Goal: Task Accomplishment & Management: Manage account settings

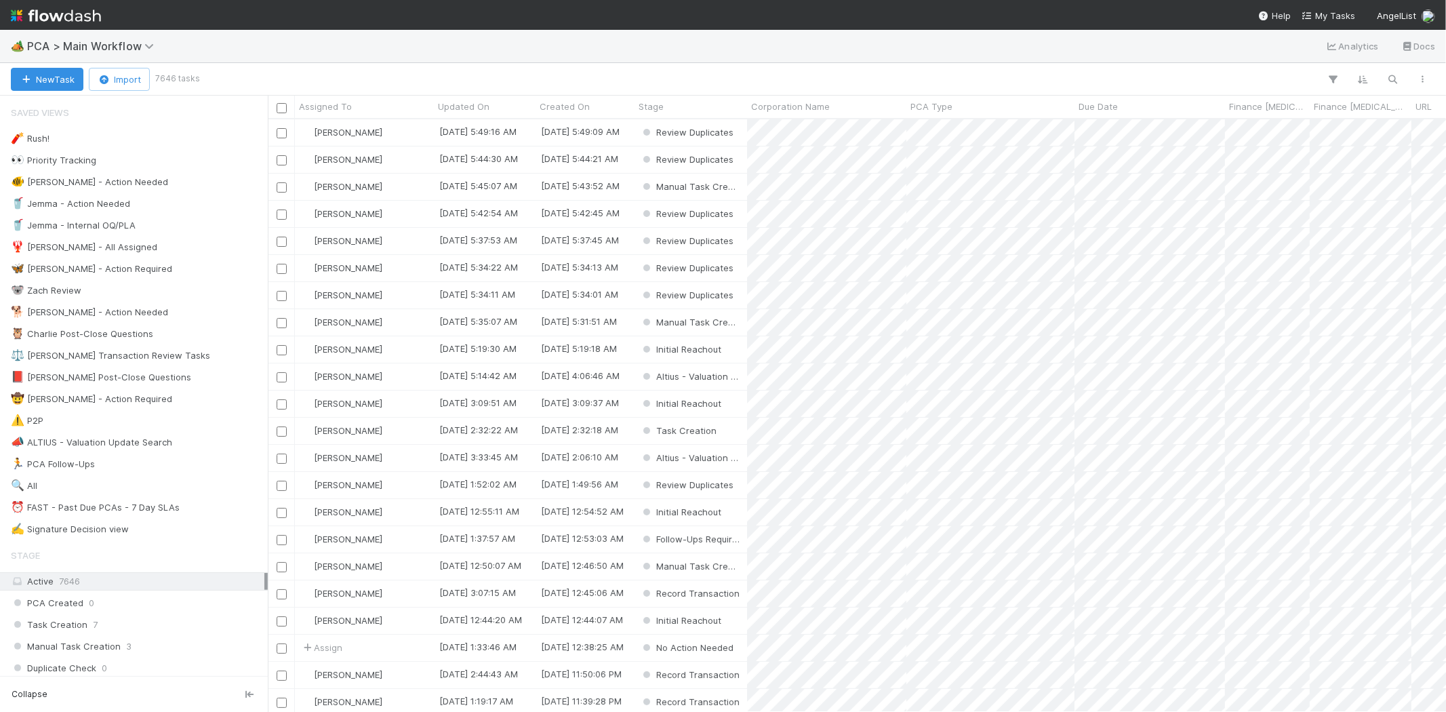
scroll to position [581, 1167]
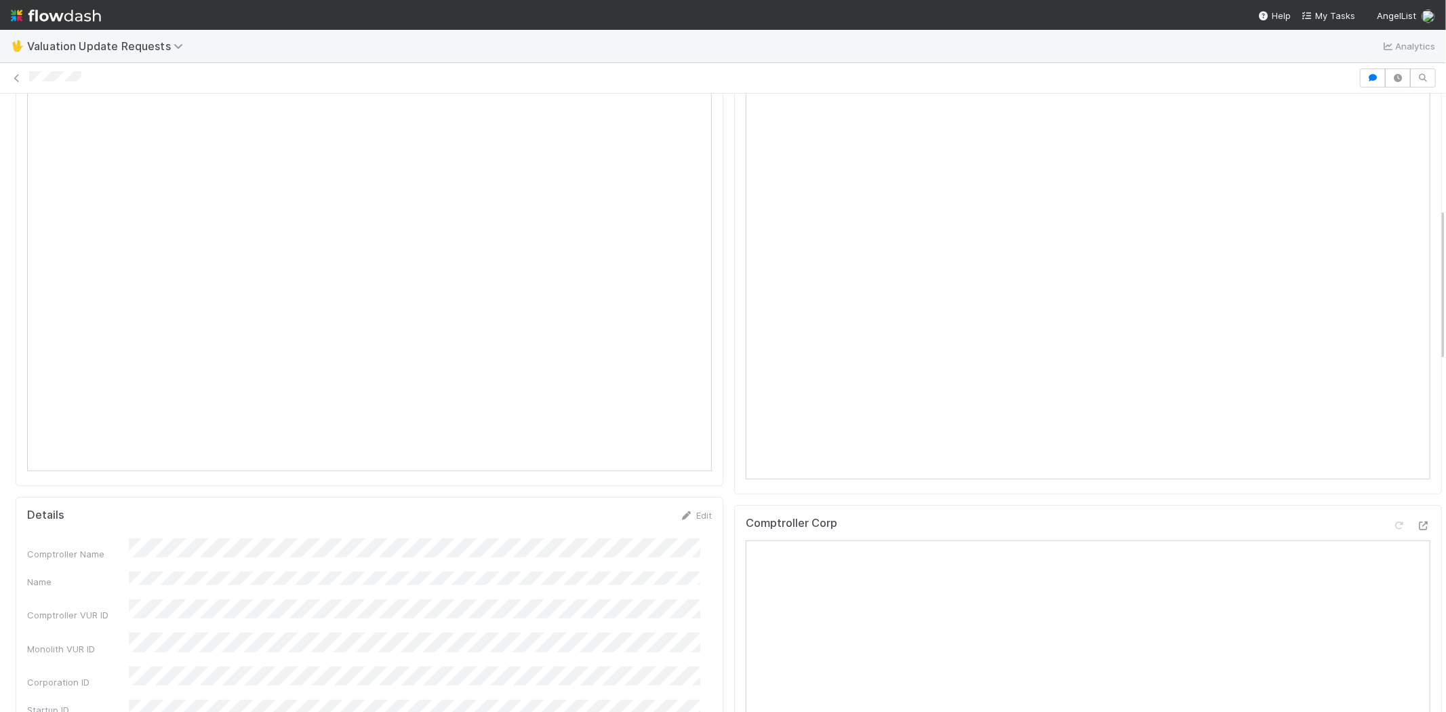
scroll to position [602, 0]
click at [1393, 429] on icon at bounding box center [1400, 431] width 14 height 9
click at [1393, 117] on icon at bounding box center [1400, 121] width 14 height 9
click at [1393, 655] on icon at bounding box center [1400, 656] width 14 height 9
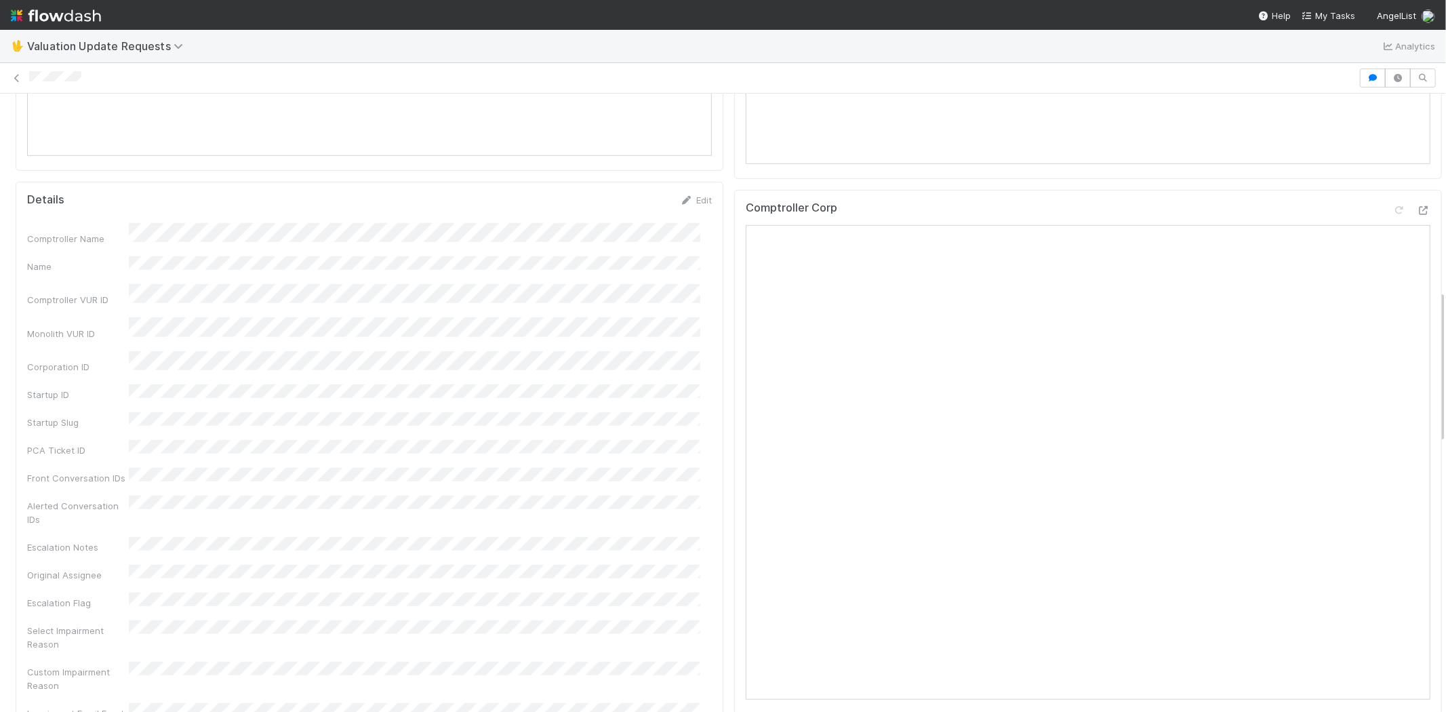
scroll to position [829, 0]
drag, startPoint x: 28, startPoint y: 62, endPoint x: 92, endPoint y: 68, distance: 64.0
click at [92, 68] on div at bounding box center [723, 77] width 1446 height 19
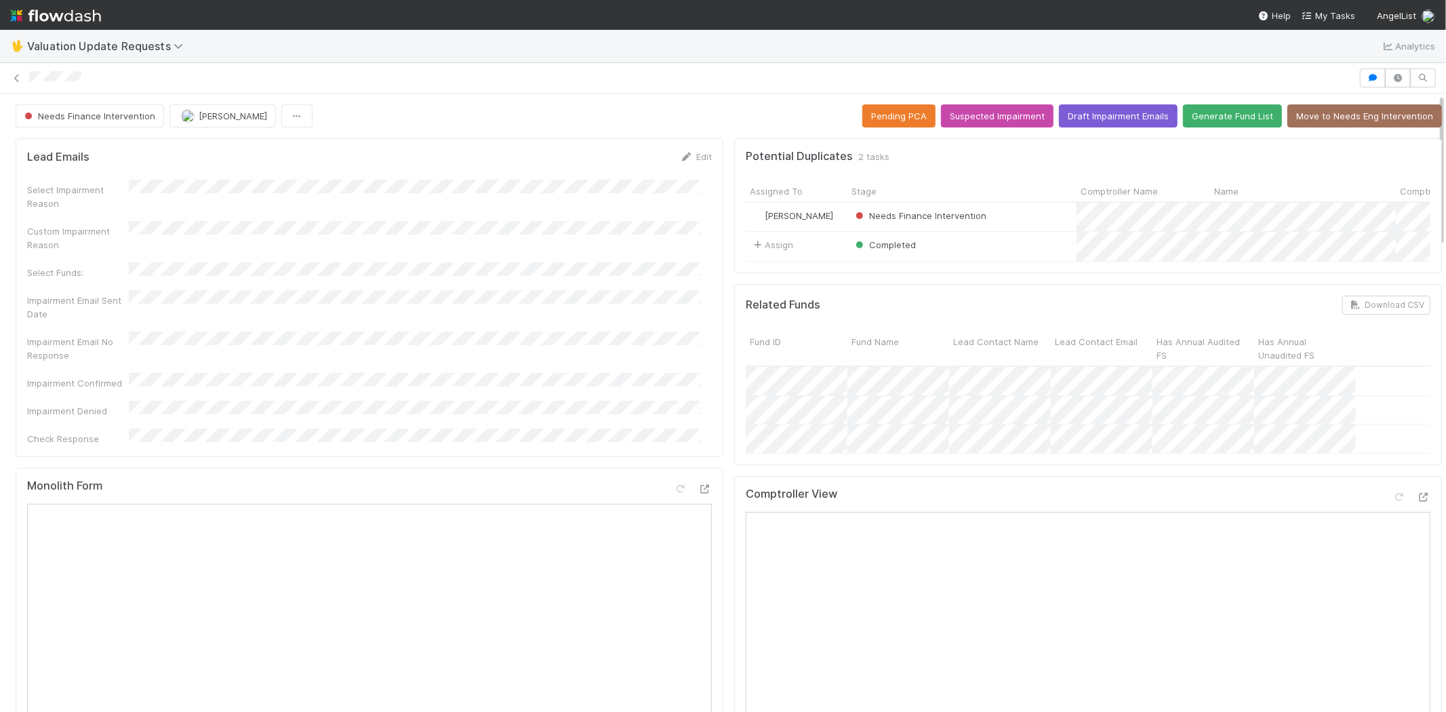
scroll to position [0, 0]
click at [72, 119] on span "Needs Finance Intervention" at bounding box center [89, 116] width 134 height 11
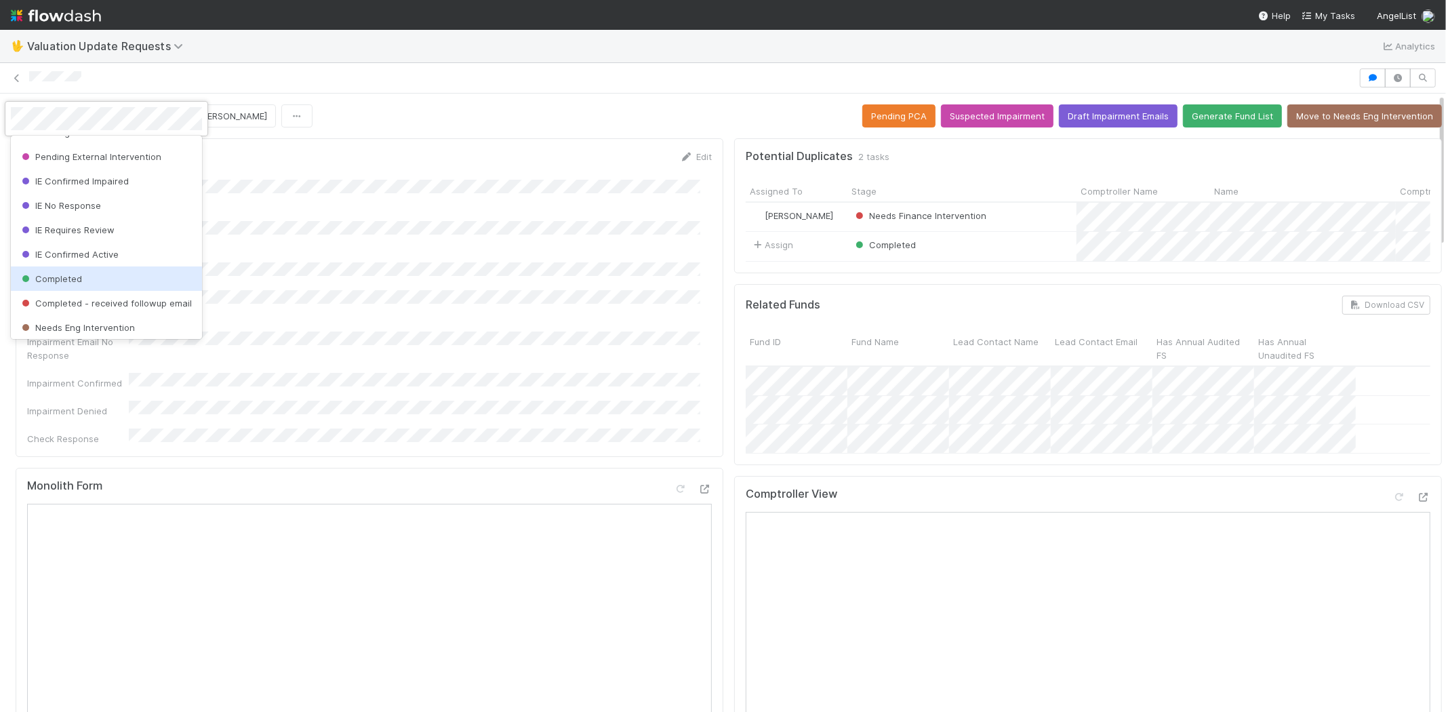
click at [124, 273] on div "Completed" at bounding box center [106, 278] width 191 height 24
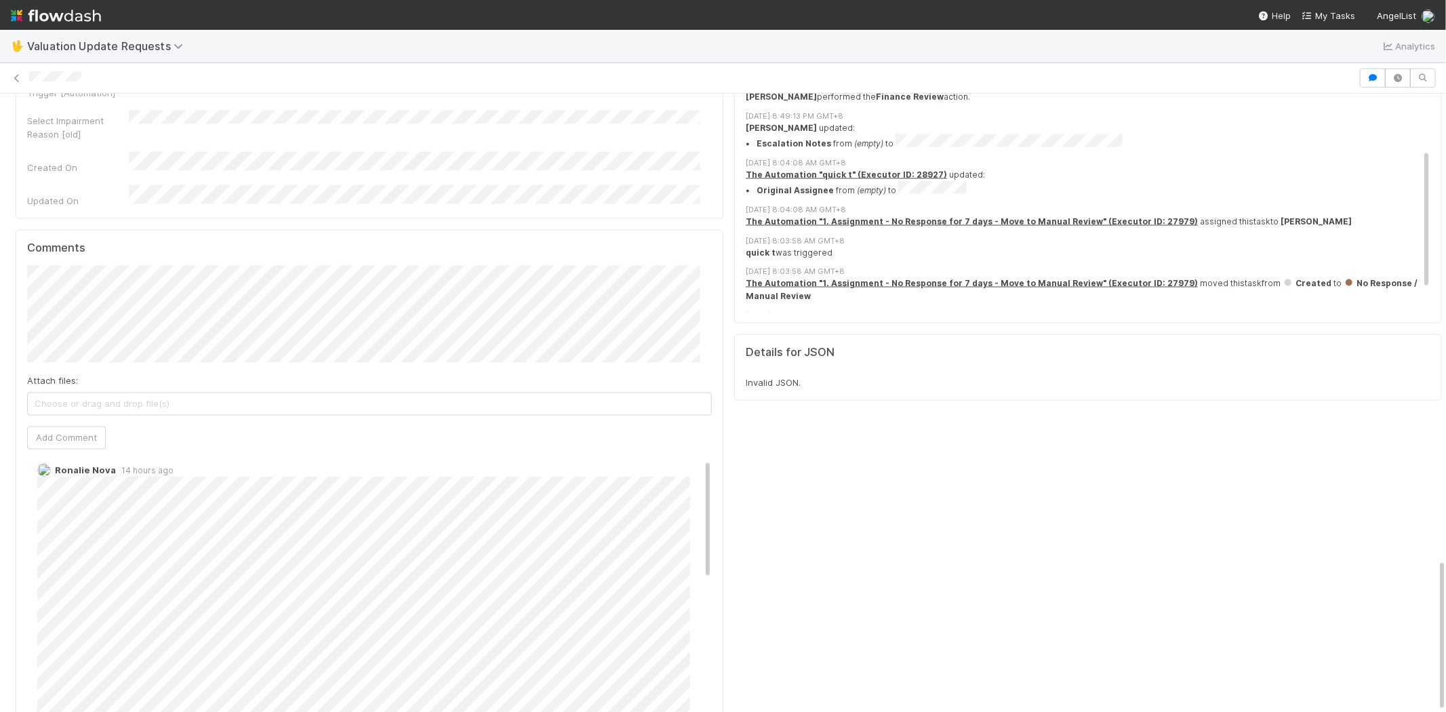
scroll to position [0, 0]
click at [102, 188] on button "Ronalie Nova" at bounding box center [82, 182] width 90 height 19
click at [85, 427] on button "Add Comment" at bounding box center [66, 438] width 79 height 23
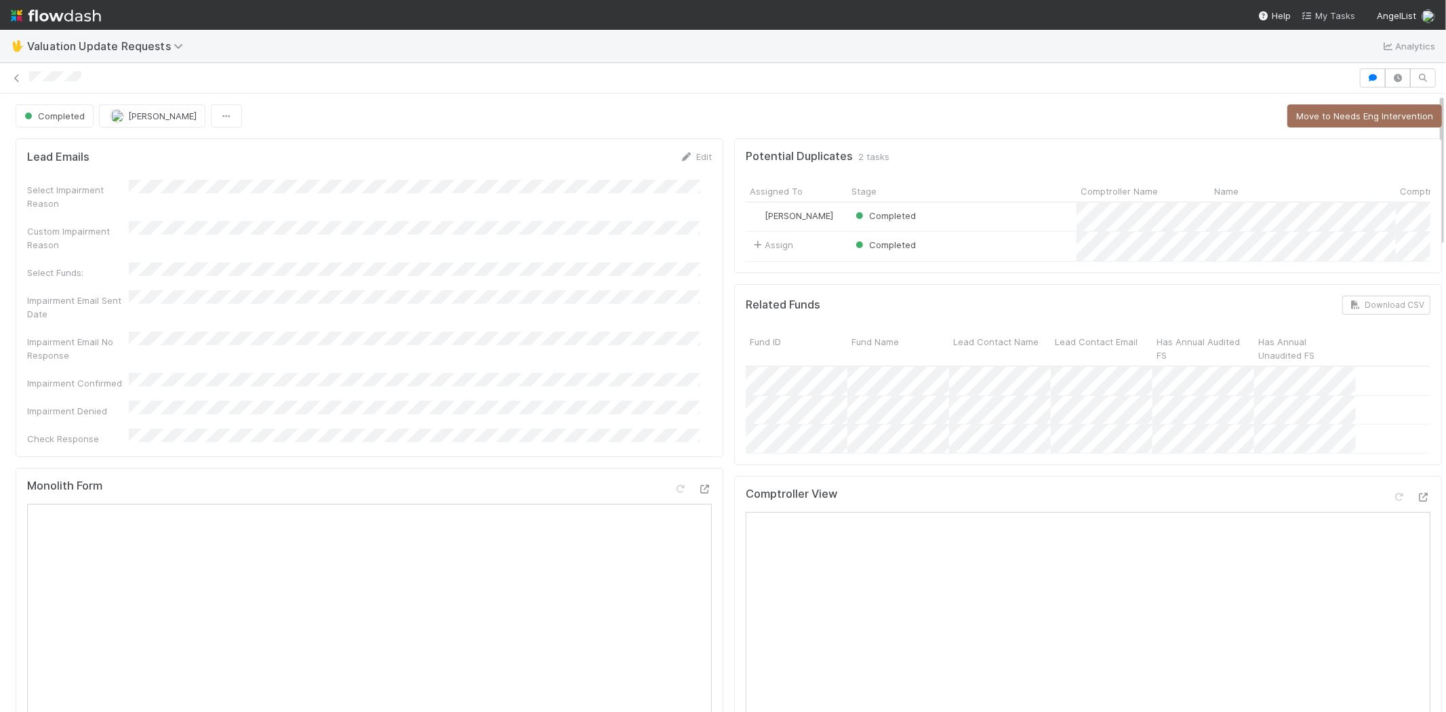
click at [1340, 12] on span "My Tasks" at bounding box center [1329, 15] width 54 height 11
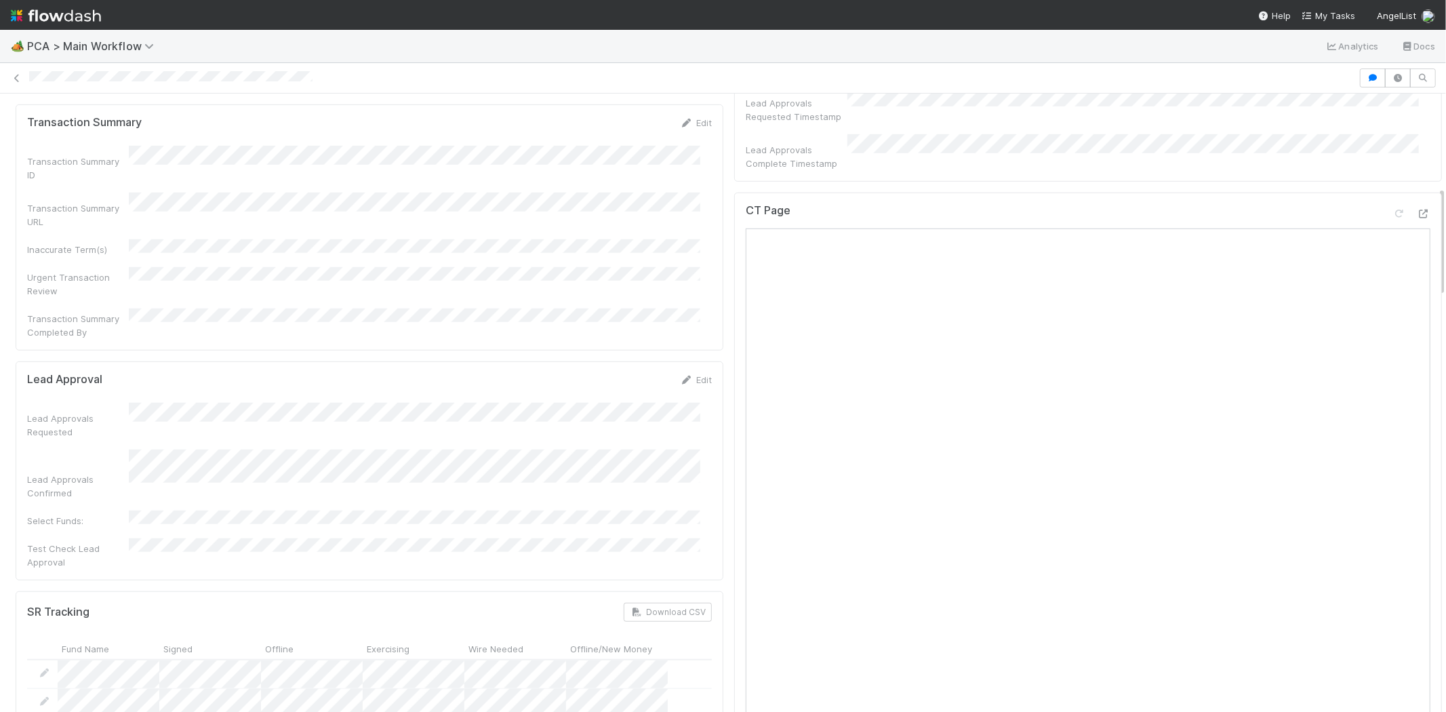
scroll to position [452, 0]
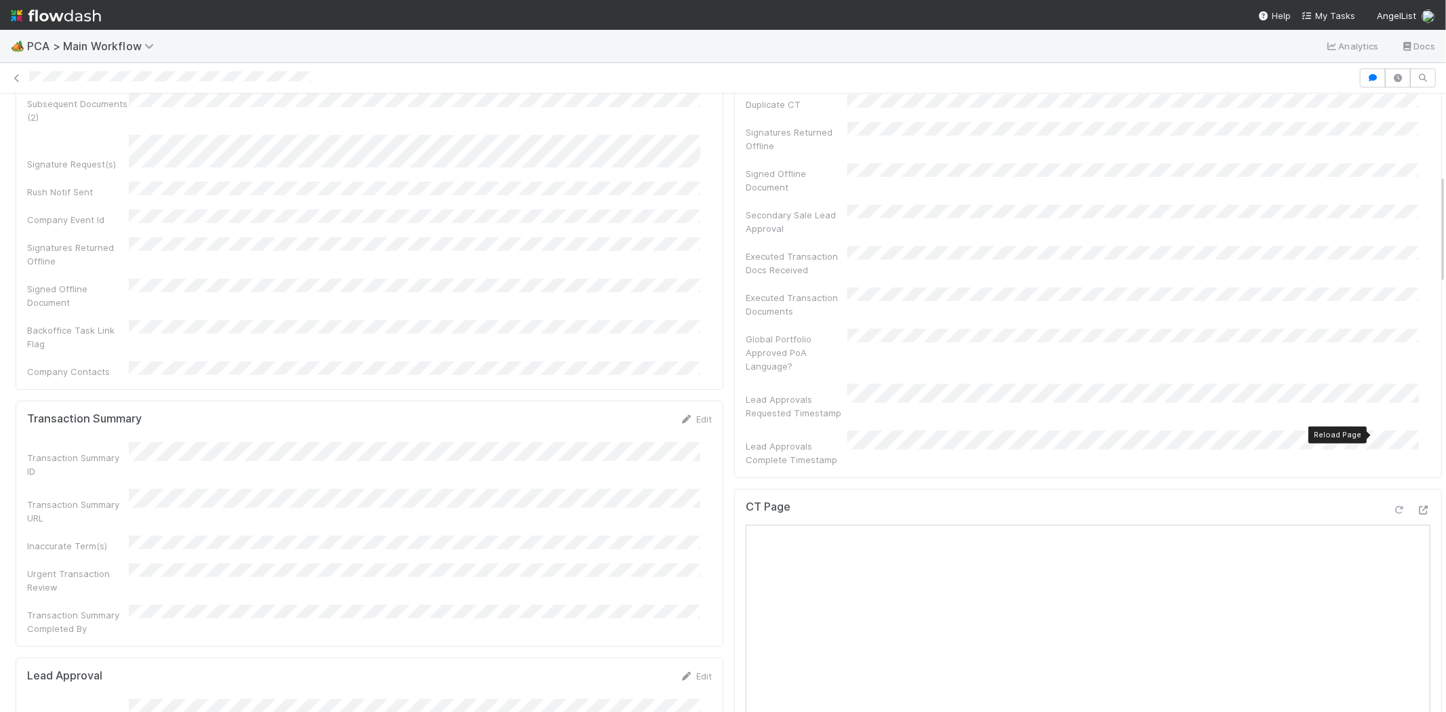
click at [1393, 506] on icon at bounding box center [1400, 510] width 14 height 9
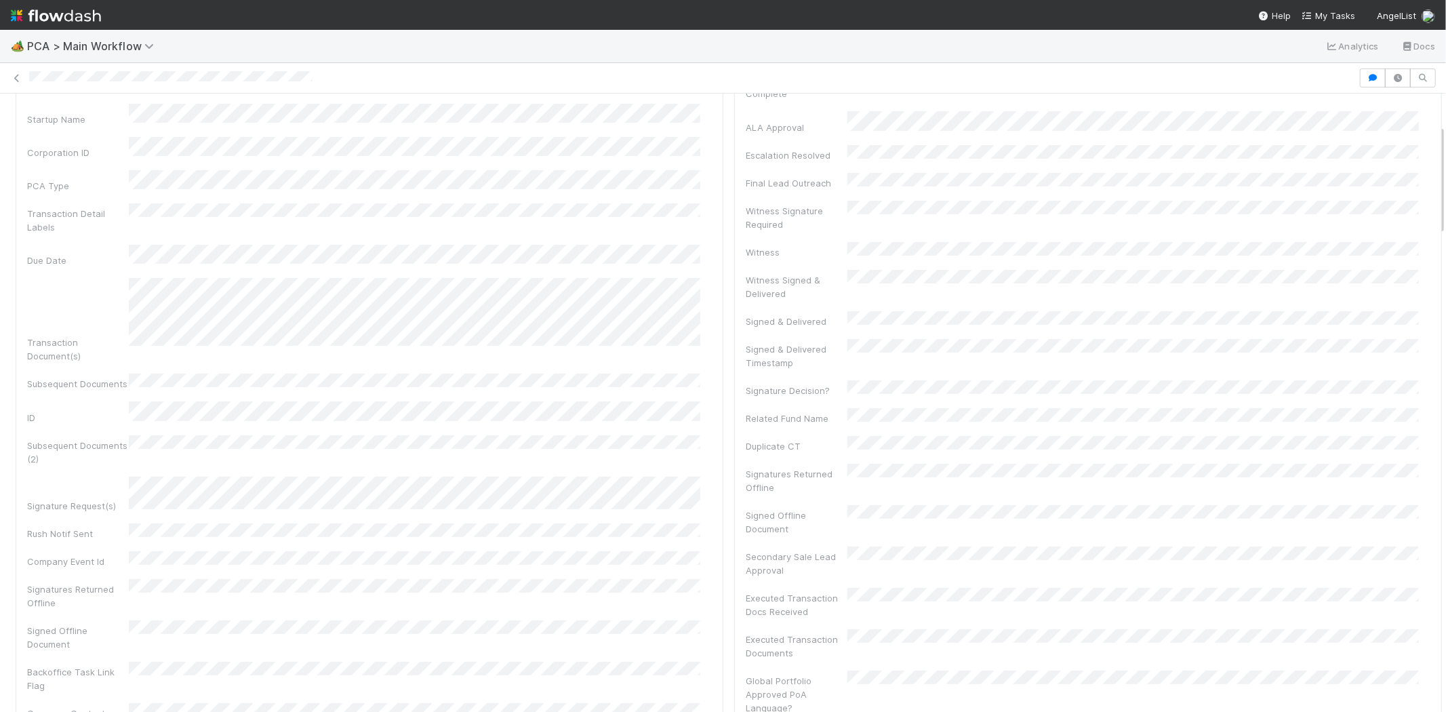
scroll to position [0, 0]
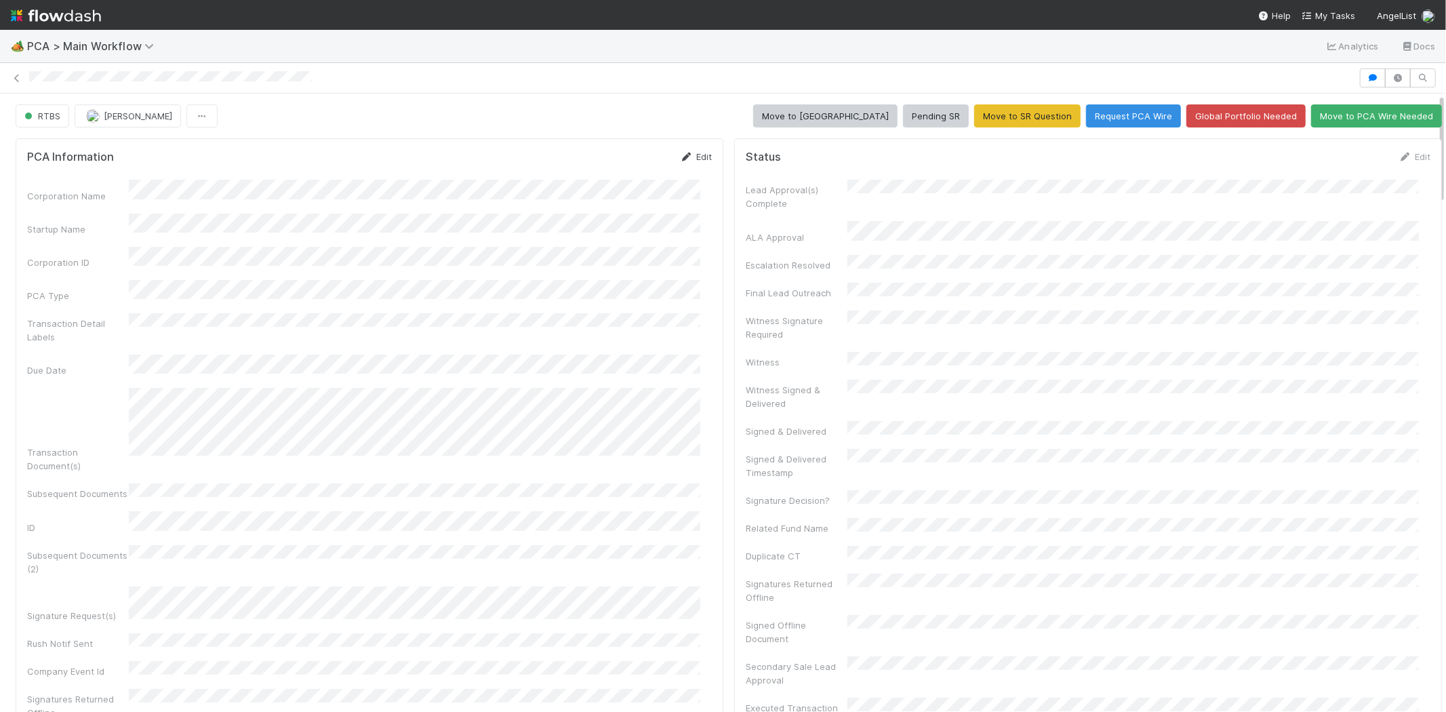
click at [694, 154] on link "Edit" at bounding box center [696, 156] width 32 height 11
click at [631, 167] on button "Save" at bounding box center [639, 161] width 39 height 23
click at [1399, 154] on link "Edit" at bounding box center [1415, 156] width 32 height 11
click at [1339, 160] on button "Save" at bounding box center [1358, 161] width 39 height 23
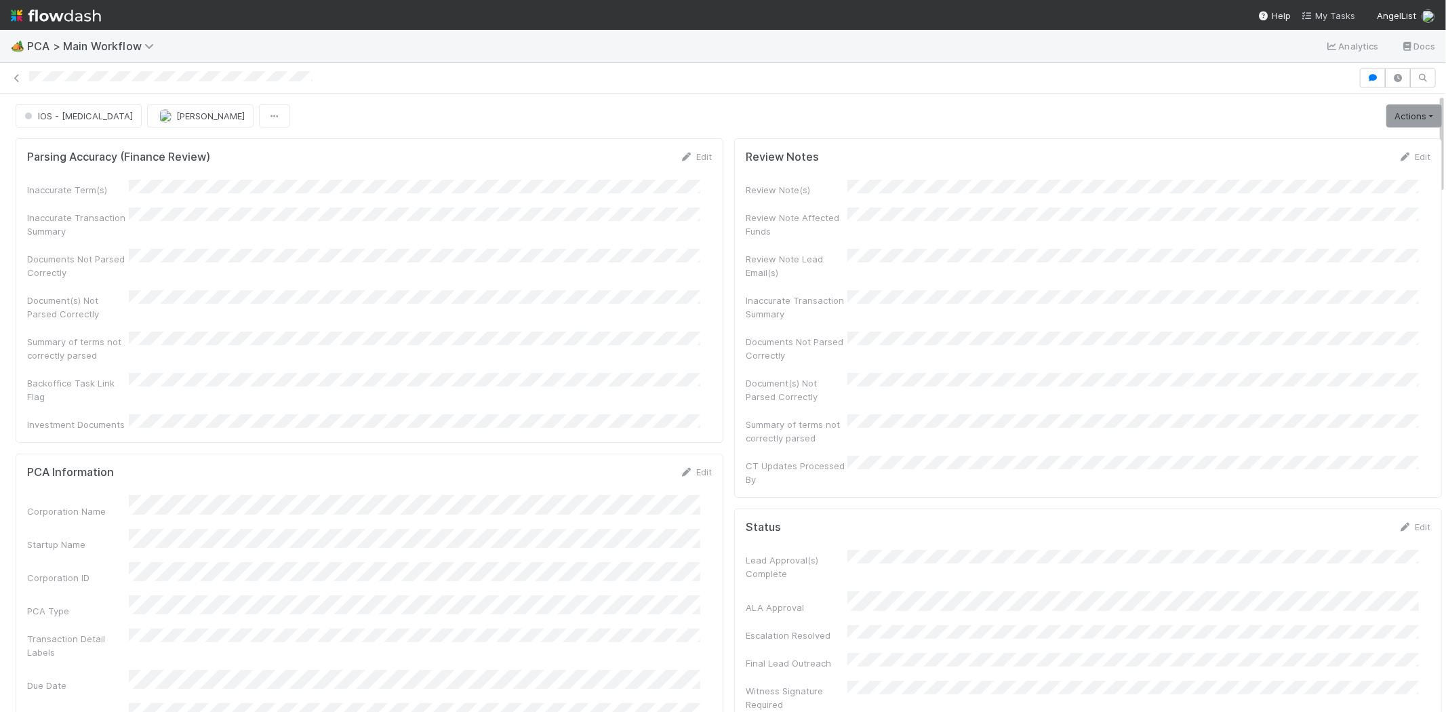
click at [1336, 12] on span "My Tasks" at bounding box center [1329, 15] width 54 height 11
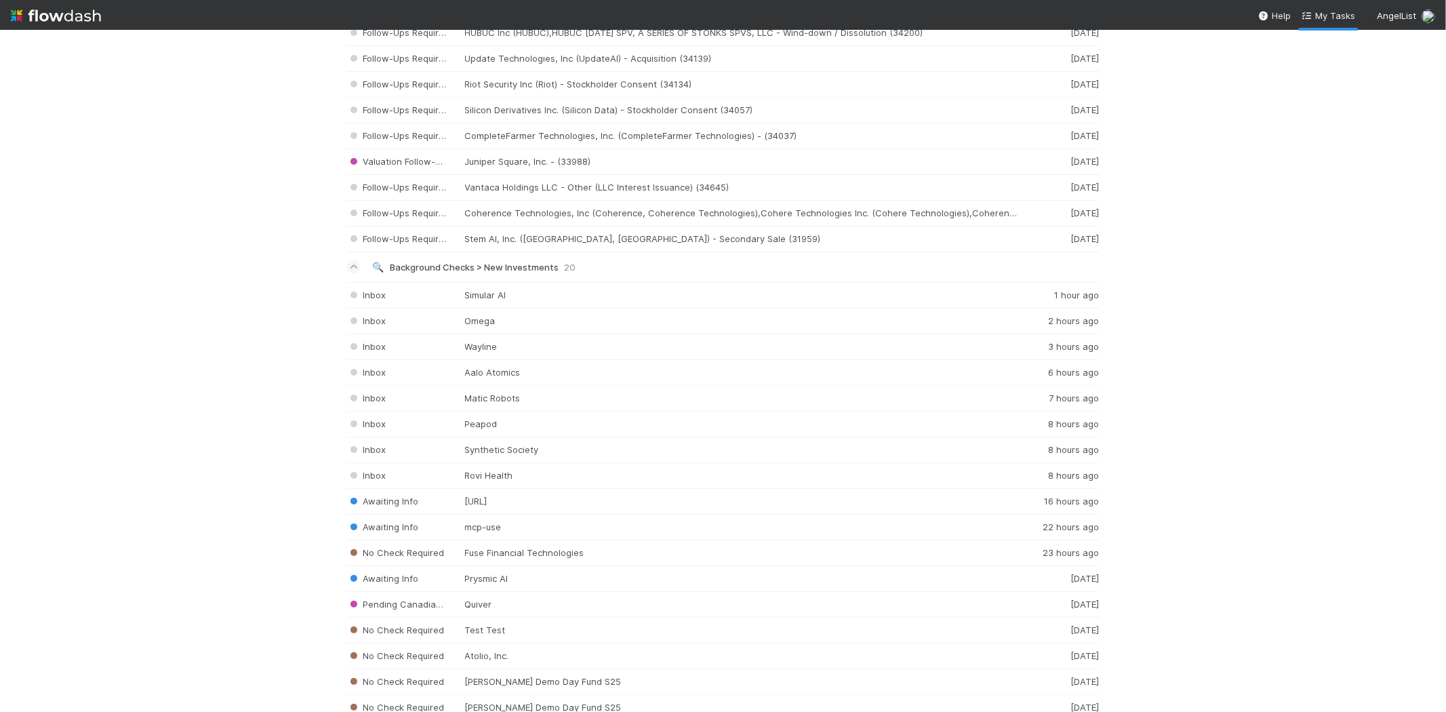
scroll to position [2356, 0]
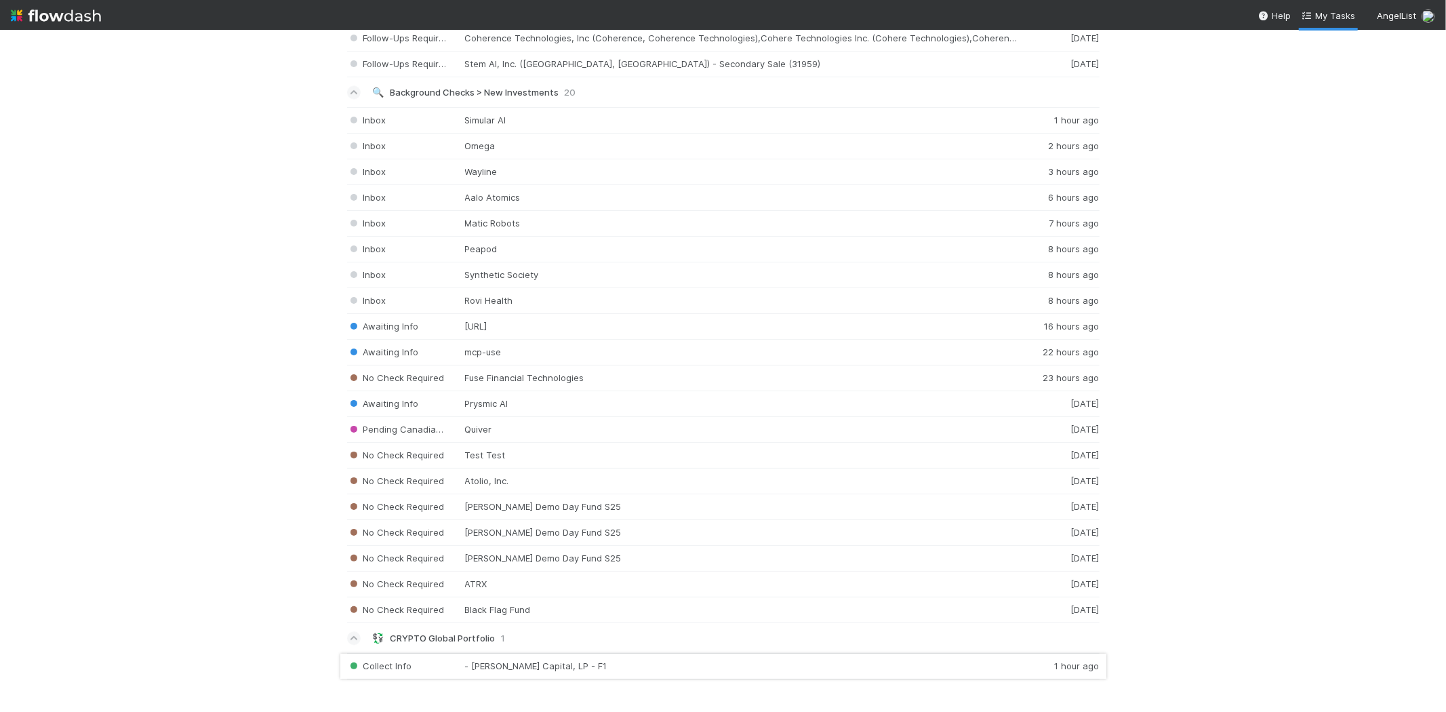
click at [580, 660] on div "Collect Info - Ravikant Capital, LP - F1 1 hour ago" at bounding box center [723, 666] width 753 height 26
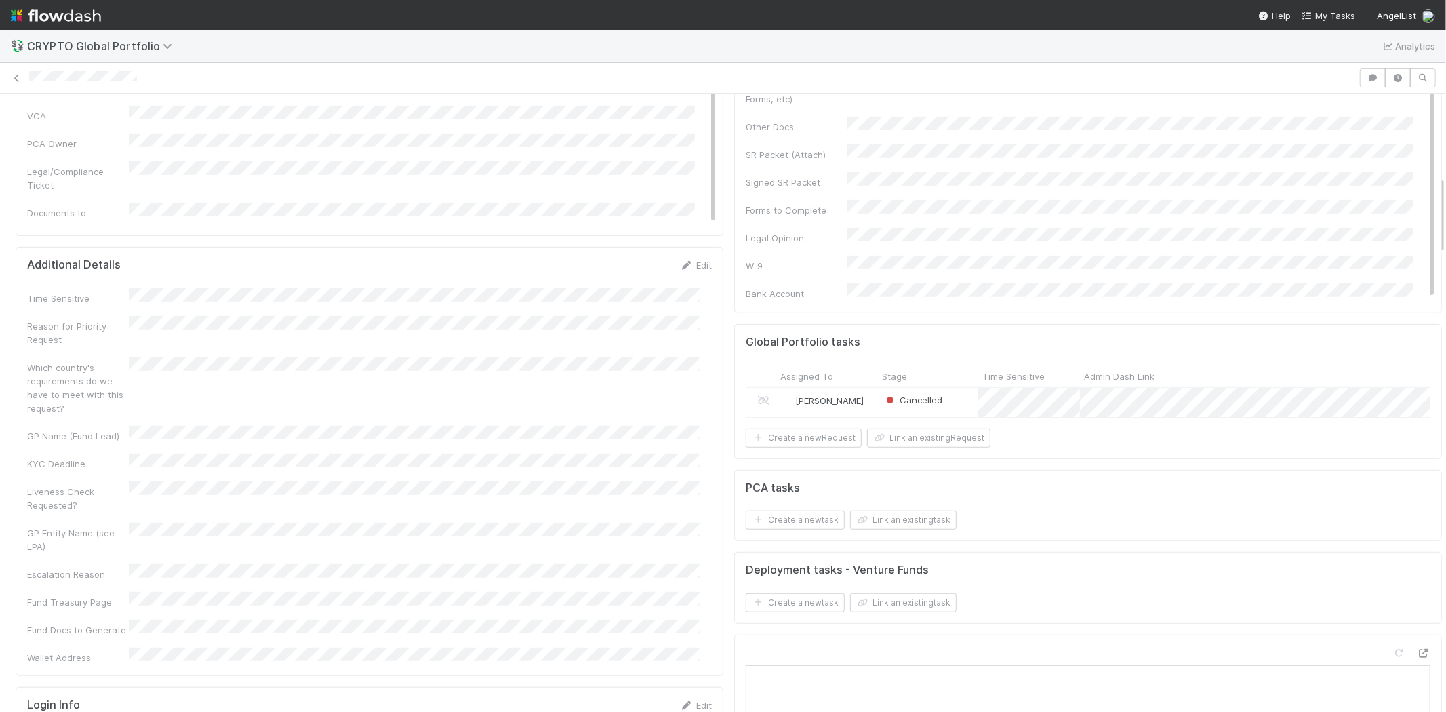
scroll to position [602, 0]
click at [852, 391] on div "[PERSON_NAME]" at bounding box center [827, 405] width 102 height 29
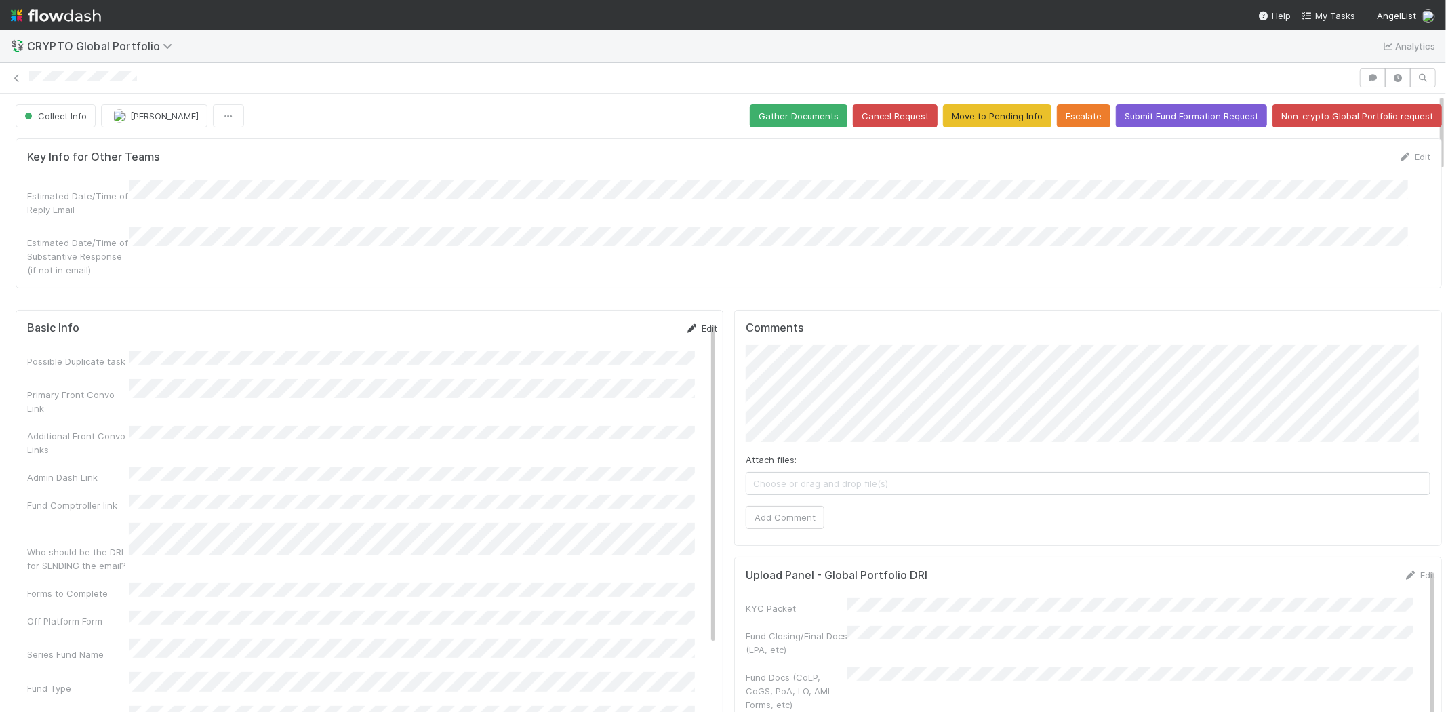
click at [686, 323] on link "Edit" at bounding box center [702, 328] width 32 height 11
click at [626, 321] on button "Save" at bounding box center [645, 332] width 39 height 23
click at [693, 323] on link "Edit" at bounding box center [702, 328] width 32 height 11
click at [626, 321] on button "Save" at bounding box center [645, 332] width 39 height 23
click at [686, 323] on link "Edit" at bounding box center [702, 328] width 32 height 11
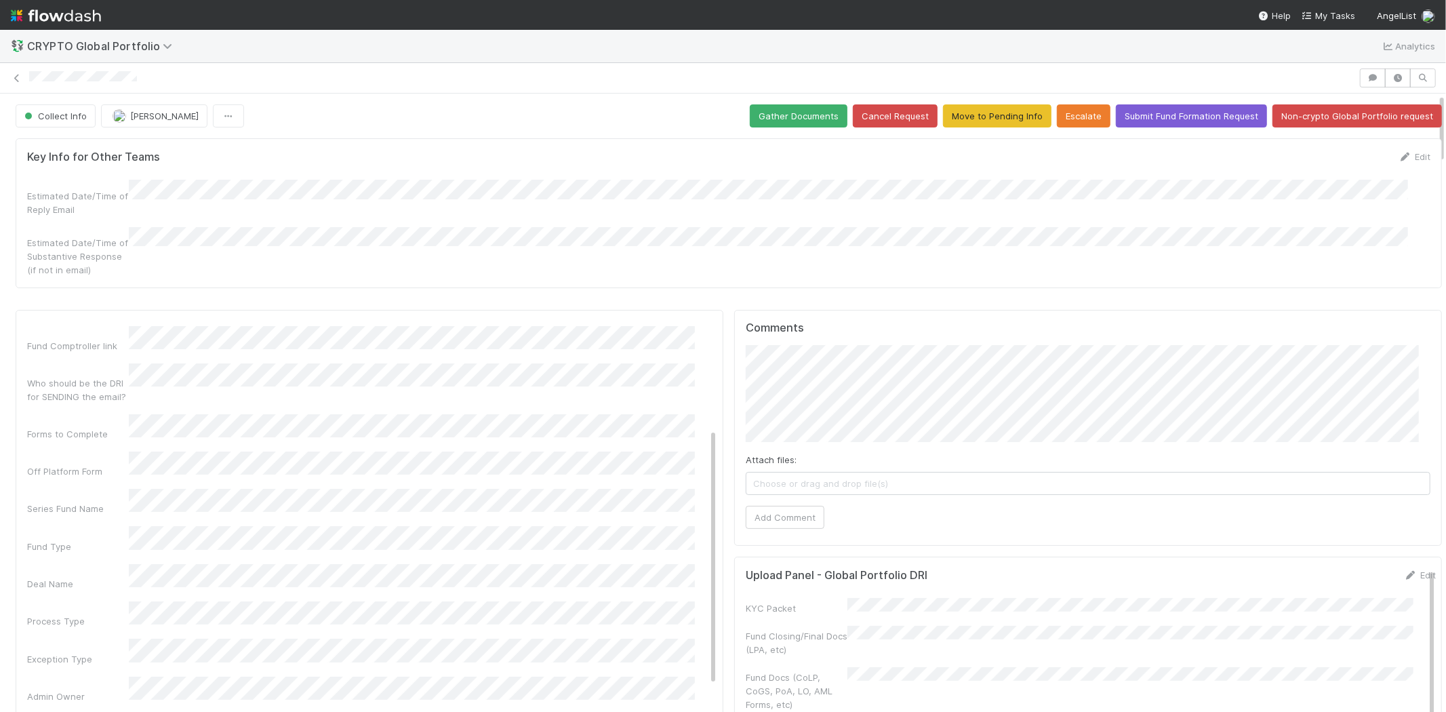
scroll to position [226, 0]
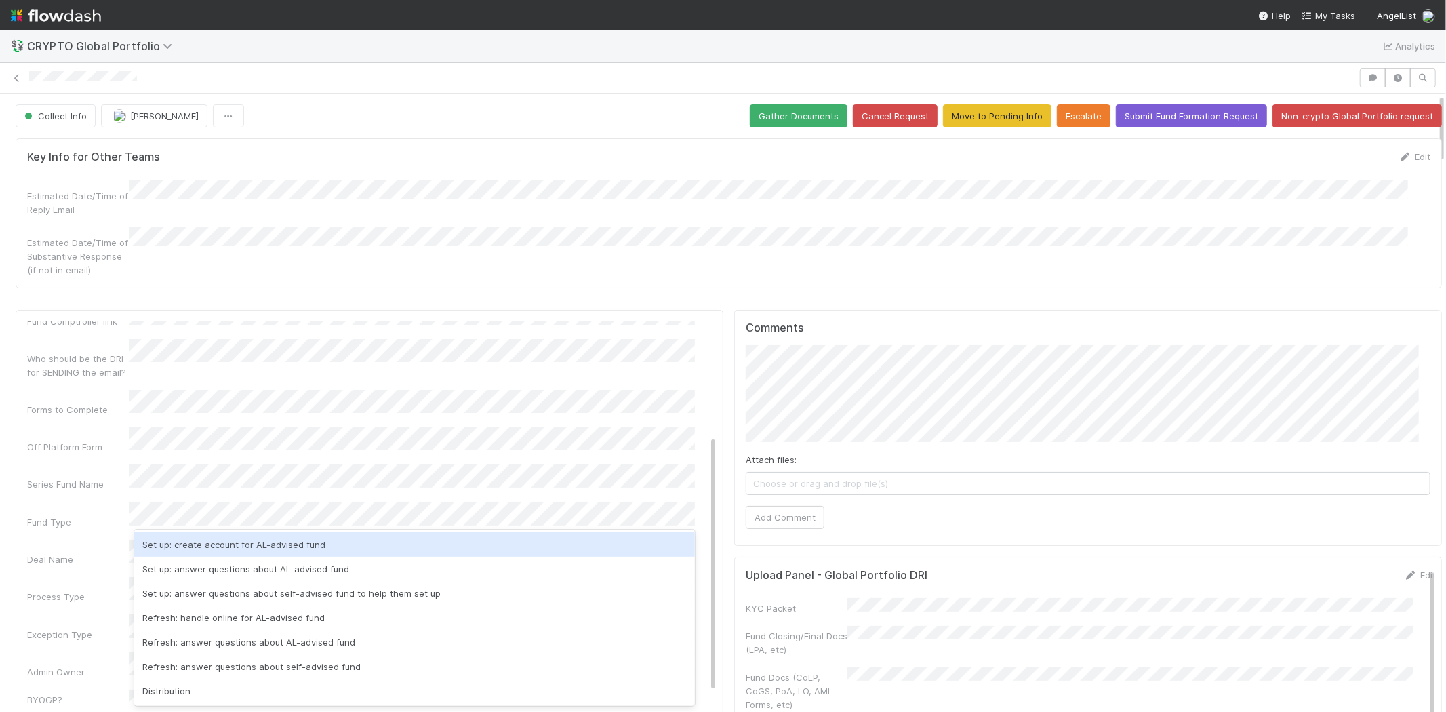
click at [78, 502] on div "Fund Type" at bounding box center [372, 515] width 690 height 27
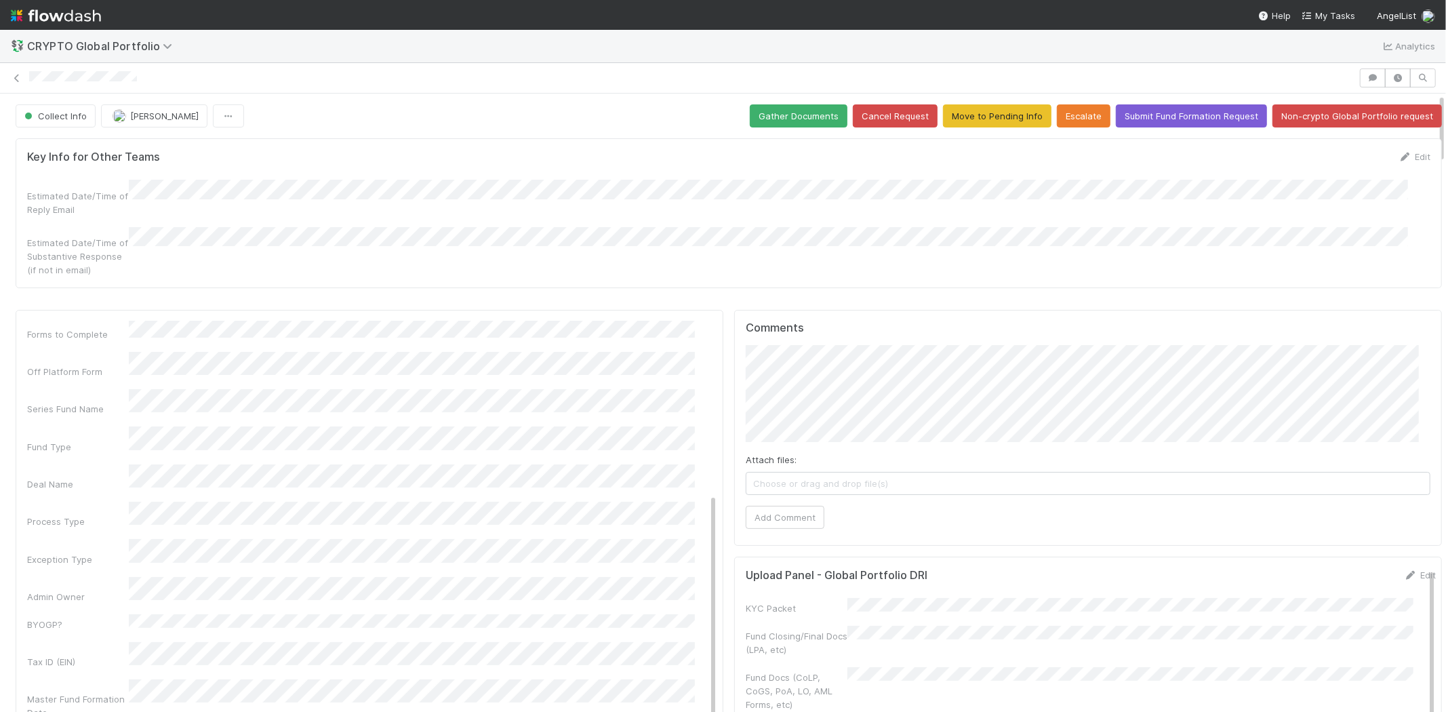
scroll to position [376, 0]
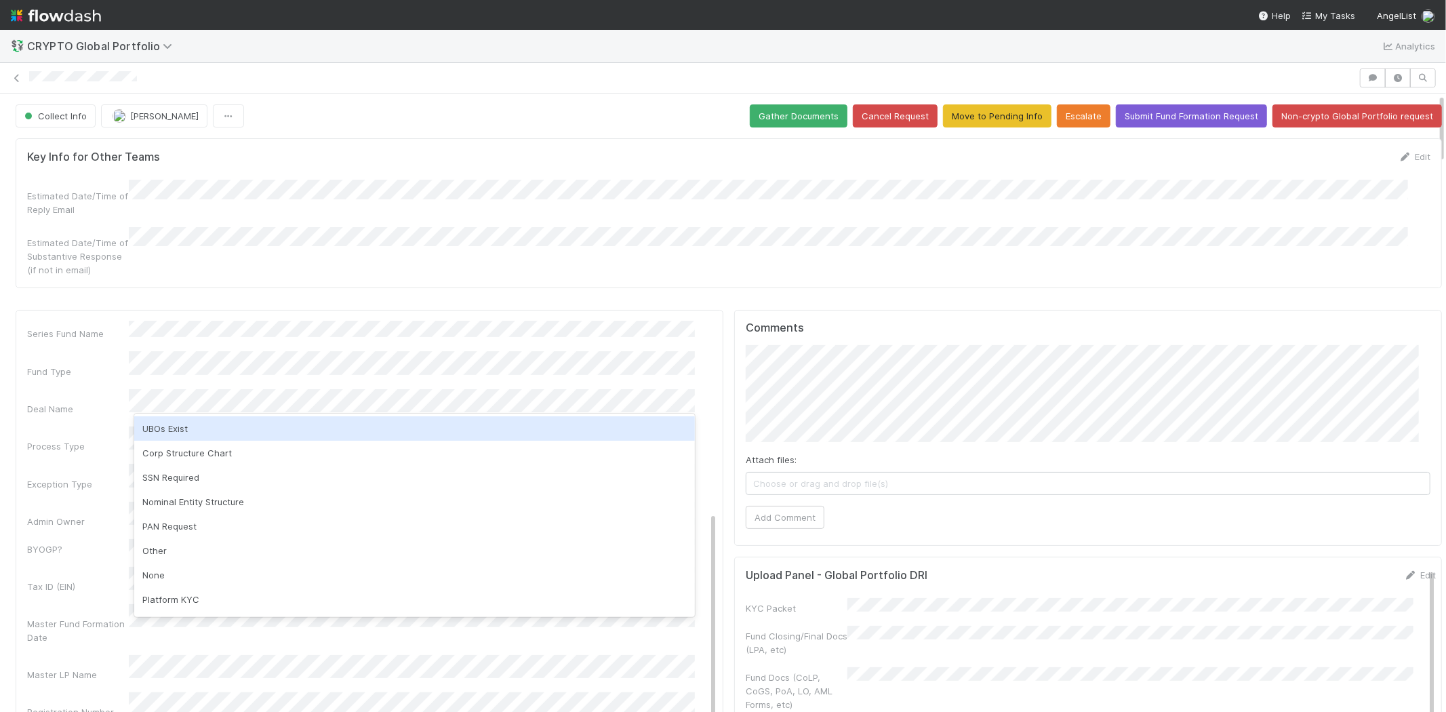
click at [111, 340] on div "Possible Duplicate task Primary Front Convo Link Additional Front Convo Links A…" at bounding box center [372, 533] width 690 height 1099
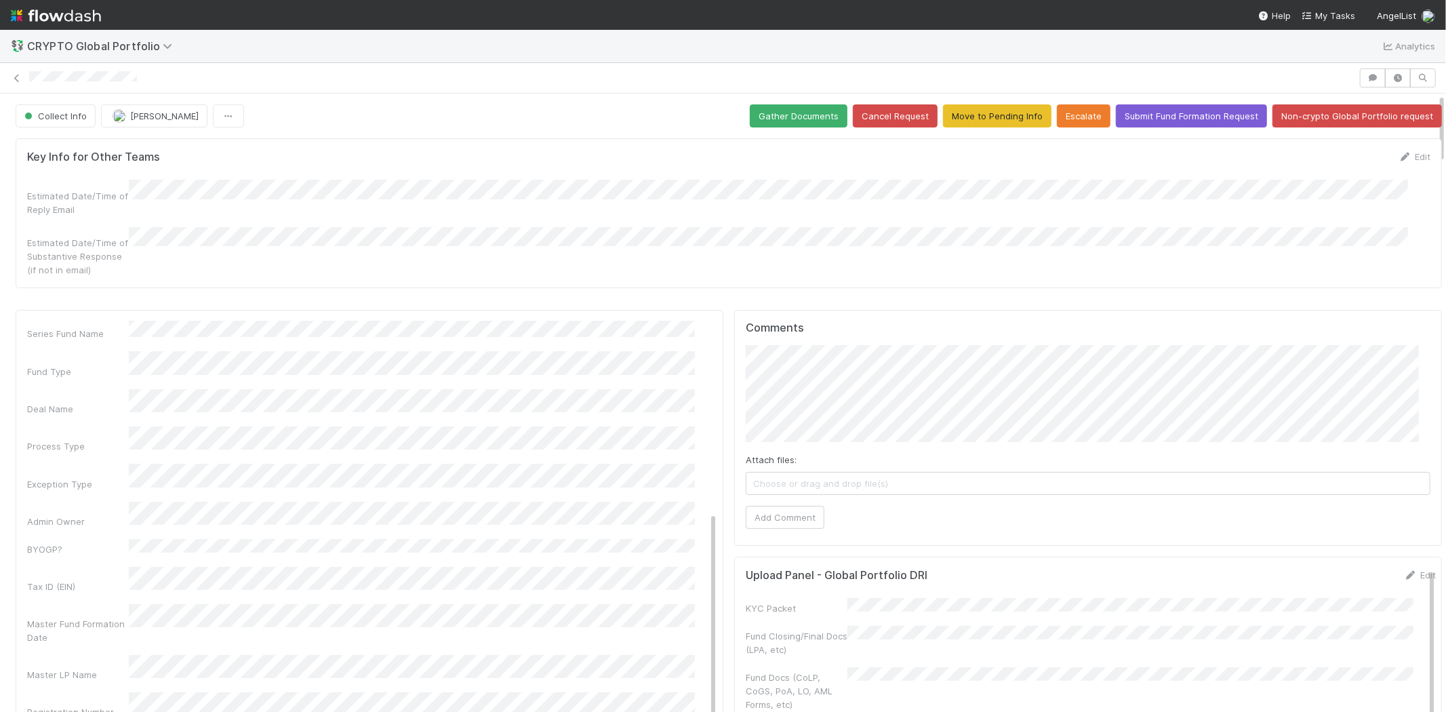
click at [73, 542] on div "BYOGP?" at bounding box center [78, 549] width 102 height 14
click at [92, 580] on div "Tax ID (EIN)" at bounding box center [78, 587] width 102 height 14
click at [73, 617] on div "Master Fund Formation Date" at bounding box center [78, 630] width 102 height 27
click at [626, 321] on button "Save" at bounding box center [645, 332] width 39 height 23
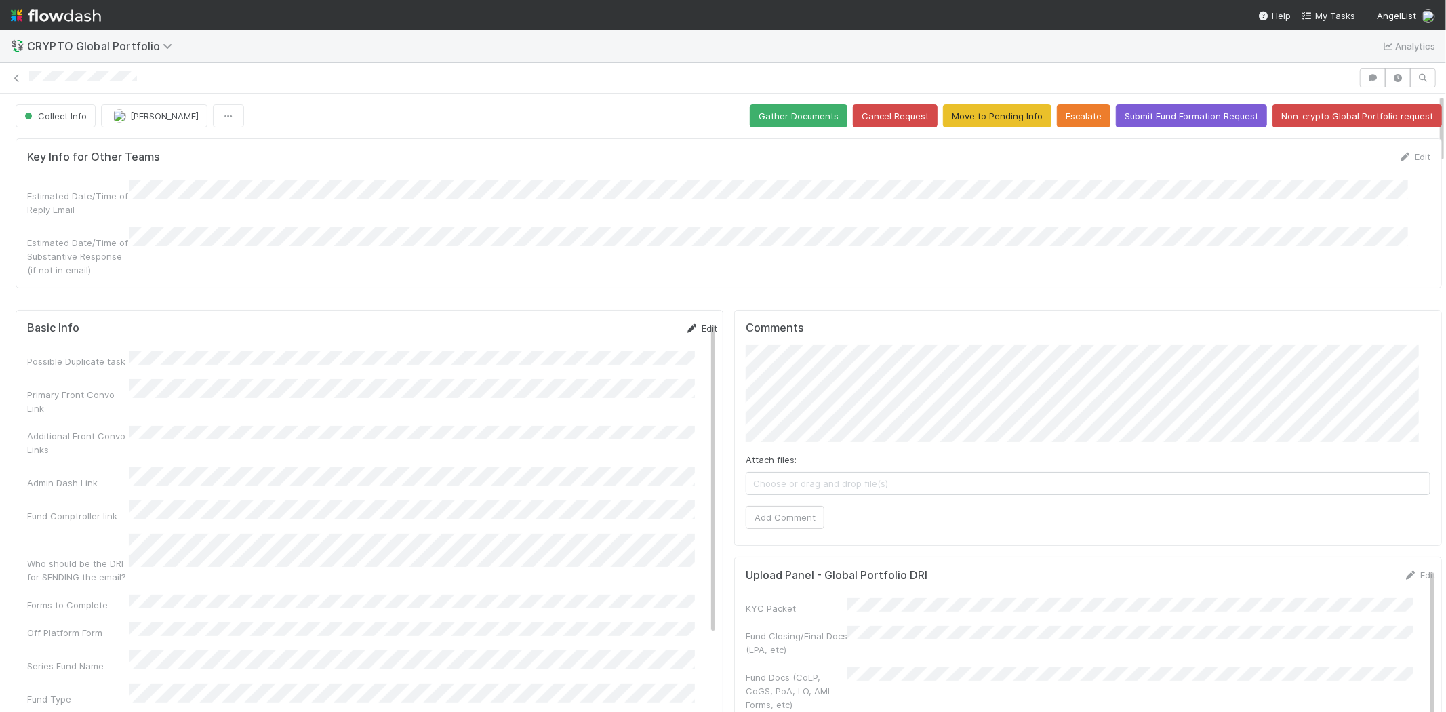
click at [686, 323] on link "Edit" at bounding box center [702, 328] width 32 height 11
click at [100, 472] on div "Possible Duplicate task Primary Front Convo Link Additional Front Convo Links A…" at bounding box center [372, 458] width 690 height 1099
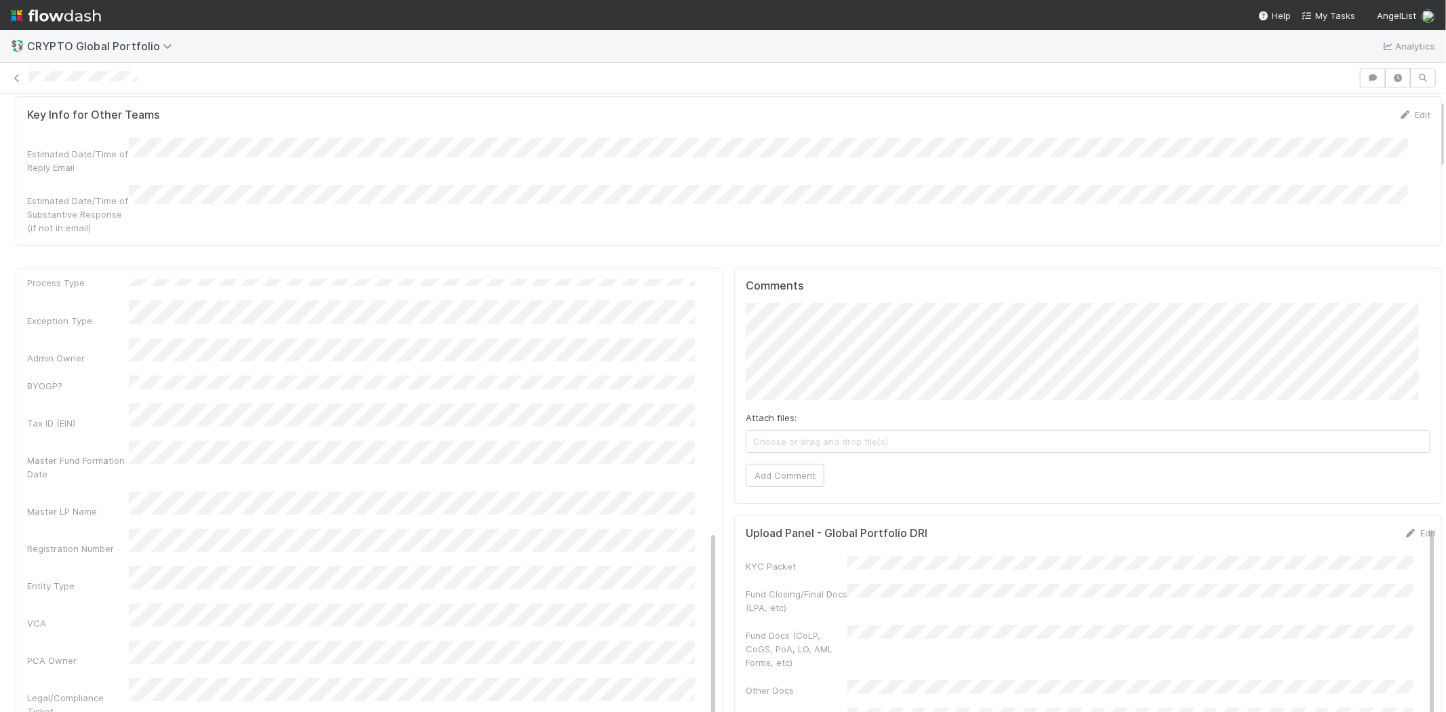
scroll to position [75, 0]
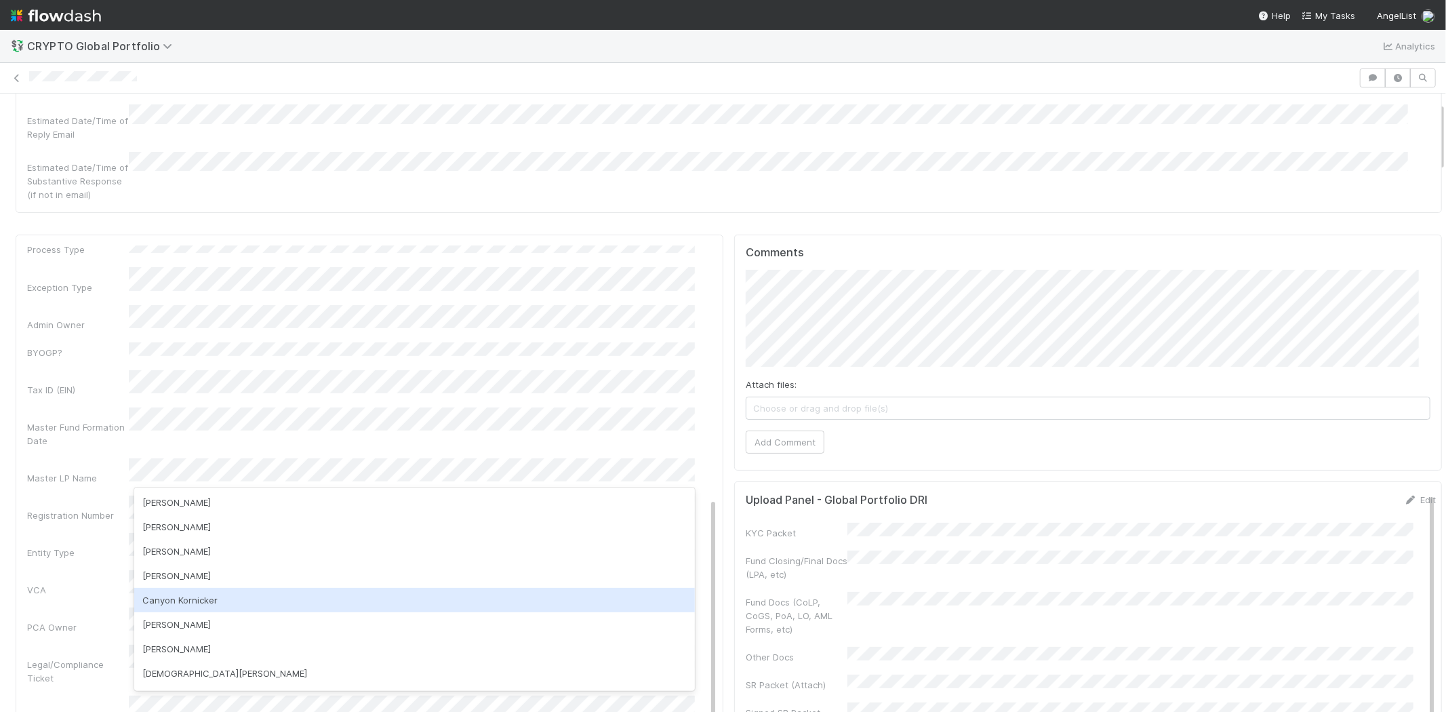
click at [207, 599] on div "Canyon Kornicker" at bounding box center [414, 600] width 561 height 24
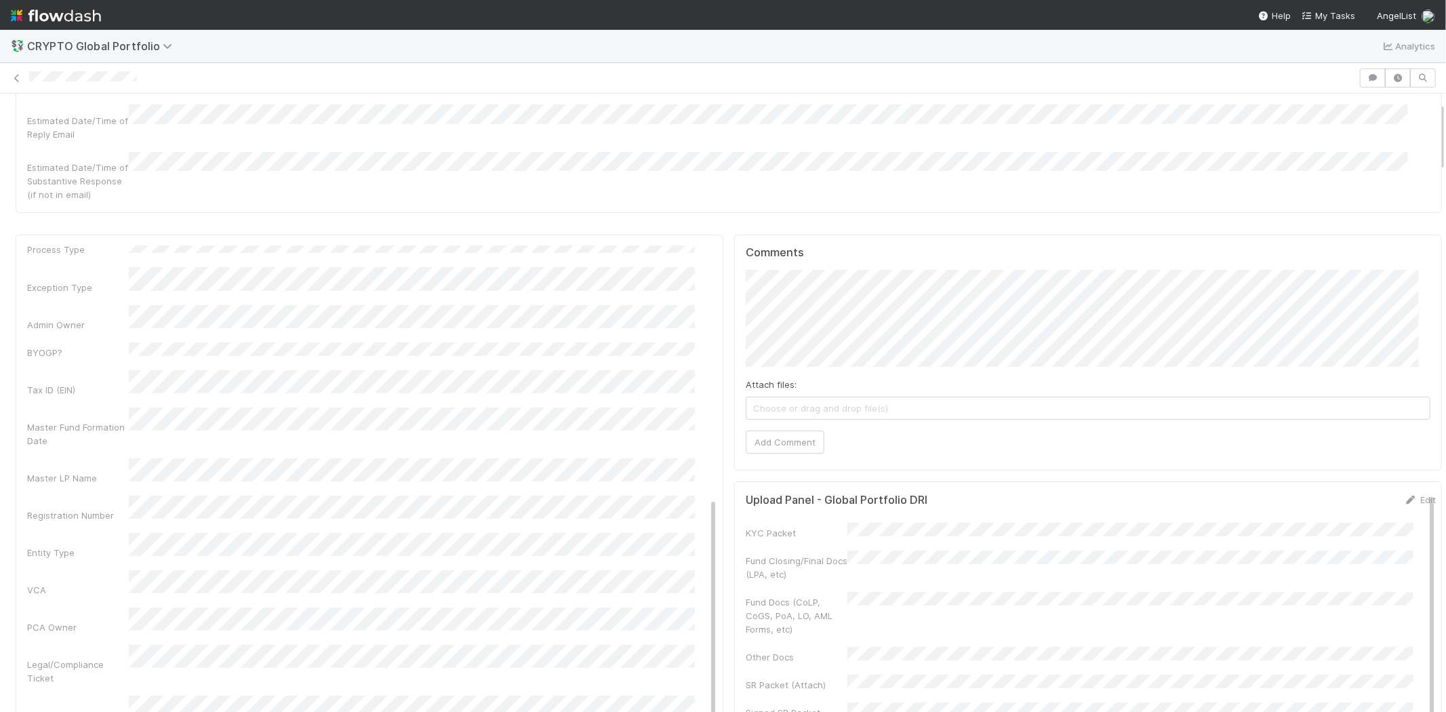
click at [75, 583] on div "VCA" at bounding box center [78, 590] width 102 height 14
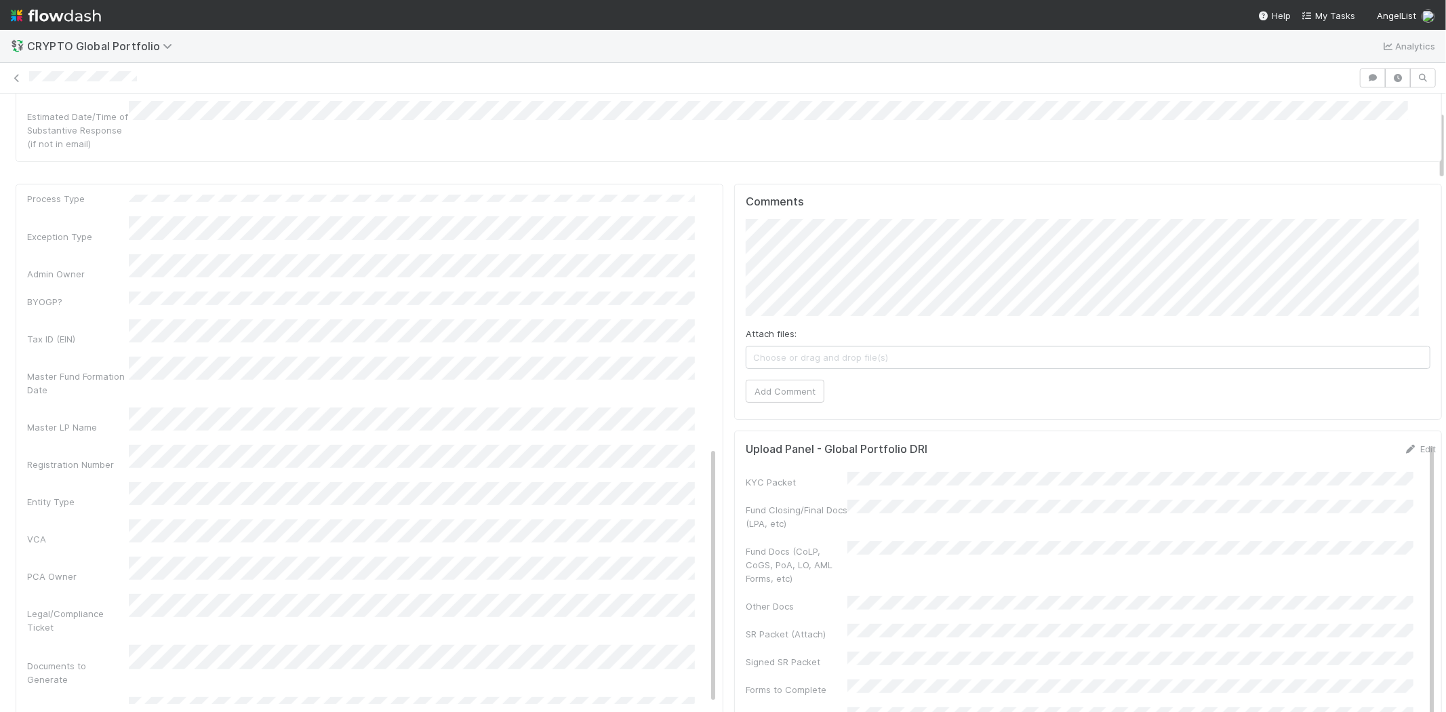
scroll to position [151, 0]
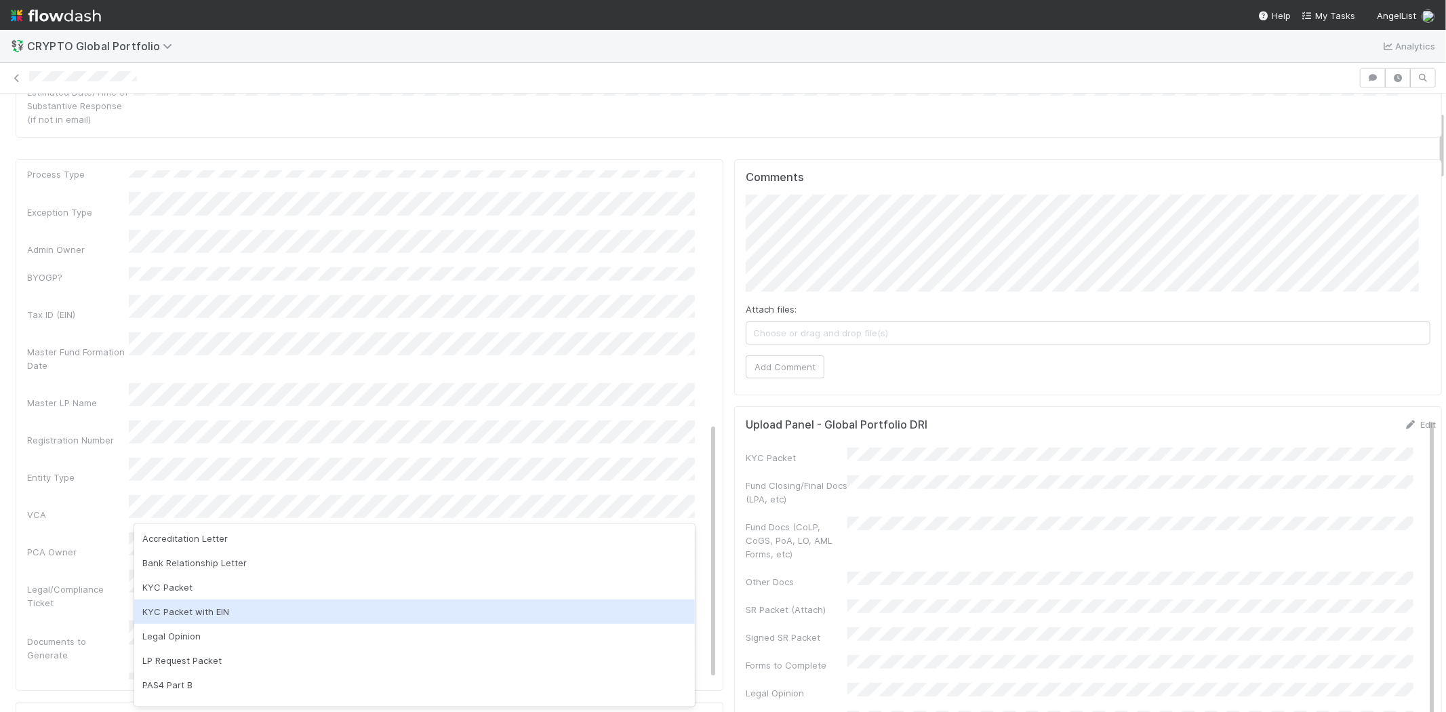
click at [212, 620] on div "KYC Packet with EIN" at bounding box center [414, 611] width 561 height 24
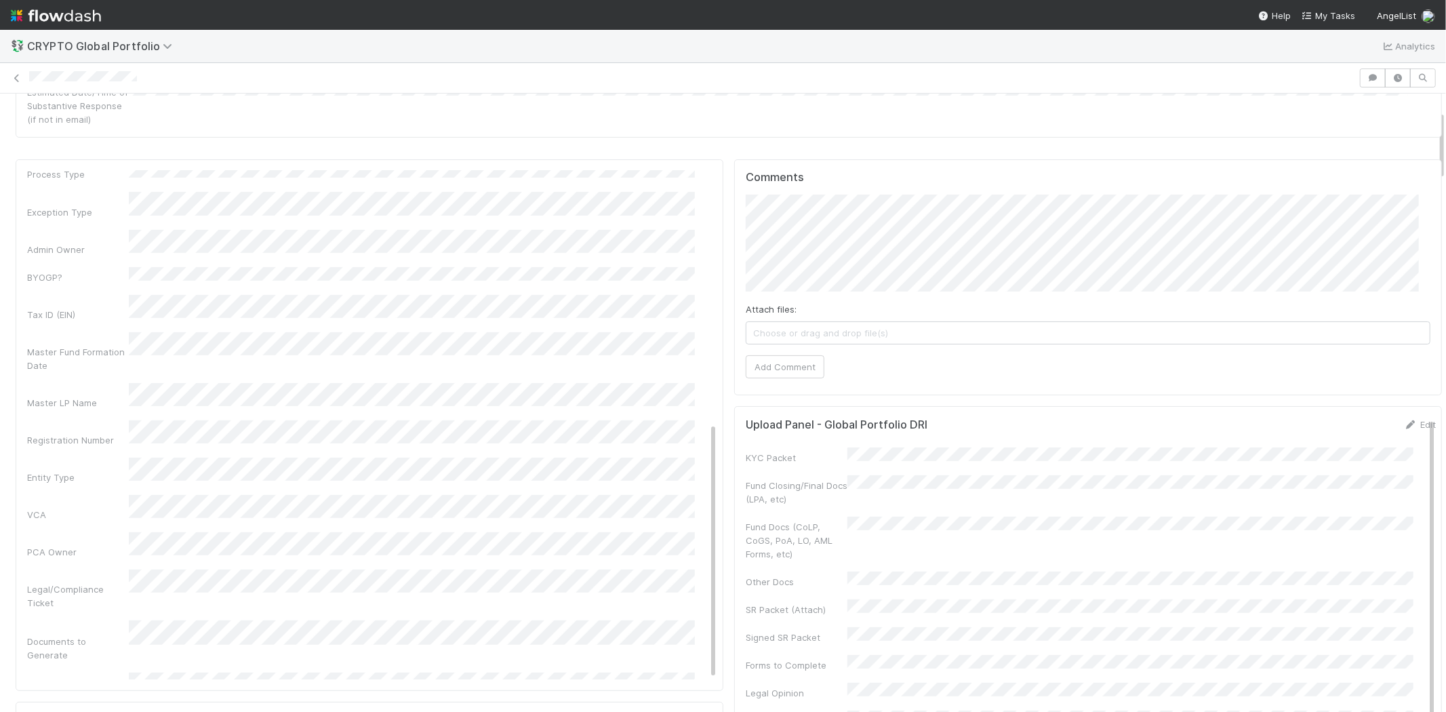
click at [54, 521] on div "Possible Duplicate task Primary Front Convo Link Additional Front Convo Links A…" at bounding box center [372, 262] width 690 height 1099
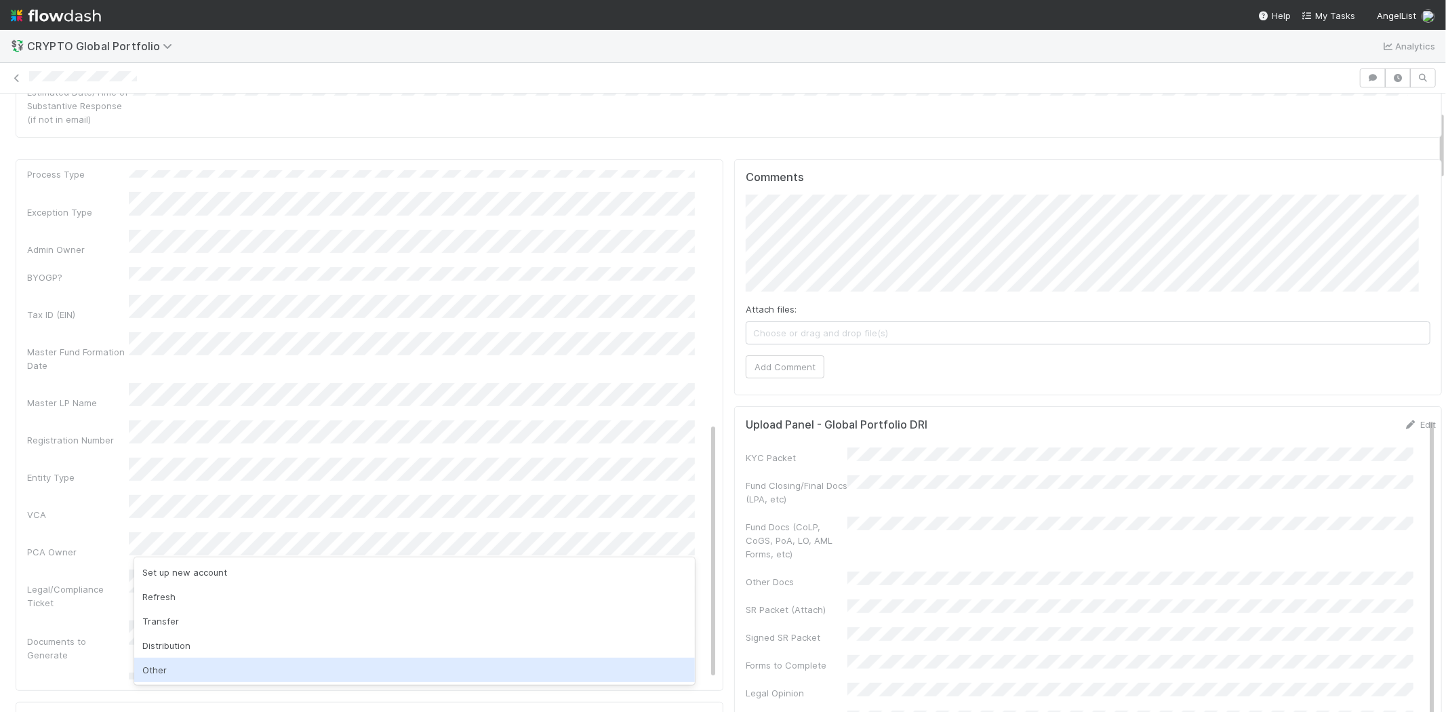
click at [153, 663] on div "Other" at bounding box center [414, 670] width 561 height 24
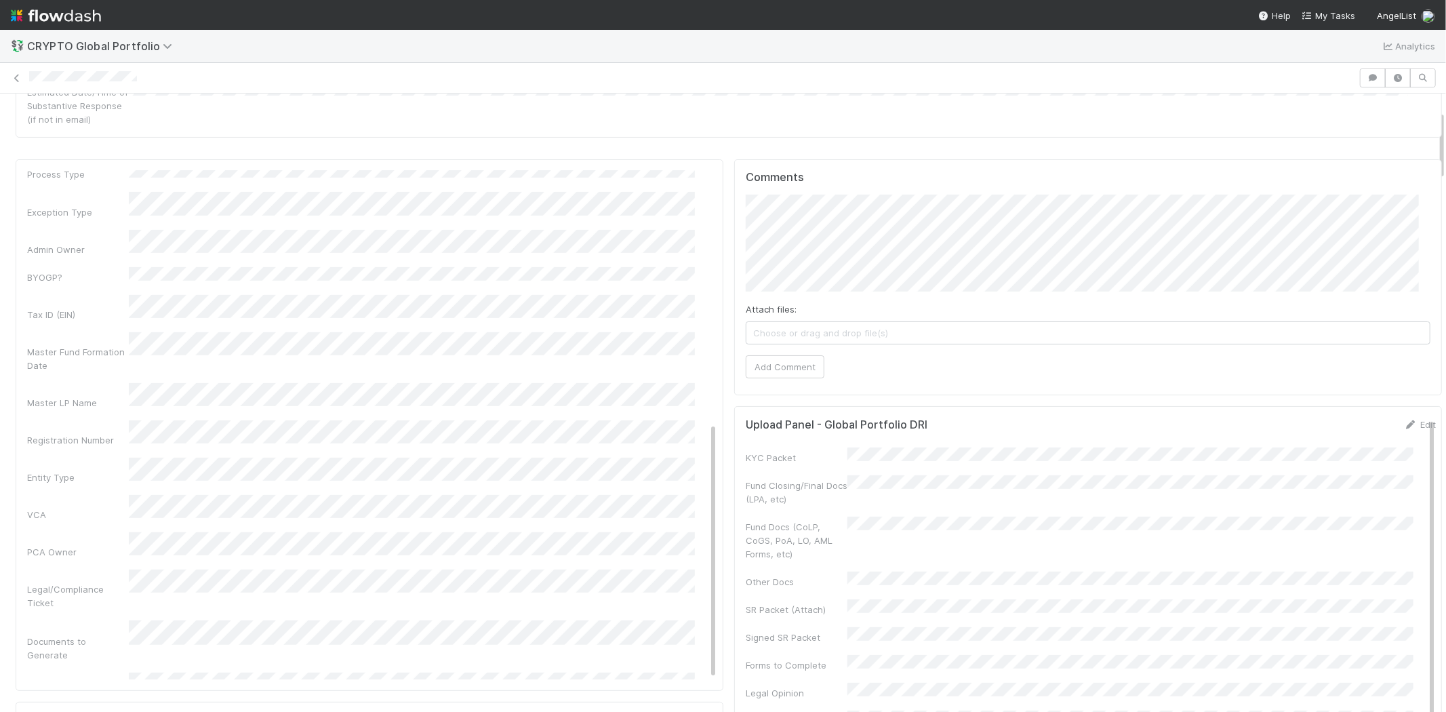
click at [58, 635] on div "Documents to Generate" at bounding box center [78, 648] width 102 height 27
click at [86, 532] on div "PCA Owner" at bounding box center [372, 545] width 690 height 26
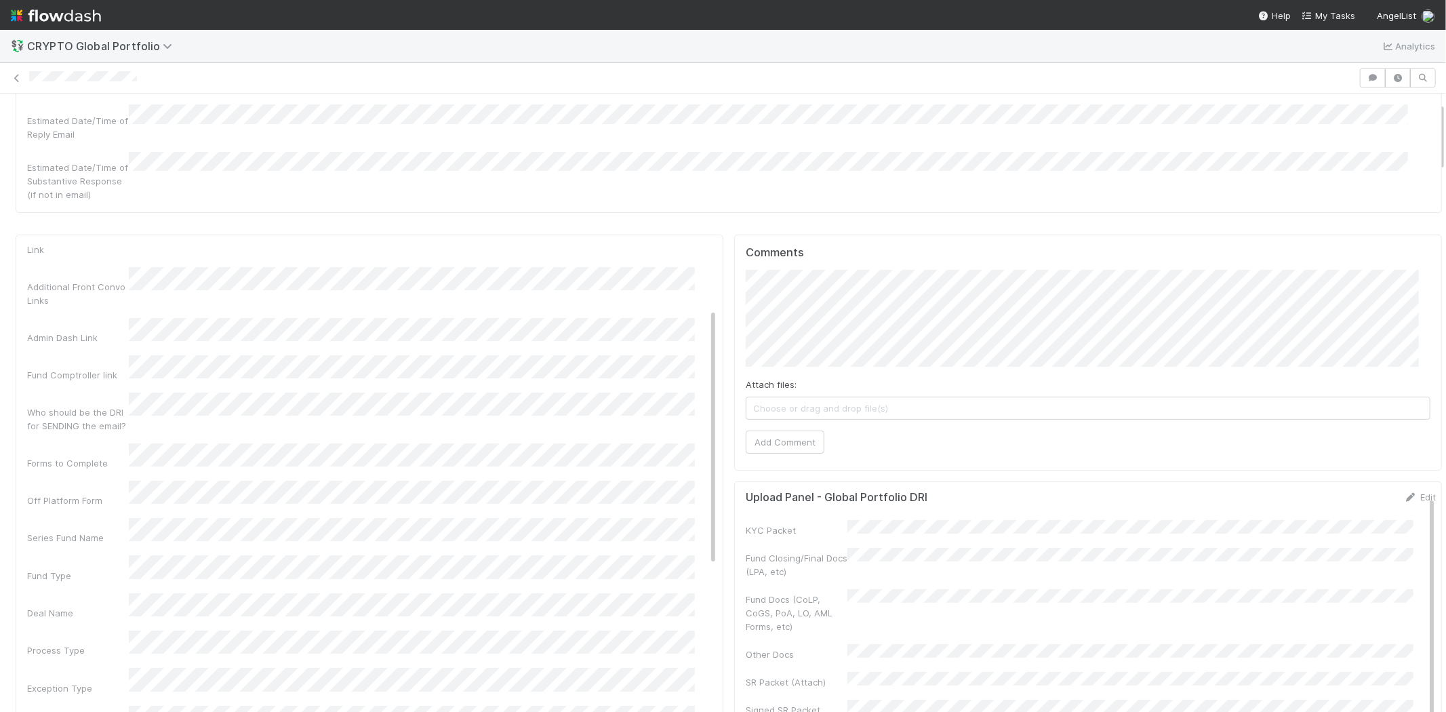
scroll to position [0, 0]
click at [632, 250] on button "Save" at bounding box center [645, 257] width 39 height 23
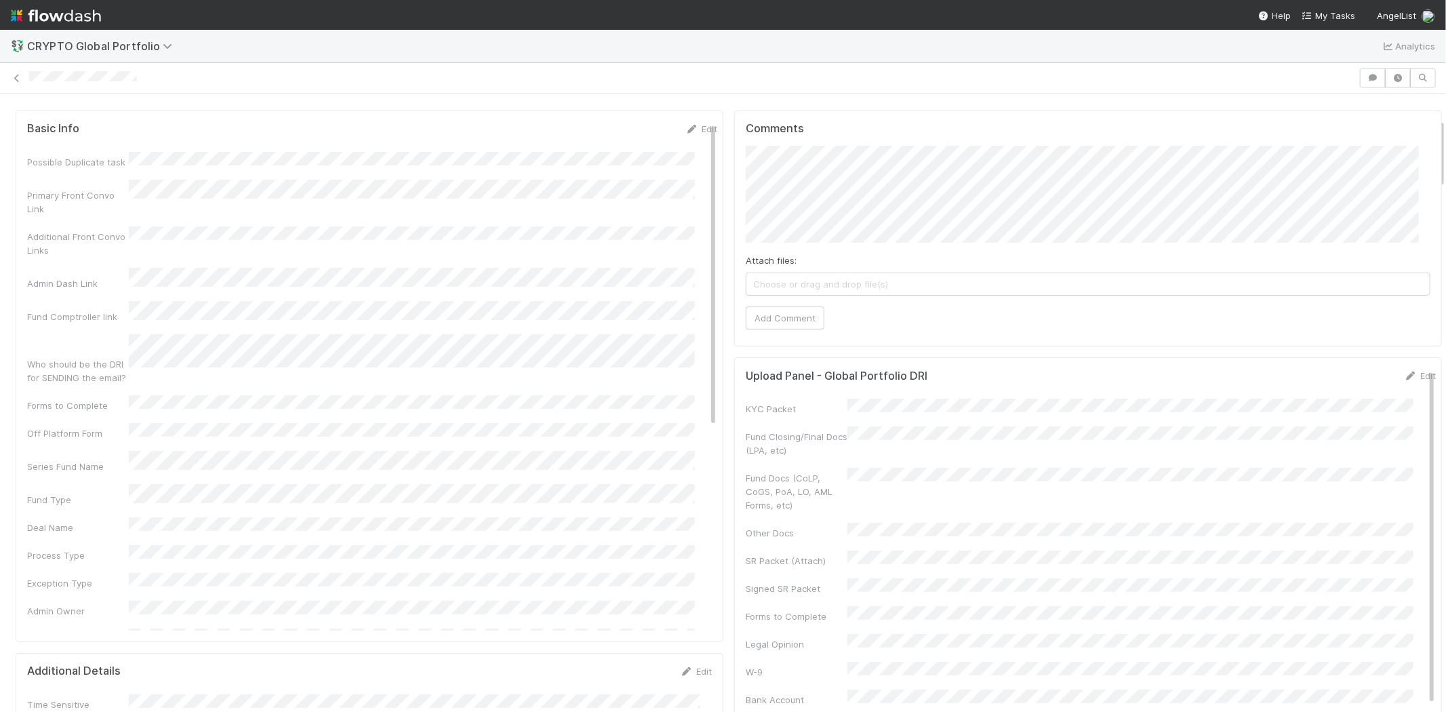
scroll to position [226, 0]
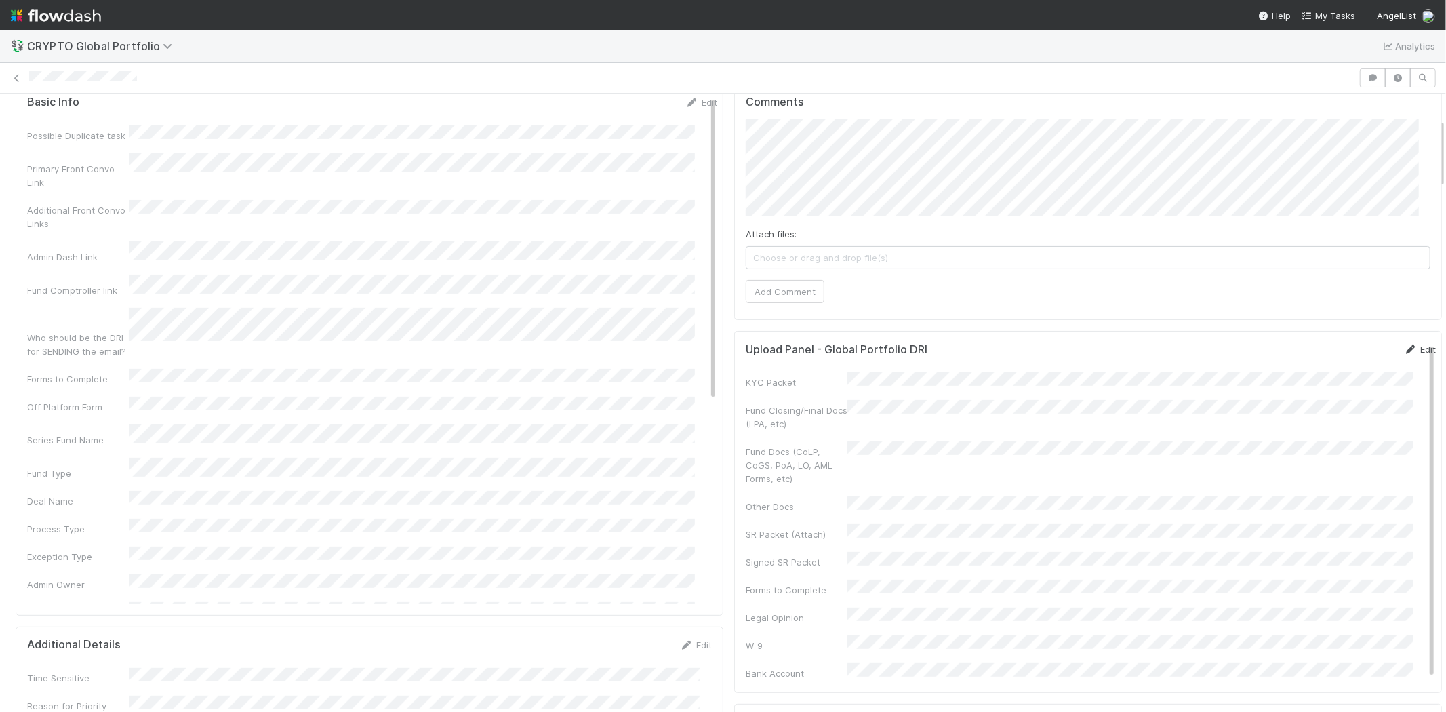
click at [1404, 344] on link "Edit" at bounding box center [1420, 349] width 32 height 11
click at [1345, 344] on button "Save" at bounding box center [1364, 353] width 39 height 23
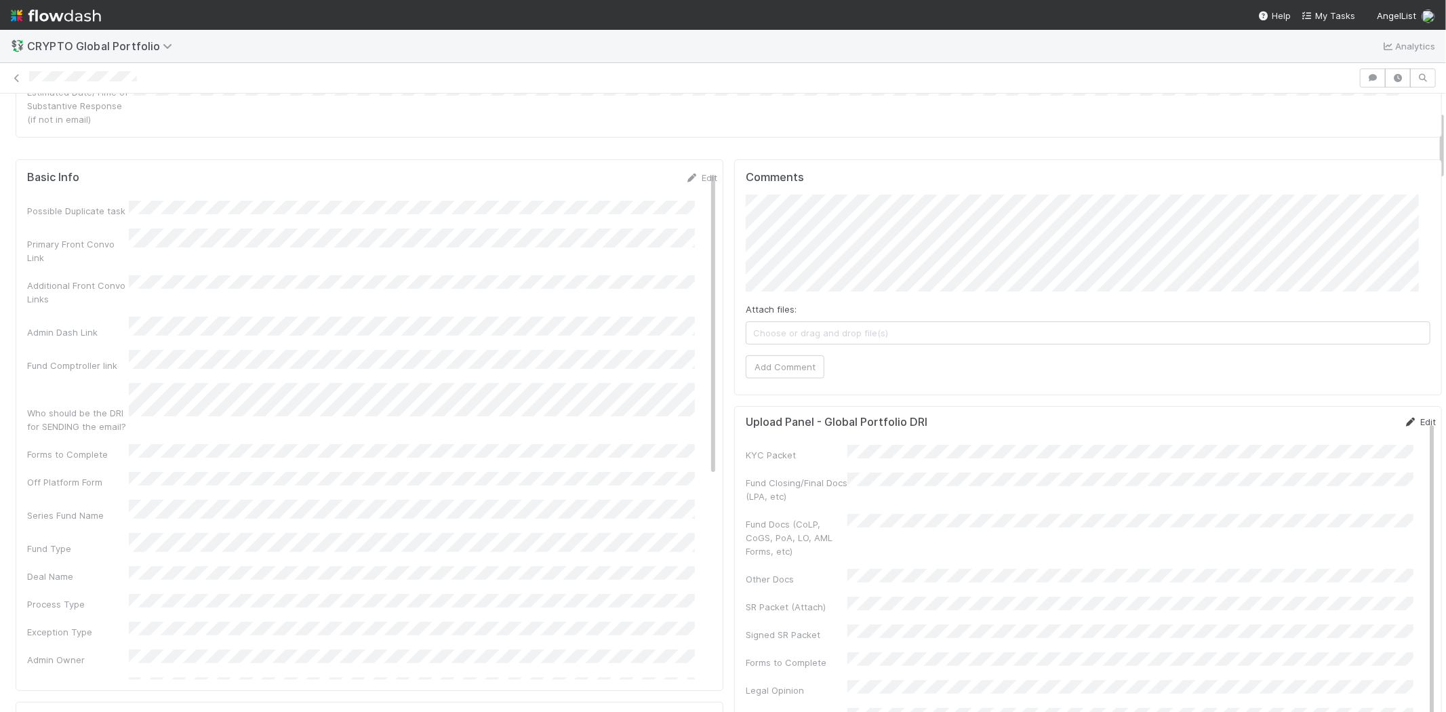
click at [1404, 416] on link "Edit" at bounding box center [1420, 421] width 32 height 11
click at [1345, 418] on button "Save" at bounding box center [1364, 429] width 39 height 23
click at [686, 172] on link "Edit" at bounding box center [702, 177] width 32 height 11
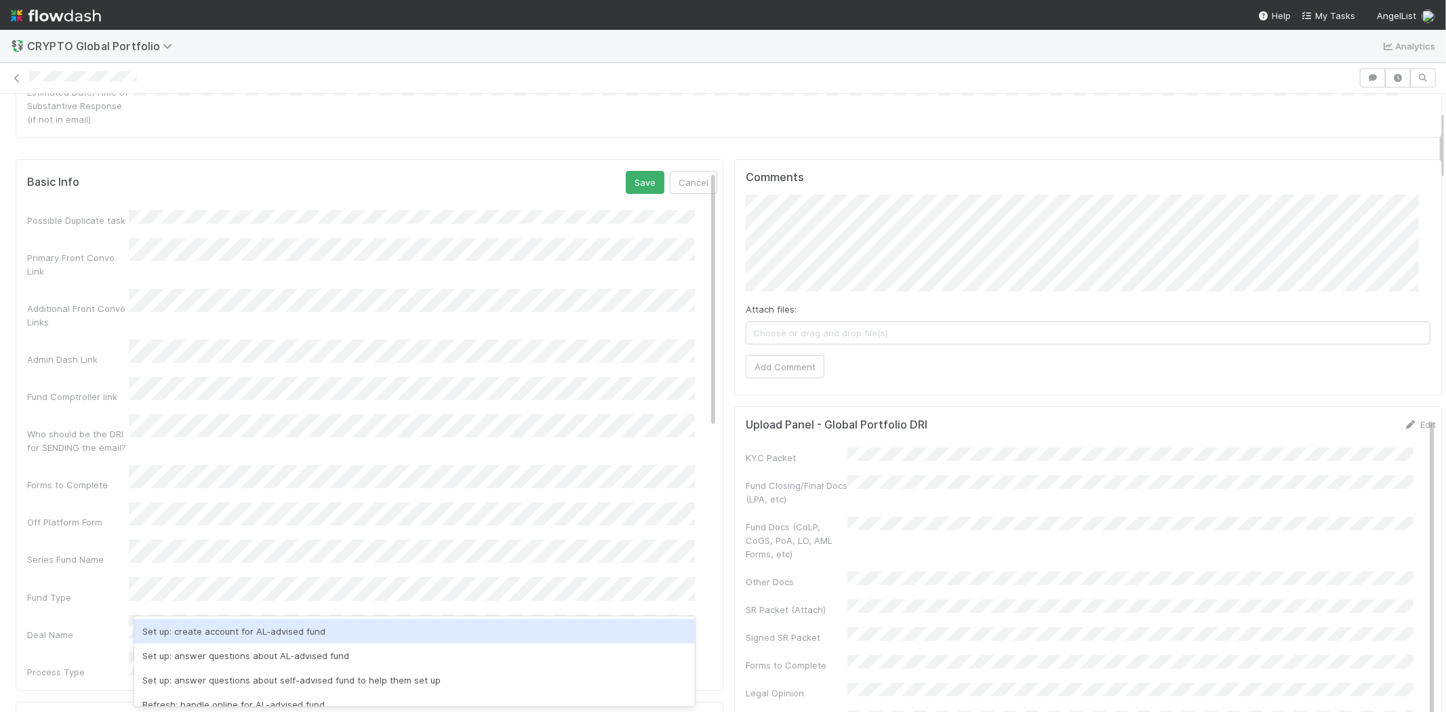
click at [79, 652] on div "Process Type" at bounding box center [372, 665] width 690 height 26
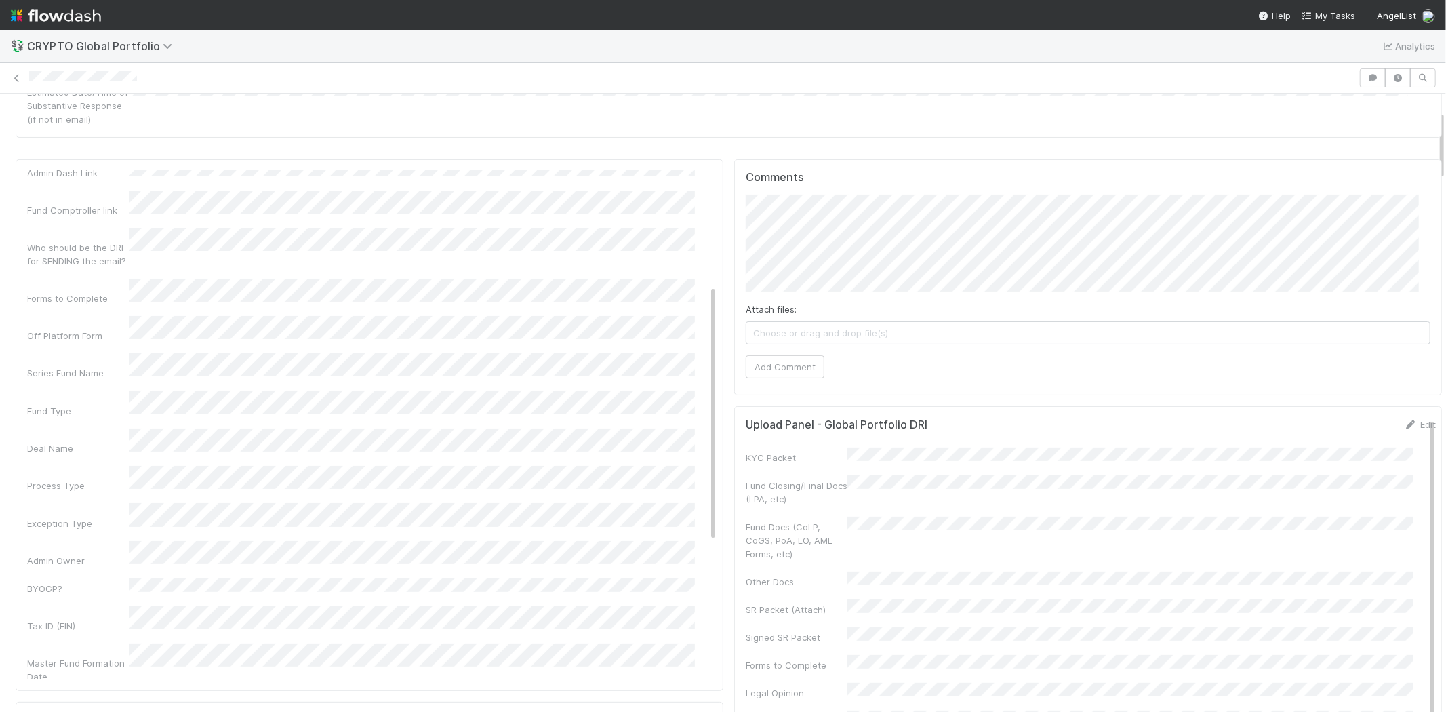
scroll to position [226, 0]
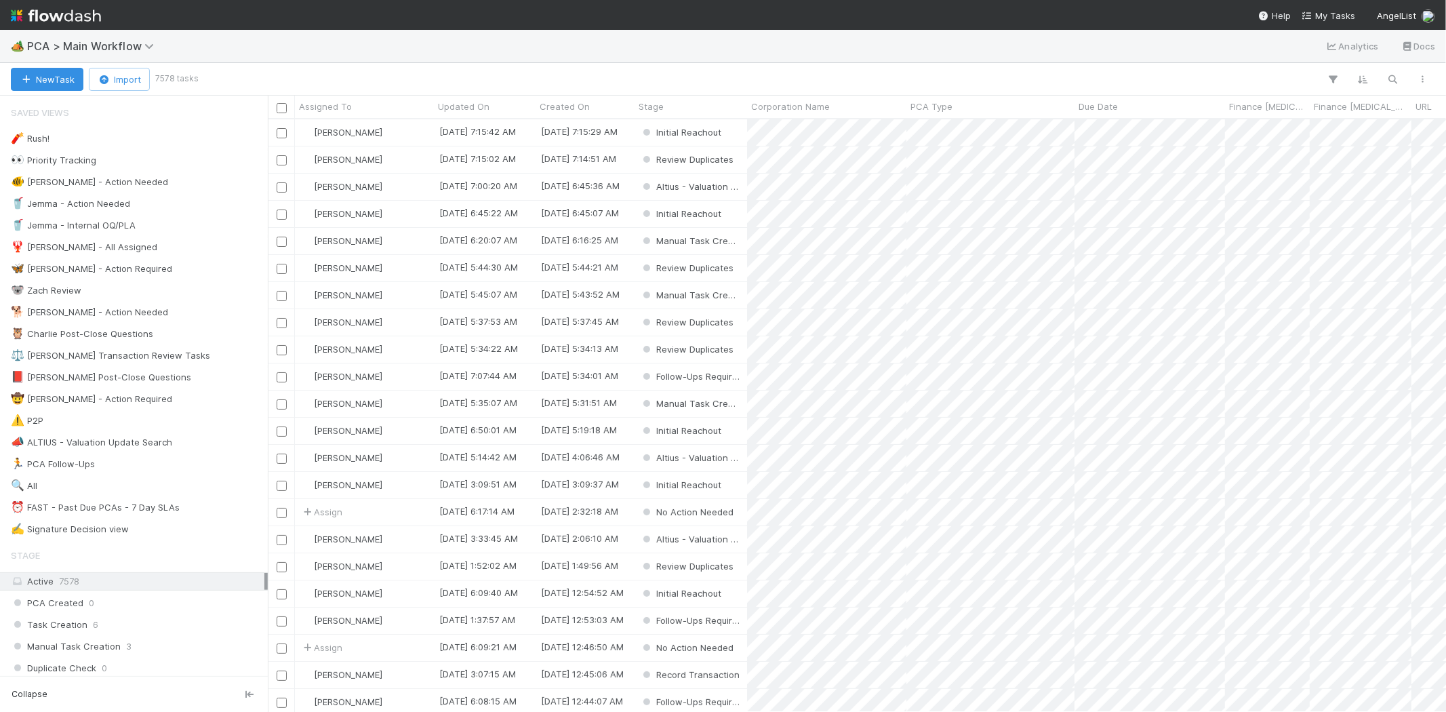
scroll to position [581, 1167]
click at [1320, 21] on link "My Tasks" at bounding box center [1329, 16] width 54 height 14
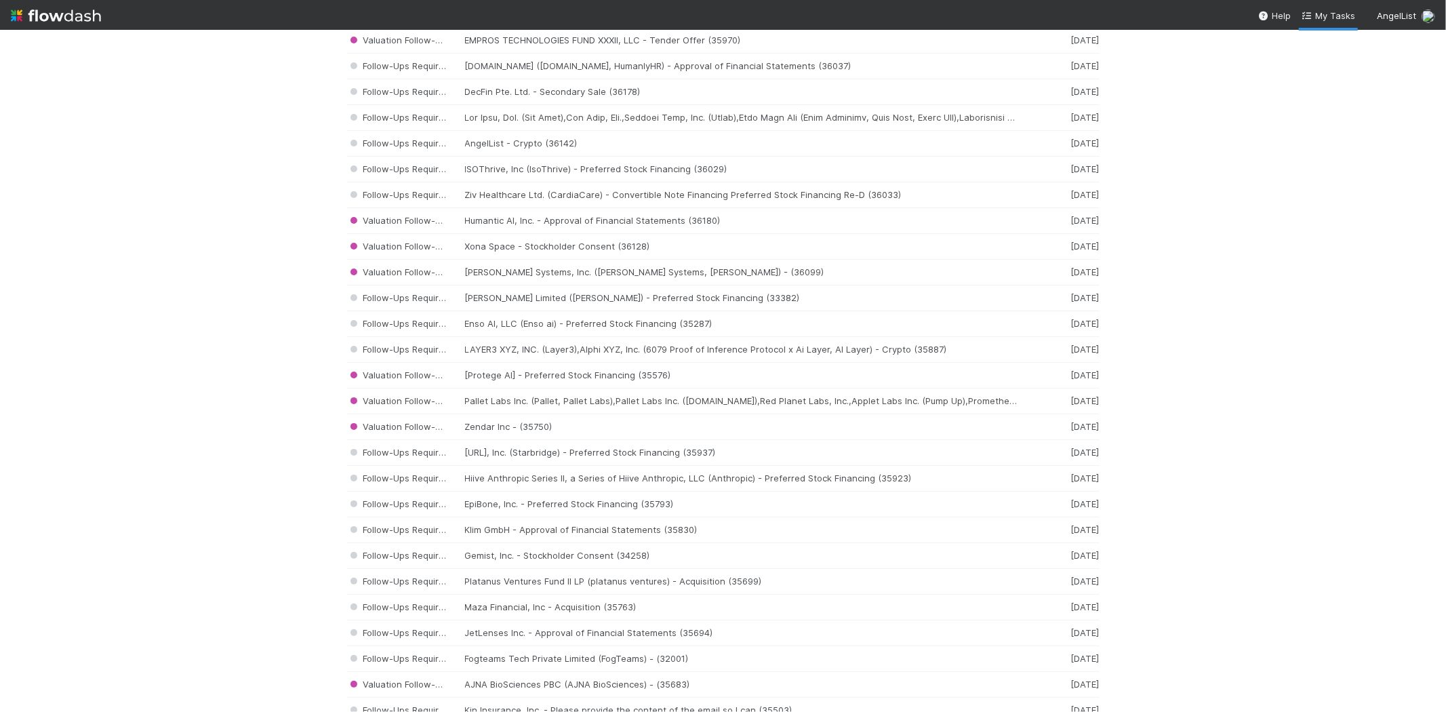
scroll to position [1130, 0]
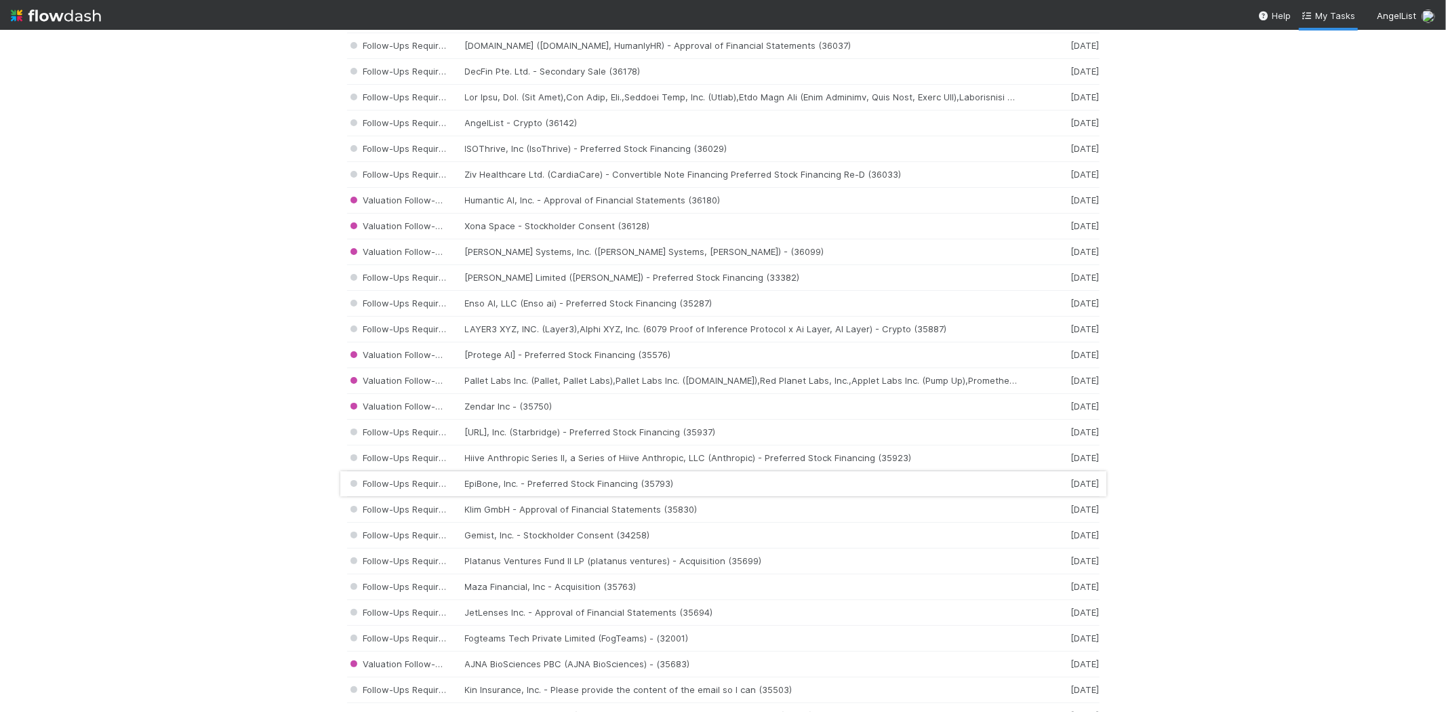
click at [539, 485] on div "Follow-Ups Required EpiBone, Inc. - Preferred Stock Financing (35793) 2 weeks a…" at bounding box center [723, 484] width 753 height 26
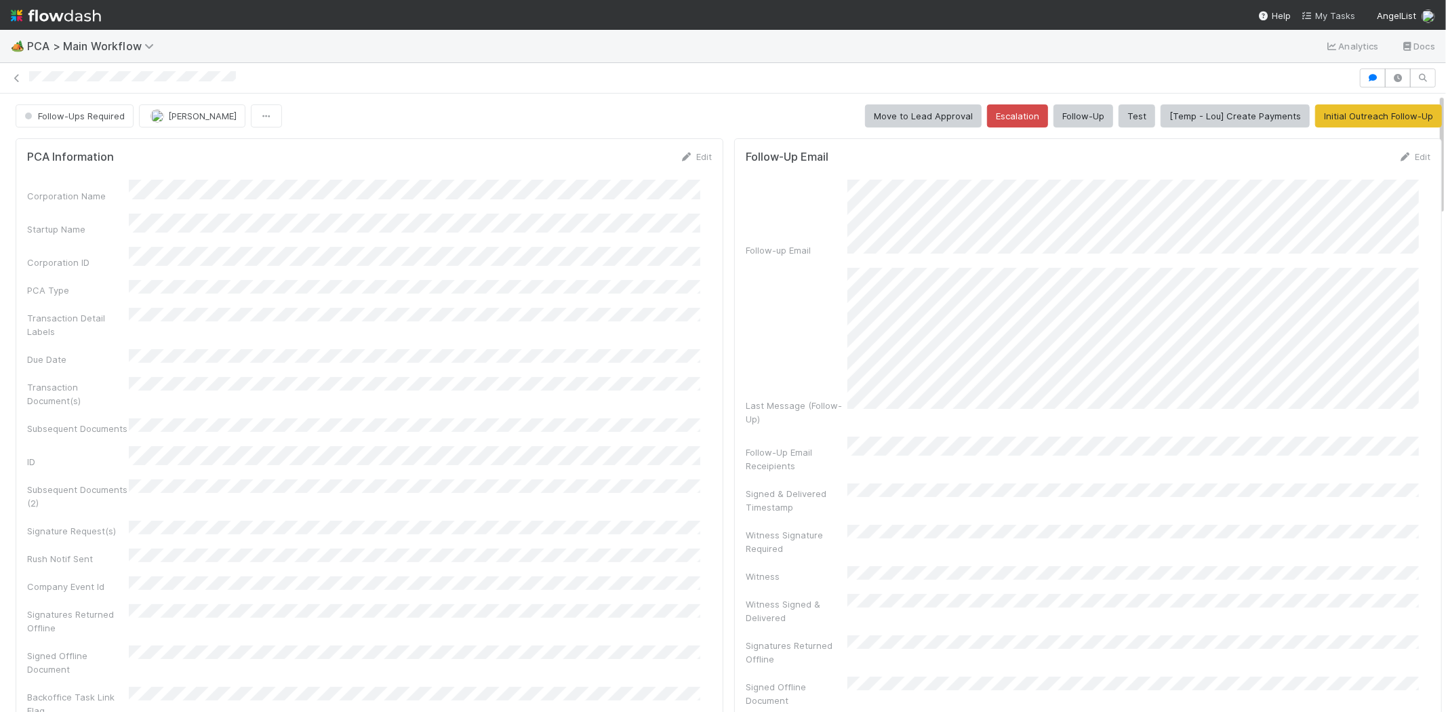
click at [1323, 16] on span "My Tasks" at bounding box center [1329, 15] width 54 height 11
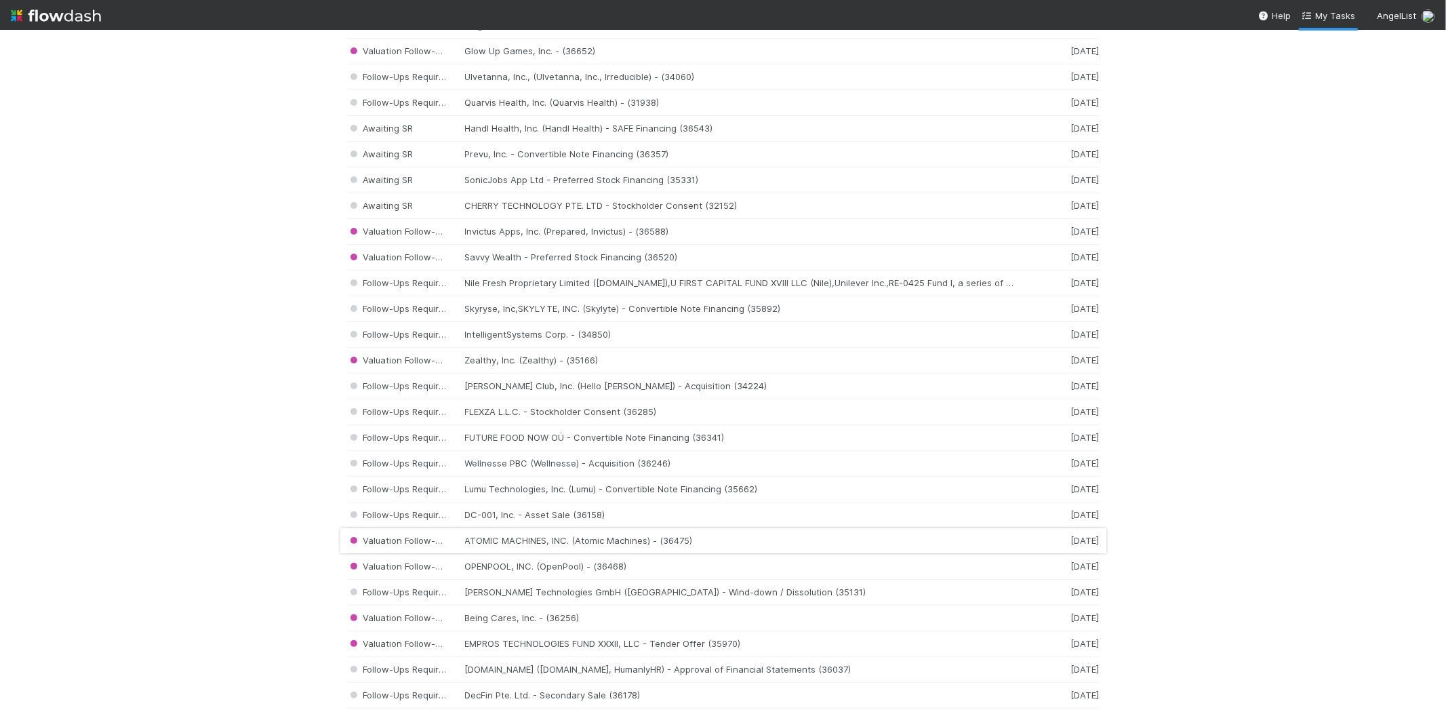
scroll to position [527, 0]
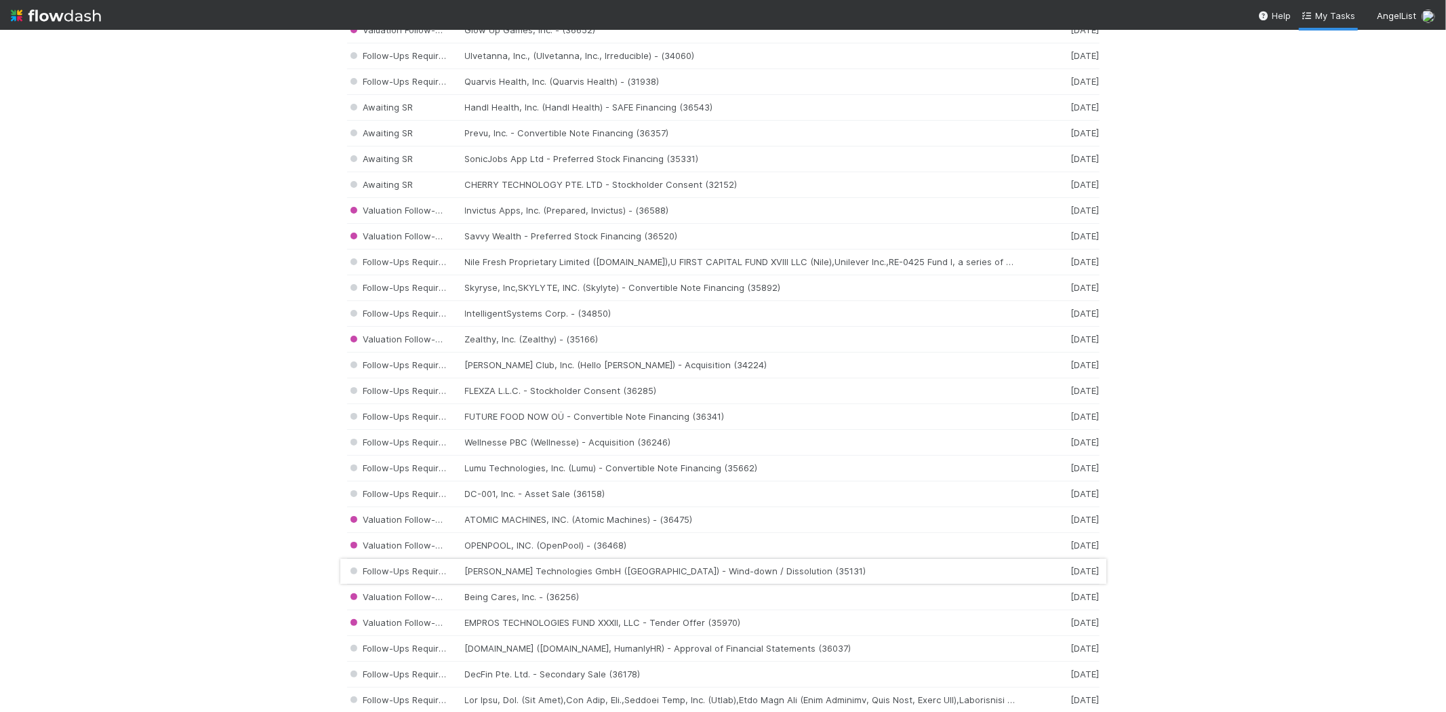
click at [544, 571] on div "Follow-Ups Required Blenk Technologies GmbH (Midlane) - Wind-down / Dissolution…" at bounding box center [723, 572] width 753 height 26
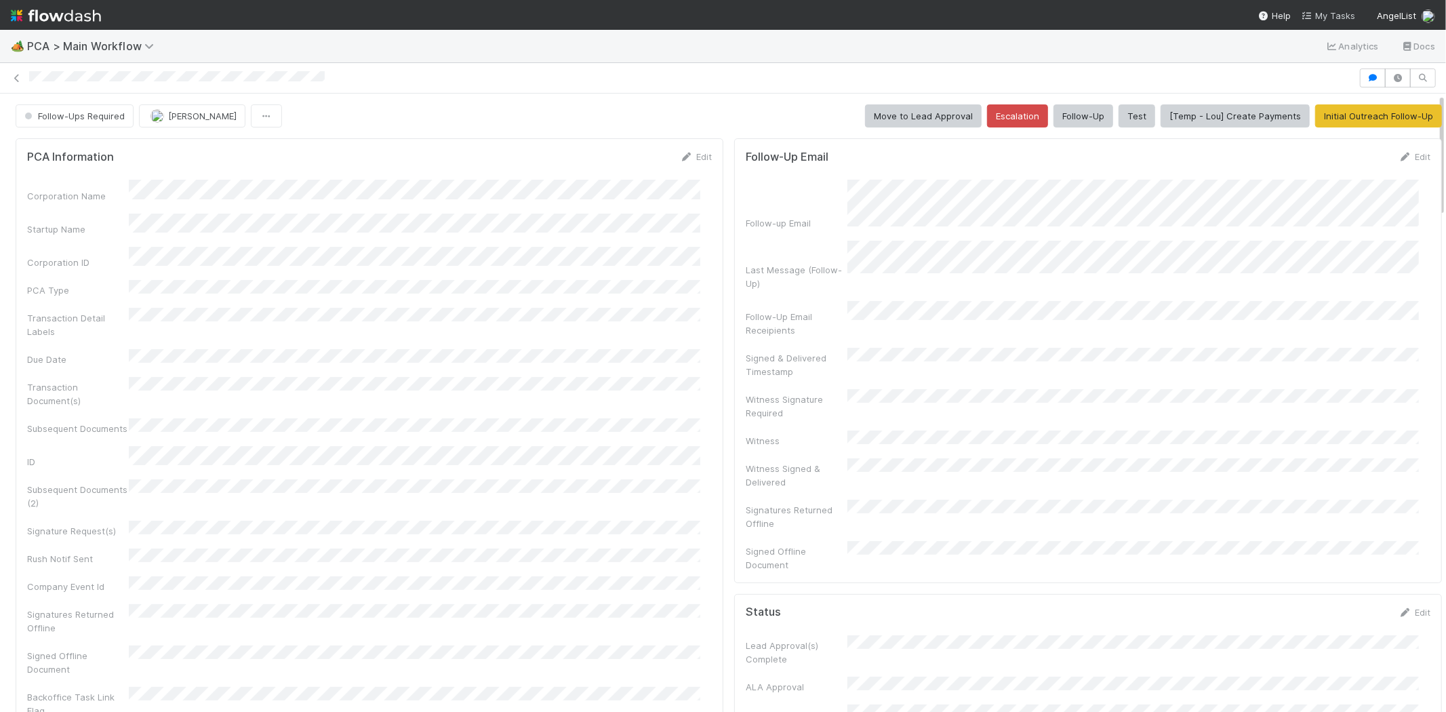
click at [1329, 12] on span "My Tasks" at bounding box center [1329, 15] width 54 height 11
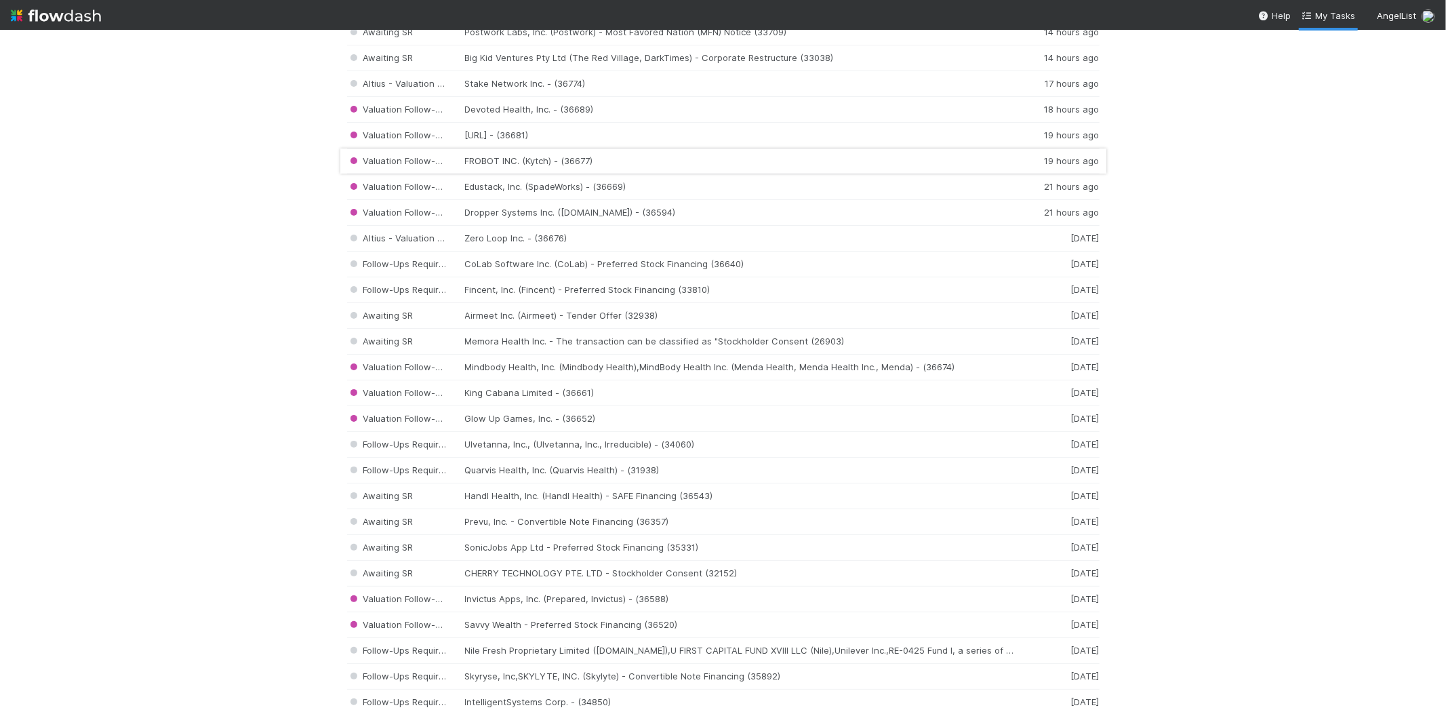
scroll to position [151, 0]
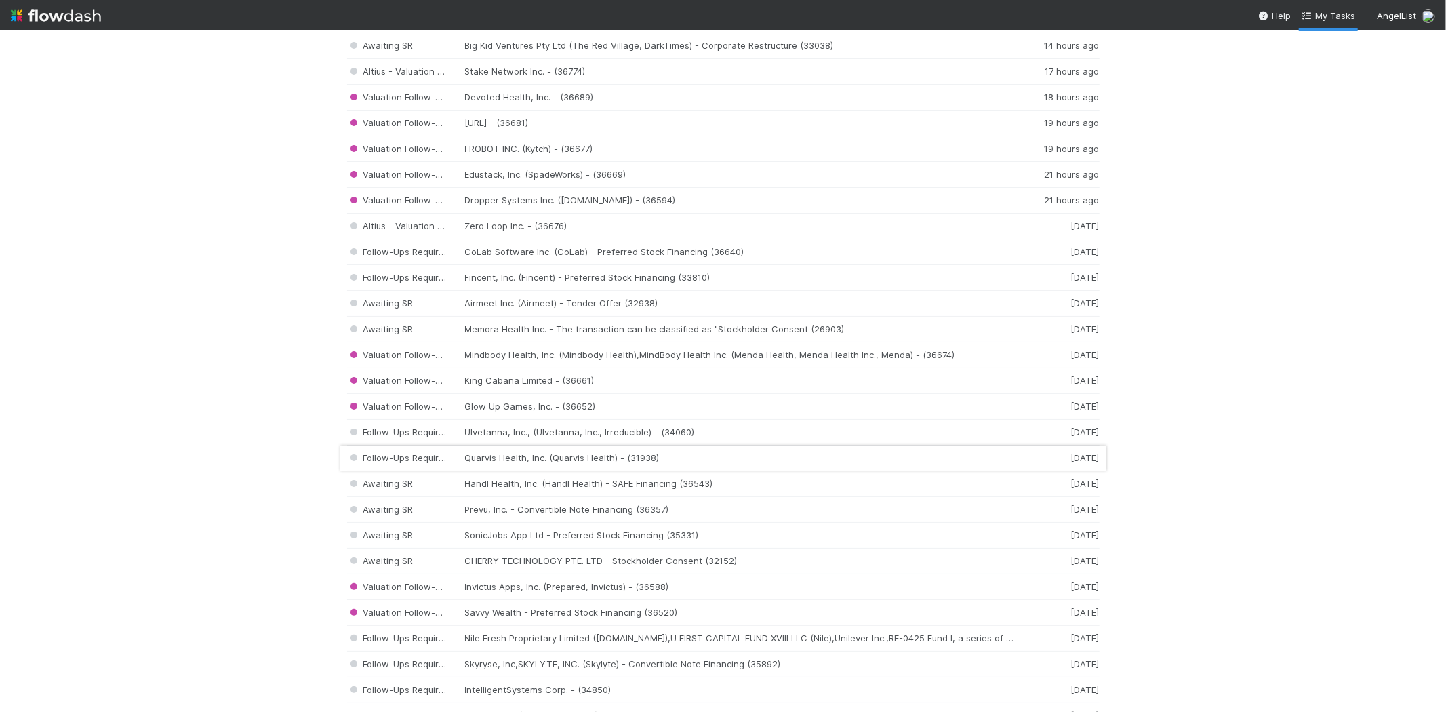
click at [554, 456] on div "Follow-Ups Required Quarvis Health, Inc. (Quarvis Health) - (31938) 1 day ago" at bounding box center [723, 458] width 753 height 26
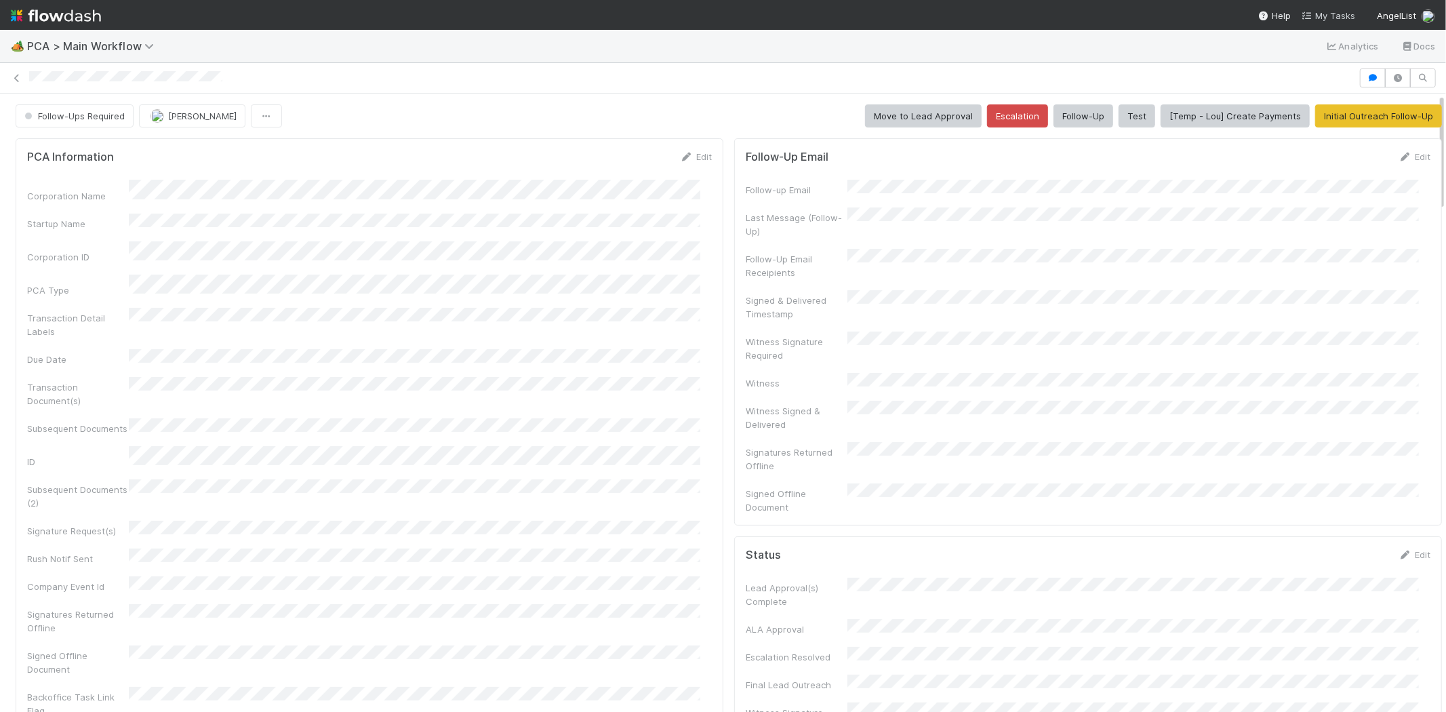
click at [1320, 16] on span "My Tasks" at bounding box center [1329, 15] width 54 height 11
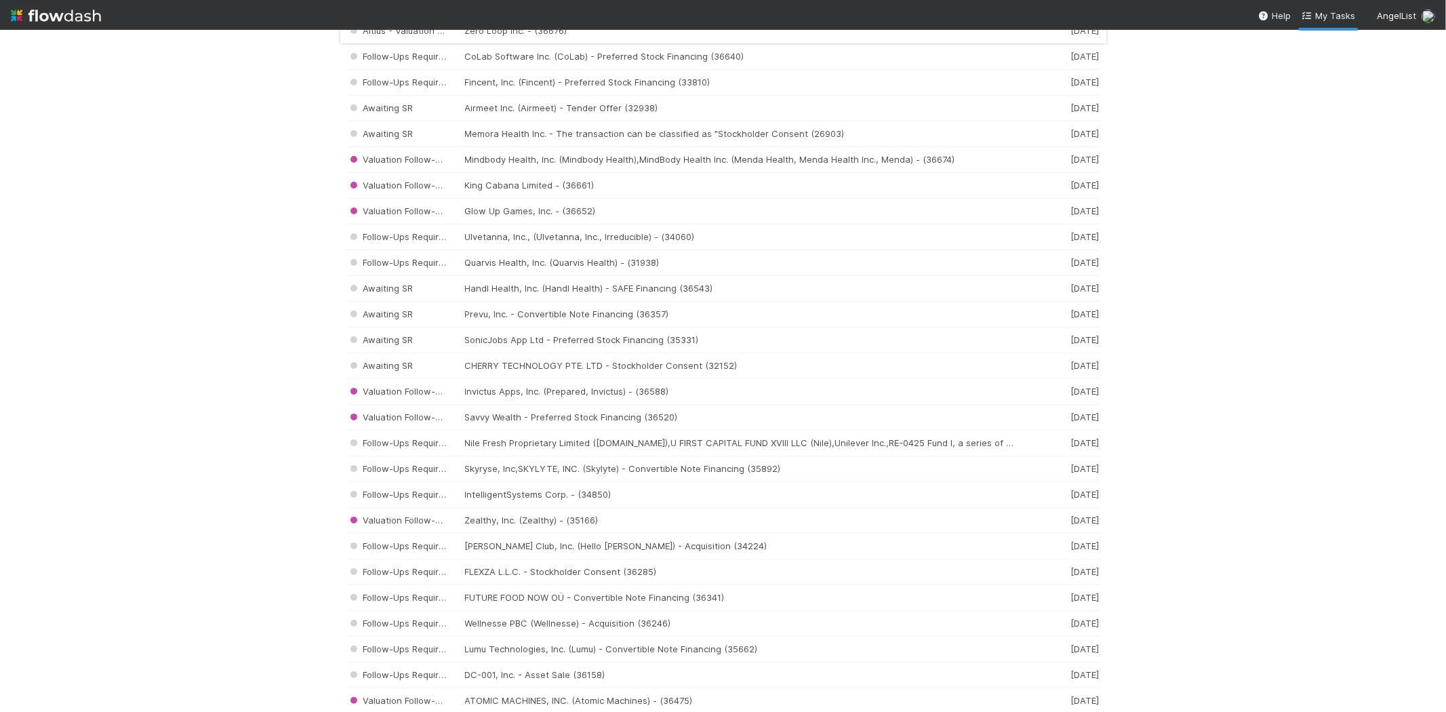
scroll to position [452, 0]
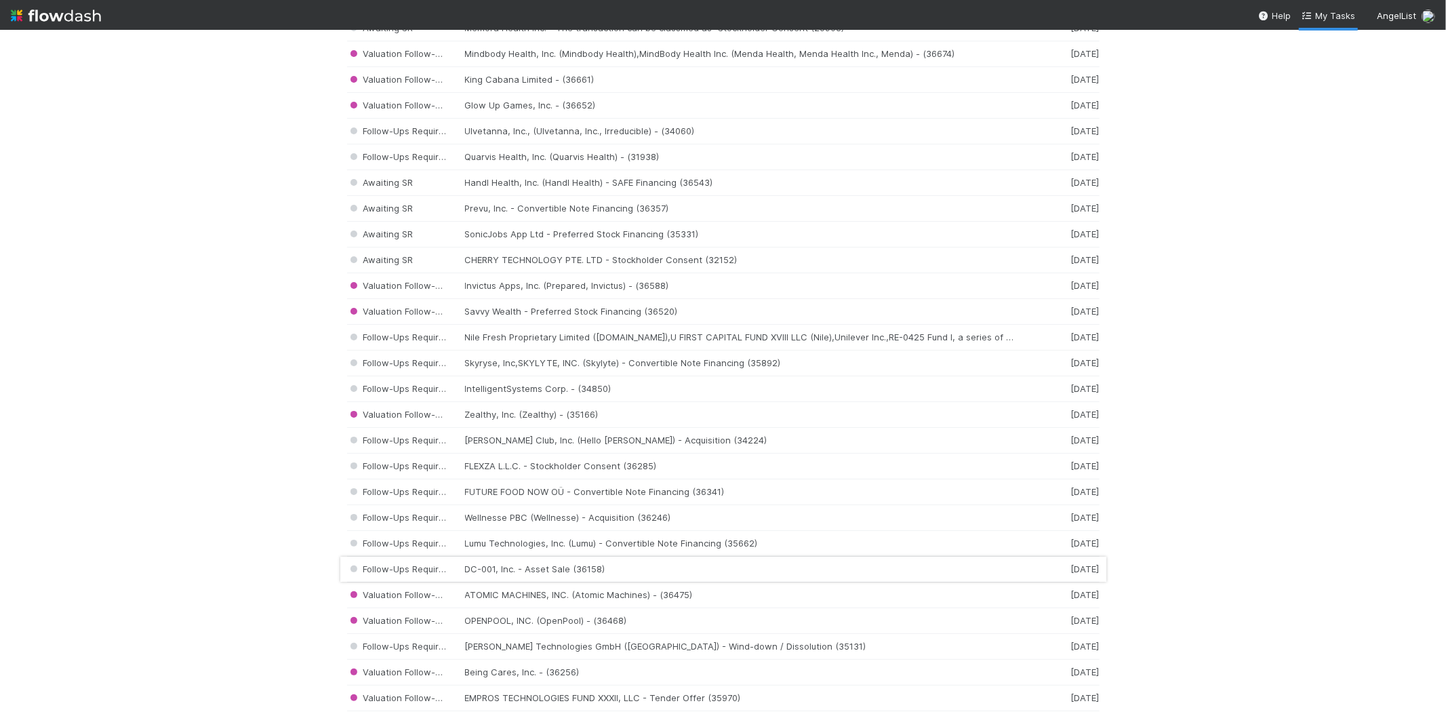
click at [587, 568] on div "Follow-Ups Required DC-001, Inc. - Asset Sale (36158) 6 days ago" at bounding box center [723, 570] width 753 height 26
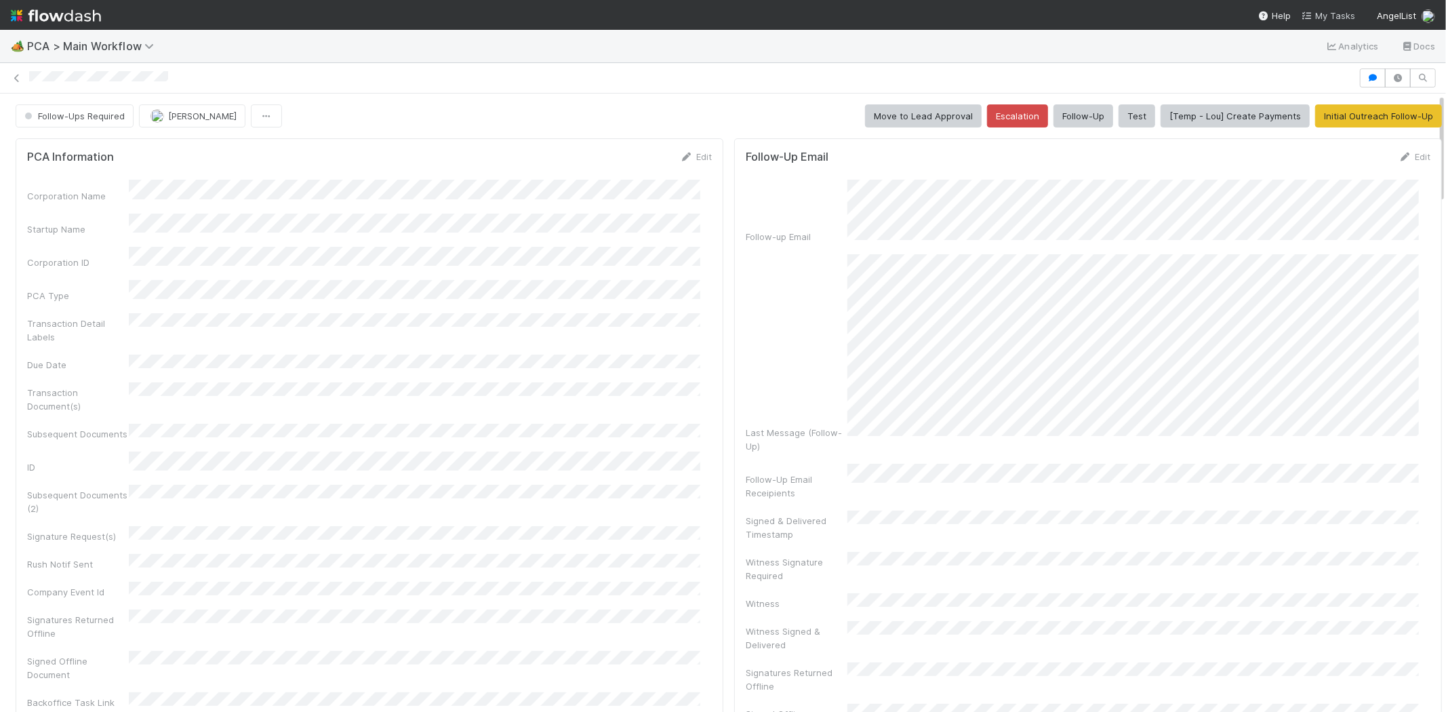
click at [1326, 18] on span "My Tasks" at bounding box center [1329, 15] width 54 height 11
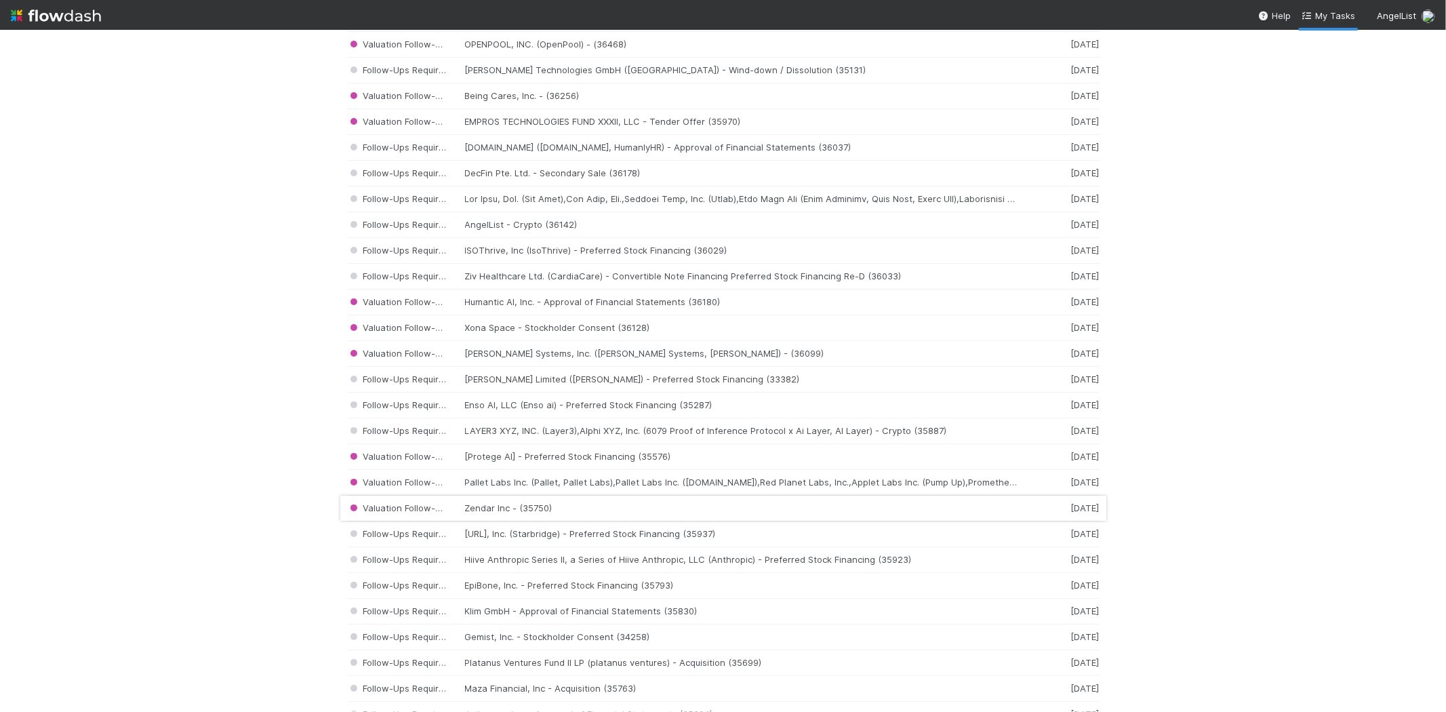
scroll to position [1054, 0]
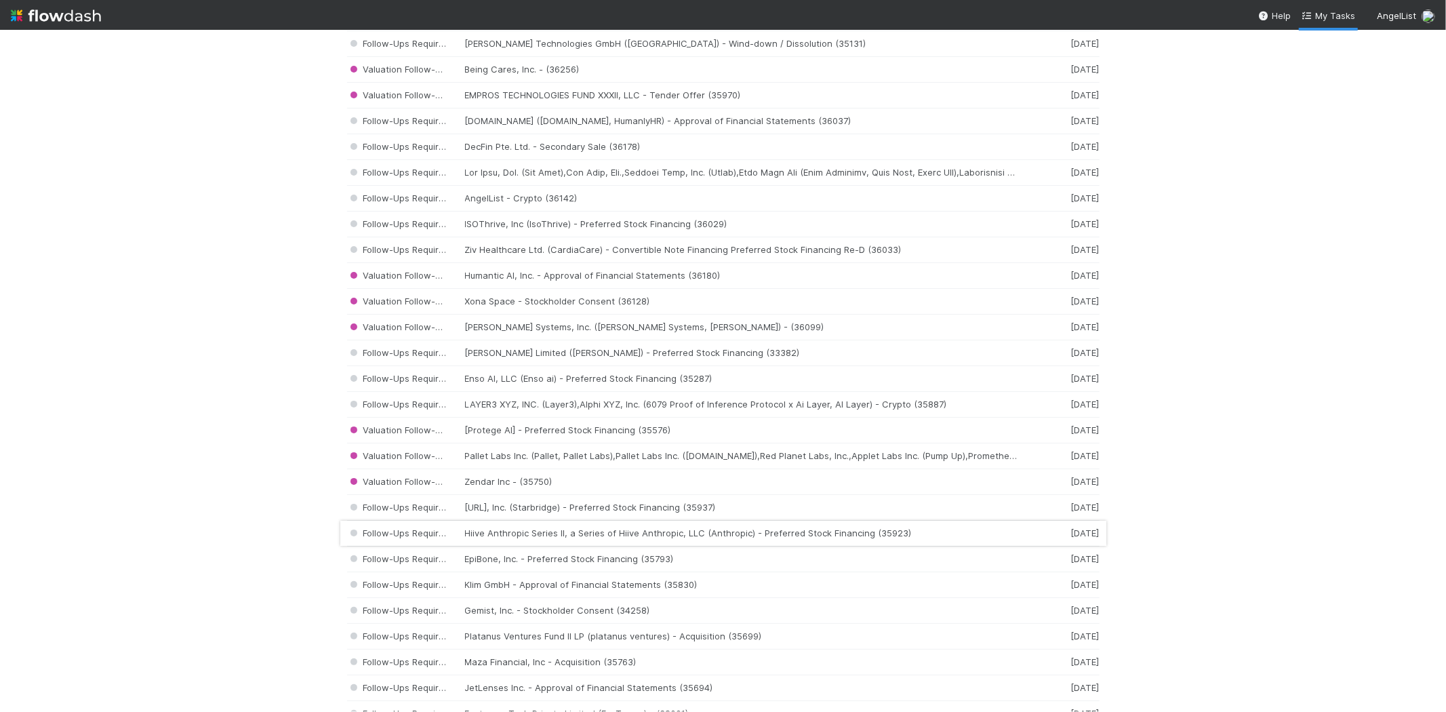
click at [627, 534] on div "Follow-Ups Required Hiive Anthropic Series II, a Series of Hiive Anthropic, LLC…" at bounding box center [723, 534] width 753 height 26
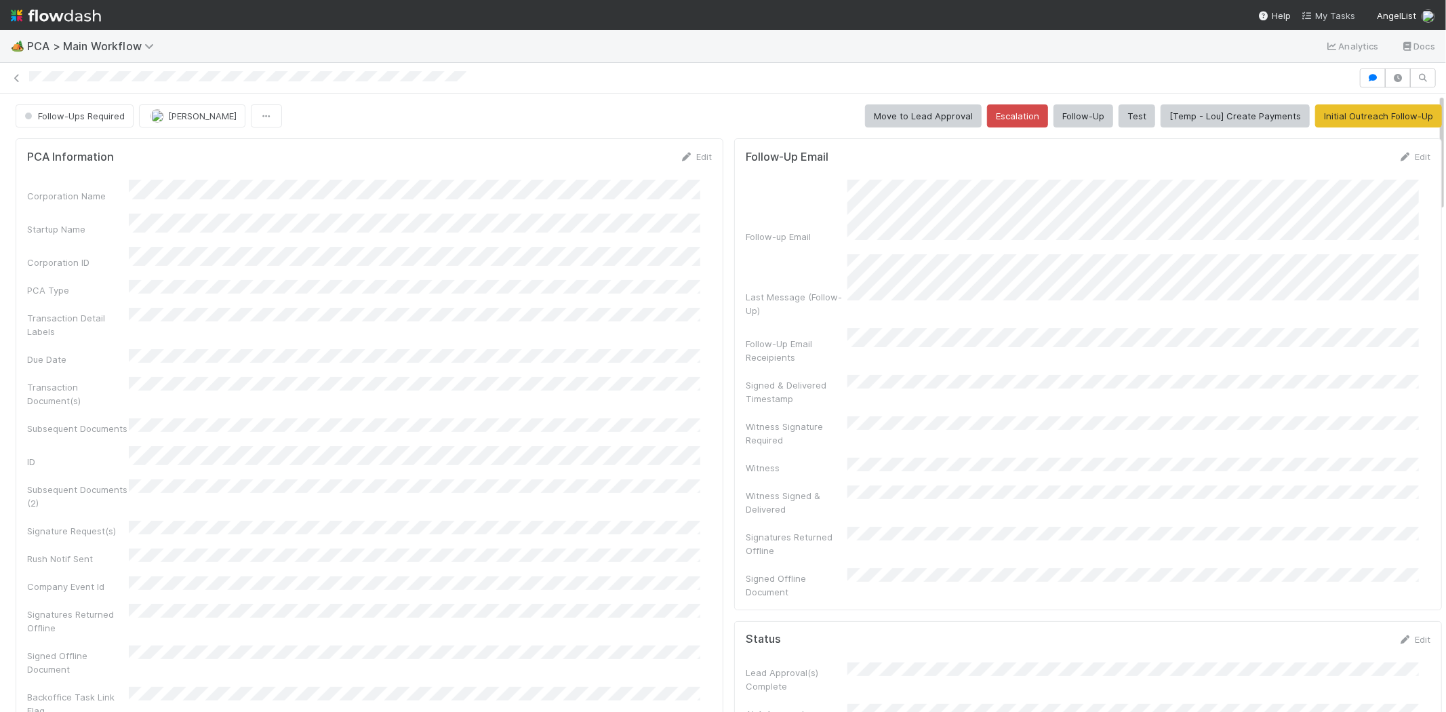
click at [1341, 14] on span "My Tasks" at bounding box center [1329, 15] width 54 height 11
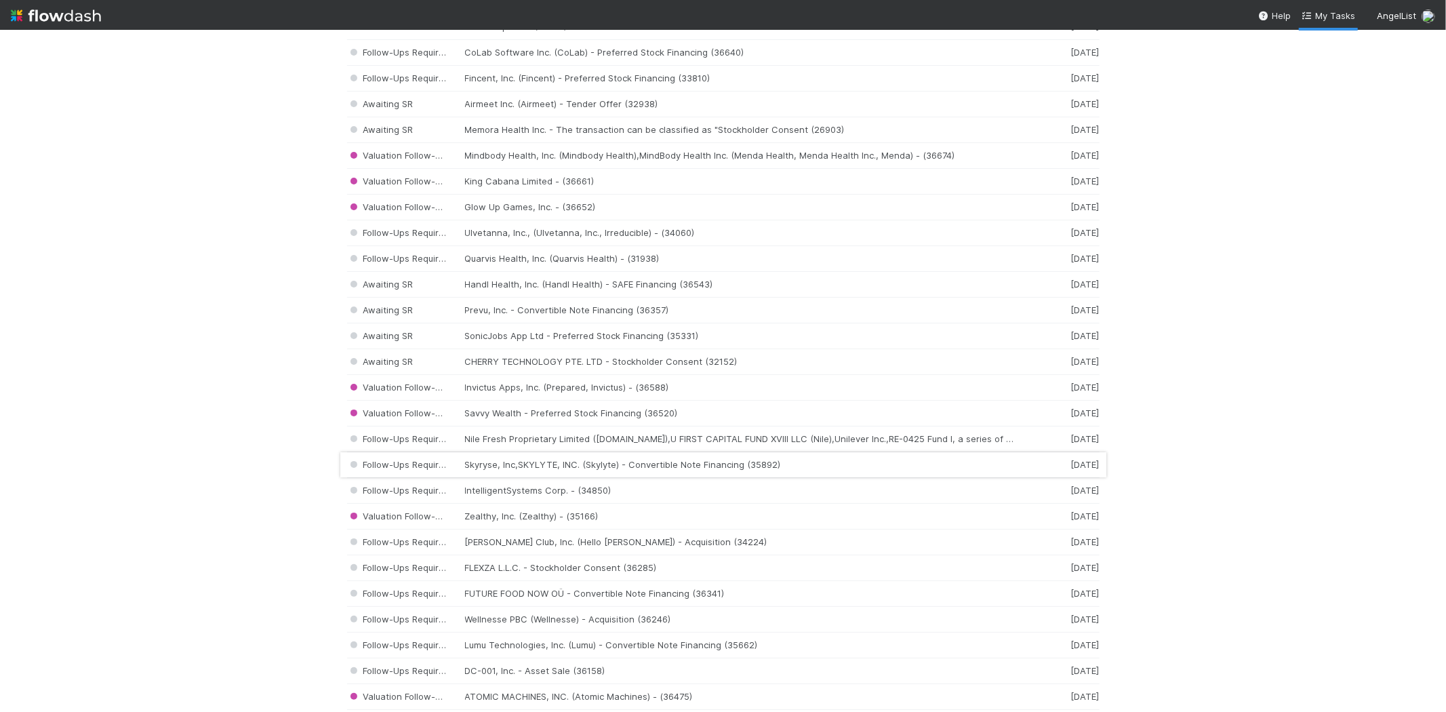
scroll to position [376, 0]
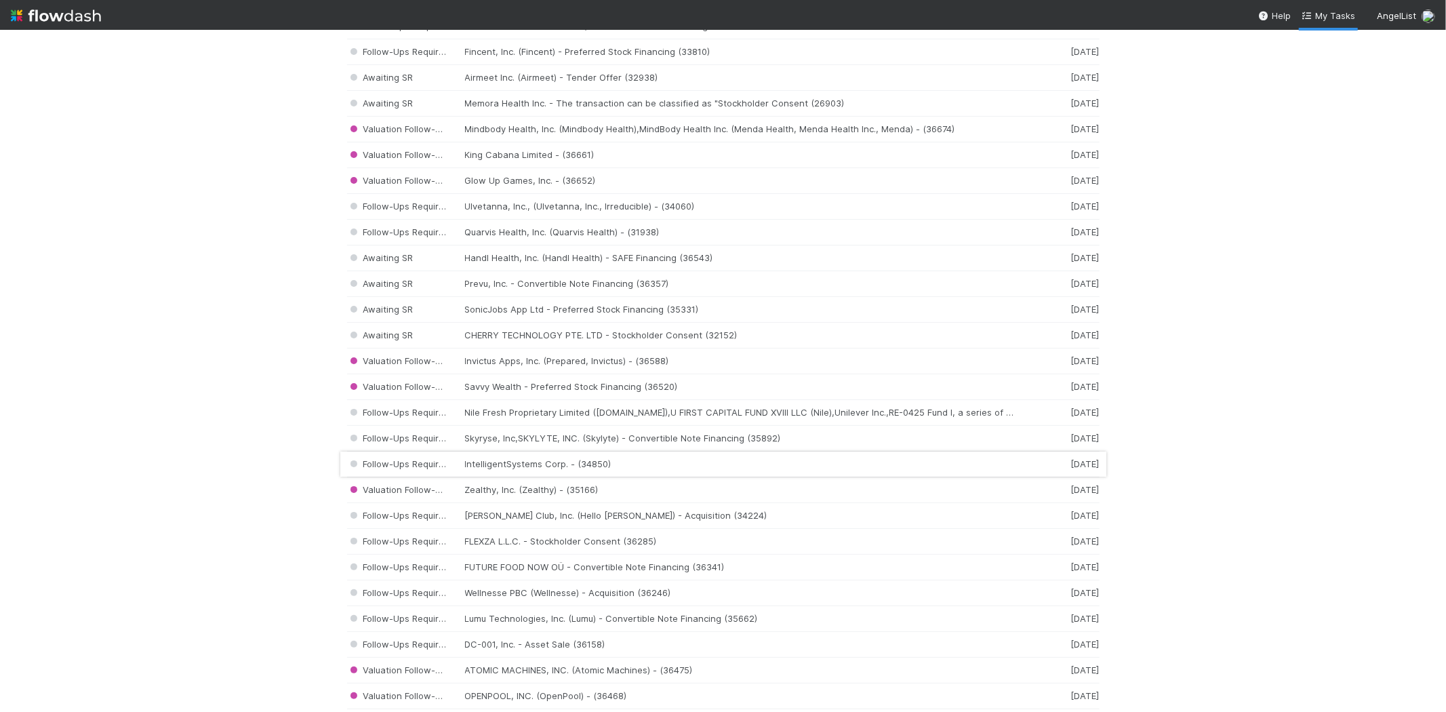
click at [598, 465] on div "Follow-Ups Required IntelligentSystems Corp. - (34850) 5 days ago" at bounding box center [723, 465] width 753 height 26
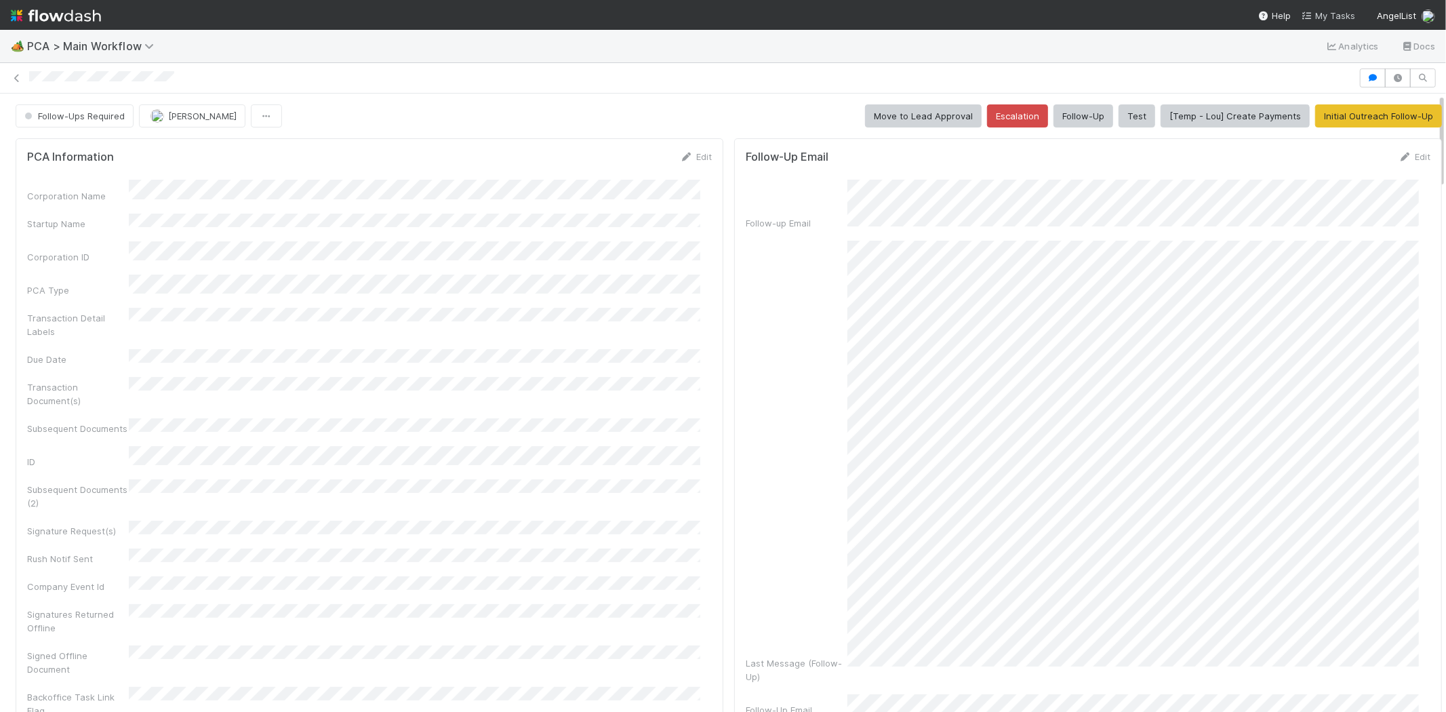
click at [1312, 12] on icon at bounding box center [1309, 16] width 14 height 9
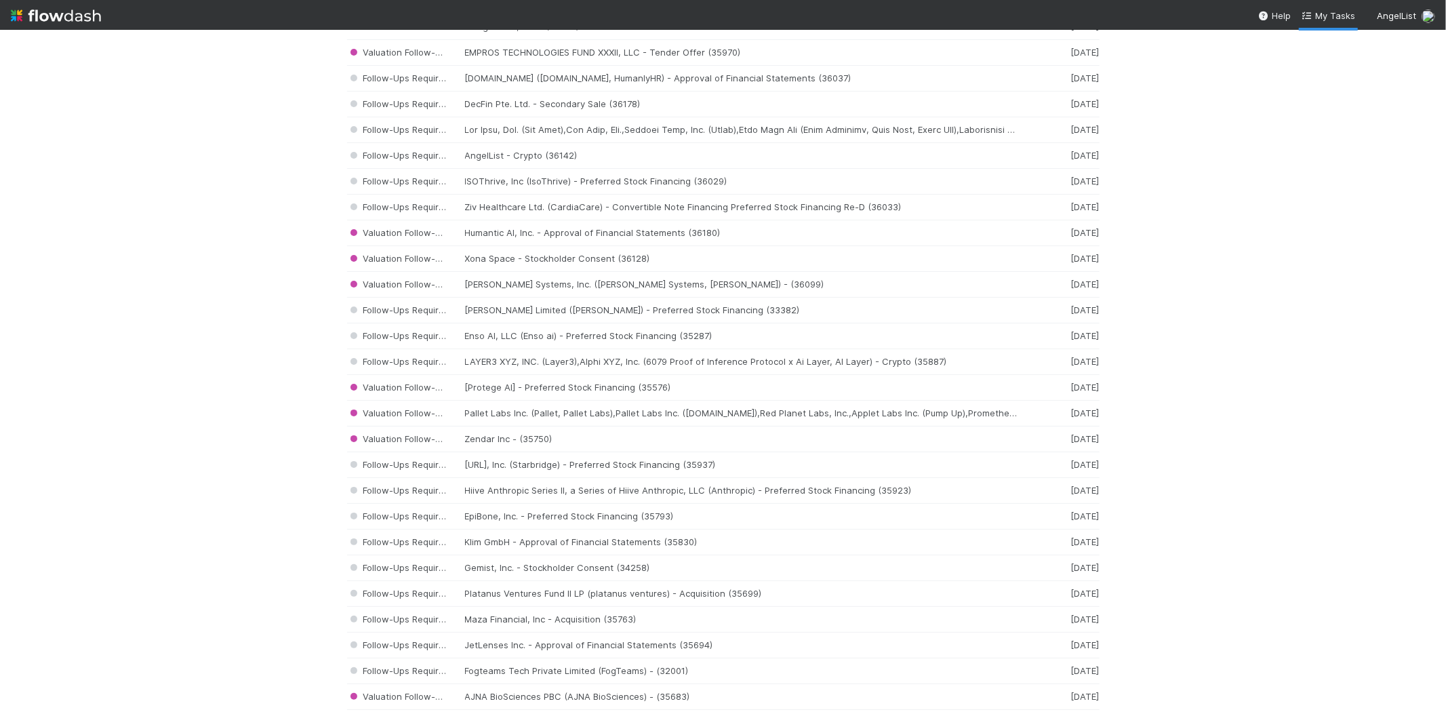
scroll to position [1130, 0]
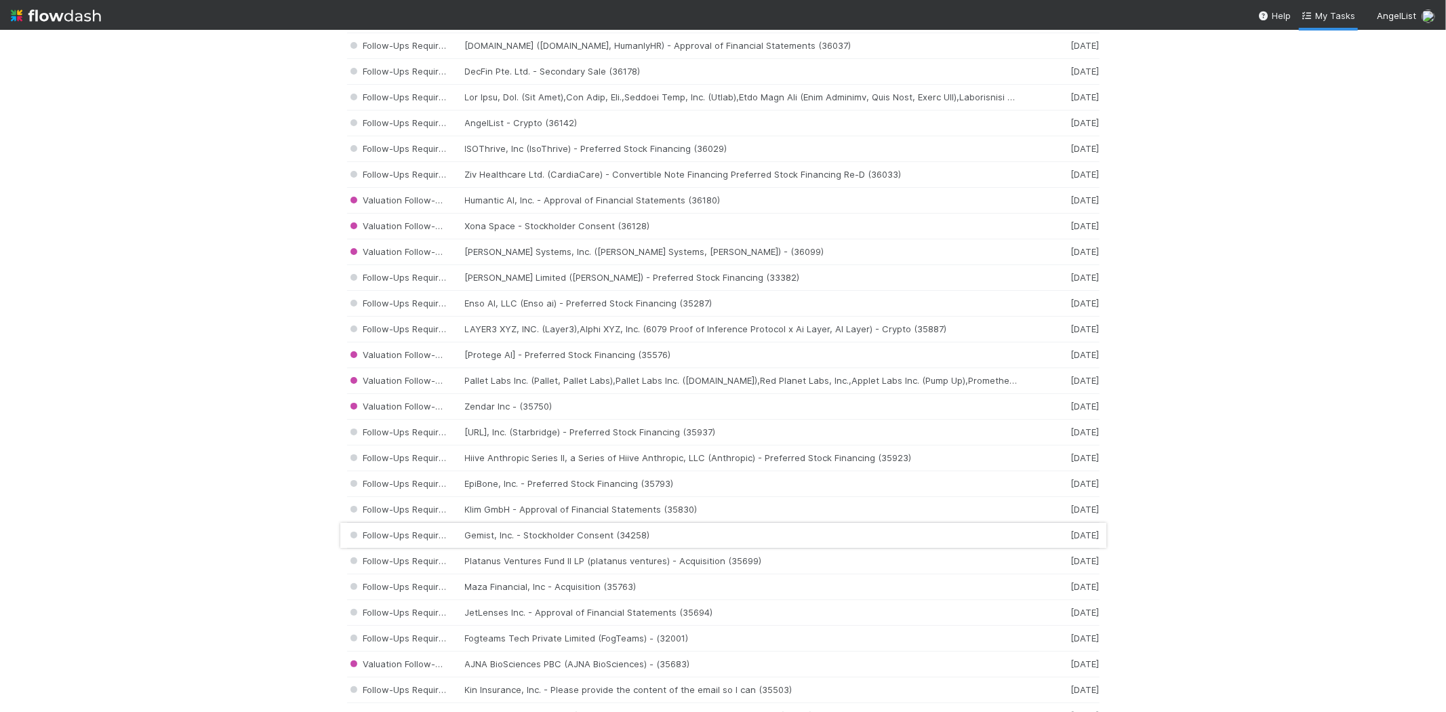
click at [650, 539] on div "Follow-Ups Required Gemist, Inc. - Stockholder Consent (34258) 2 weeks ago" at bounding box center [723, 536] width 753 height 26
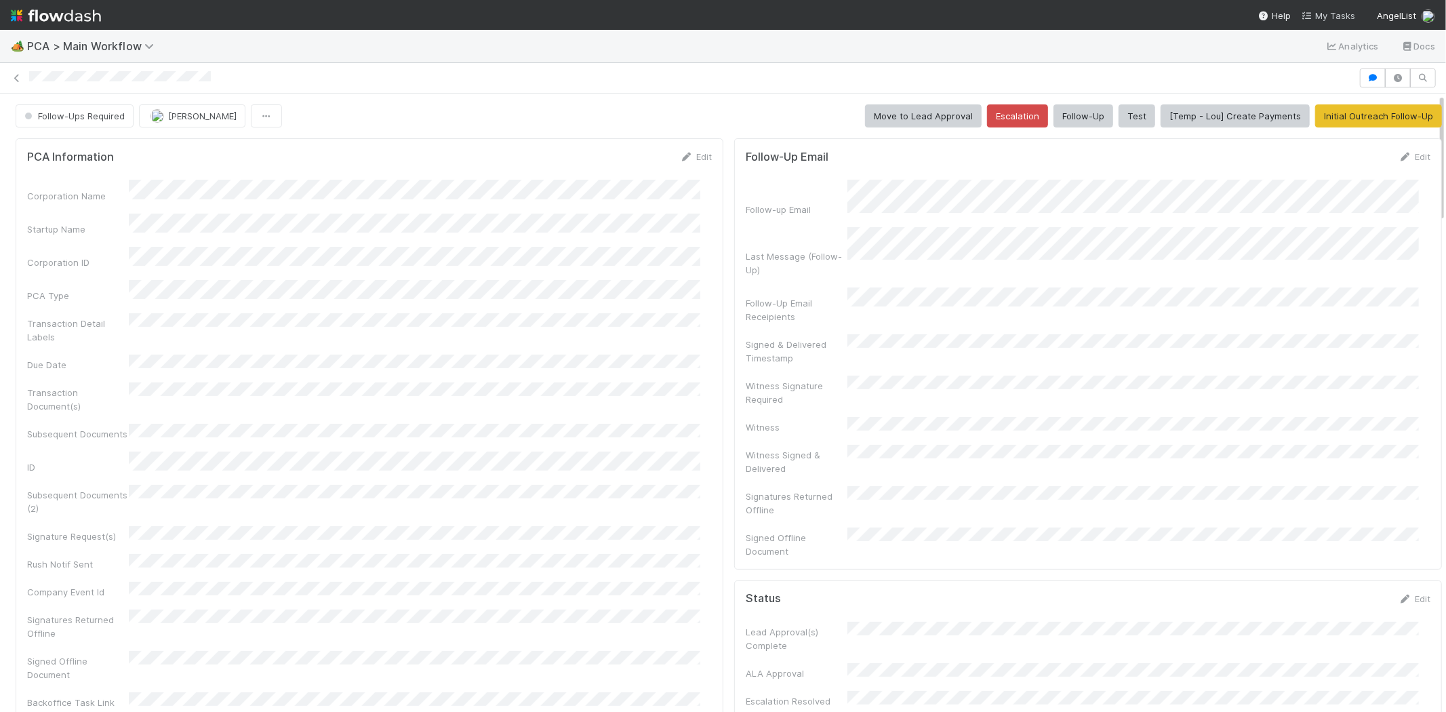
click at [1325, 11] on span "My Tasks" at bounding box center [1329, 15] width 54 height 11
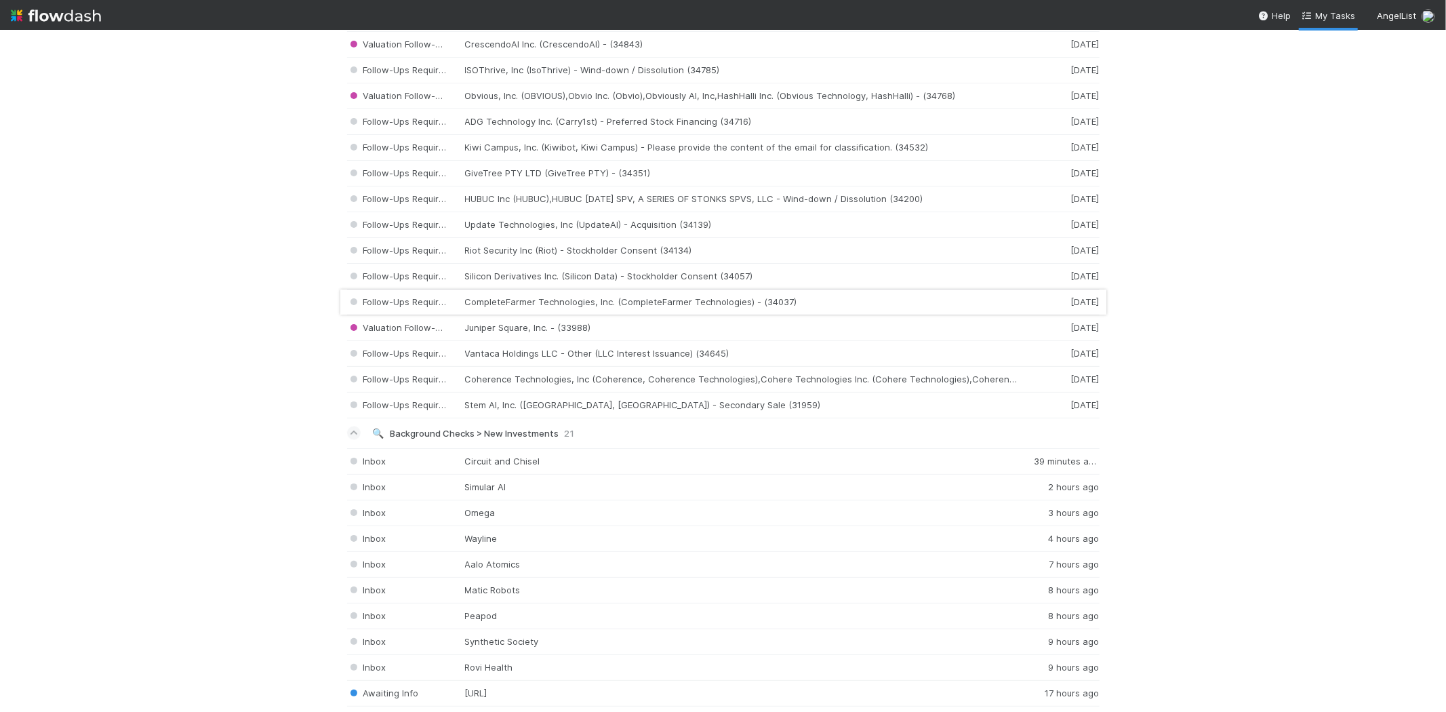
scroll to position [2005, 0]
click at [539, 261] on div "Follow-Ups Required Riot Security Inc (Riot) - Stockholder Consent (34134) 4 we…" at bounding box center [723, 253] width 753 height 26
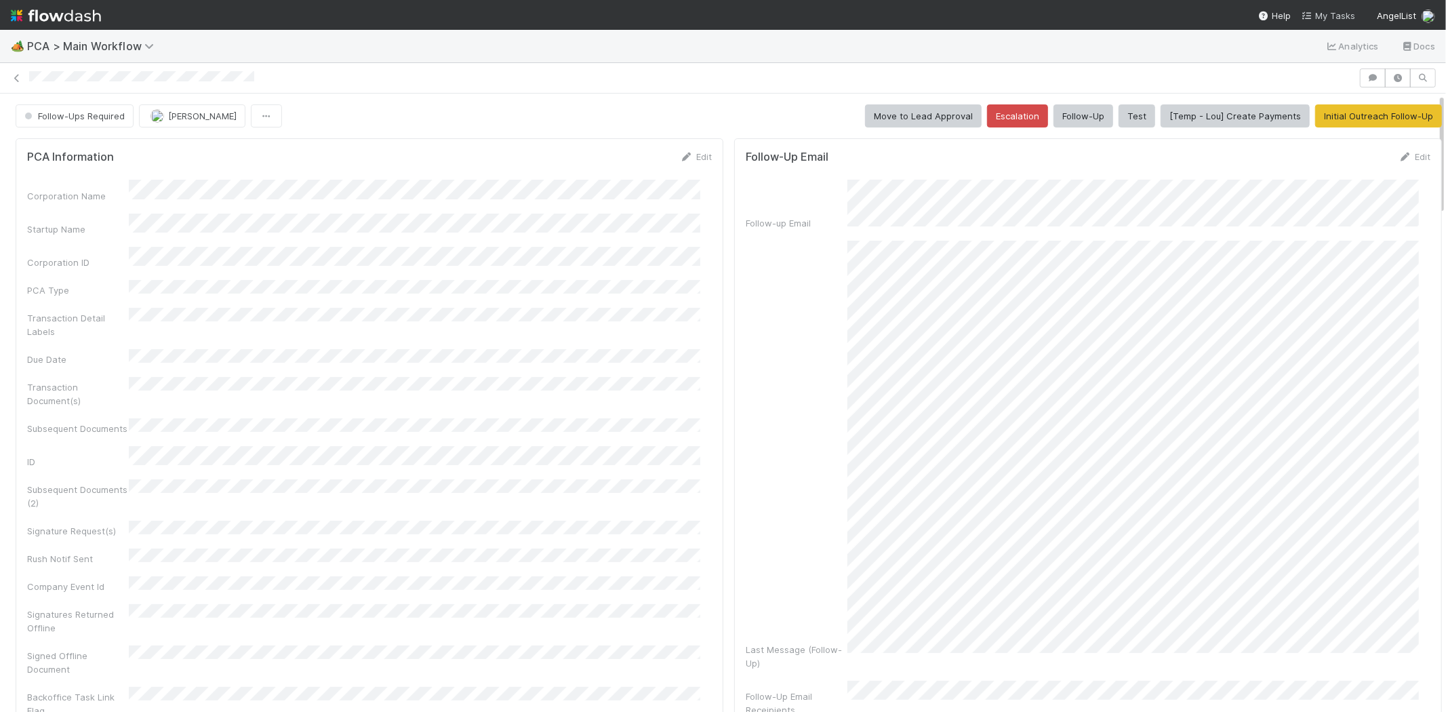
click at [1322, 16] on span "My Tasks" at bounding box center [1329, 15] width 54 height 11
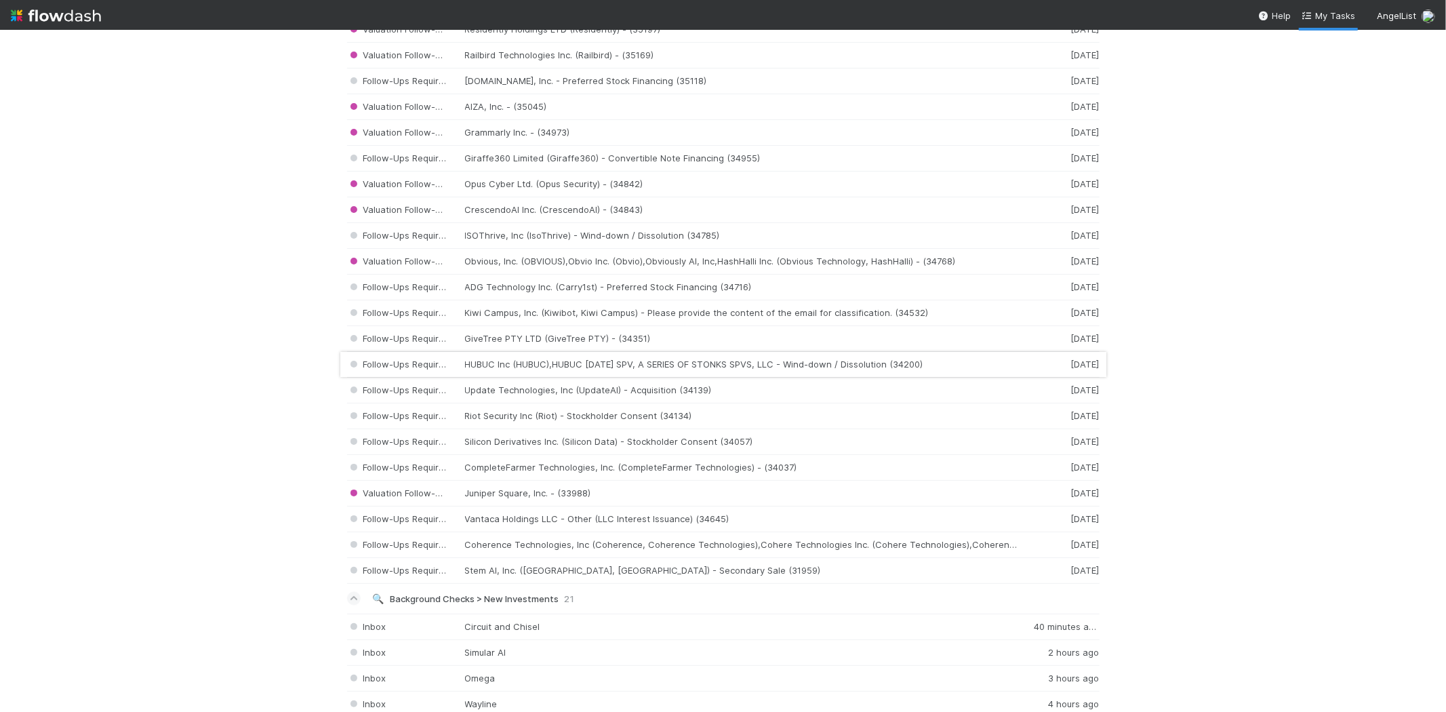
scroll to position [1732, 0]
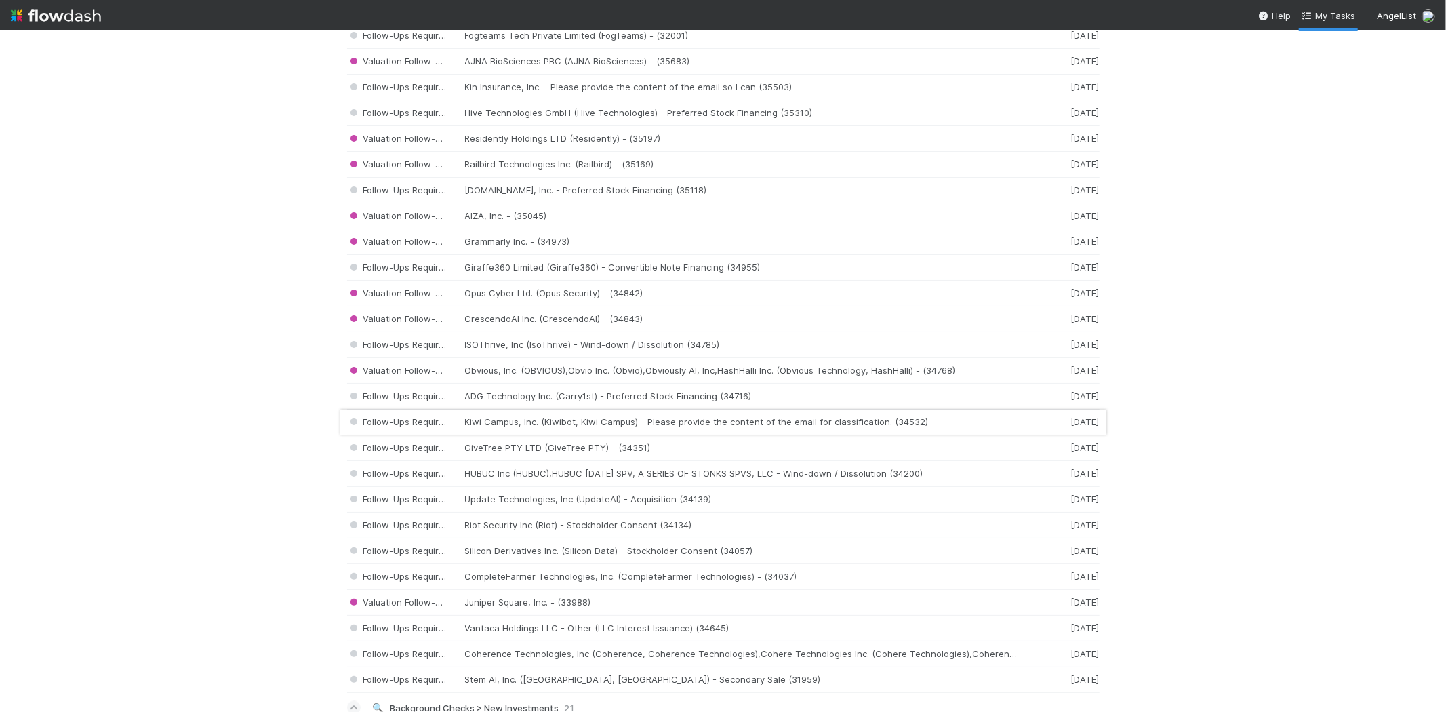
click at [523, 427] on div "Follow-Ups Required Kiwi Campus, Inc. (Kiwibot, Kiwi Campus) - Please provide t…" at bounding box center [723, 423] width 753 height 26
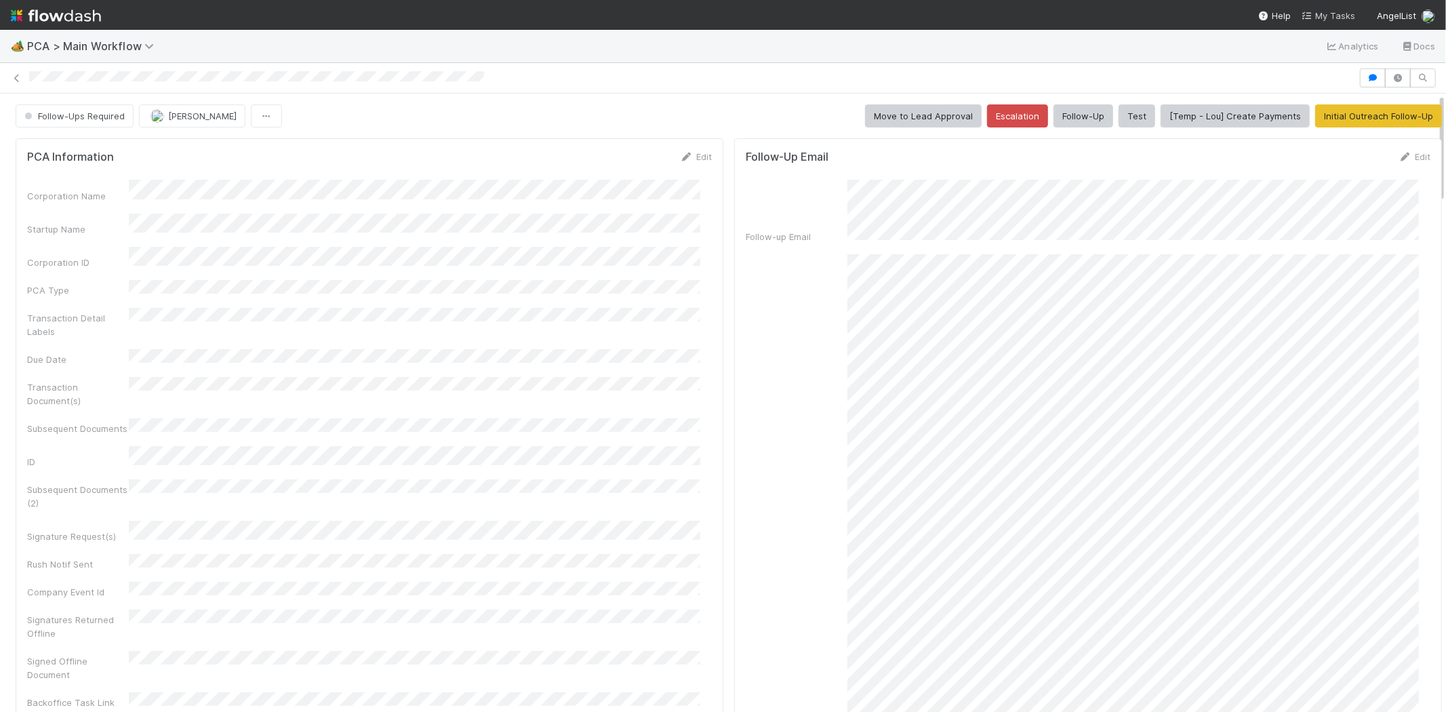
click at [1326, 14] on span "My Tasks" at bounding box center [1329, 15] width 54 height 11
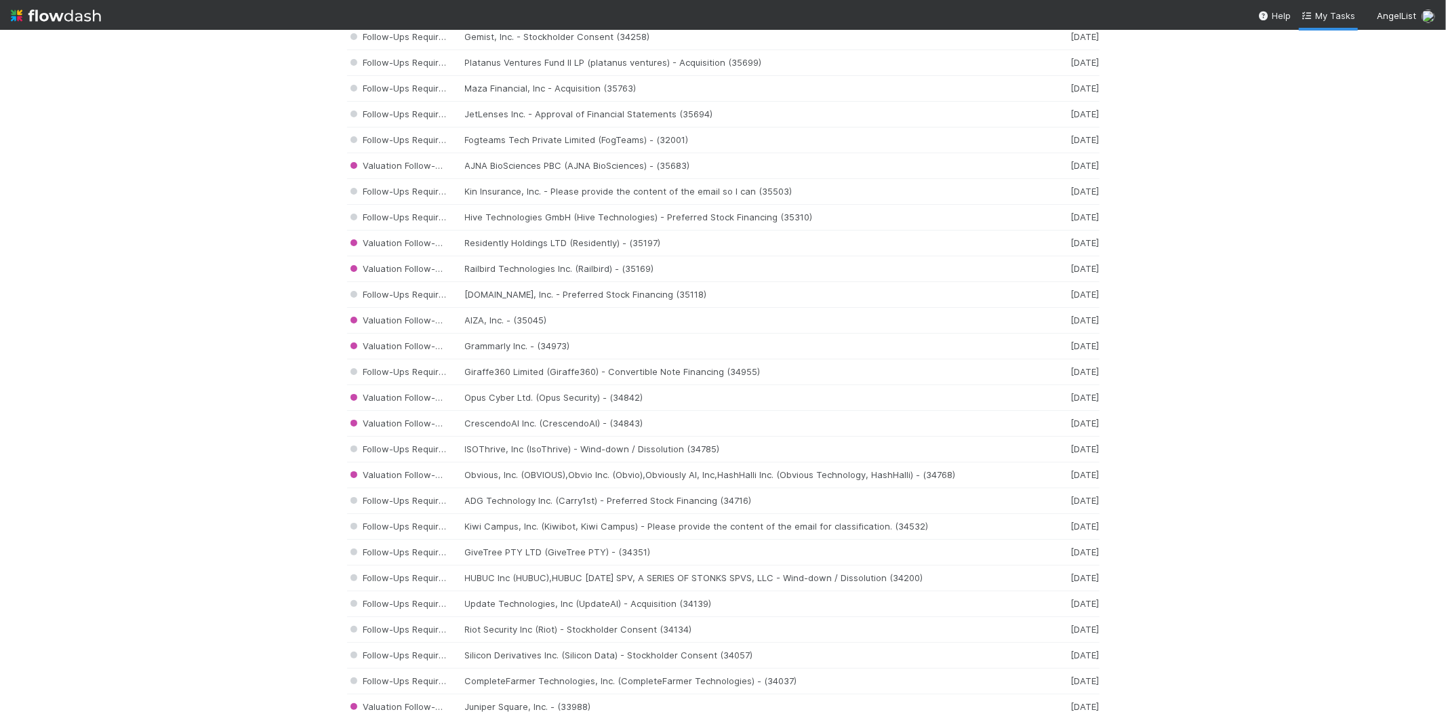
scroll to position [1642, 0]
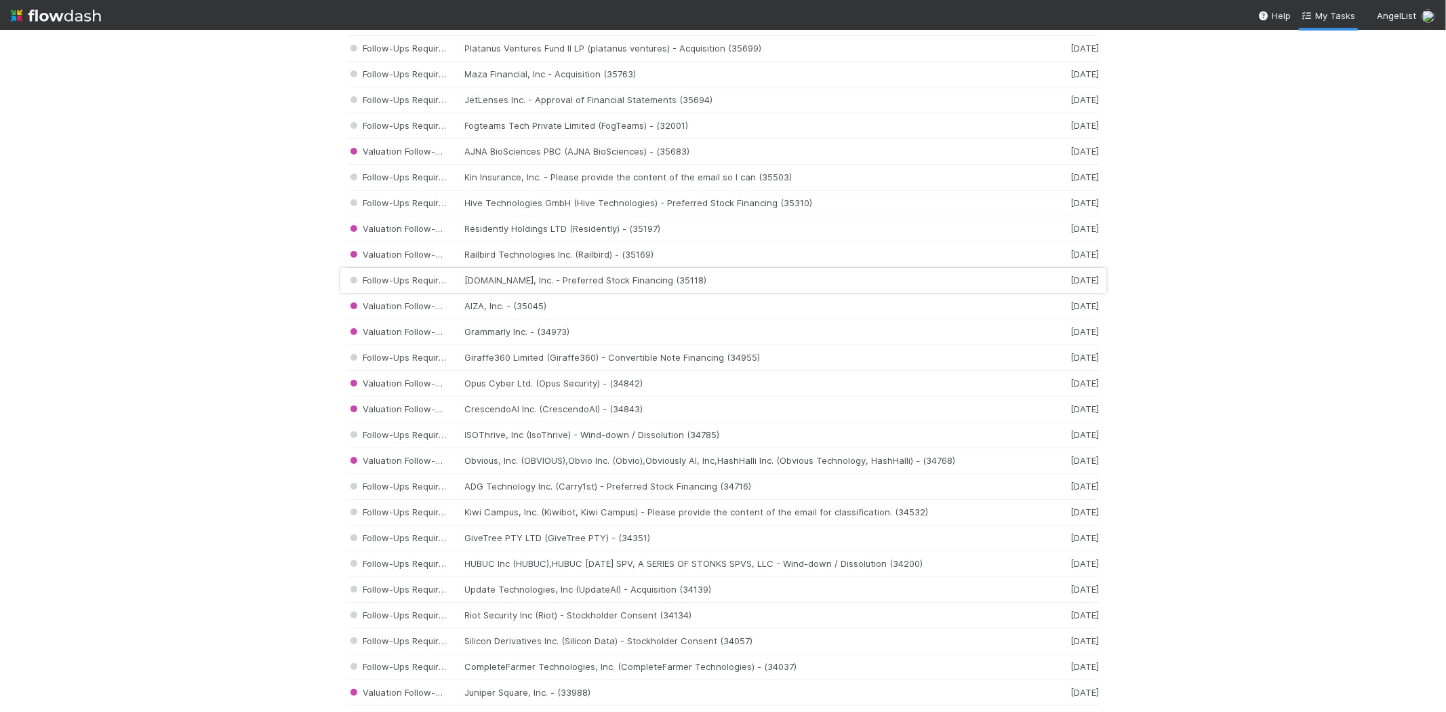
click at [510, 287] on div "Follow-Ups Required ID.ME, Inc. - Preferred Stock Financing (35118) 4 weeks ago" at bounding box center [723, 281] width 753 height 26
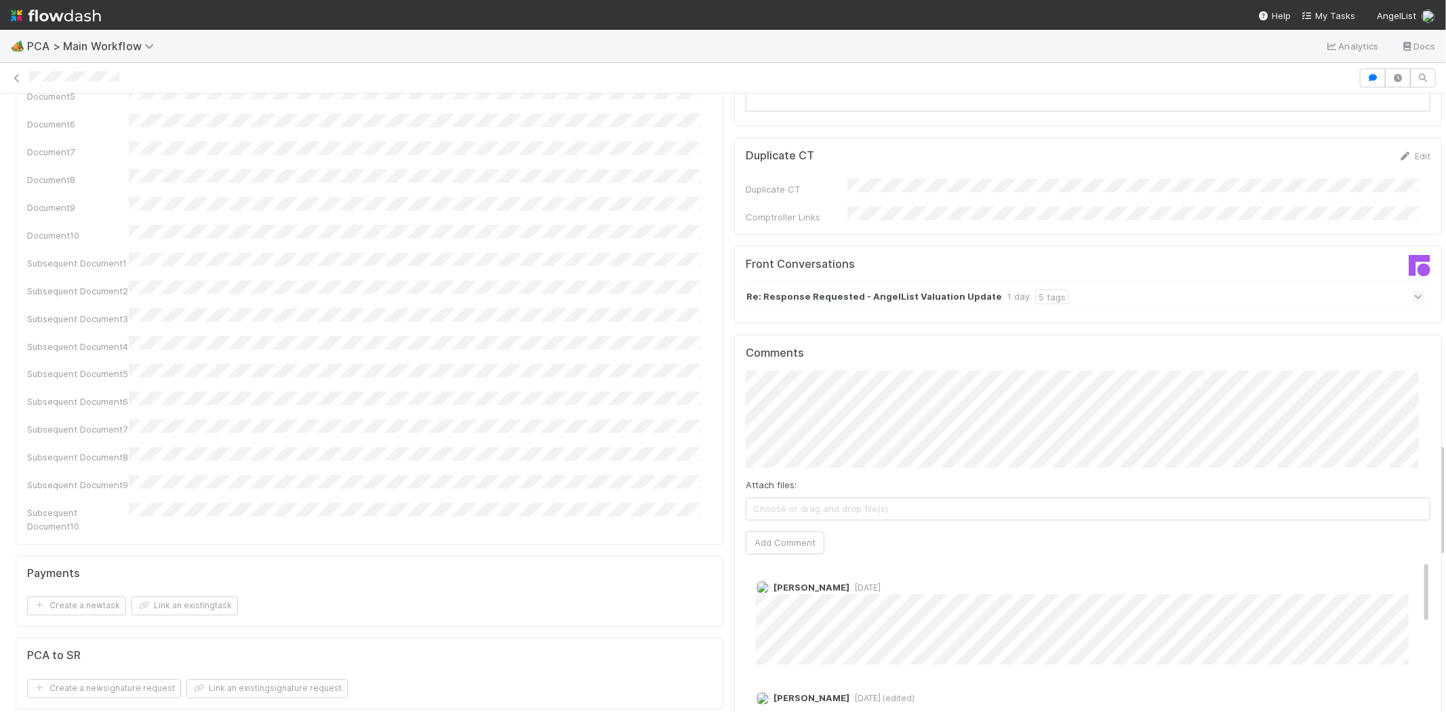
scroll to position [1808, 0]
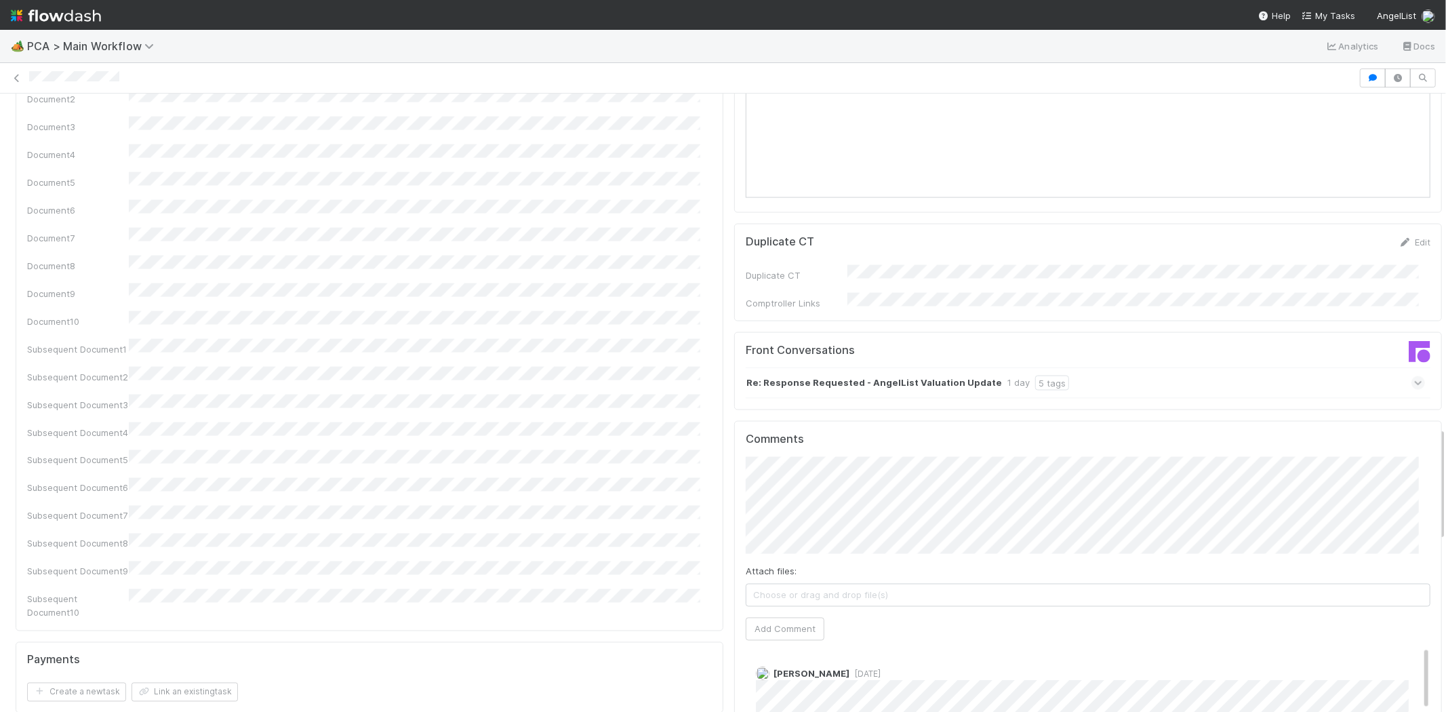
click at [1414, 376] on icon at bounding box center [1418, 383] width 9 height 14
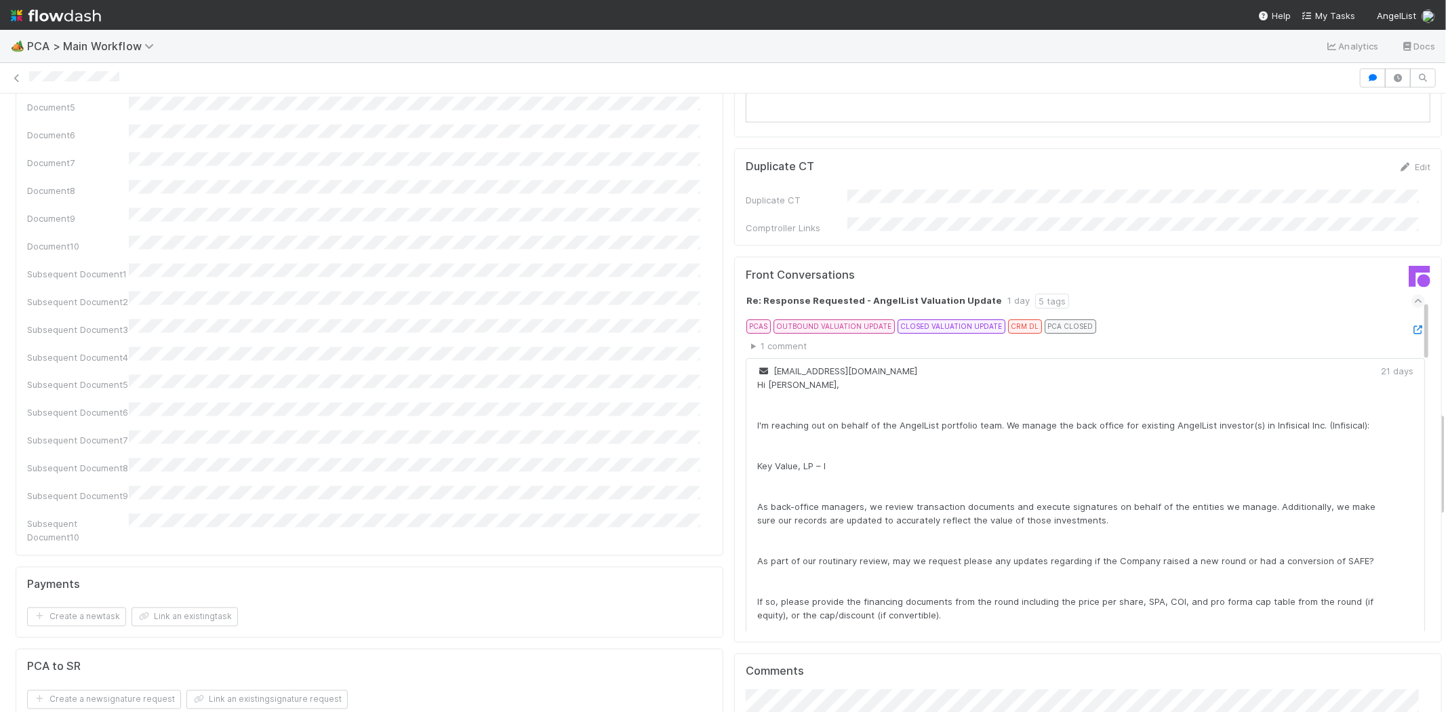
scroll to position [0, 0]
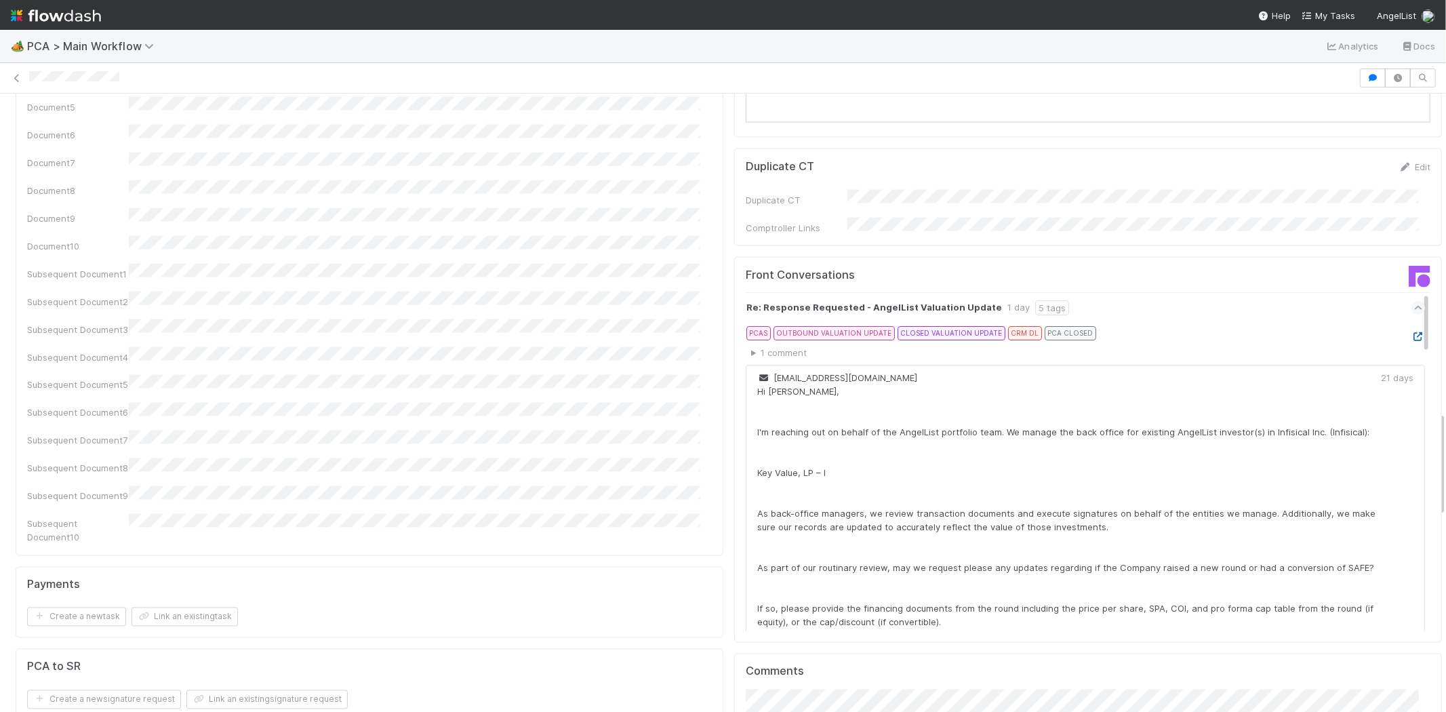
click at [1412, 332] on icon at bounding box center [1419, 336] width 14 height 9
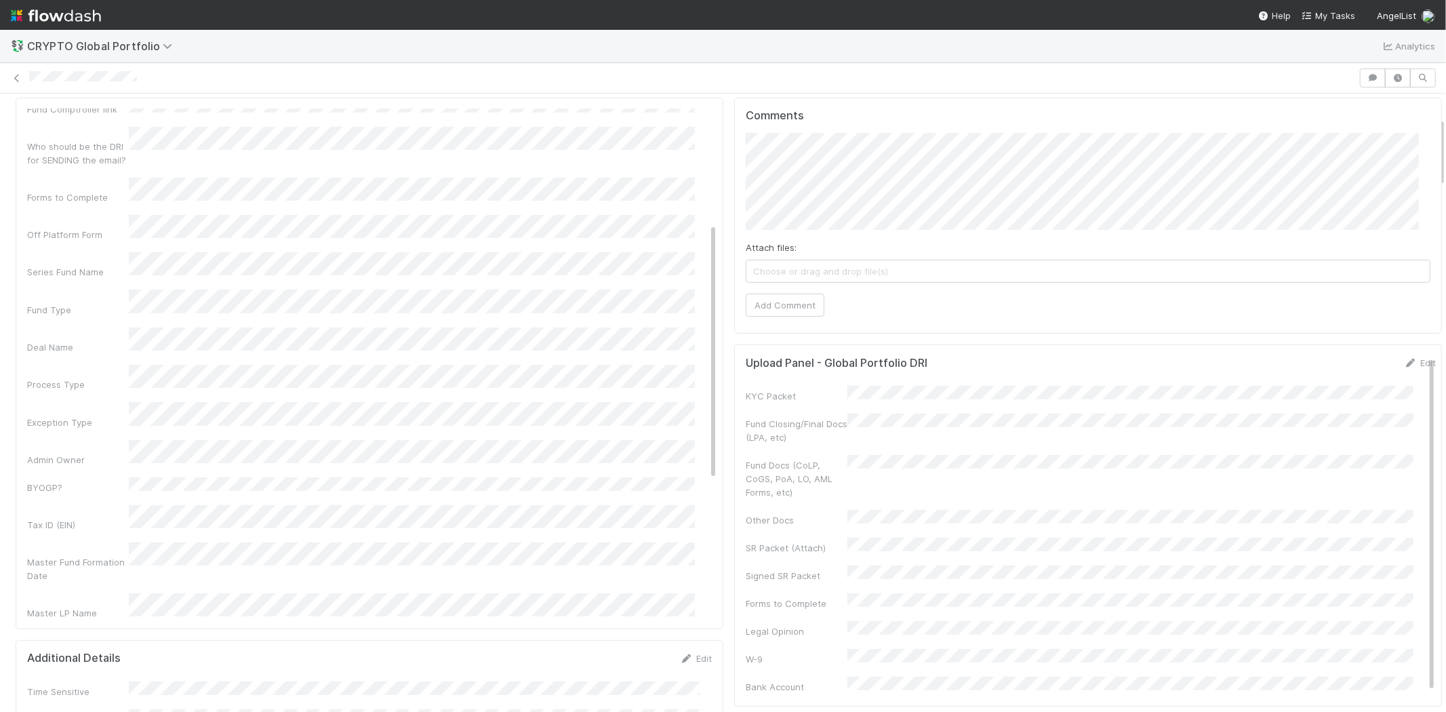
scroll to position [226, 0]
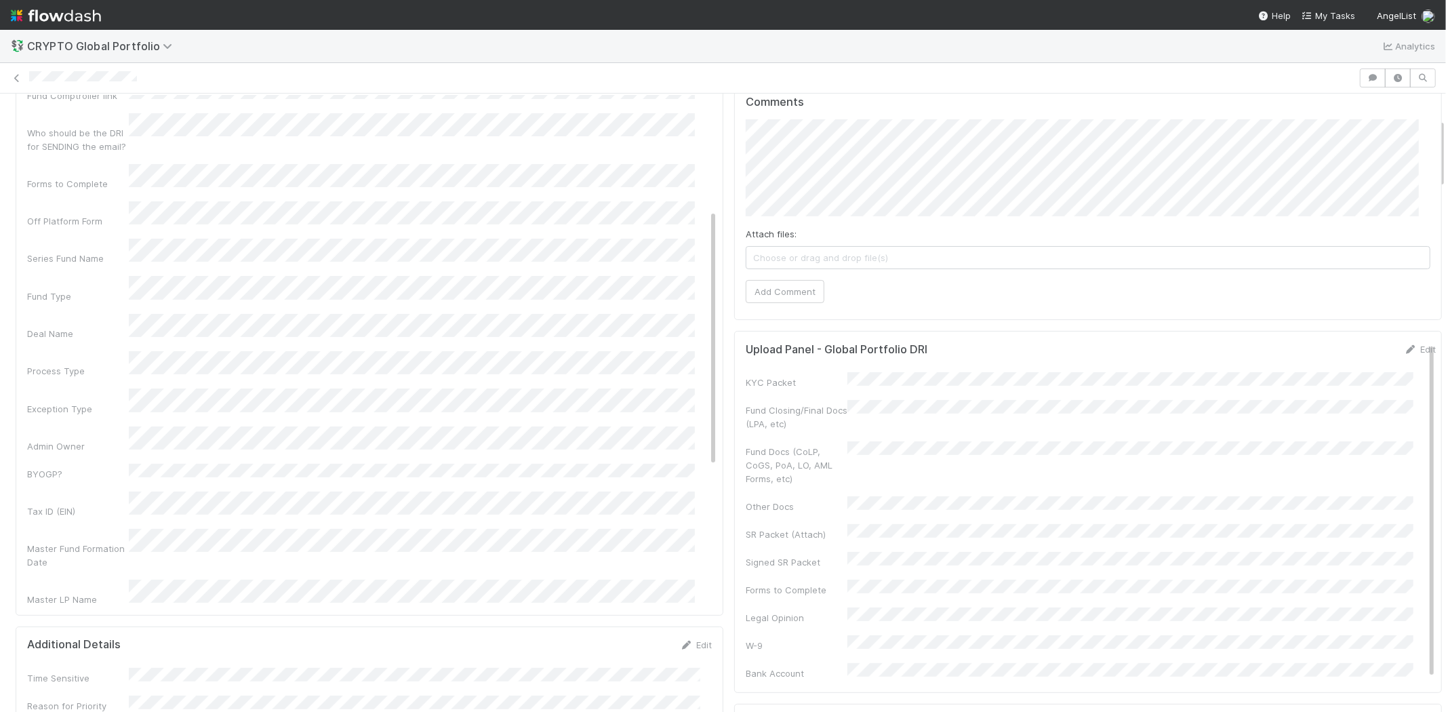
click at [712, 273] on div "Basic Info Save Cancel Possible Duplicate task Primary Front Convo Link Additio…" at bounding box center [370, 350] width 708 height 532
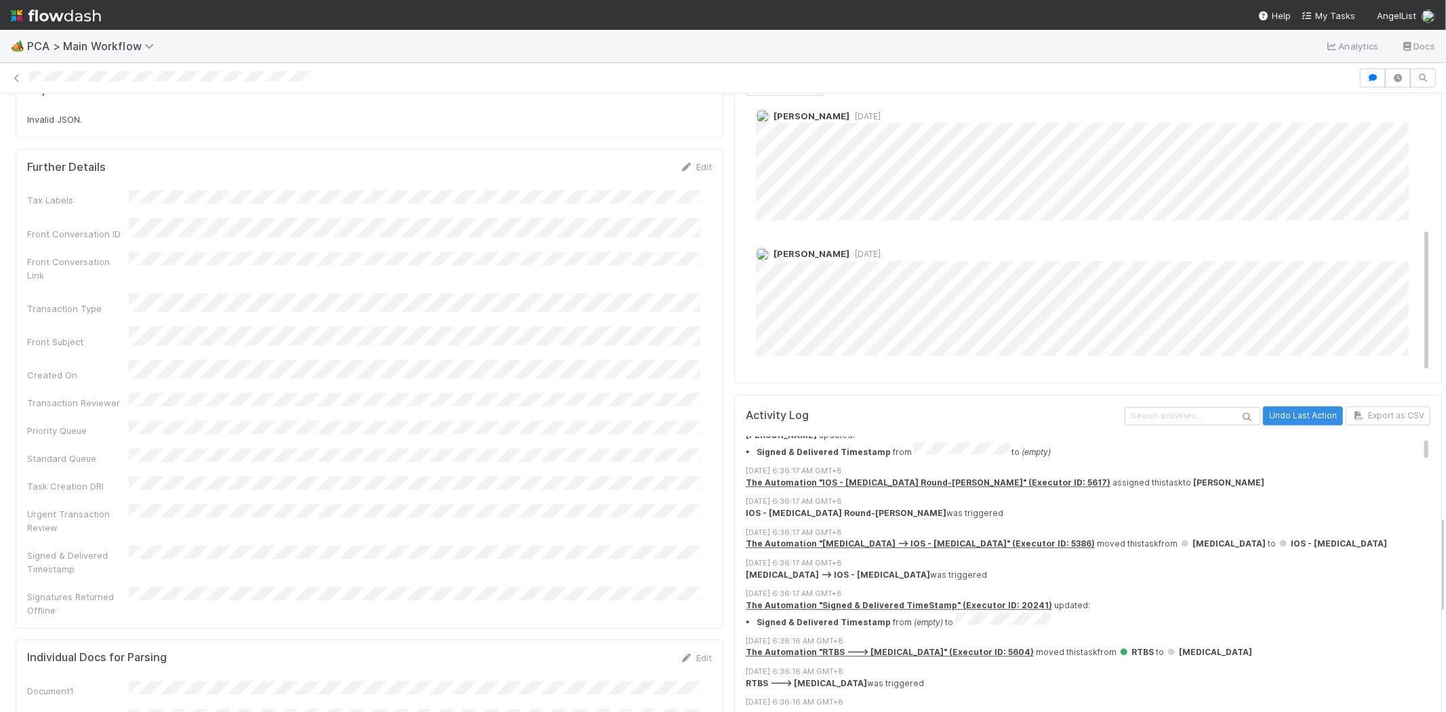
scroll to position [75, 0]
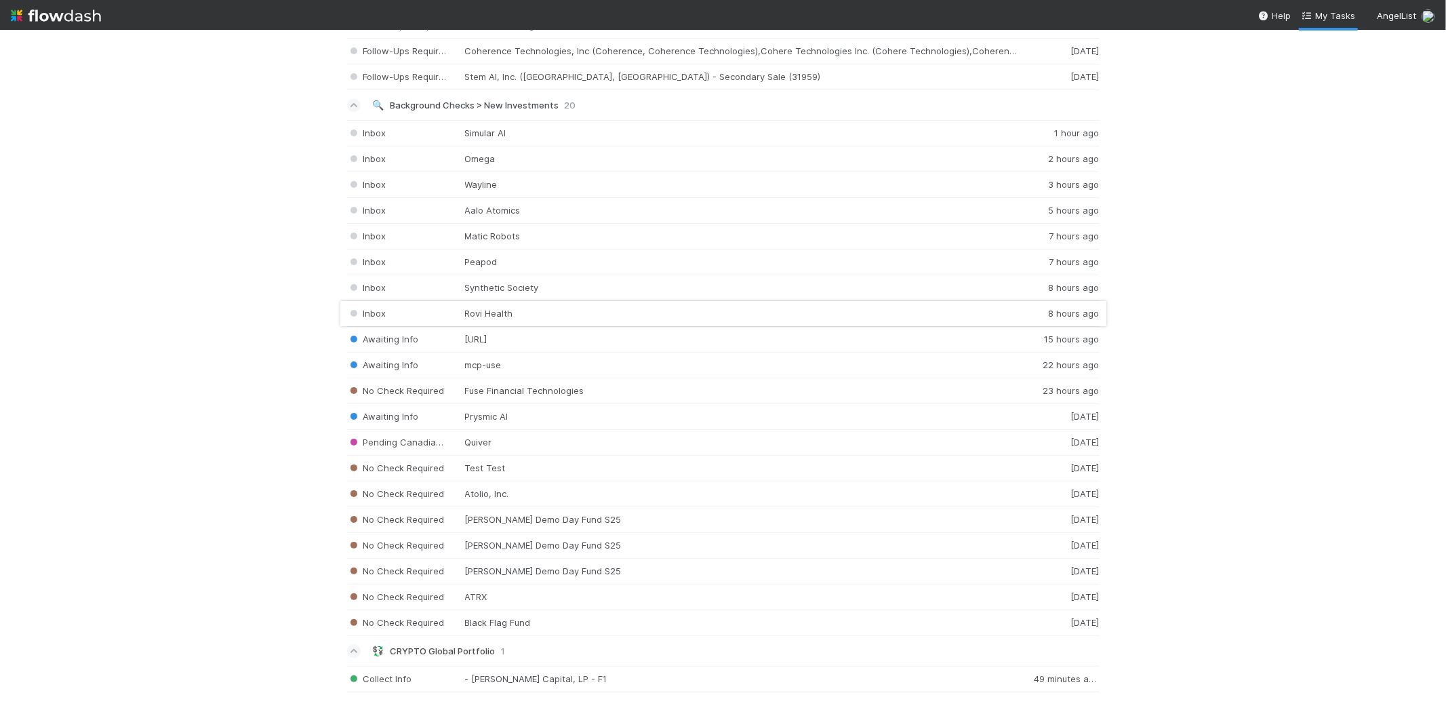
scroll to position [2356, 0]
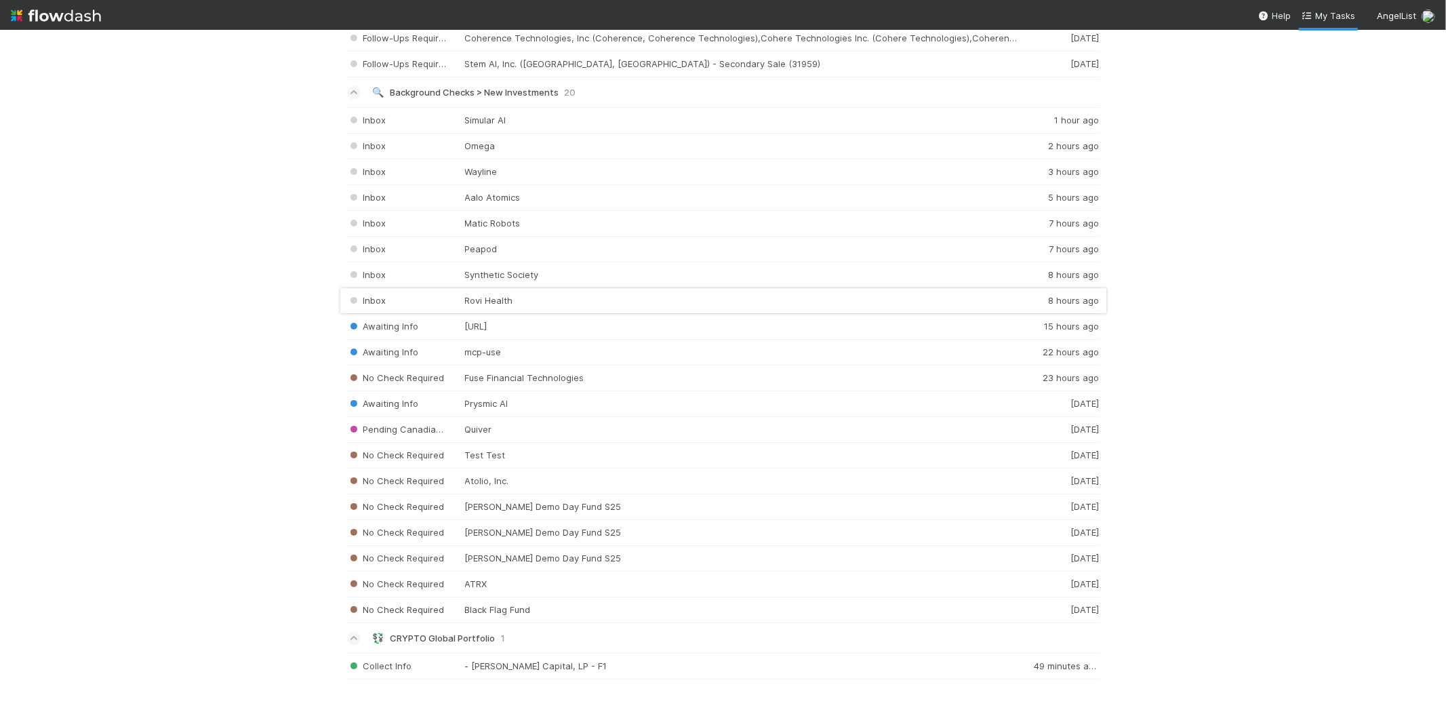
click at [526, 300] on div "Inbox Rovi Health 8 hours ago" at bounding box center [723, 301] width 753 height 26
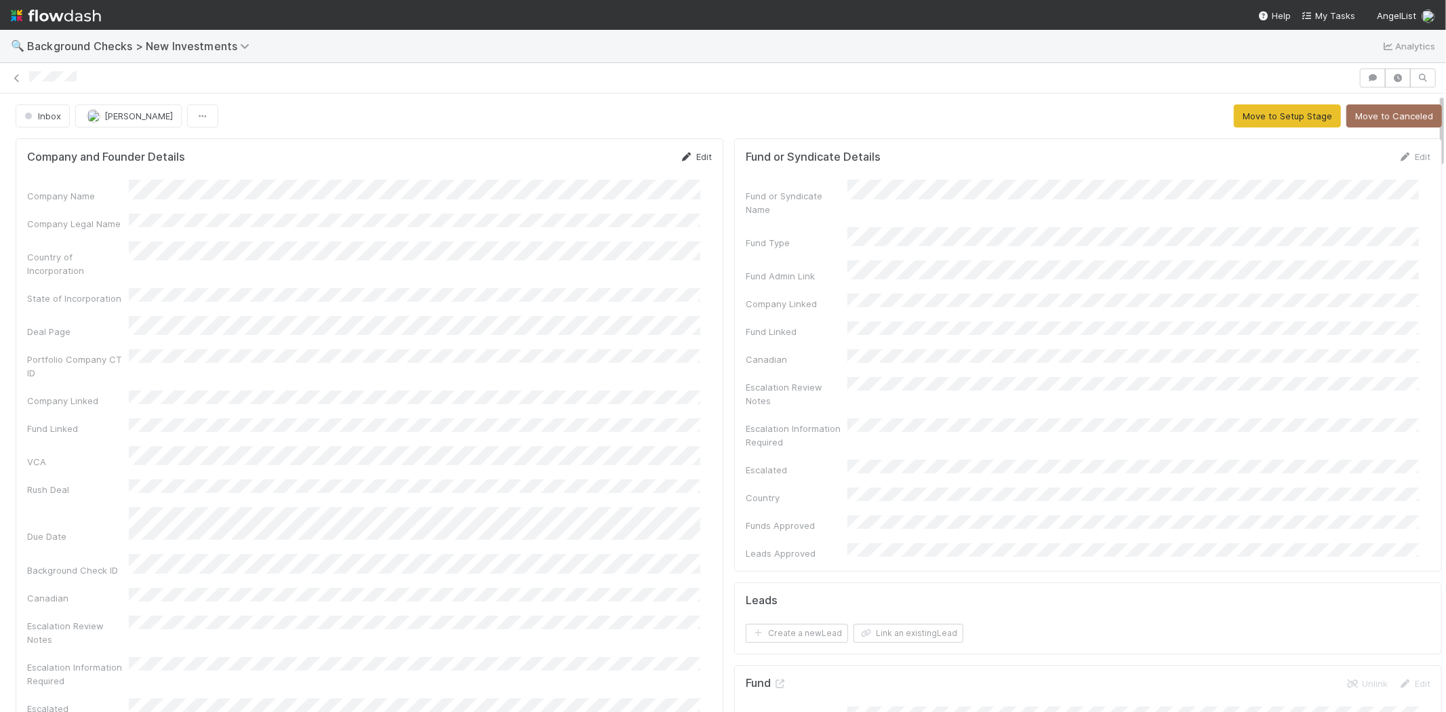
click at [686, 154] on link "Edit" at bounding box center [696, 156] width 32 height 11
click at [307, 155] on div "Company and Founder Details Save Cancel" at bounding box center [369, 161] width 685 height 23
click at [627, 166] on button "Save" at bounding box center [639, 161] width 39 height 23
click at [690, 159] on link "Edit" at bounding box center [696, 156] width 32 height 11
click at [622, 161] on button "Save" at bounding box center [639, 161] width 39 height 23
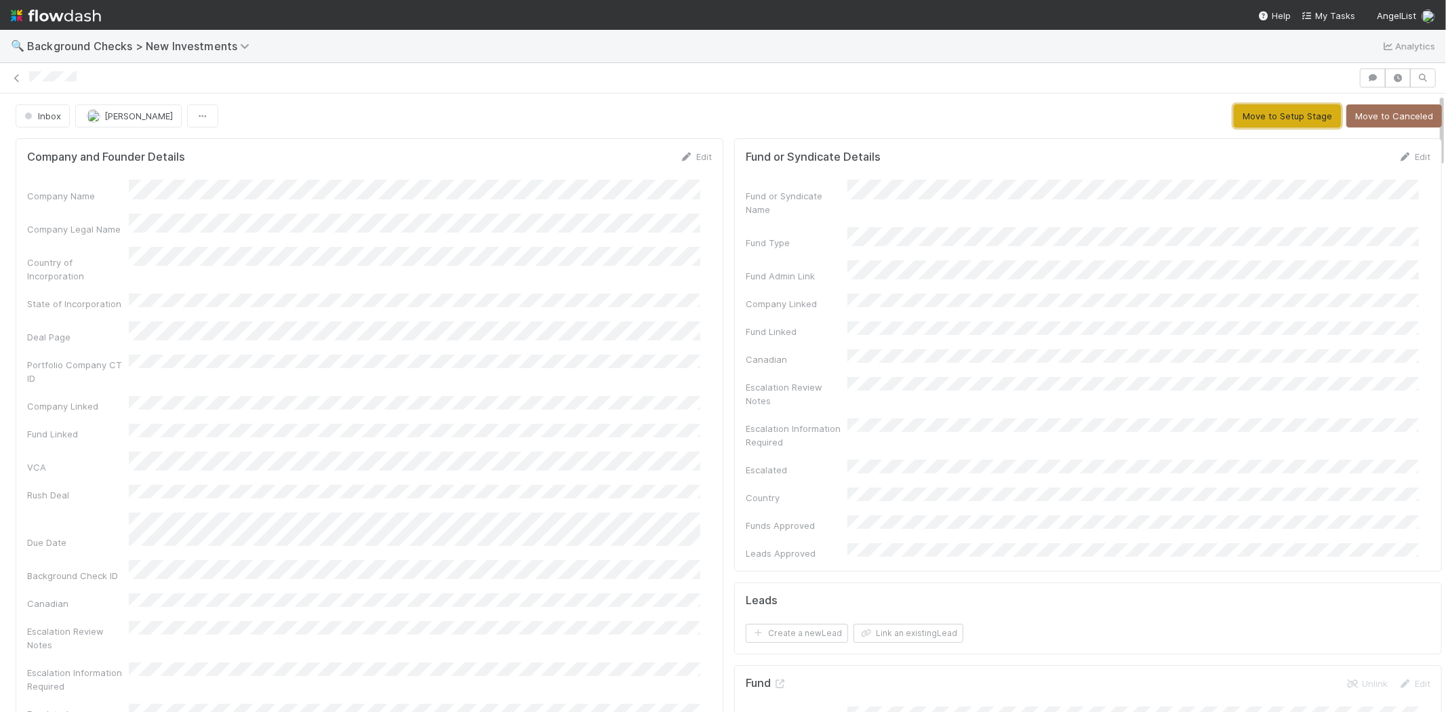
click at [1278, 117] on button "Move to Setup Stage" at bounding box center [1287, 115] width 107 height 23
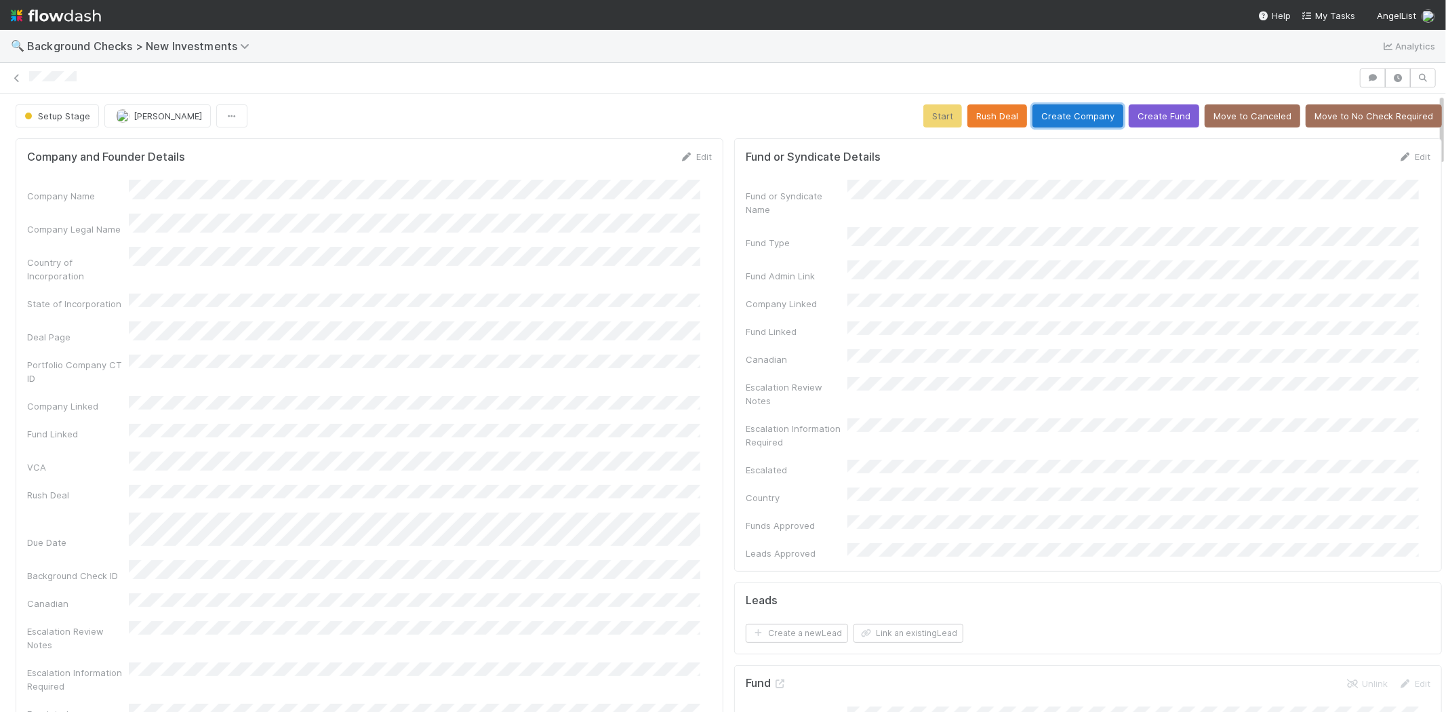
click at [1060, 119] on button "Create Company" at bounding box center [1078, 115] width 91 height 23
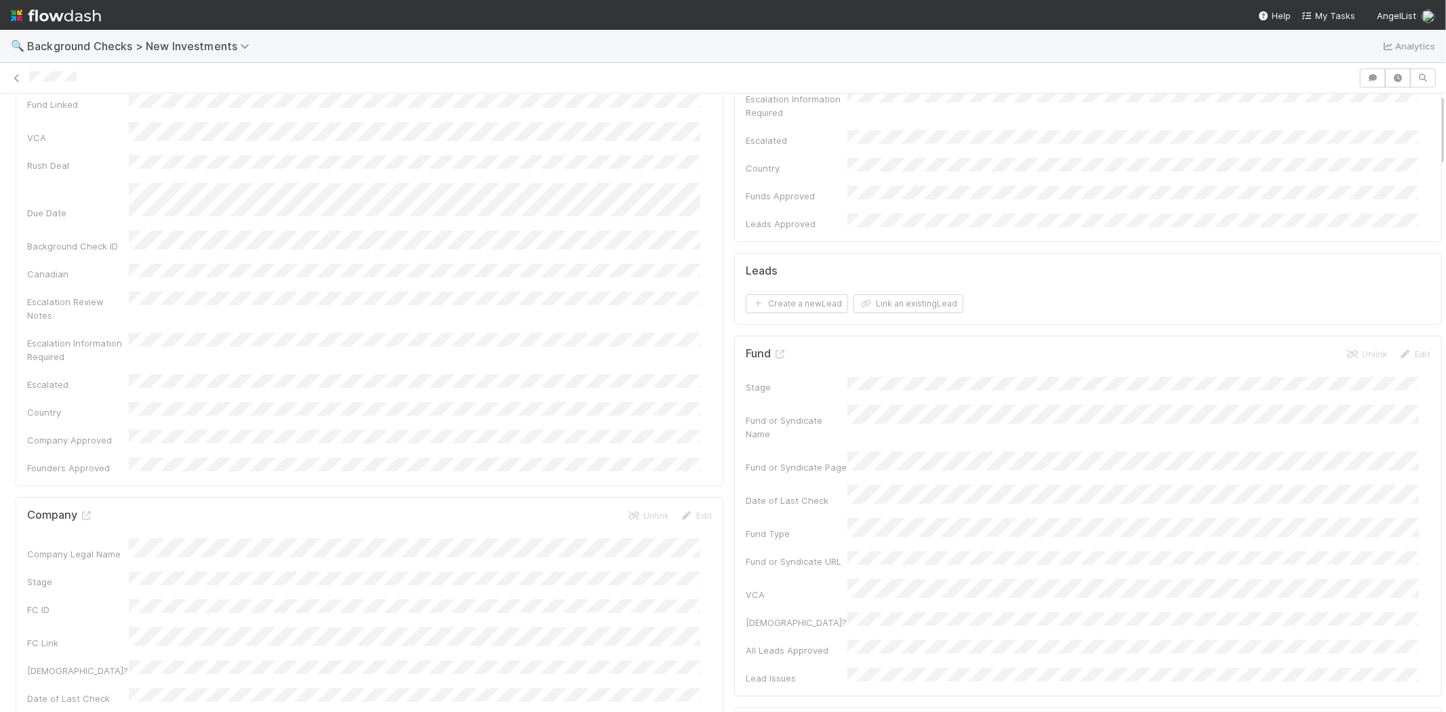
scroll to position [452, 0]
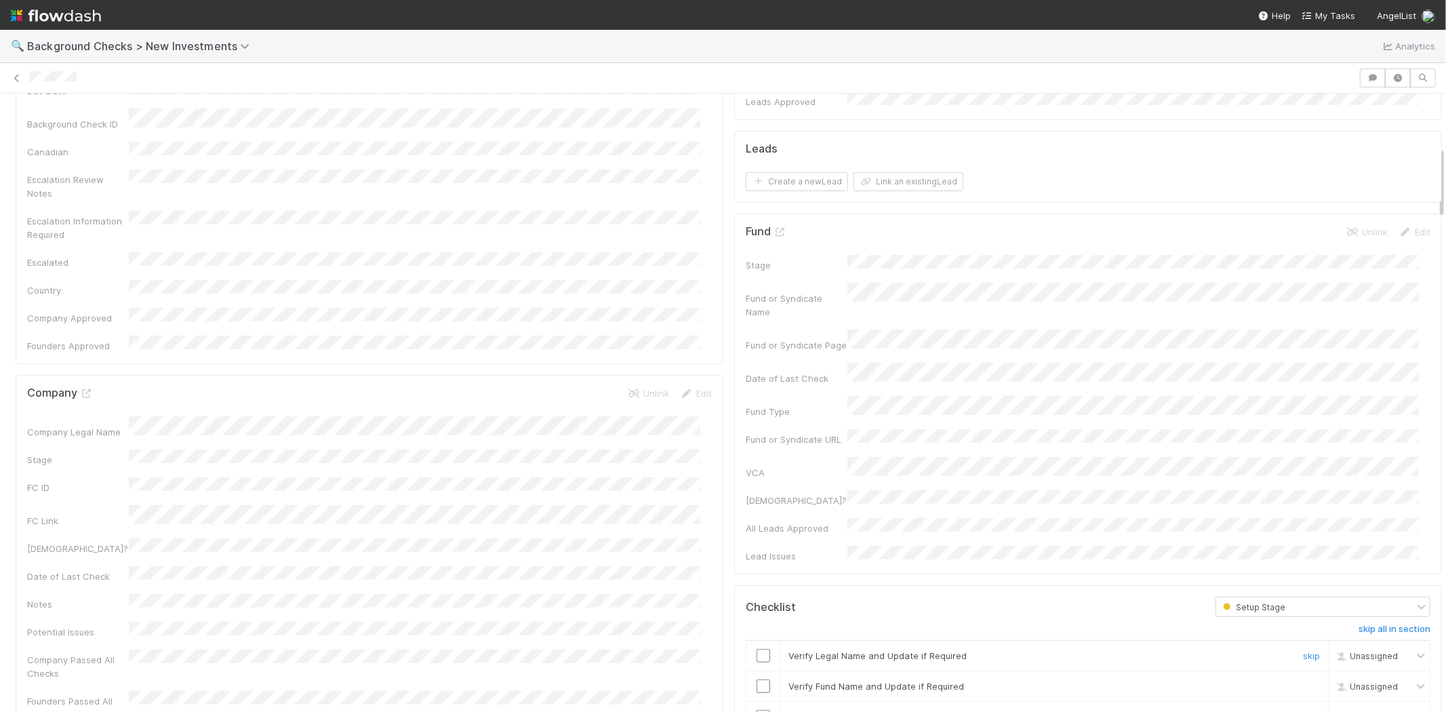
click at [757, 649] on input "checkbox" at bounding box center [764, 656] width 14 height 14
click at [757, 679] on input "checkbox" at bounding box center [764, 686] width 14 height 14
click at [757, 710] on input "checkbox" at bounding box center [764, 717] width 14 height 14
drag, startPoint x: 751, startPoint y: 668, endPoint x: 780, endPoint y: 667, distance: 29.8
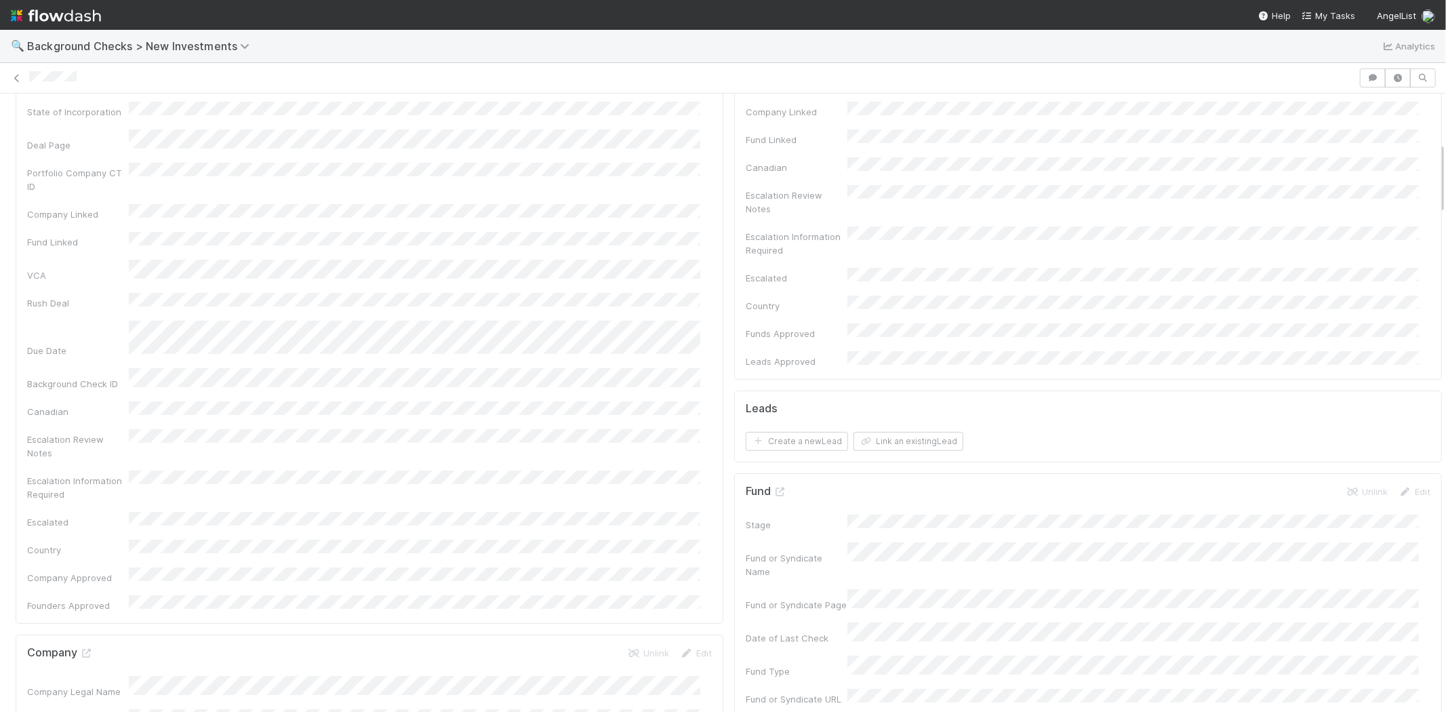
scroll to position [0, 0]
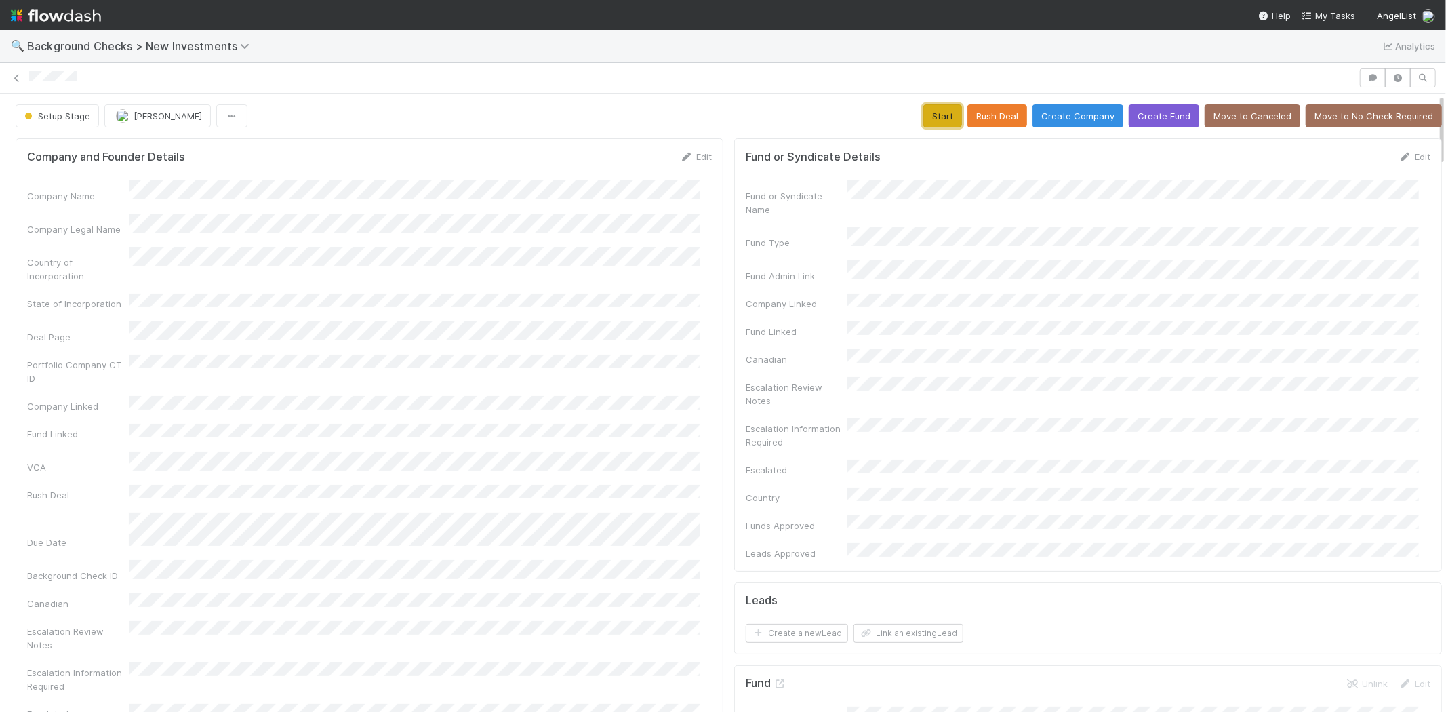
click at [924, 117] on button "Start" at bounding box center [943, 115] width 39 height 23
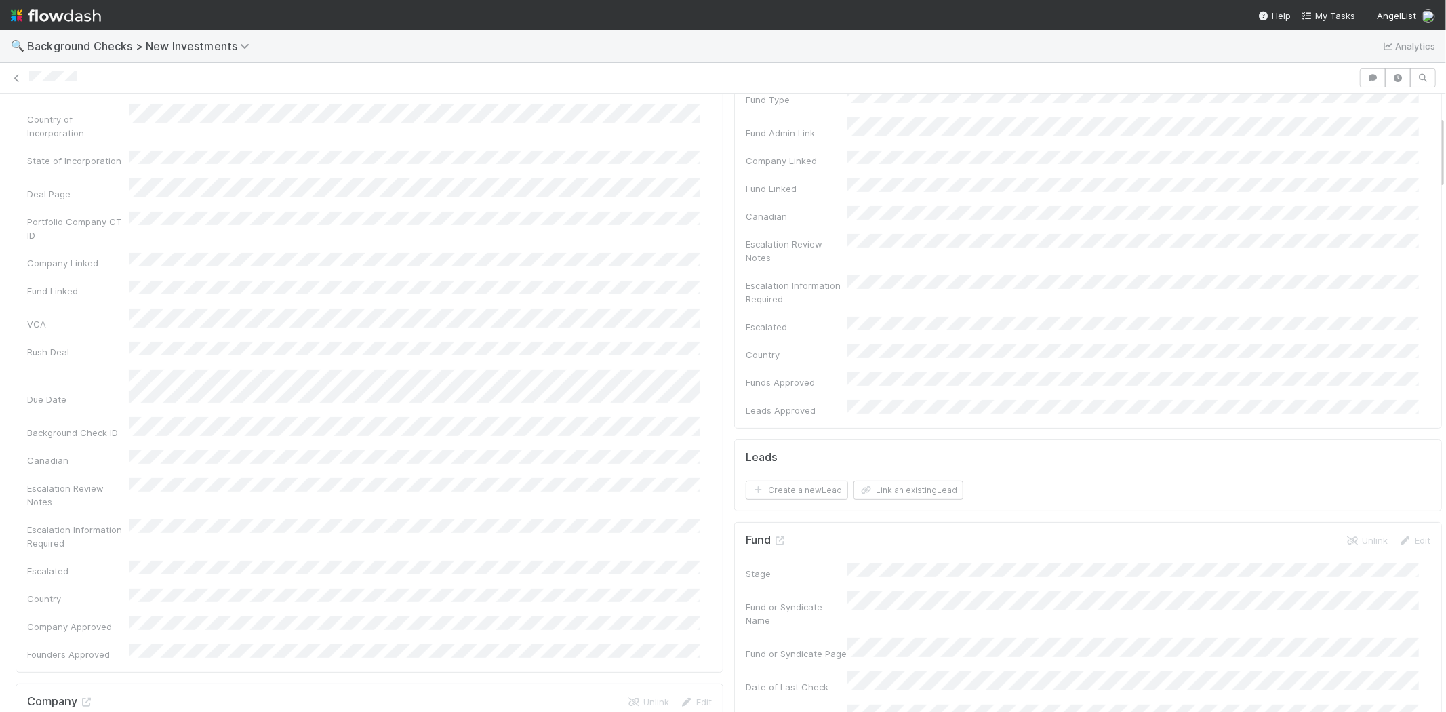
scroll to position [75, 0]
click at [916, 549] on button "Link an existing Lead" at bounding box center [909, 558] width 110 height 19
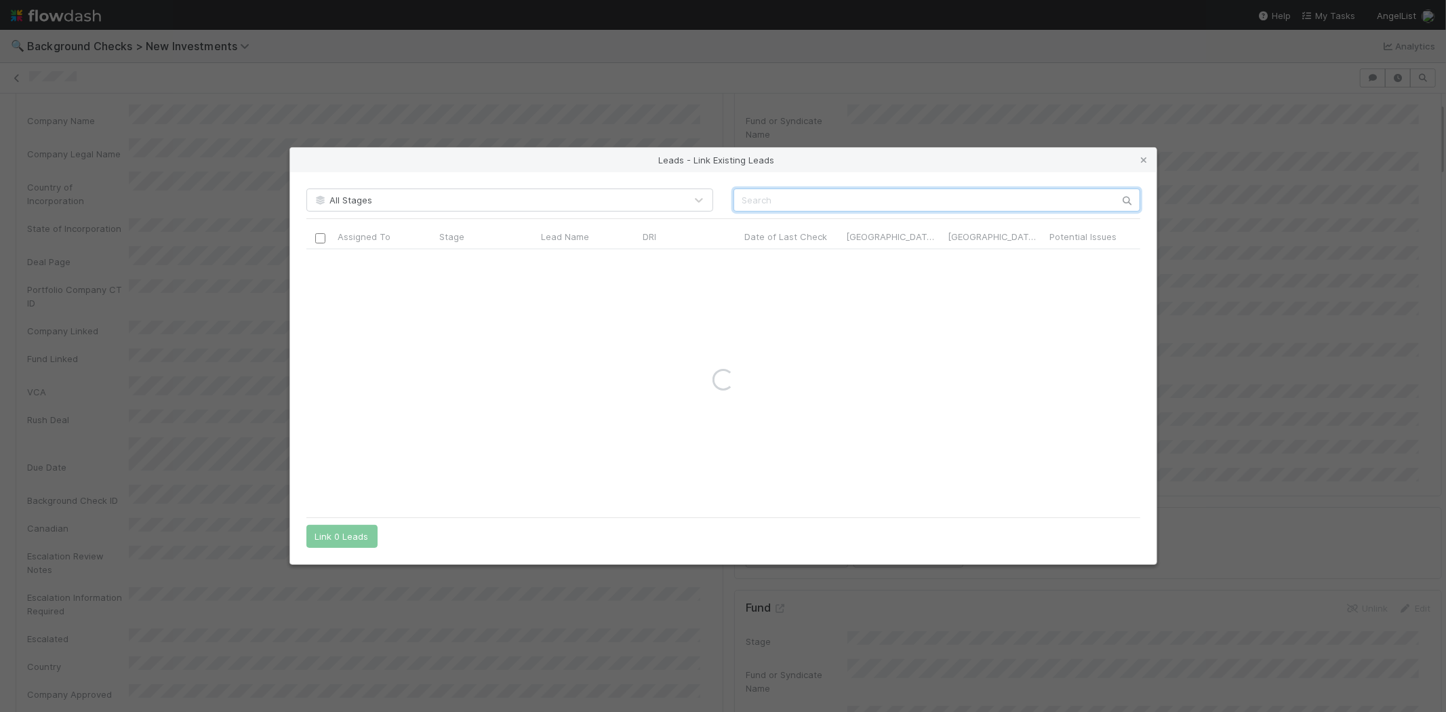
click at [867, 200] on input "text" at bounding box center [937, 200] width 407 height 23
paste input "Connor Riley"
type input "Connor Riley"
click at [313, 263] on div at bounding box center [320, 262] width 16 height 15
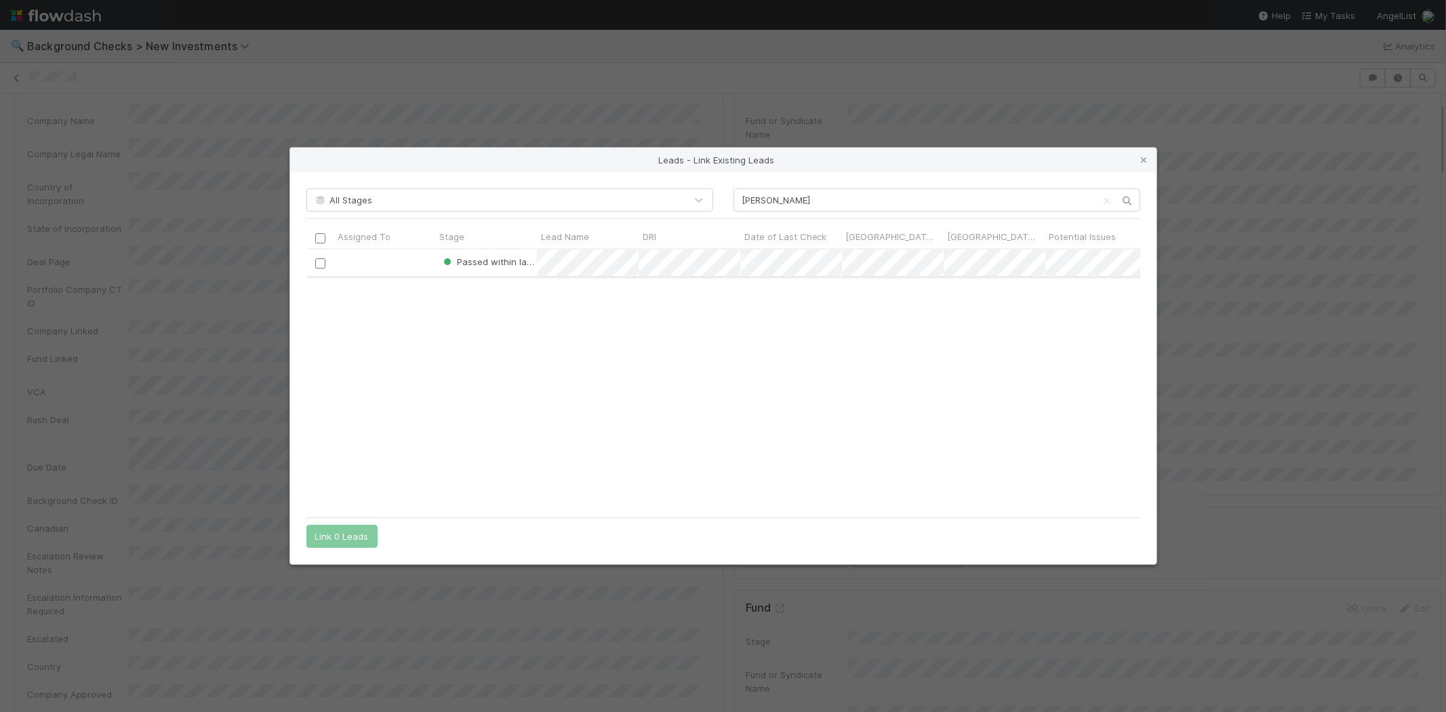
click at [321, 266] on input "checkbox" at bounding box center [320, 263] width 10 height 10
click at [354, 529] on button "Link 1 Lead" at bounding box center [338, 536] width 65 height 23
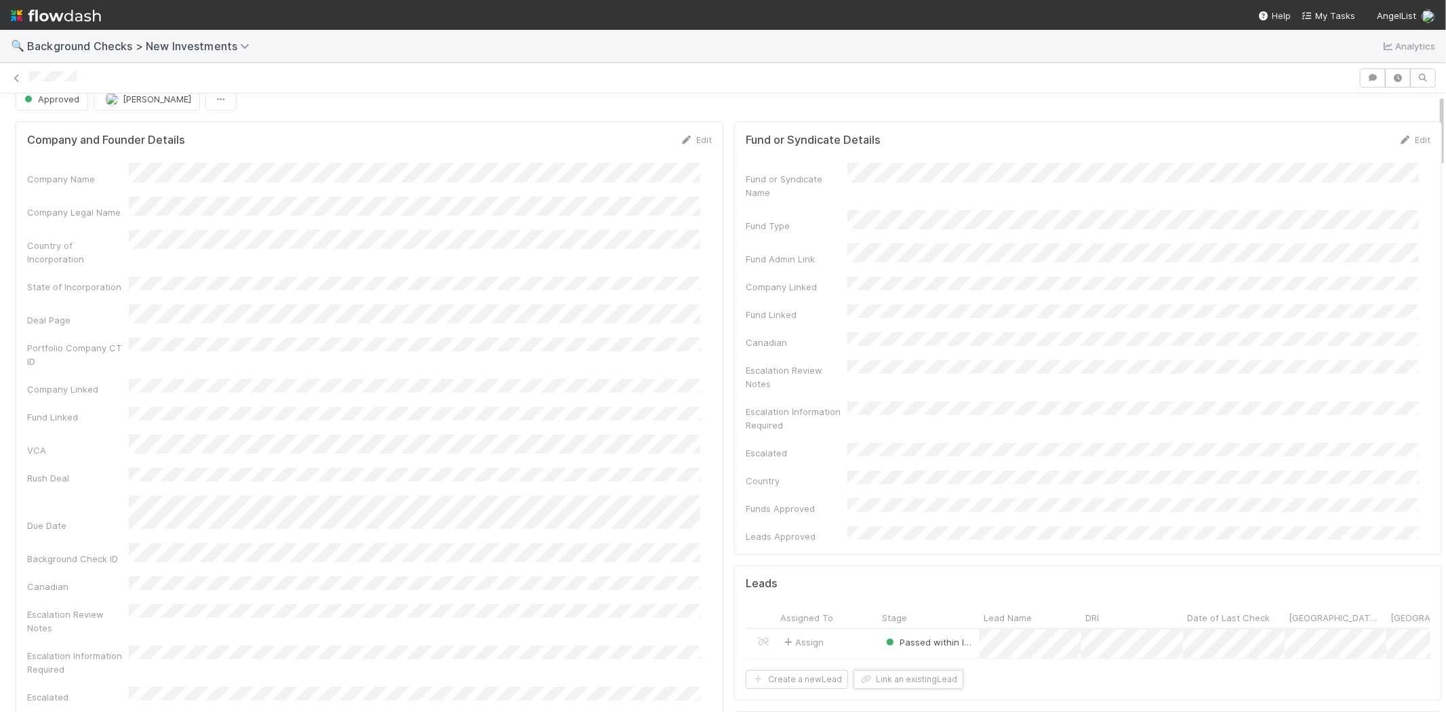
scroll to position [0, 0]
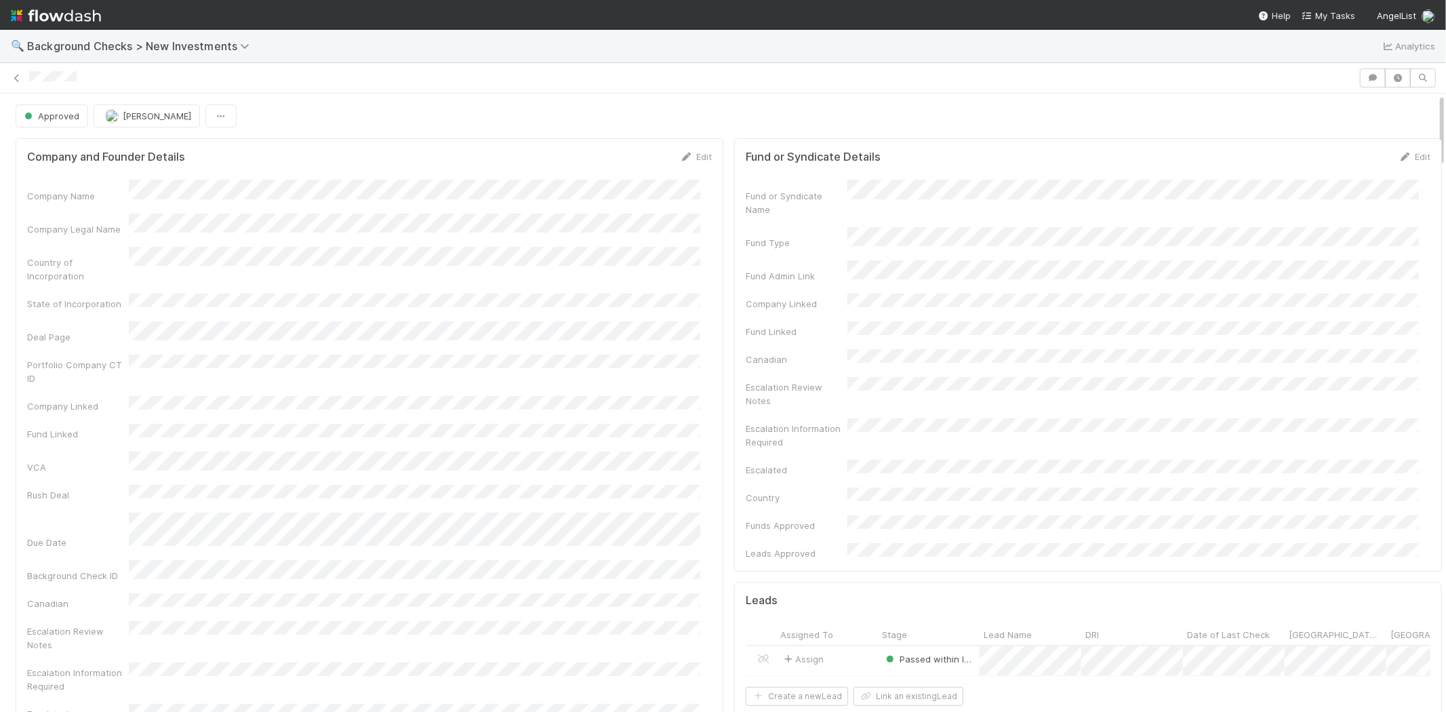
drag, startPoint x: 80, startPoint y: 78, endPoint x: 24, endPoint y: 85, distance: 56.1
click at [24, 85] on div at bounding box center [723, 77] width 1446 height 19
click at [604, 110] on div "Approved Michael Capilitan" at bounding box center [729, 115] width 1427 height 23
click at [1322, 14] on span "My Tasks" at bounding box center [1329, 15] width 54 height 11
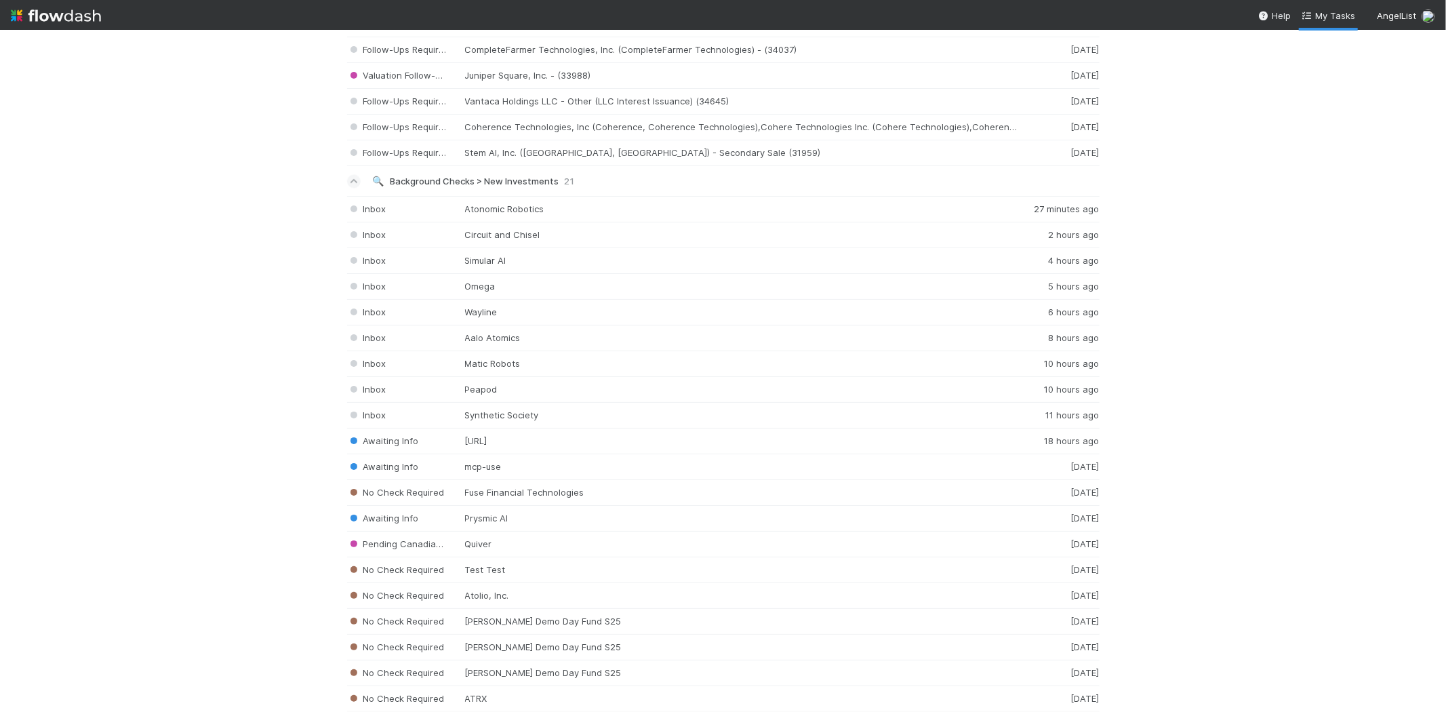
scroll to position [2260, 0]
click at [500, 420] on div "Inbox Synthetic Society 11 hours ago" at bounding box center [723, 415] width 753 height 26
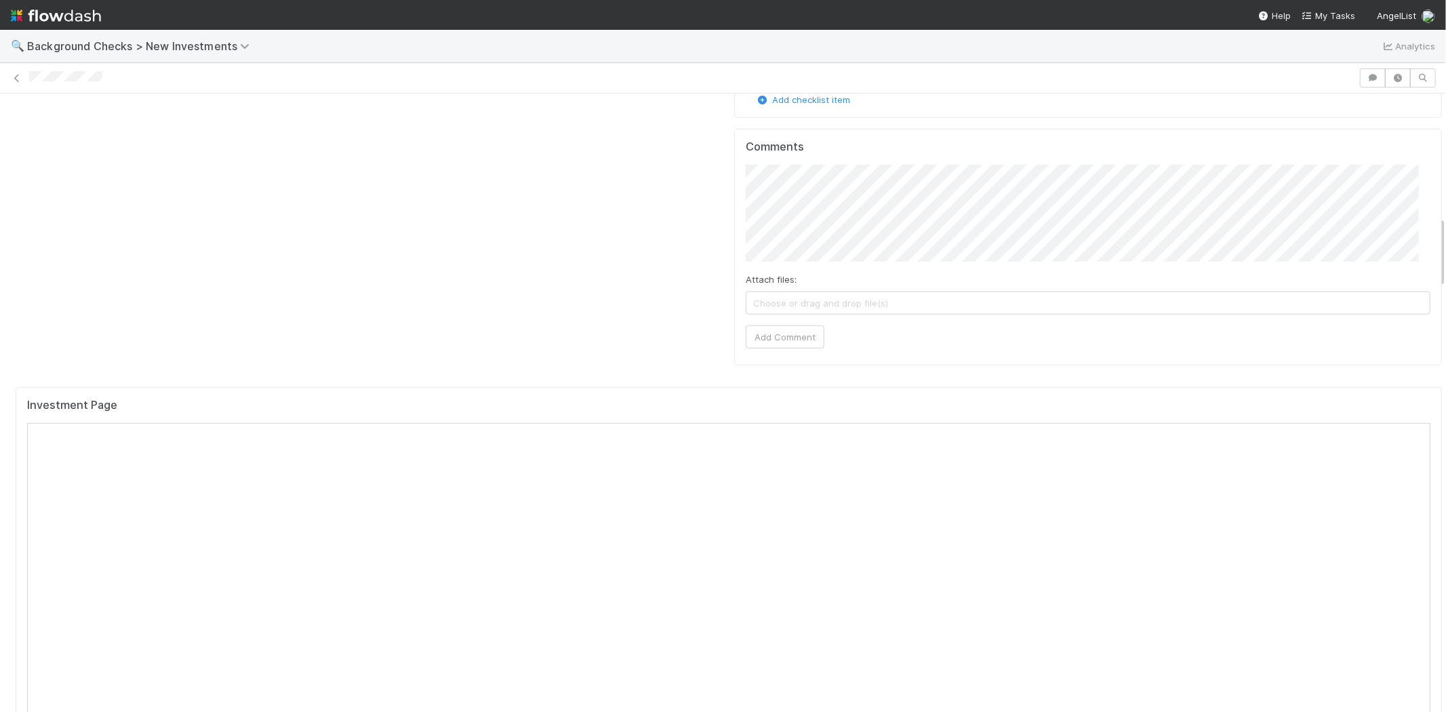
scroll to position [979, 0]
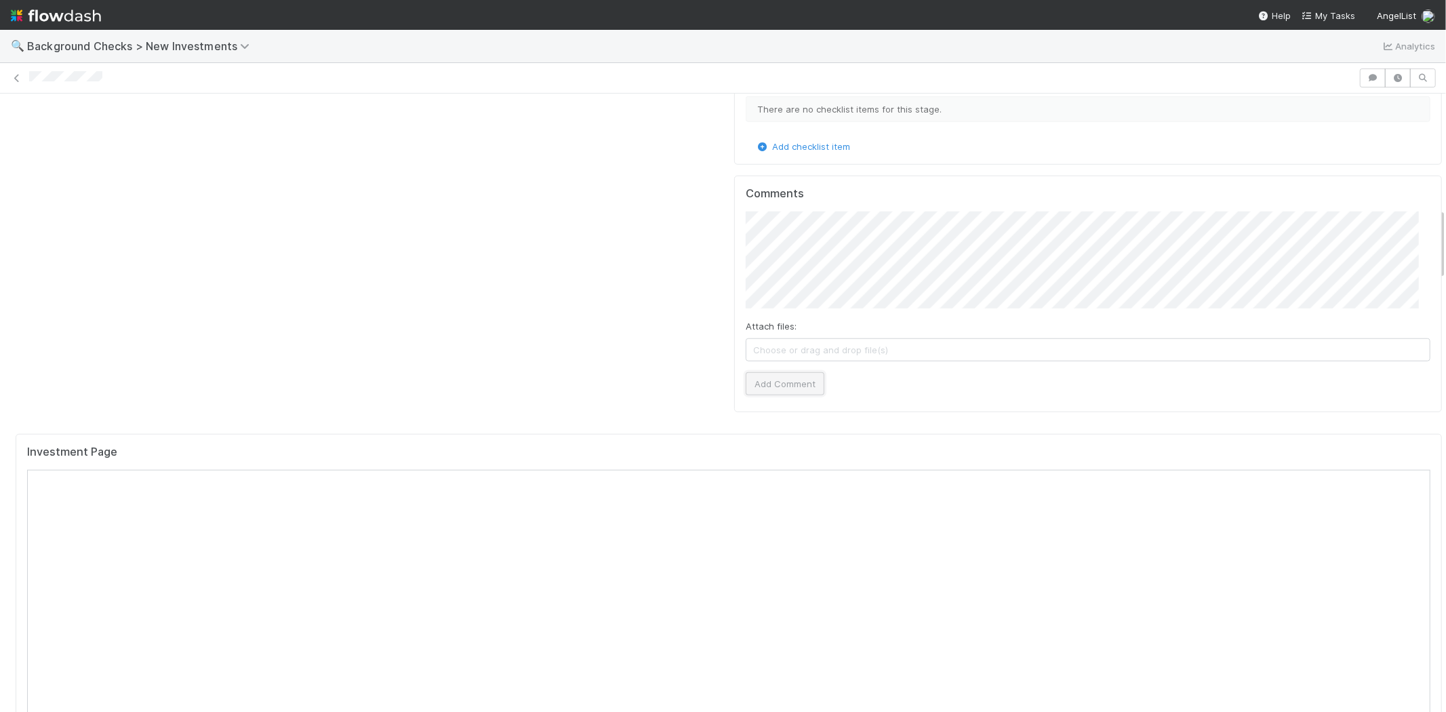
click at [784, 372] on button "Add Comment" at bounding box center [785, 383] width 79 height 23
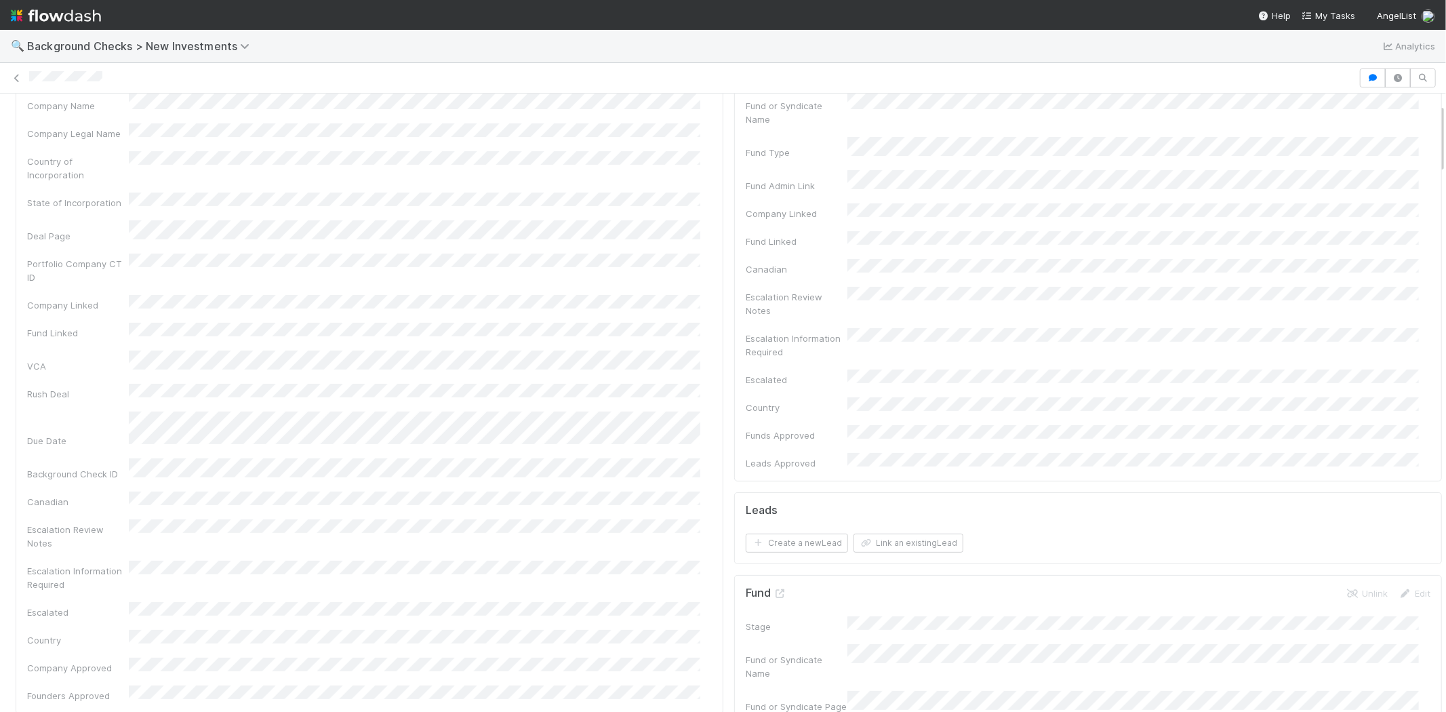
scroll to position [0, 0]
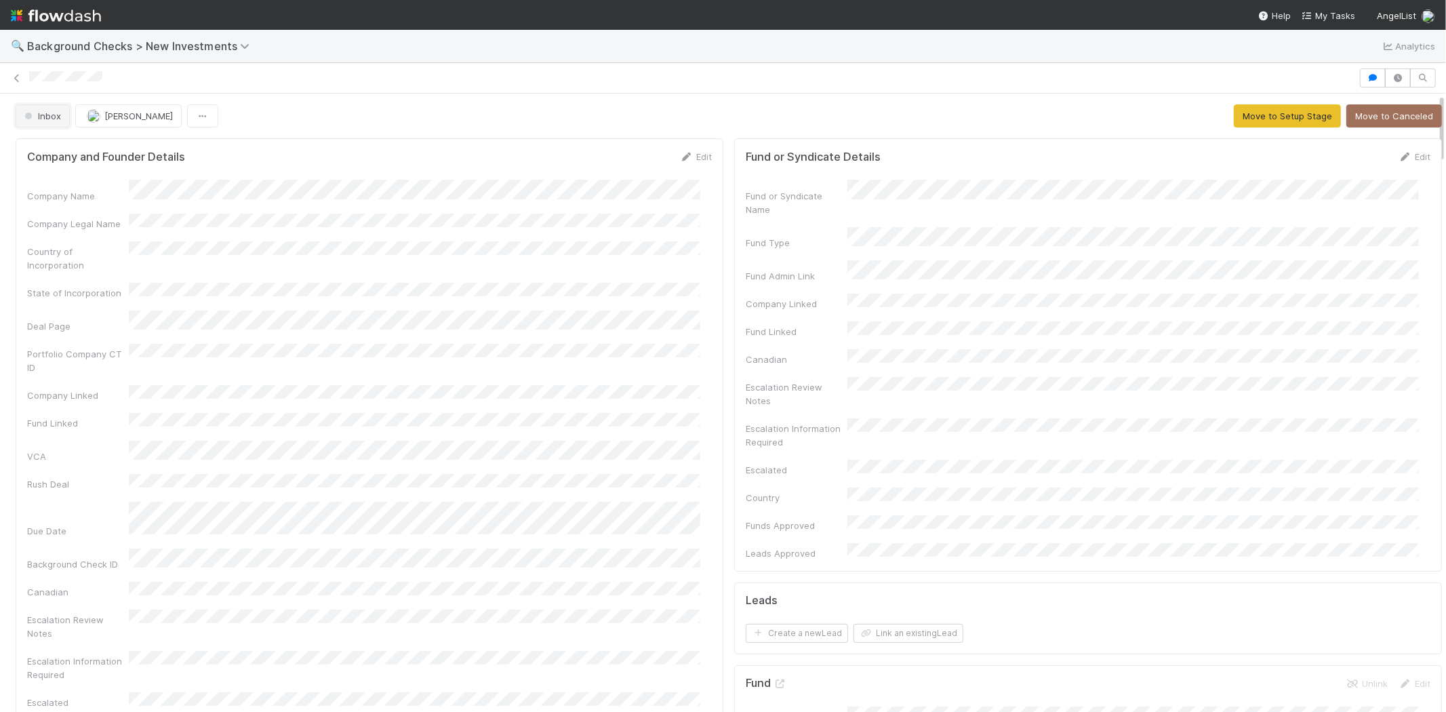
click at [44, 121] on button "Inbox" at bounding box center [43, 115] width 54 height 23
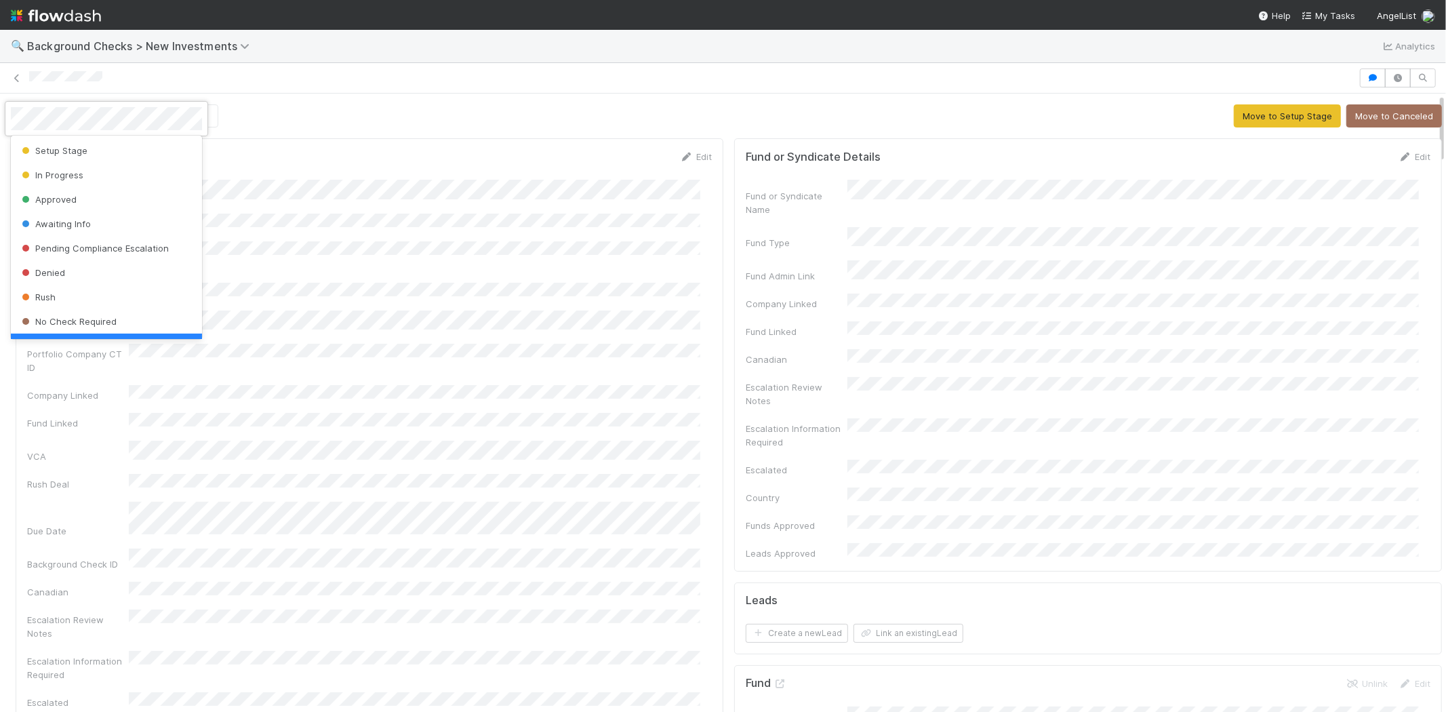
scroll to position [27, 0]
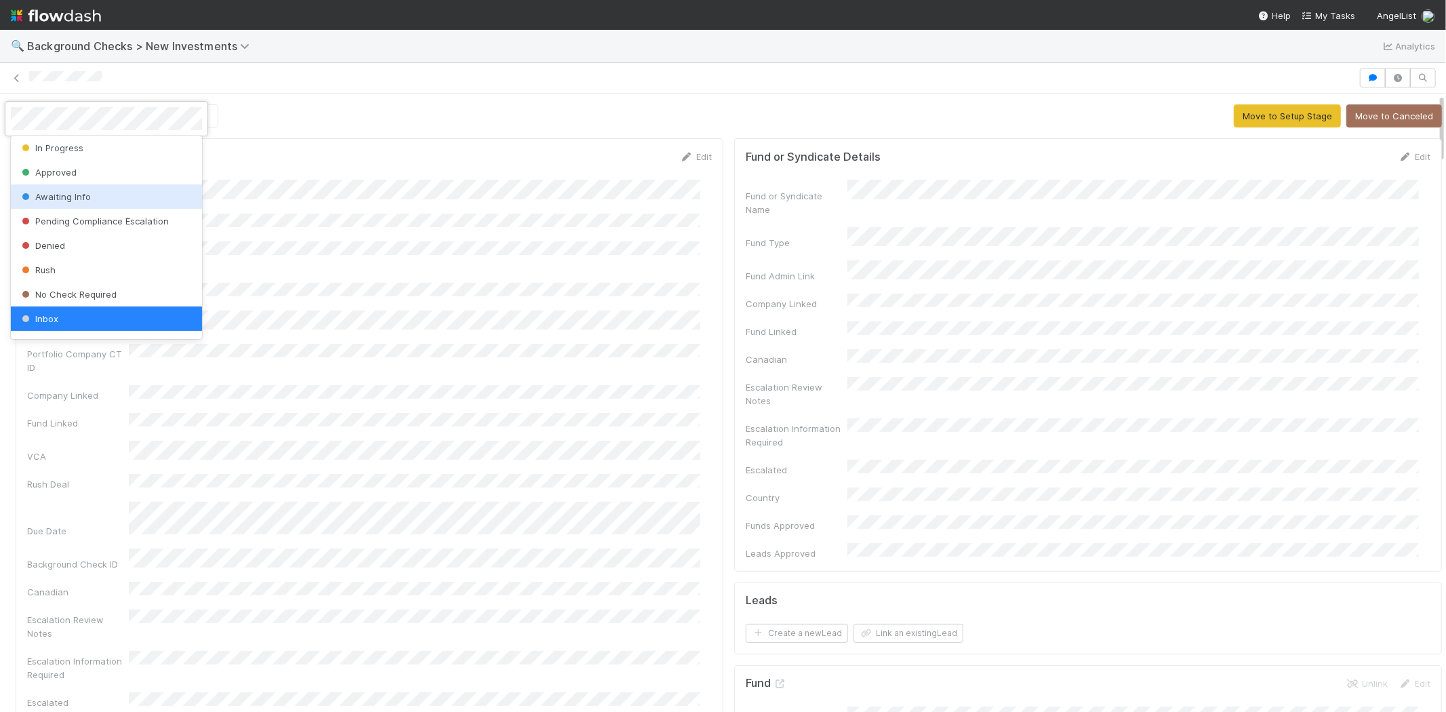
click at [73, 193] on span "Awaiting Info" at bounding box center [55, 196] width 72 height 11
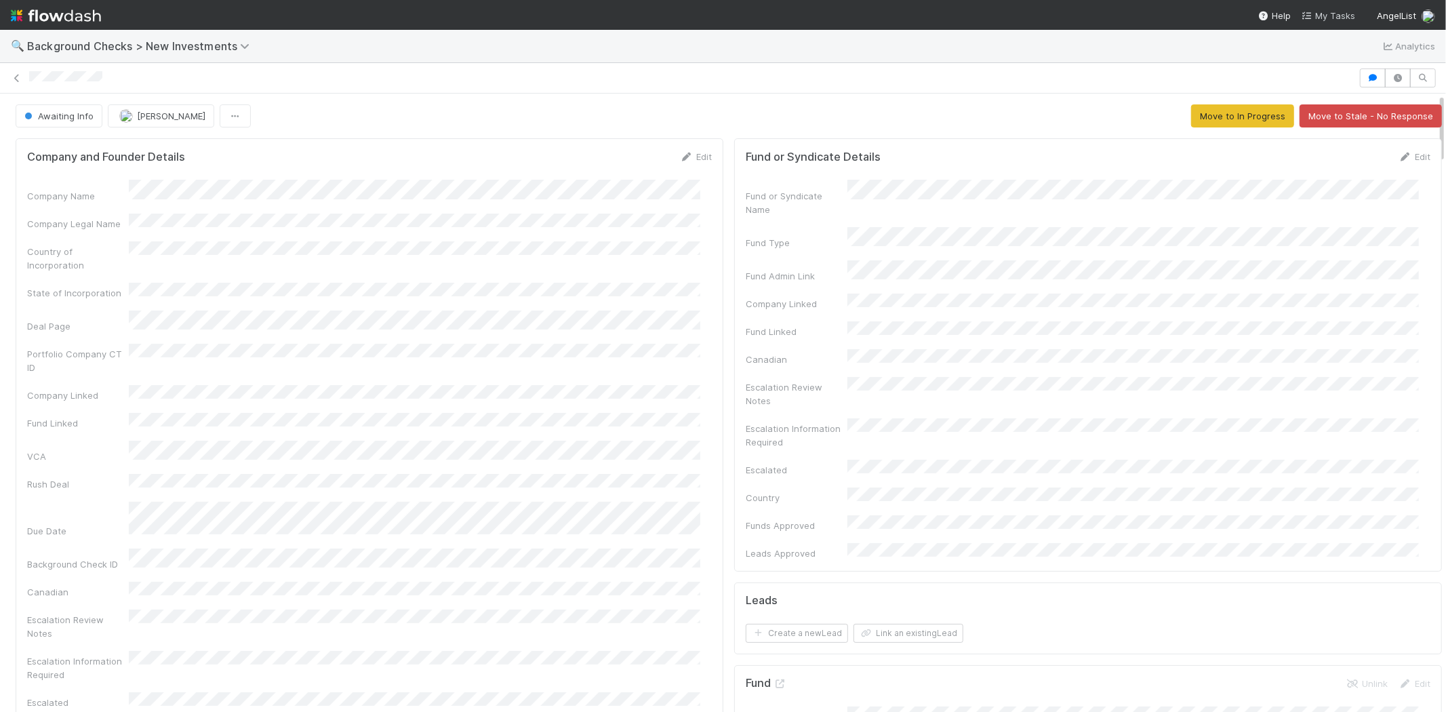
click at [1336, 16] on span "My Tasks" at bounding box center [1329, 15] width 54 height 11
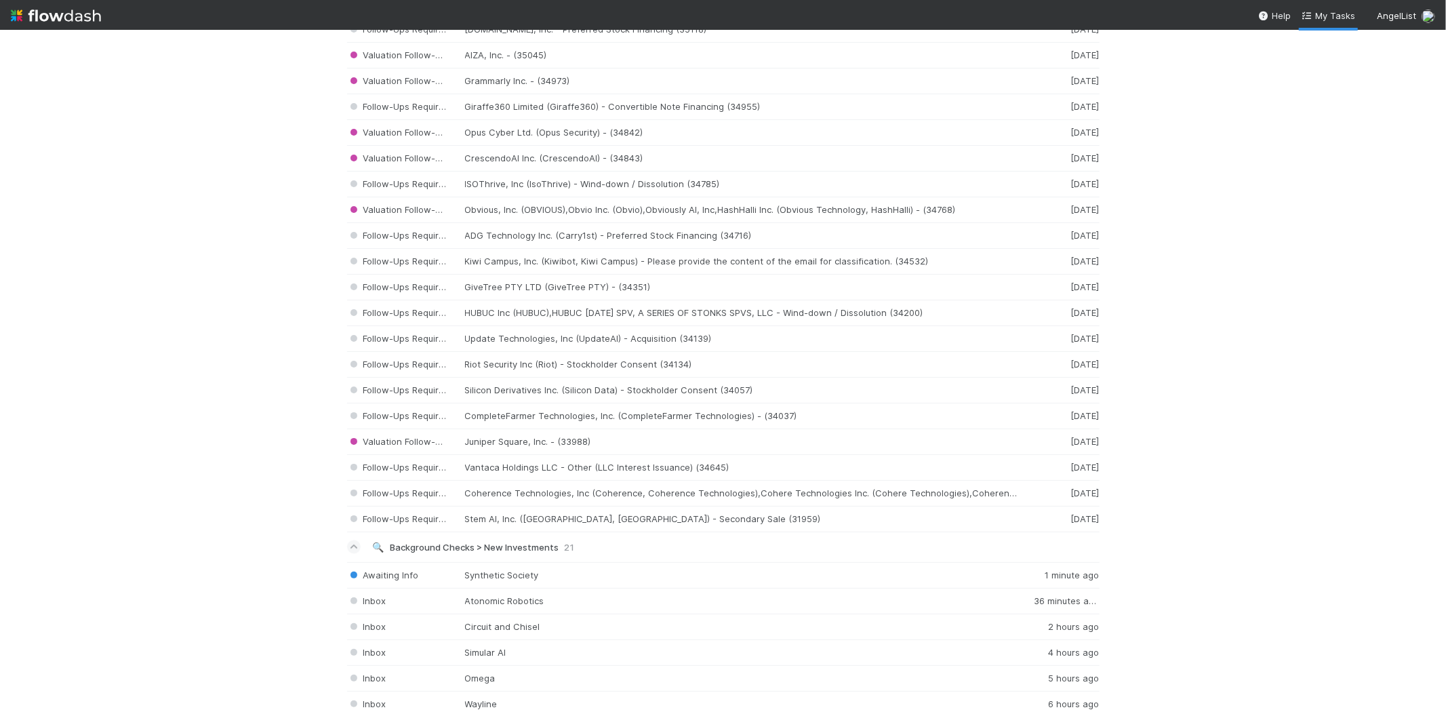
scroll to position [2109, 0]
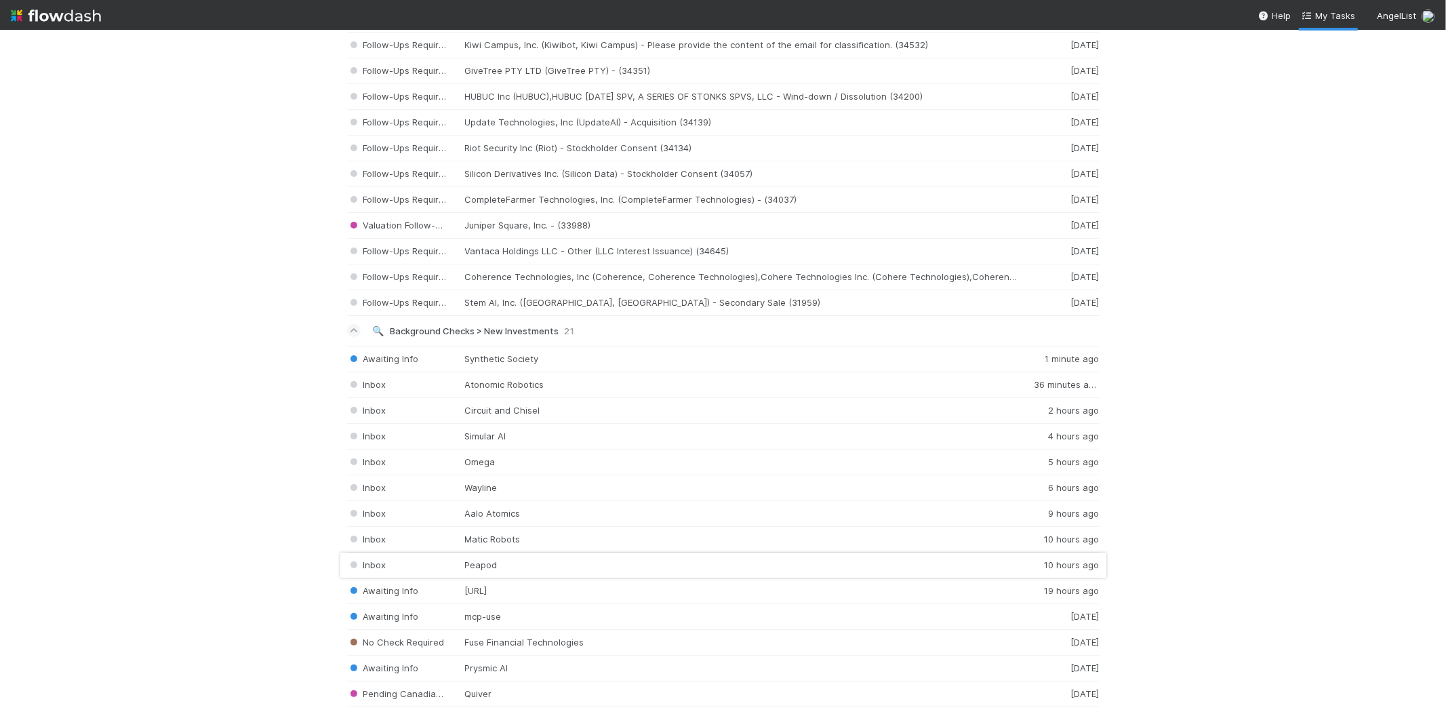
click at [492, 571] on div "Inbox Peapod 10 hours ago" at bounding box center [723, 566] width 753 height 26
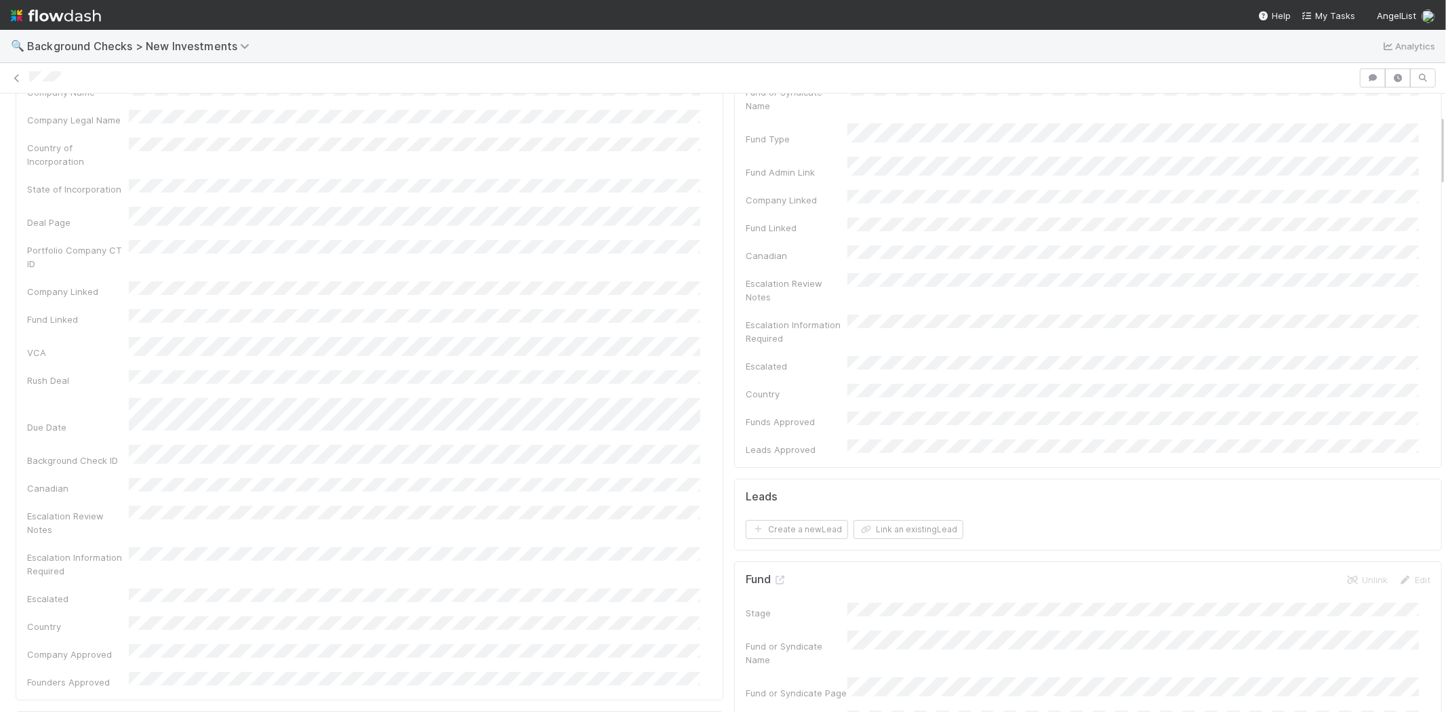
scroll to position [301, 0]
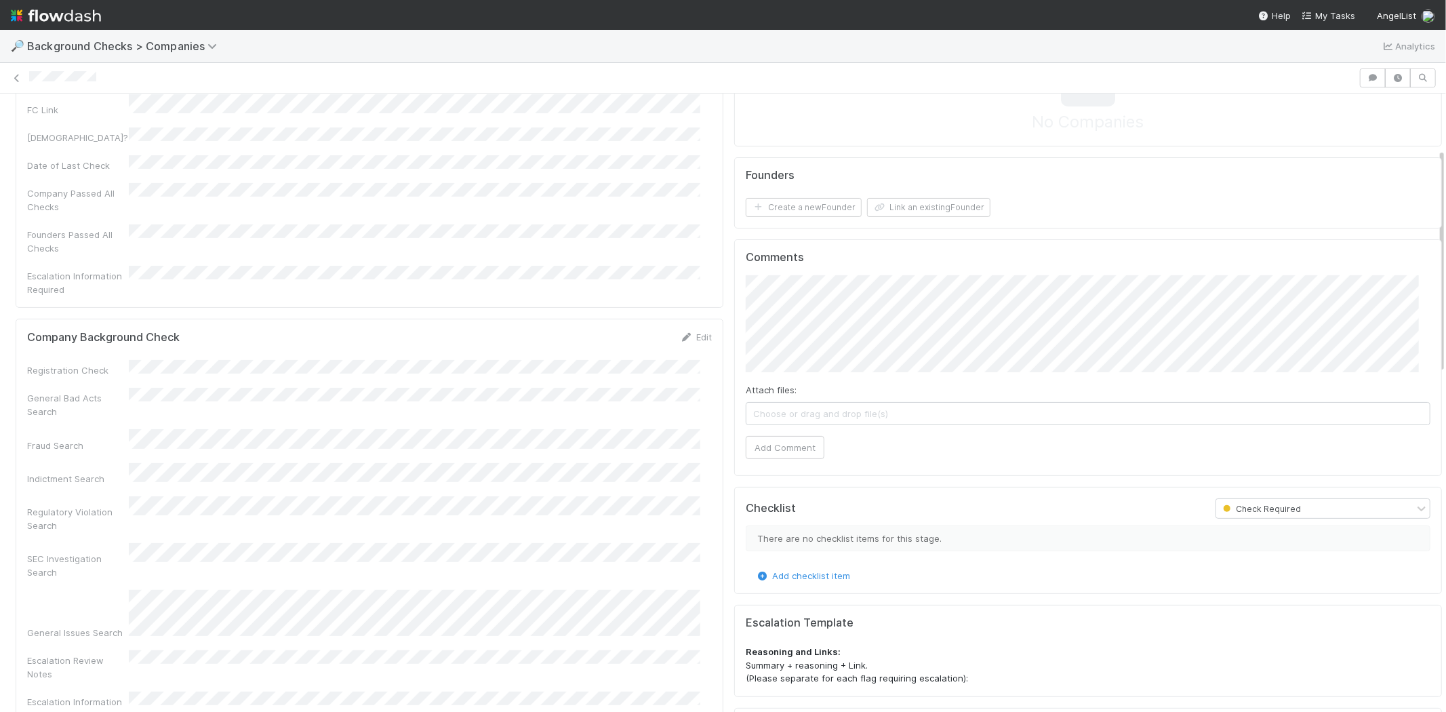
scroll to position [151, 0]
click at [689, 326] on div "Edit" at bounding box center [696, 333] width 32 height 14
click at [689, 328] on link "Edit" at bounding box center [696, 333] width 32 height 11
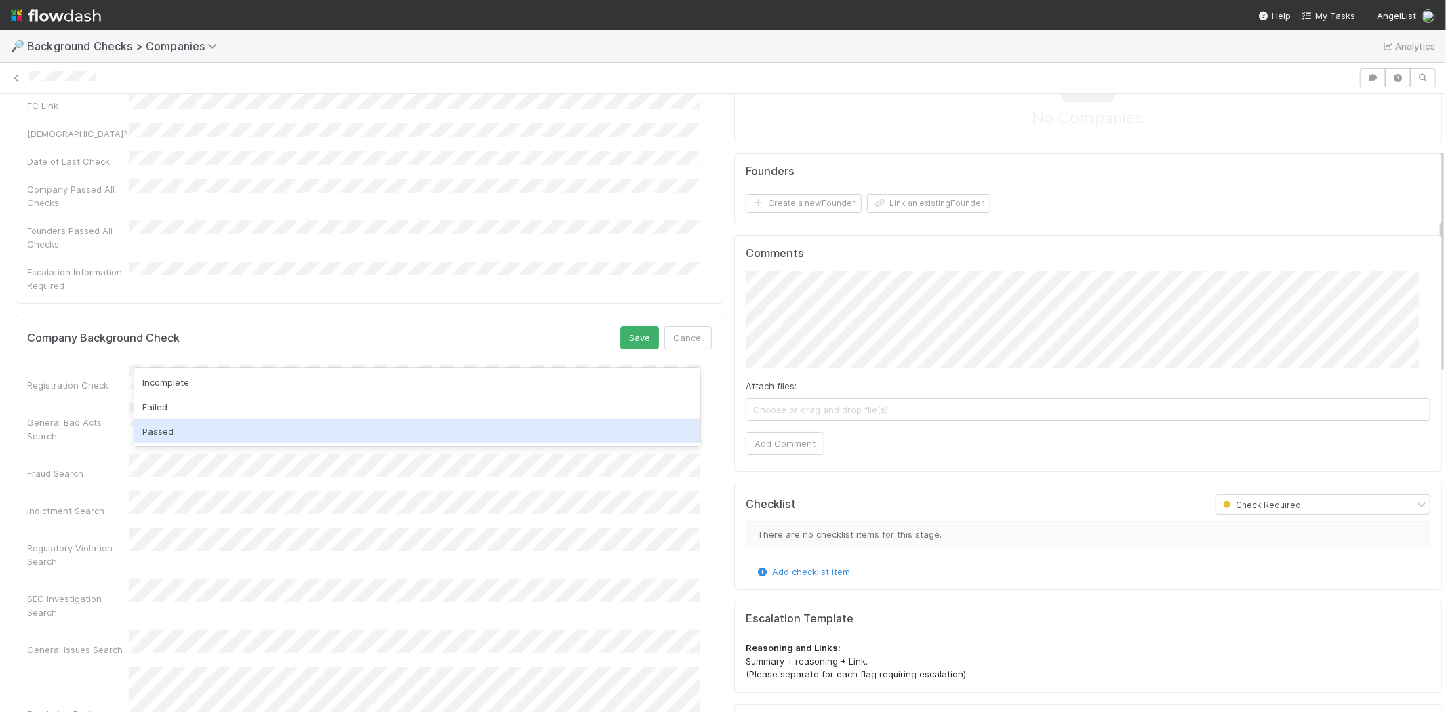
click at [302, 431] on div "Passed" at bounding box center [417, 431] width 566 height 24
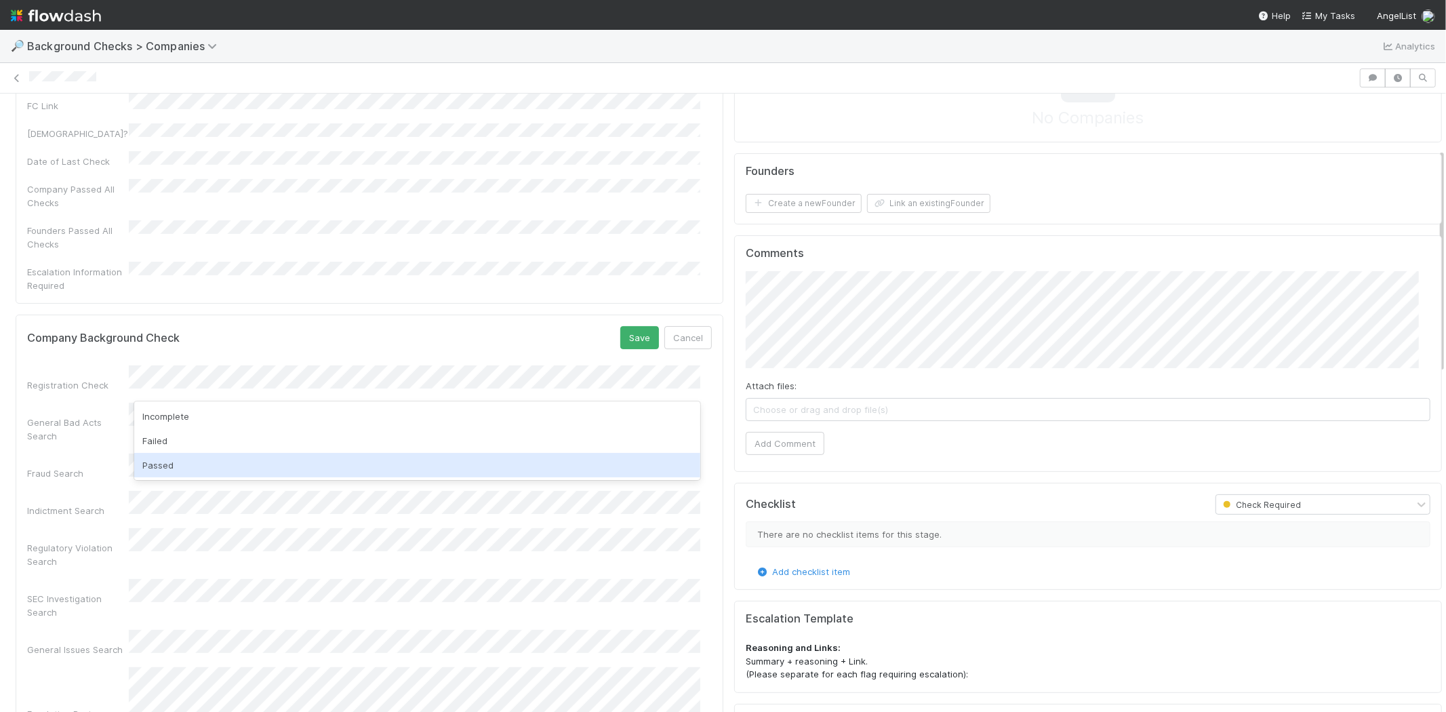
click at [285, 462] on div "Passed" at bounding box center [417, 465] width 566 height 24
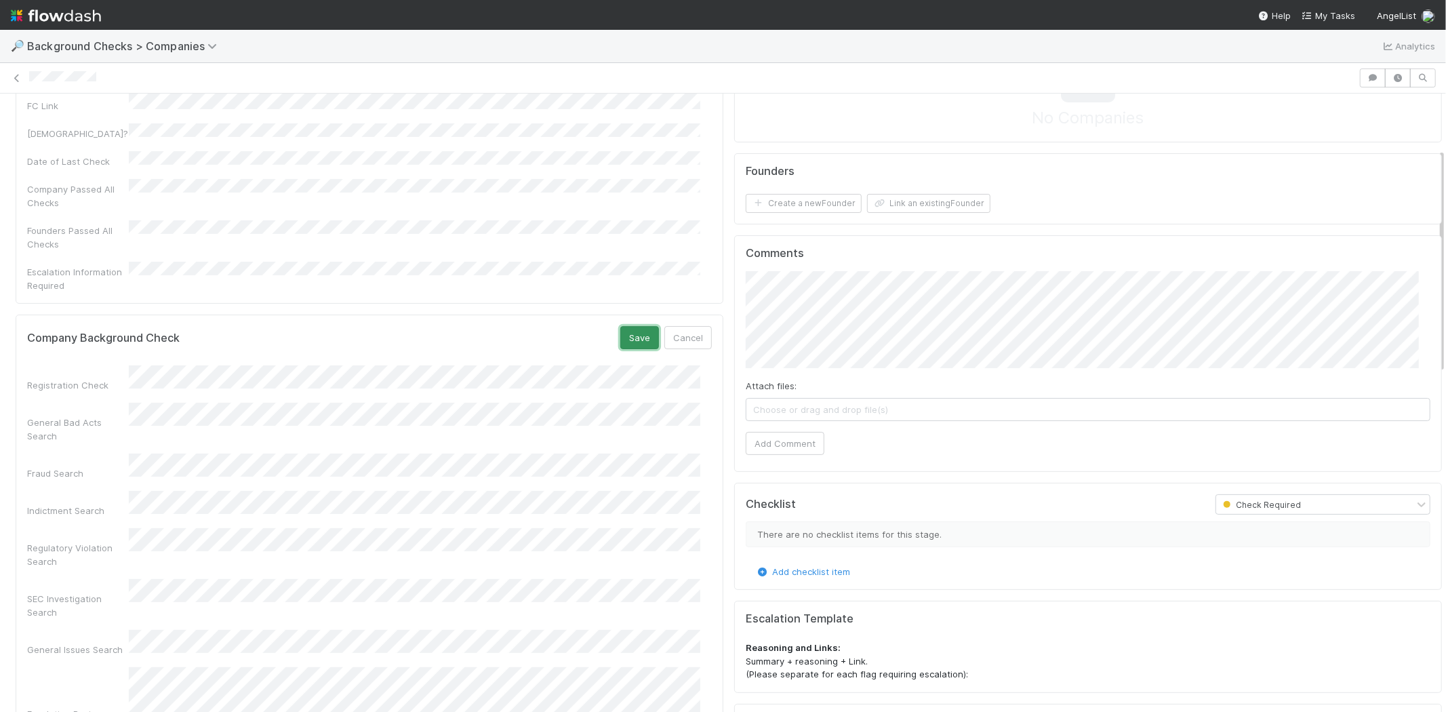
click at [620, 326] on button "Save" at bounding box center [639, 337] width 39 height 23
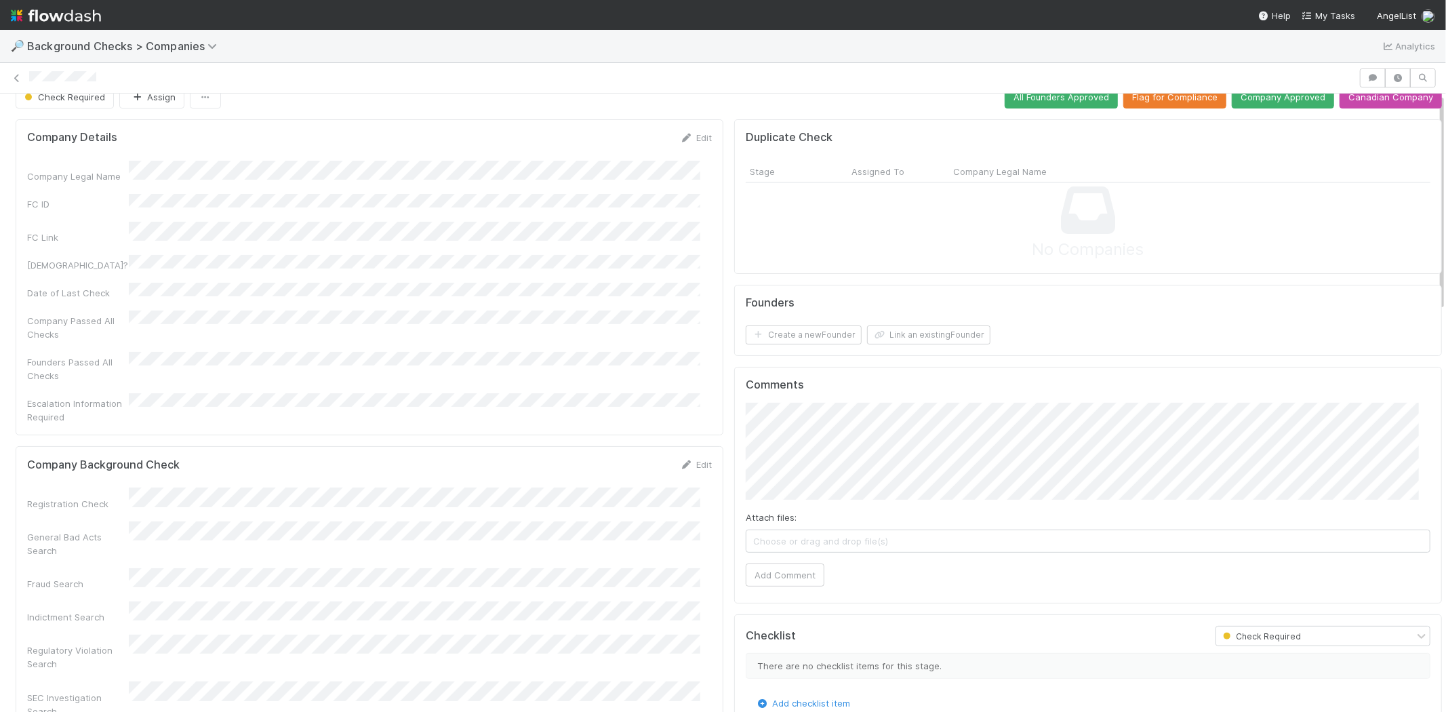
scroll to position [0, 0]
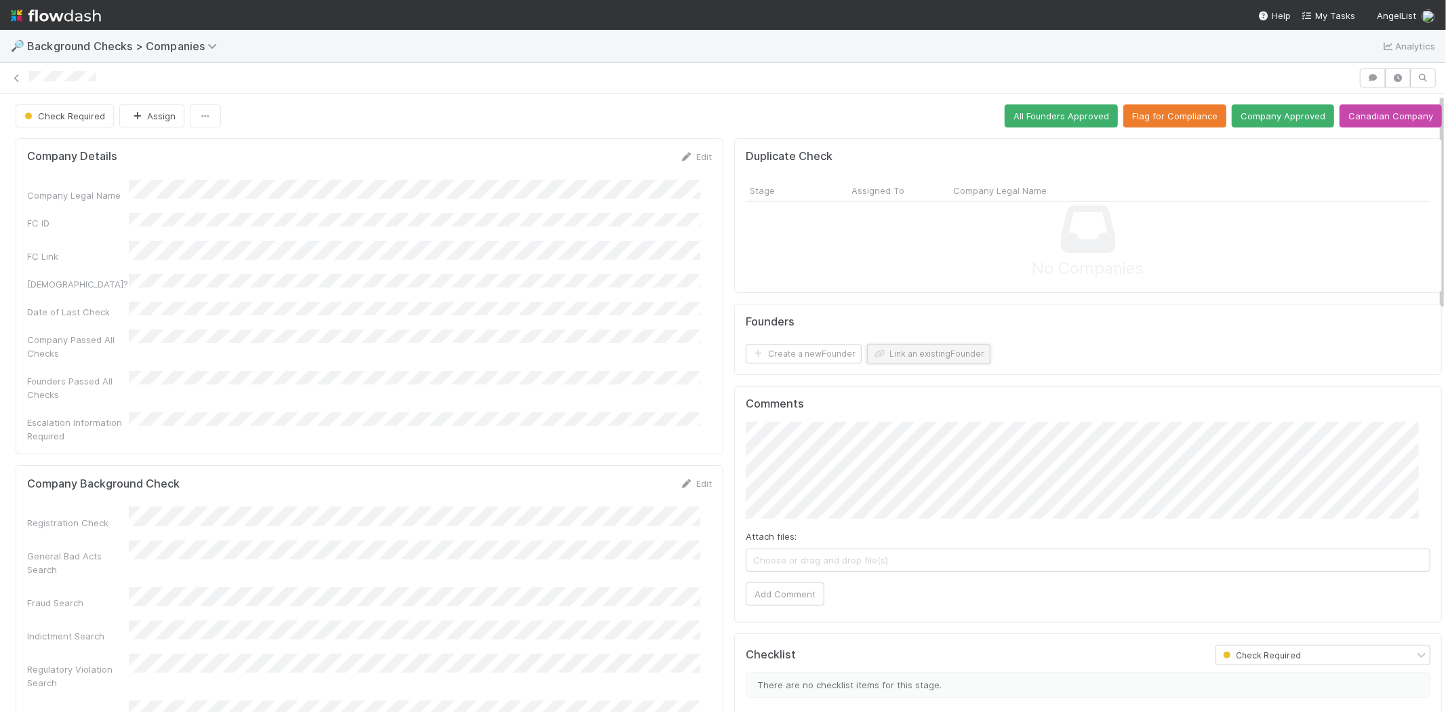
click at [937, 349] on button "Link an existing Founder" at bounding box center [928, 353] width 123 height 19
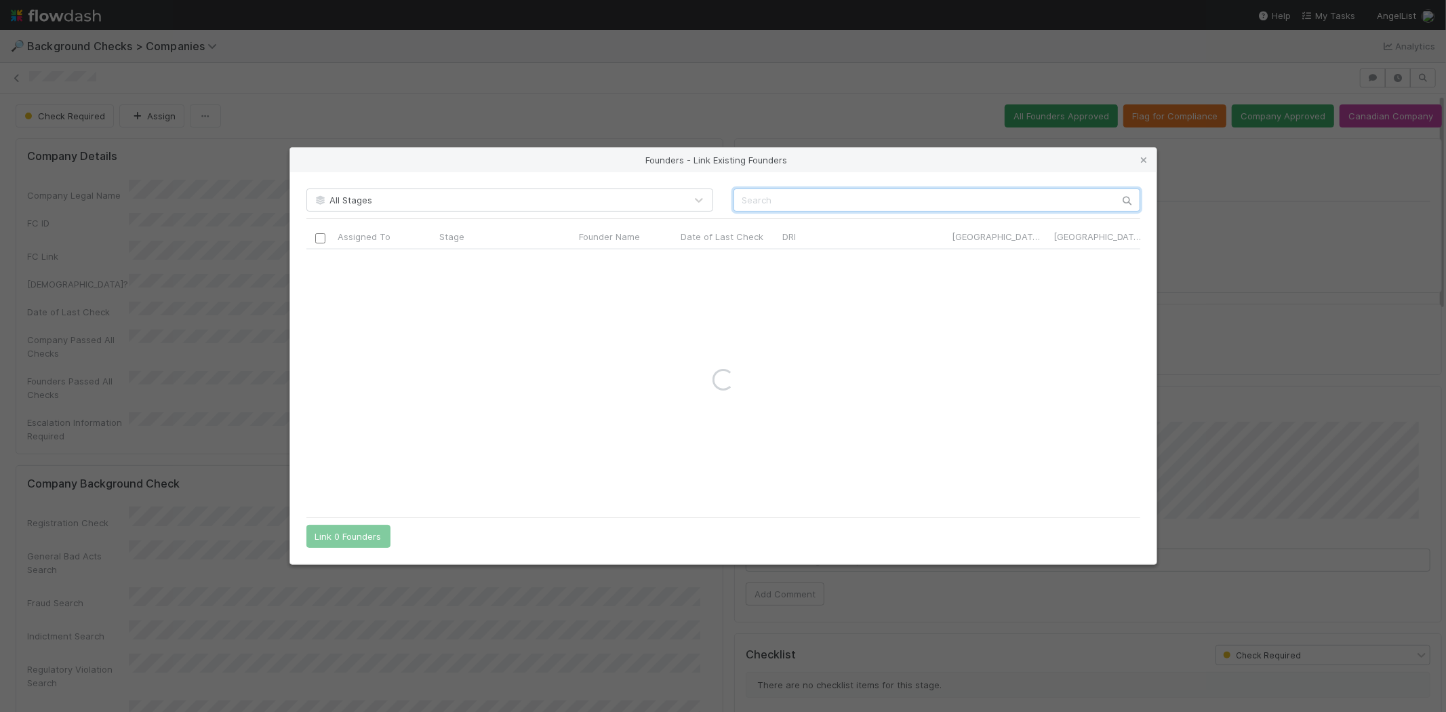
click at [951, 201] on input "text" at bounding box center [937, 200] width 407 height 23
paste input "[PERSON_NAME]"
type input "[PERSON_NAME]"
click at [1142, 164] on icon at bounding box center [1145, 160] width 14 height 9
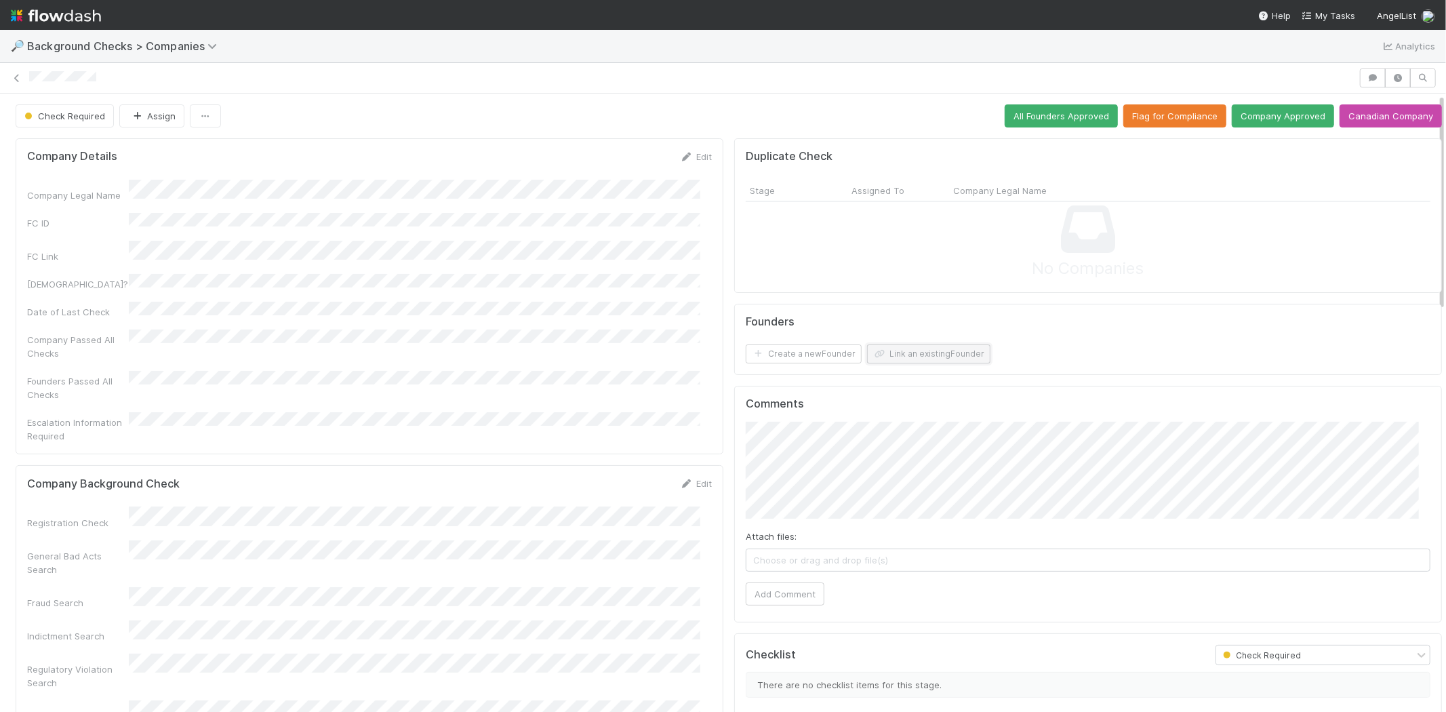
click at [911, 356] on button "Link an existing Founder" at bounding box center [928, 353] width 123 height 19
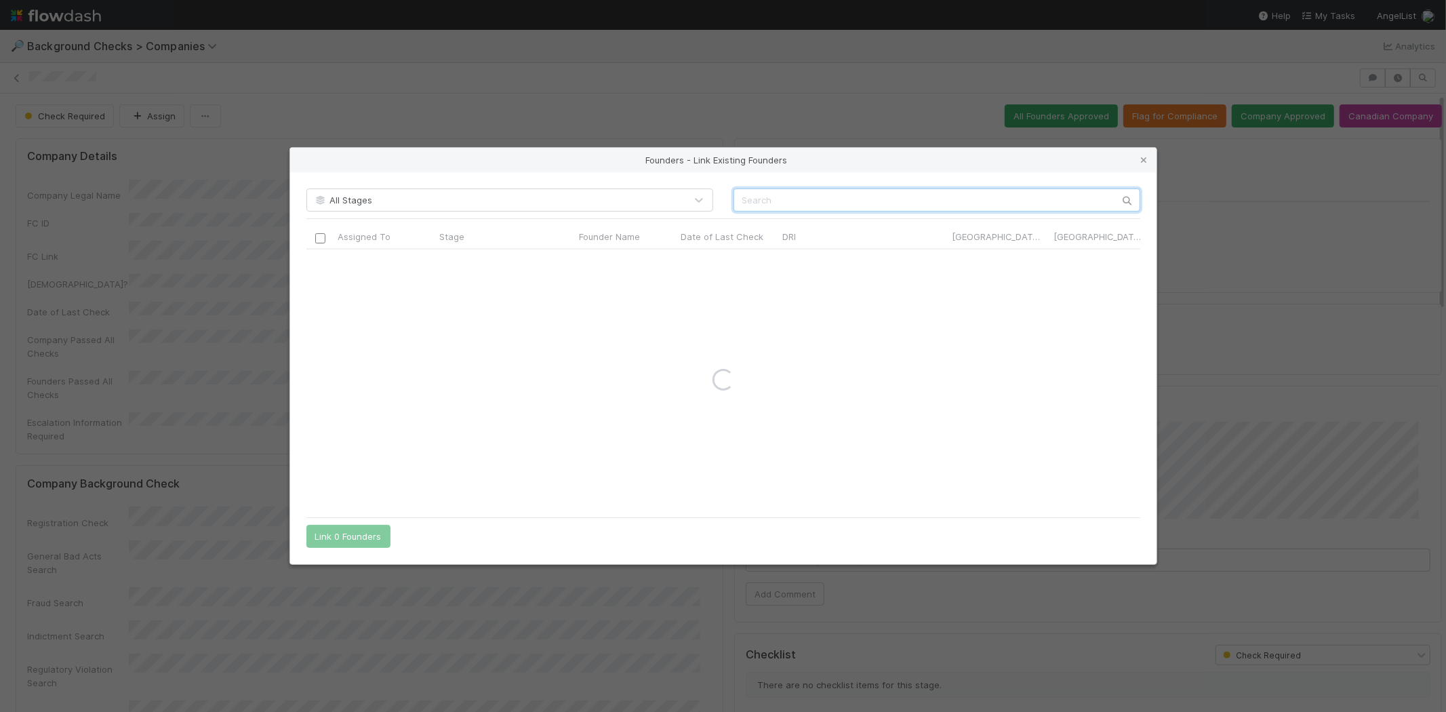
click at [844, 198] on input "text" at bounding box center [937, 200] width 407 height 23
paste input "Santosh Vallabhaneni"
type input "Santosh Vallabhaneni"
click at [1149, 157] on icon at bounding box center [1145, 160] width 14 height 9
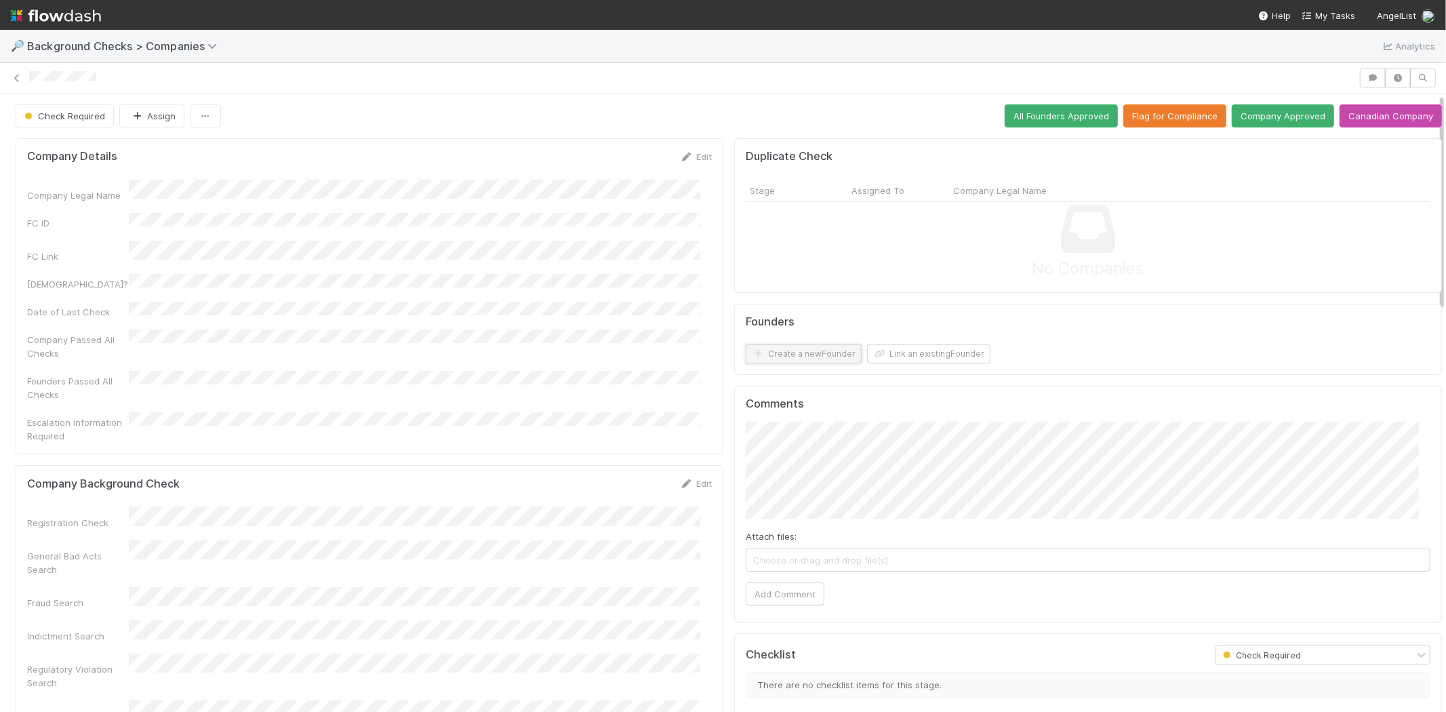
click at [800, 355] on button "Create a new Founder" at bounding box center [804, 353] width 116 height 19
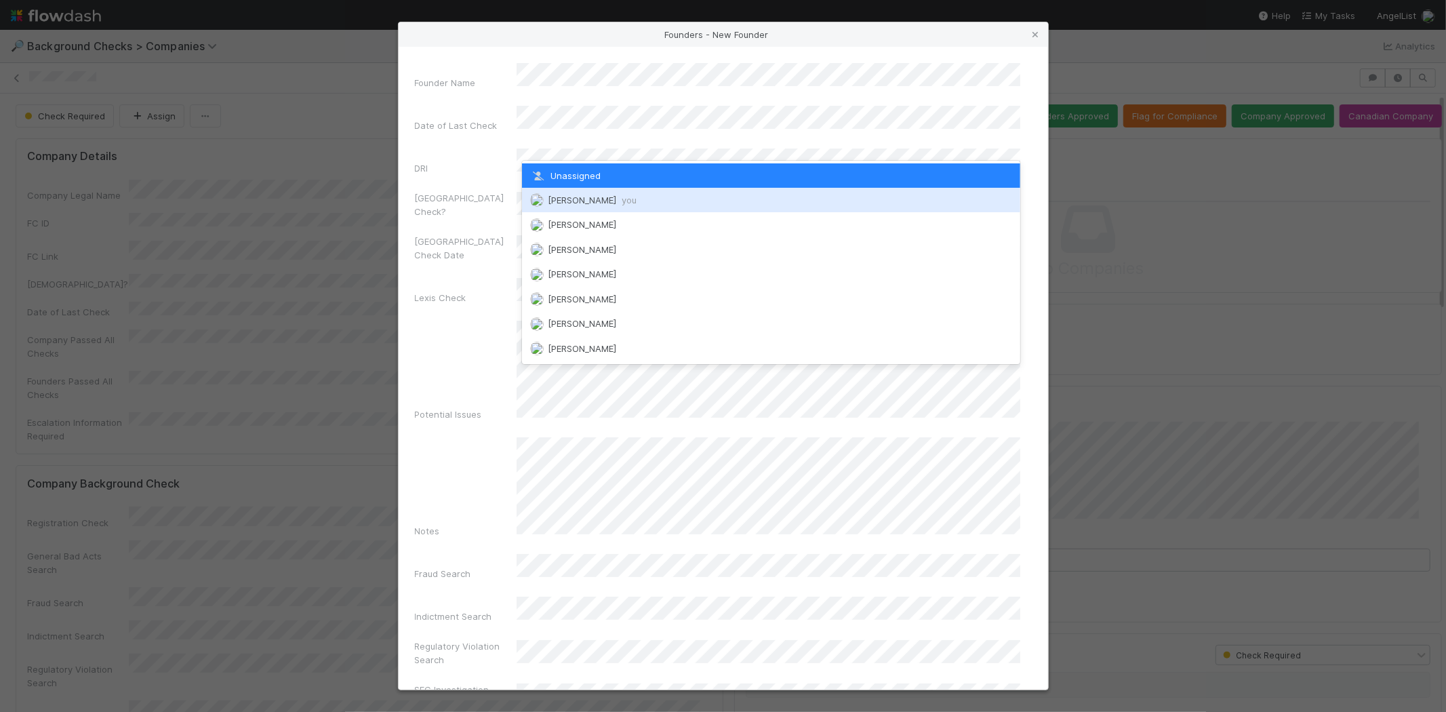
click at [606, 199] on span "Michael Capilitan you" at bounding box center [592, 200] width 89 height 11
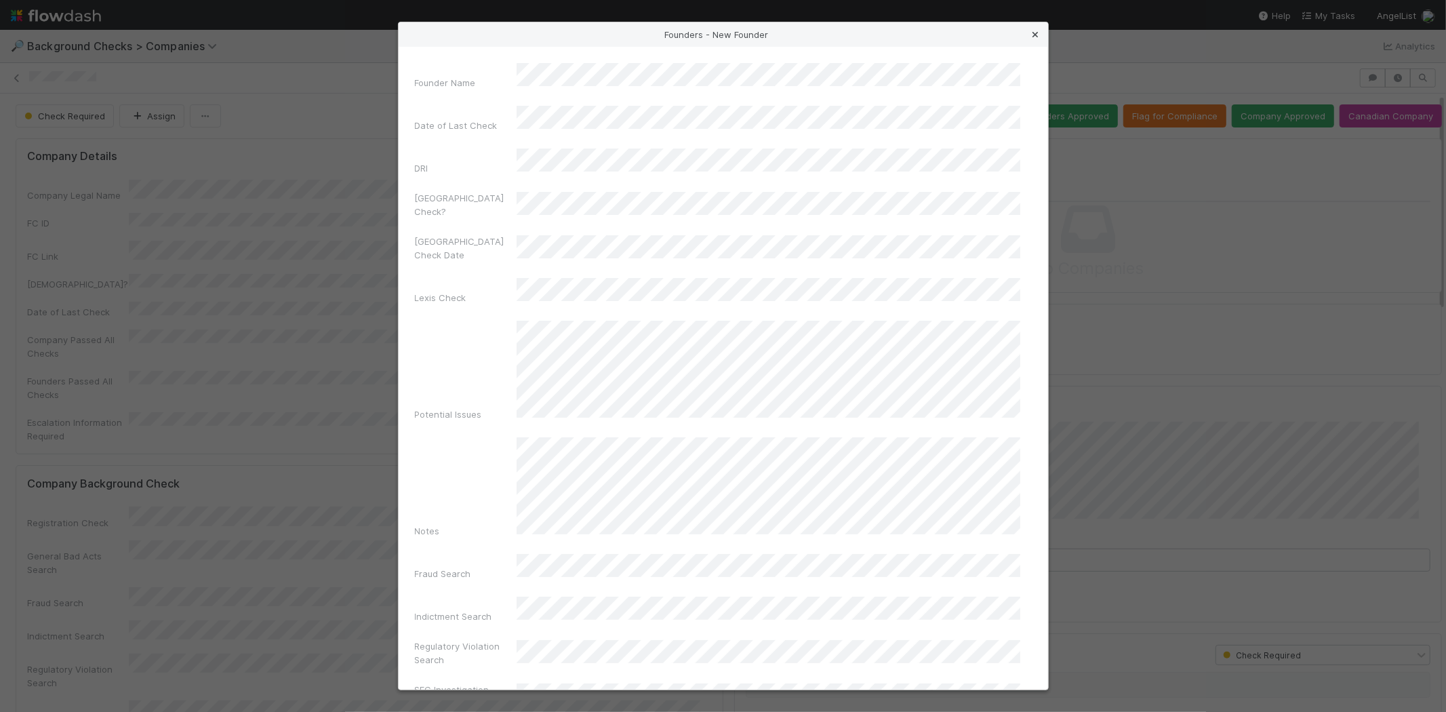
click at [1036, 35] on icon at bounding box center [1036, 35] width 14 height 9
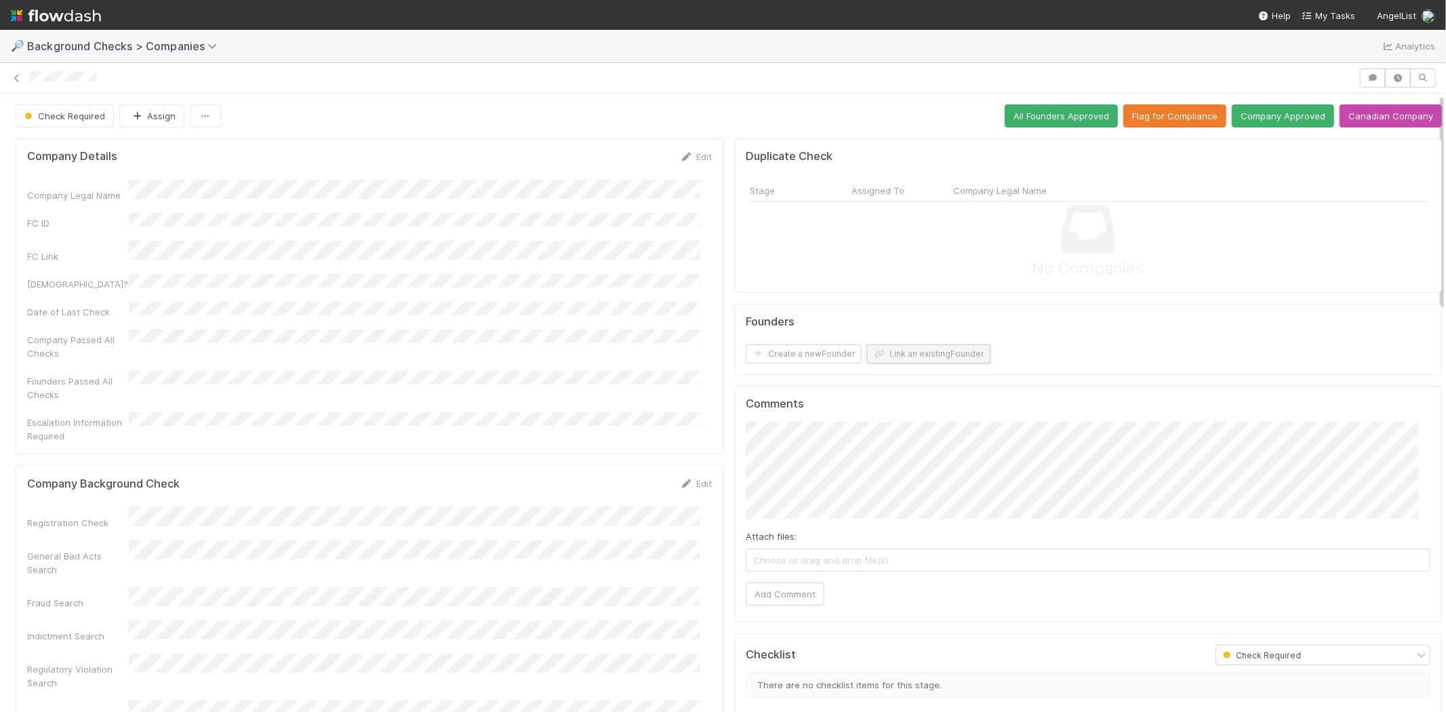
click at [932, 351] on button "Link an existing Founder" at bounding box center [928, 353] width 123 height 19
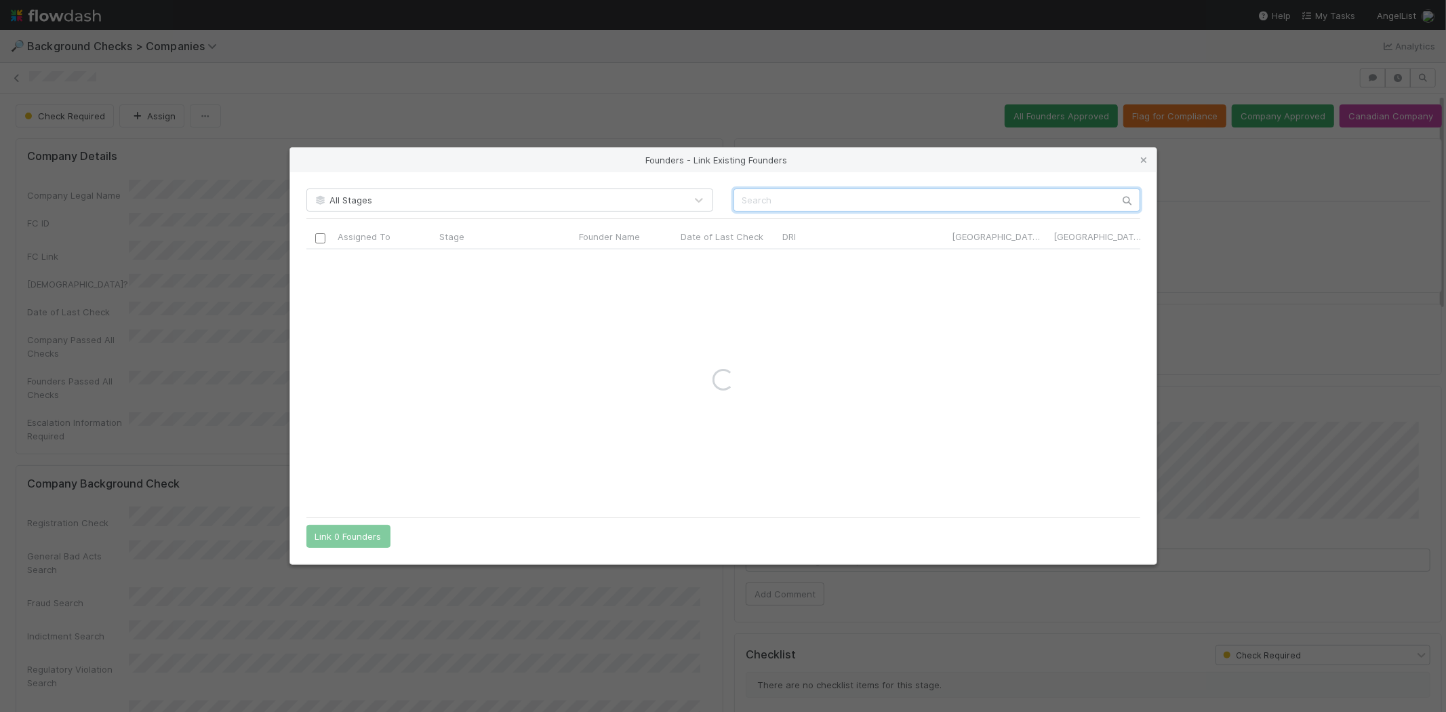
click at [784, 195] on input "text" at bounding box center [937, 200] width 407 height 23
paste input "Santosh Vallabhaneni"
type input "Santosh Vallabhaneni"
click at [1142, 157] on icon at bounding box center [1145, 160] width 14 height 9
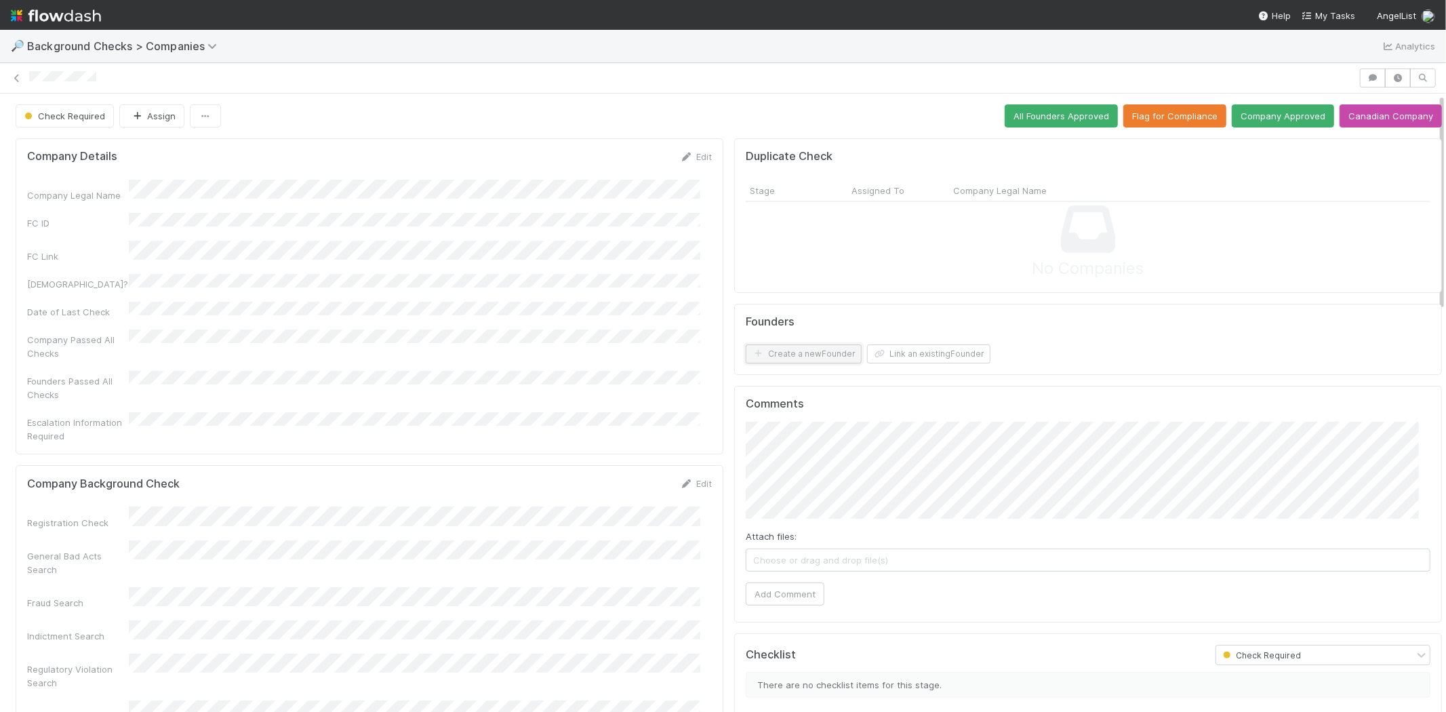
click at [804, 350] on button "Create a new Founder" at bounding box center [804, 353] width 116 height 19
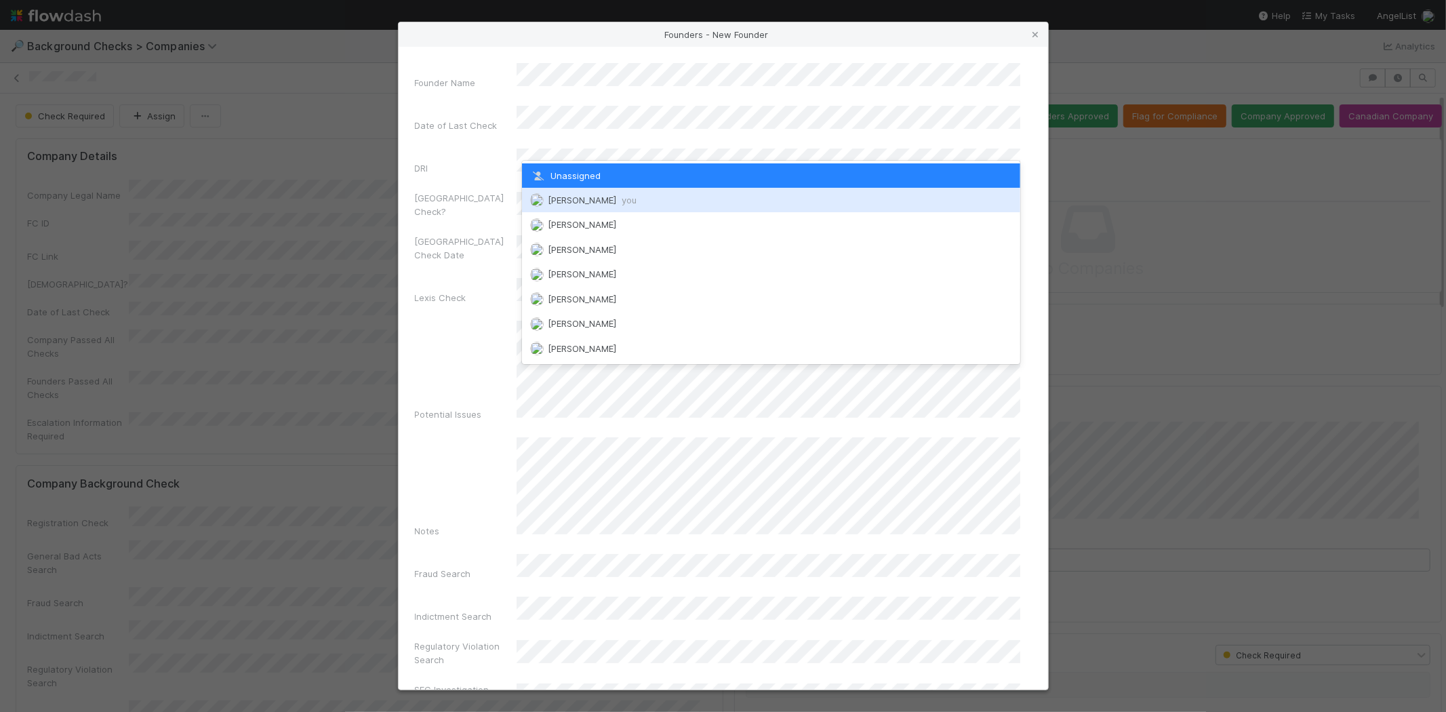
click at [612, 195] on span "Michael Capilitan you" at bounding box center [592, 200] width 89 height 11
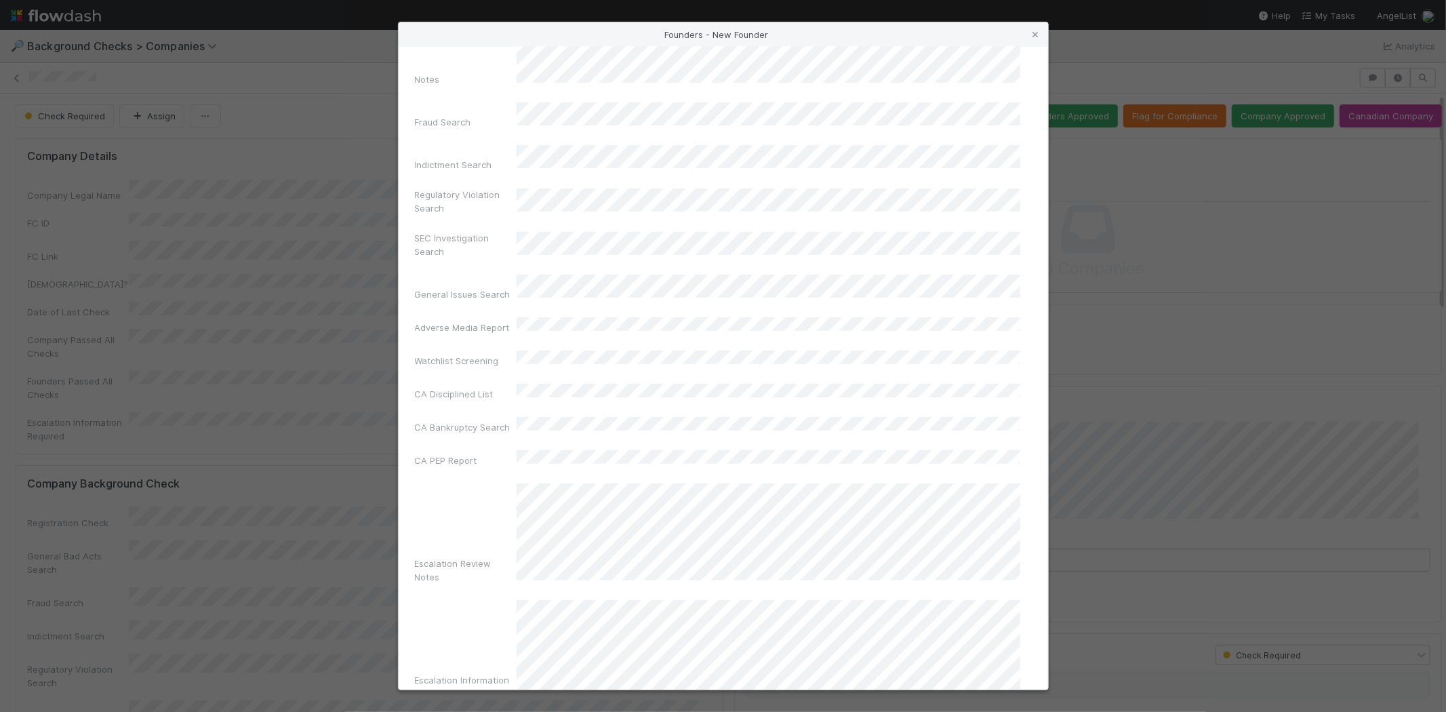
scroll to position [454, 0]
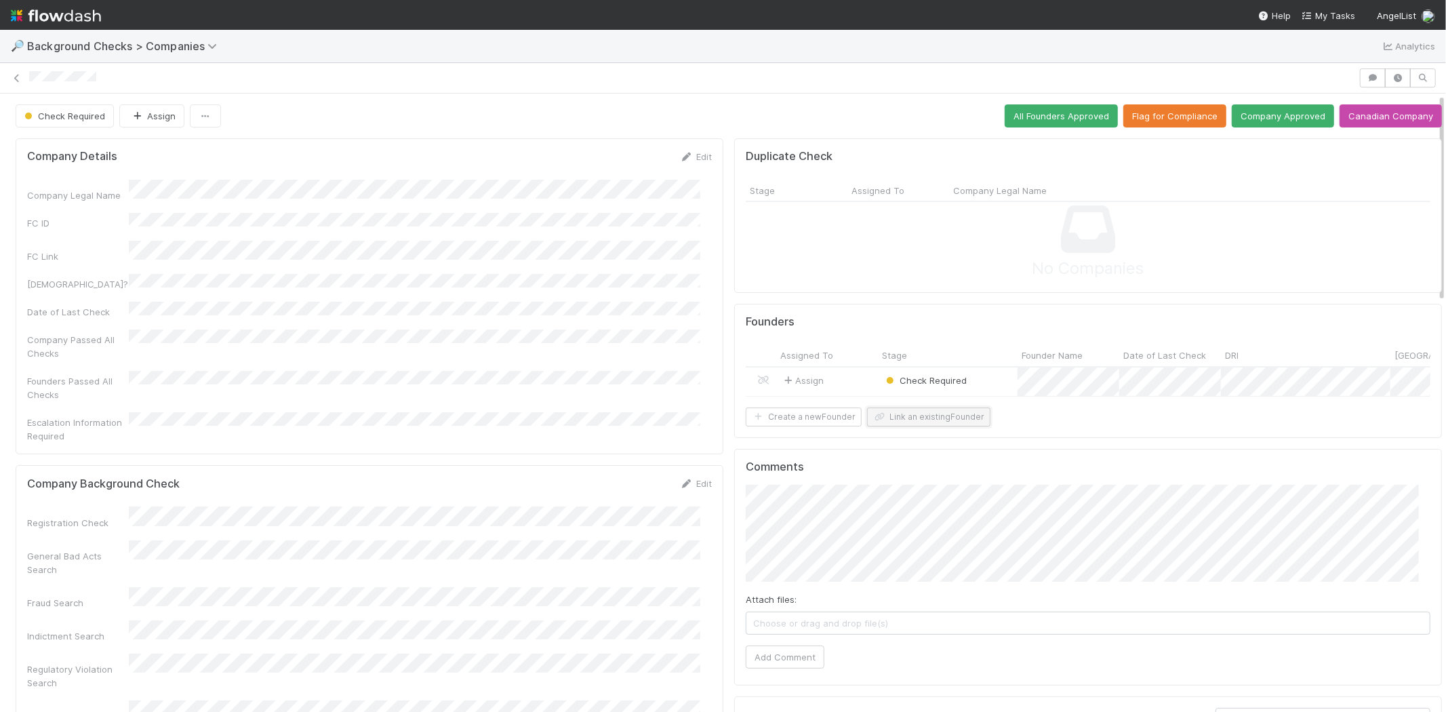
click at [948, 423] on button "Link an existing Founder" at bounding box center [928, 417] width 123 height 19
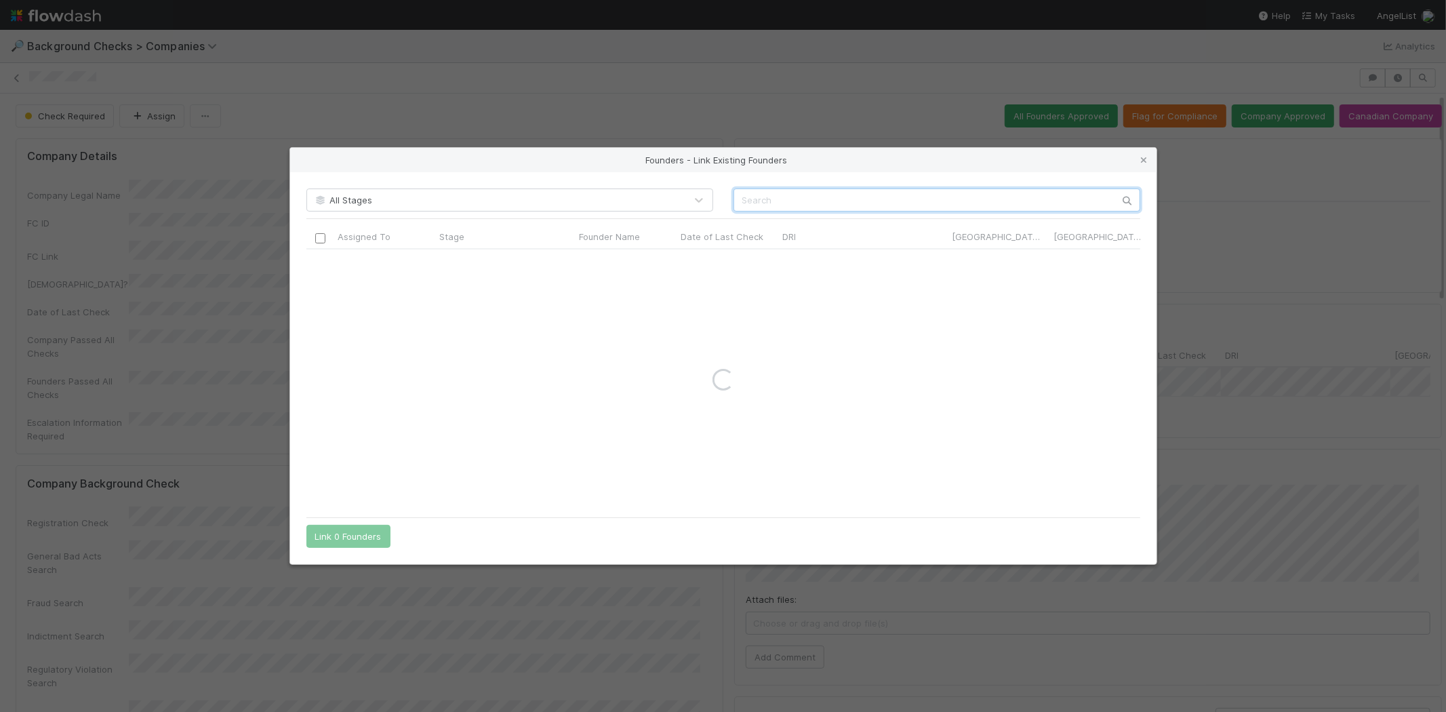
click at [947, 198] on input "text" at bounding box center [937, 200] width 407 height 23
paste input "Tarun Vallabhaneni"
type input "Tarun Vallabhaneni"
click at [1146, 158] on icon at bounding box center [1145, 160] width 14 height 9
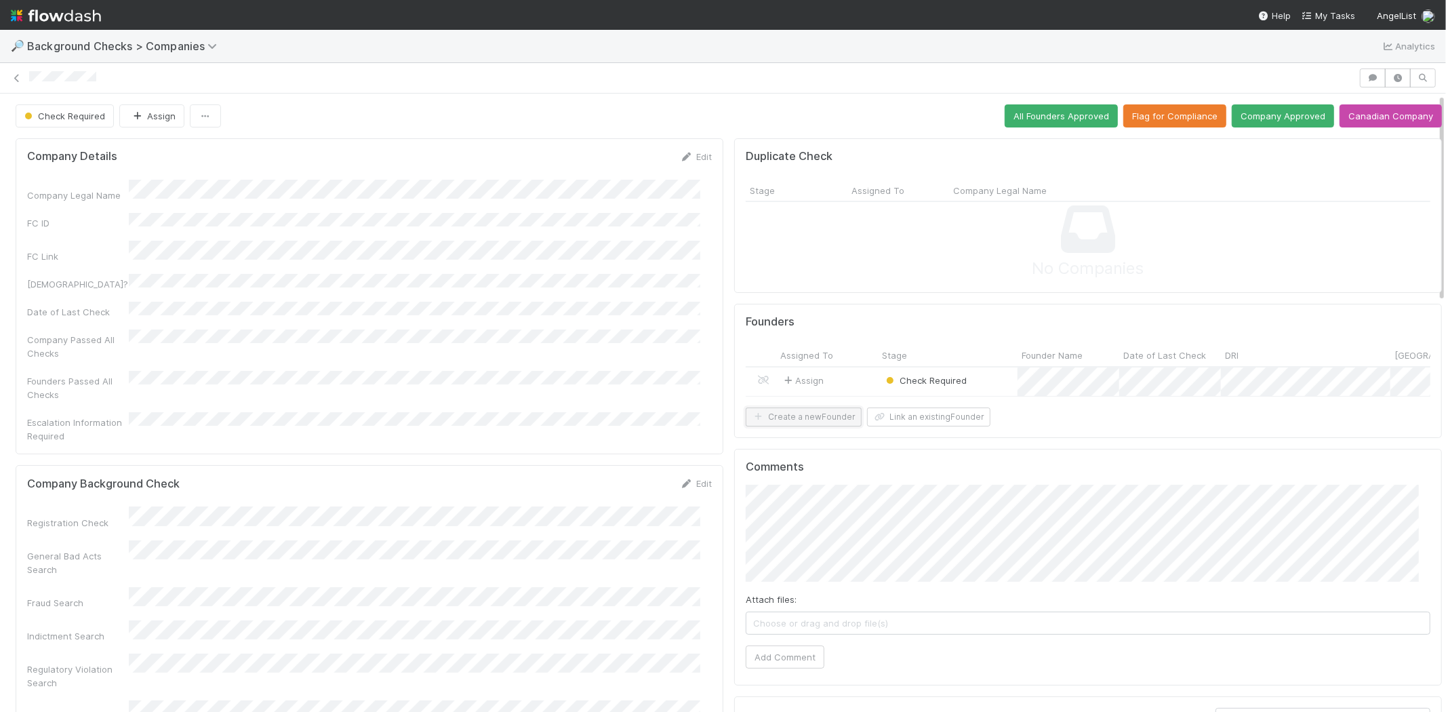
click at [801, 427] on button "Create a new Founder" at bounding box center [804, 417] width 116 height 19
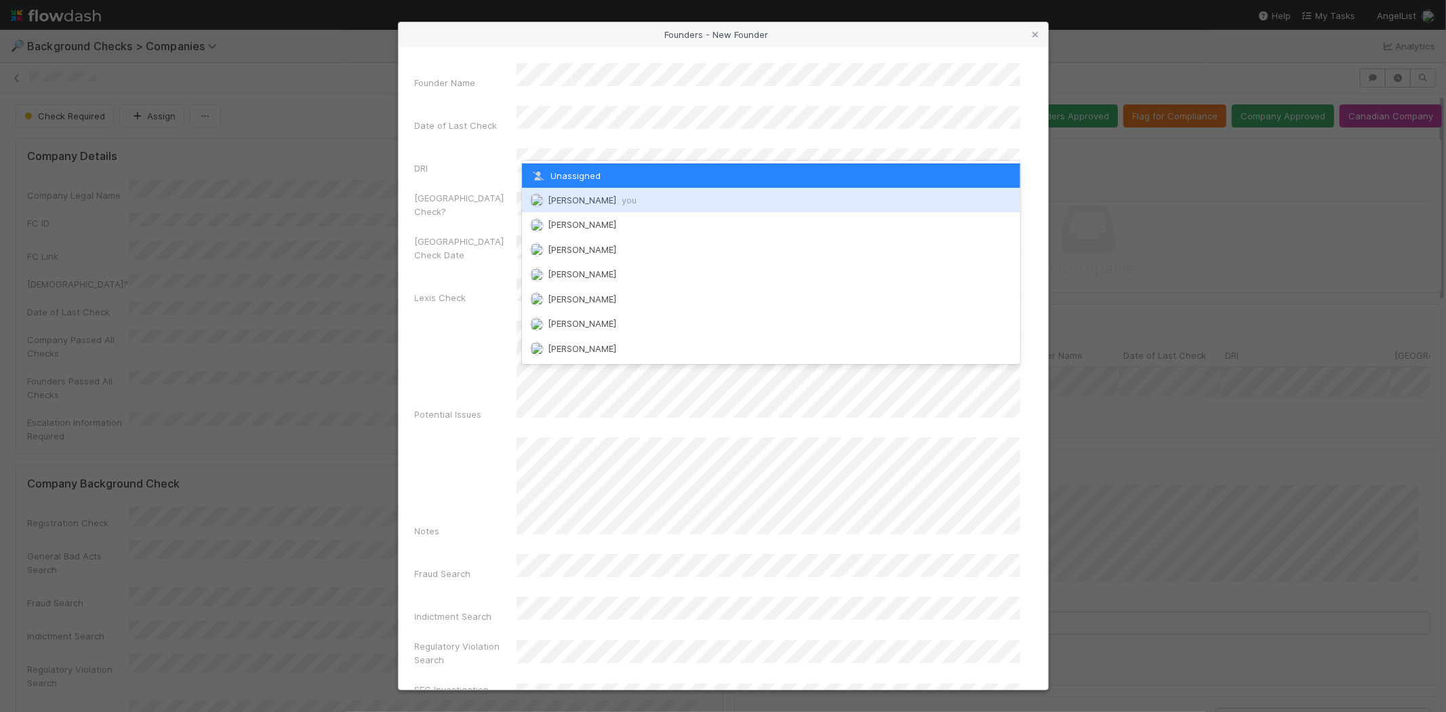
click at [593, 197] on span "Michael Capilitan you" at bounding box center [592, 200] width 89 height 11
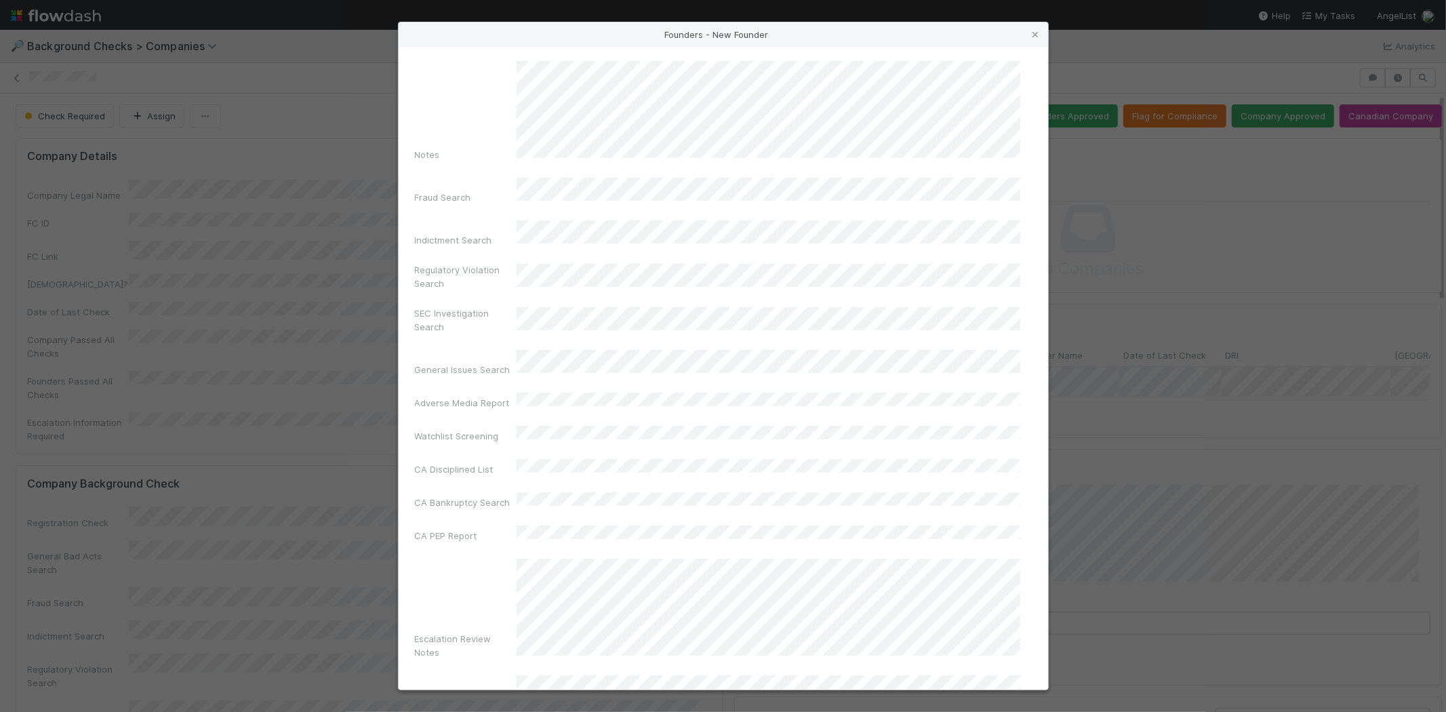
scroll to position [454, 0]
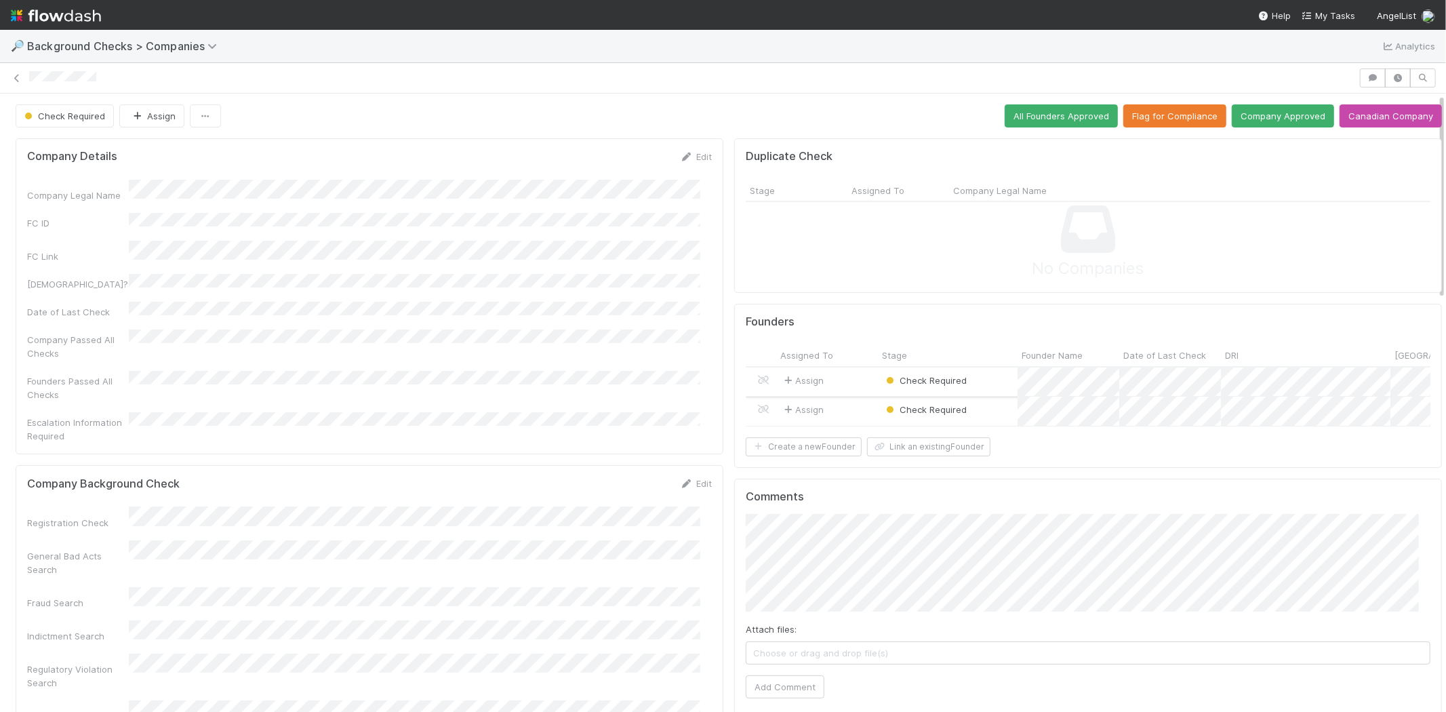
click at [835, 382] on div "Assign" at bounding box center [827, 382] width 102 height 29
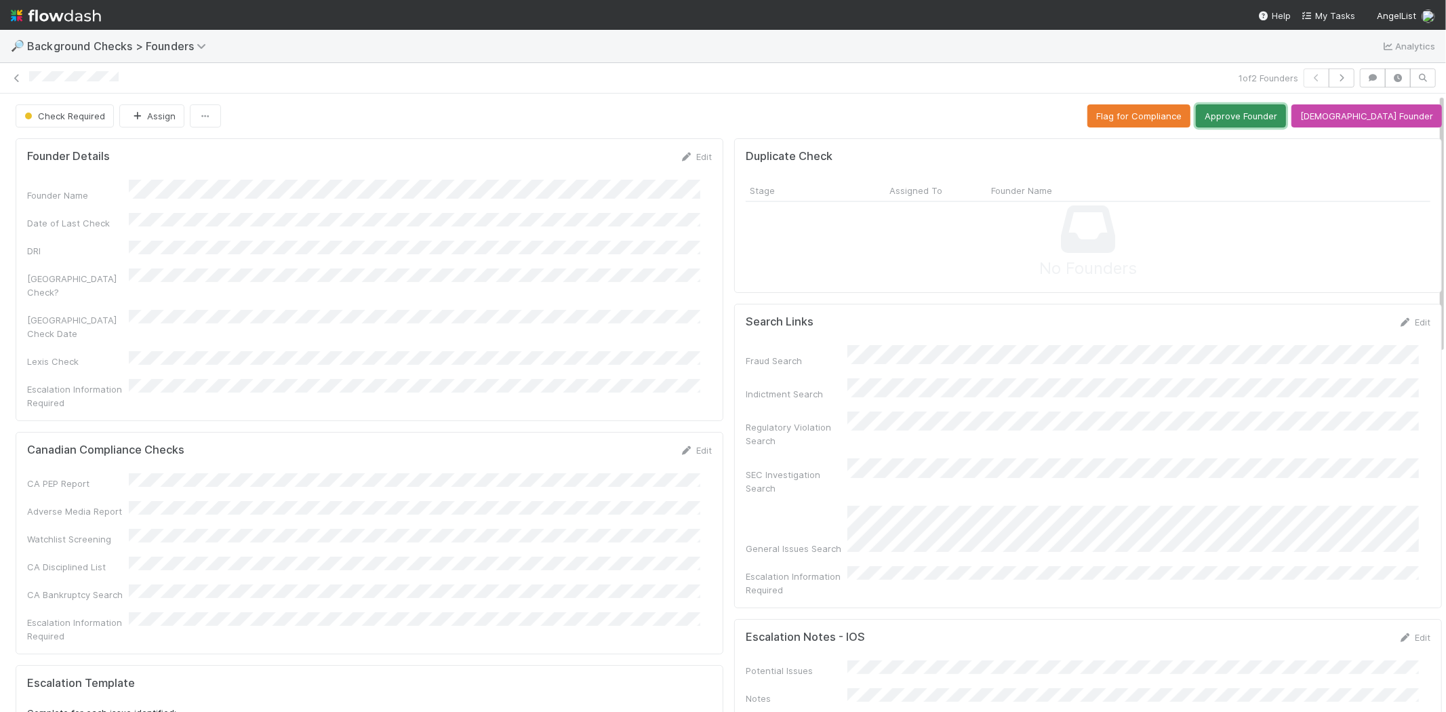
click at [1265, 117] on button "Approve Founder" at bounding box center [1241, 115] width 90 height 23
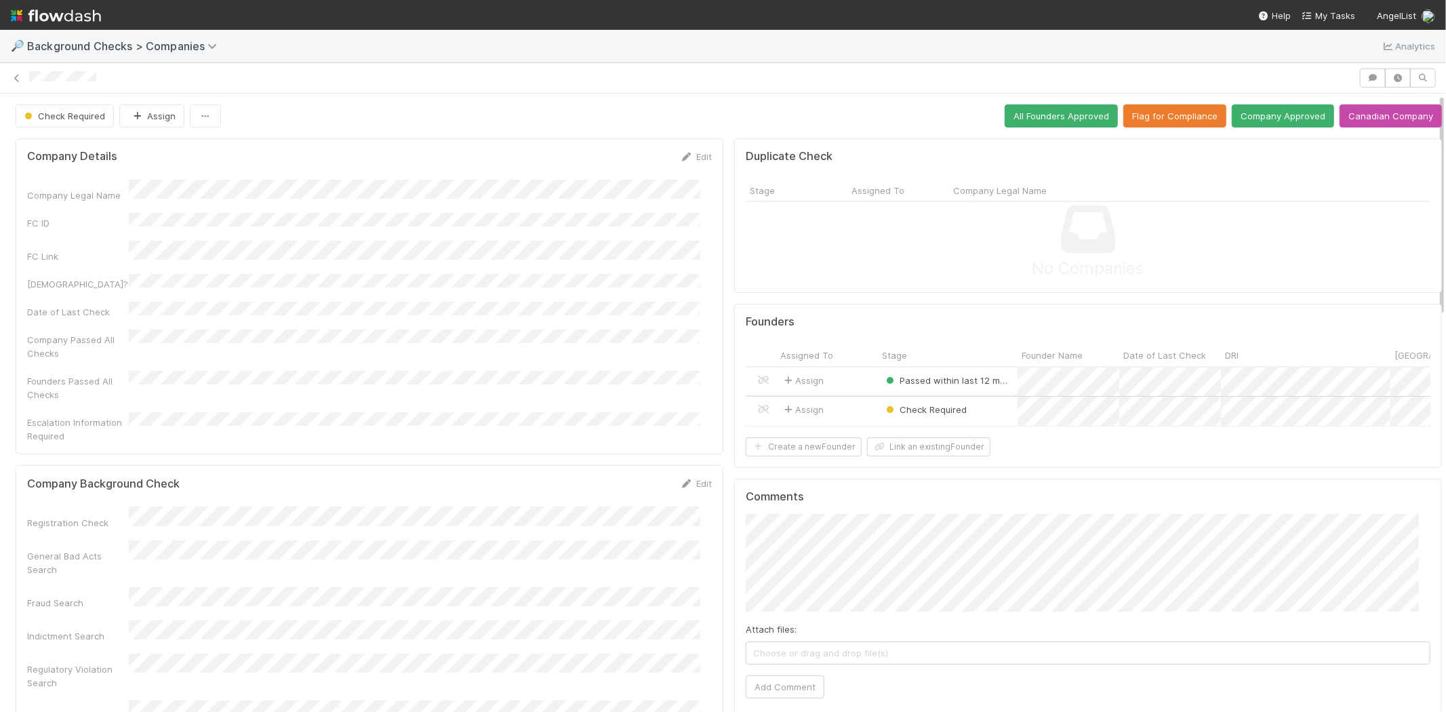
click at [854, 405] on div "Assign" at bounding box center [827, 411] width 102 height 29
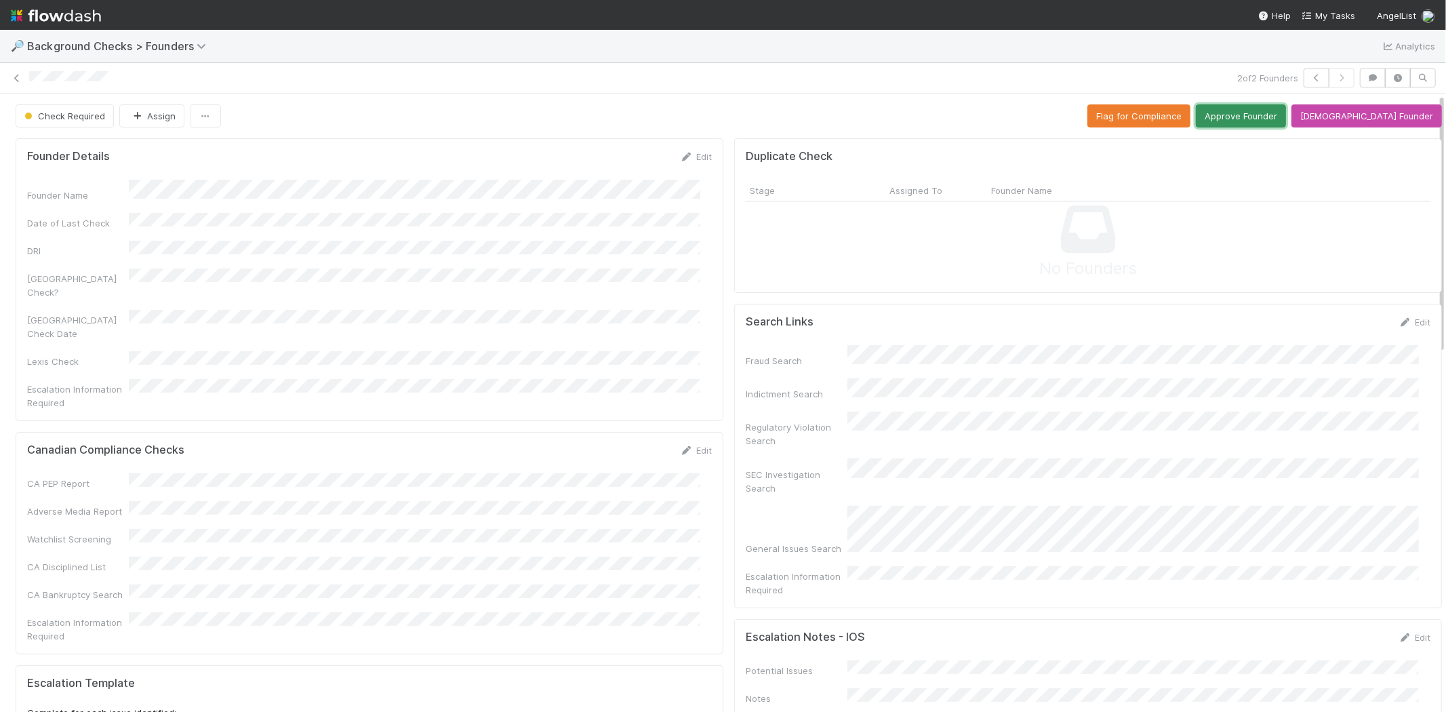
click at [1261, 111] on button "Approve Founder" at bounding box center [1241, 115] width 90 height 23
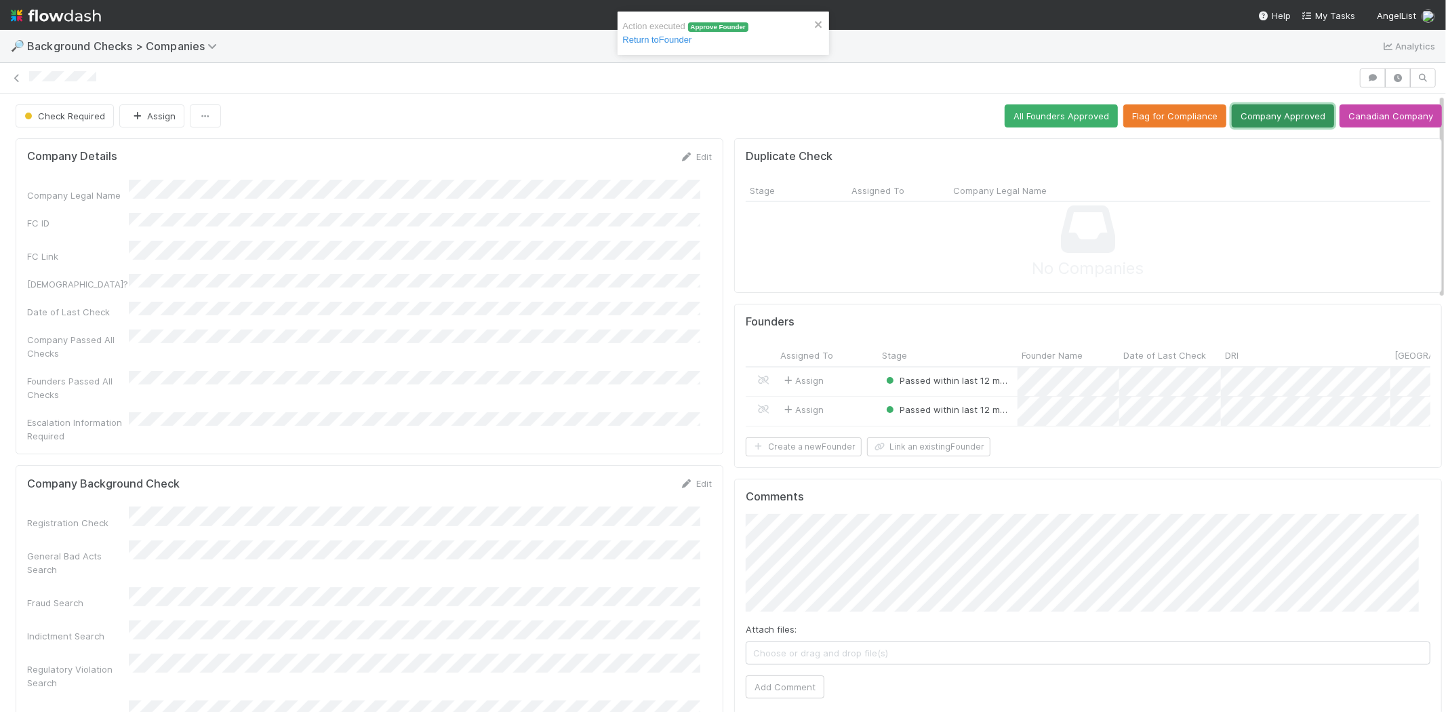
click at [1267, 111] on button "Company Approved" at bounding box center [1283, 115] width 102 height 23
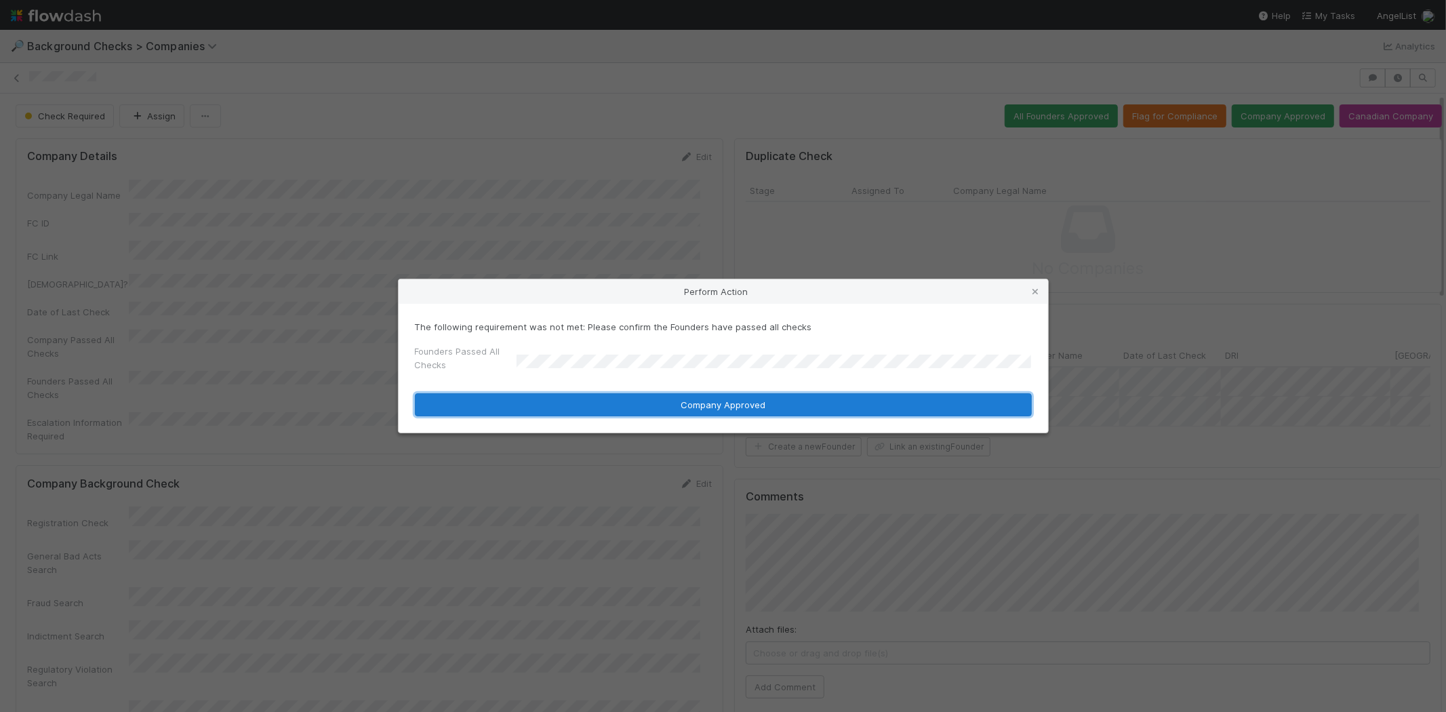
click at [702, 402] on button "Company Approved" at bounding box center [723, 404] width 617 height 23
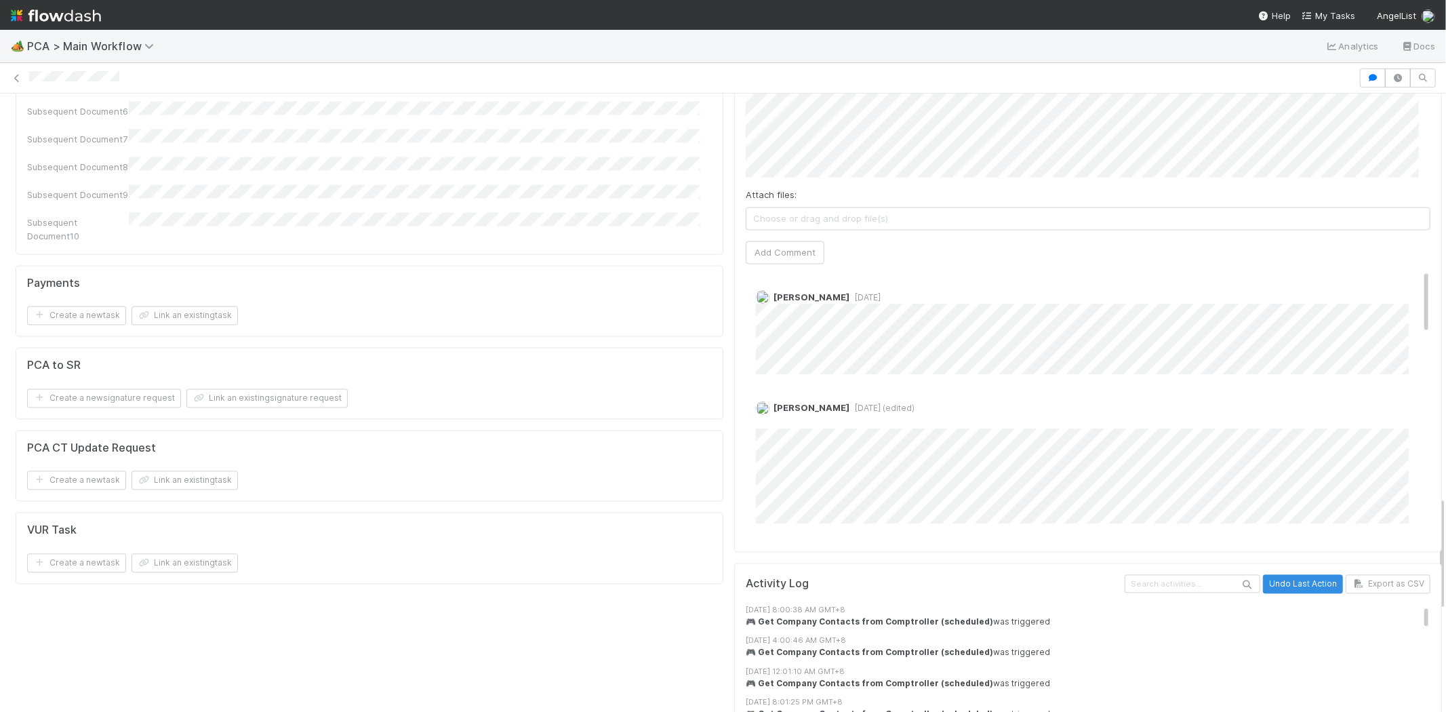
scroll to position [2109, 0]
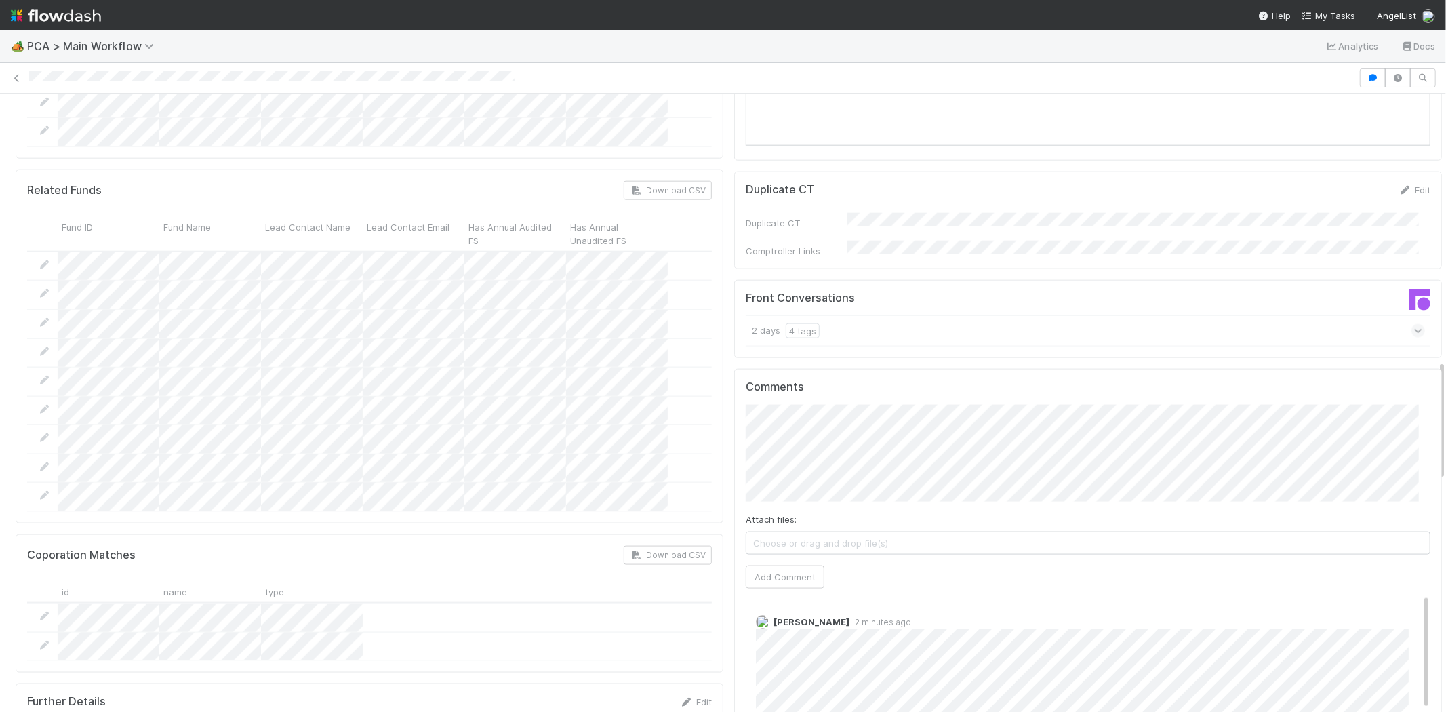
scroll to position [1431, 0]
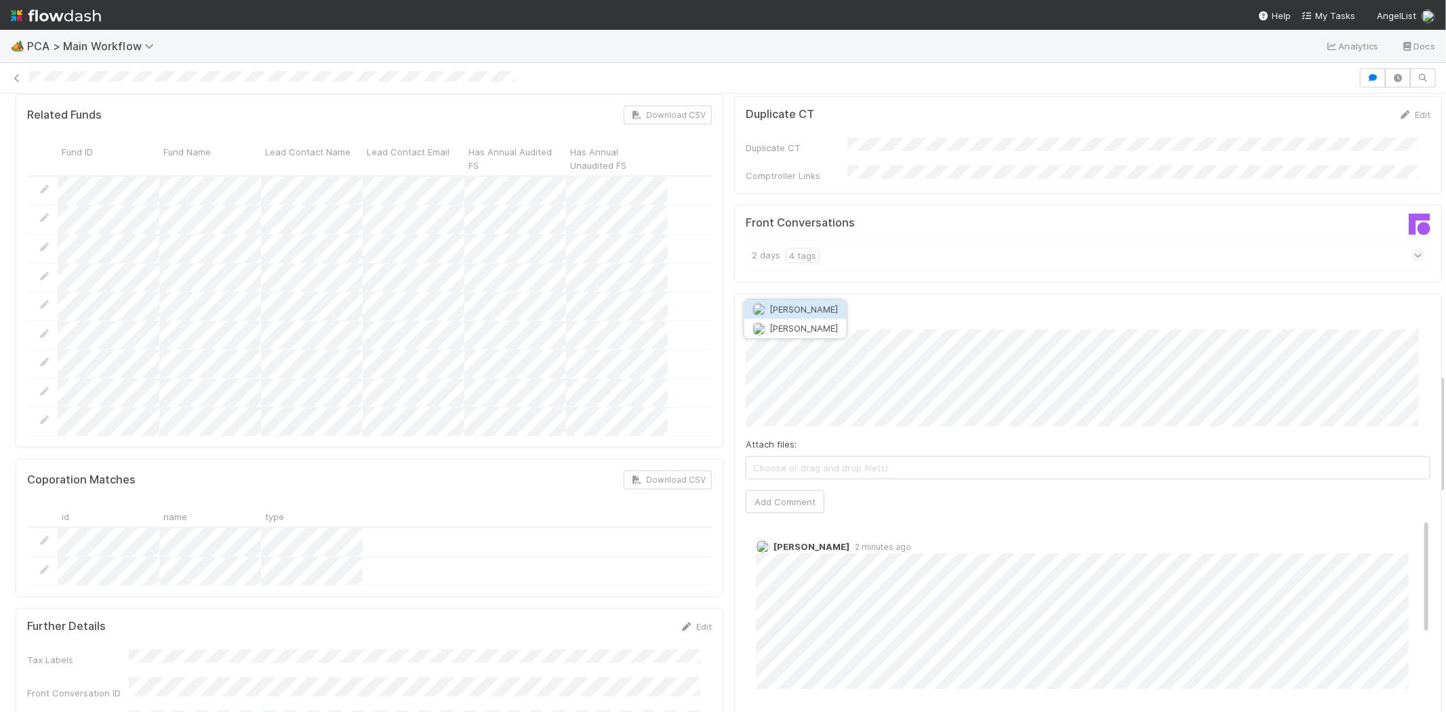
click at [830, 306] on span "[PERSON_NAME]" at bounding box center [804, 309] width 68 height 11
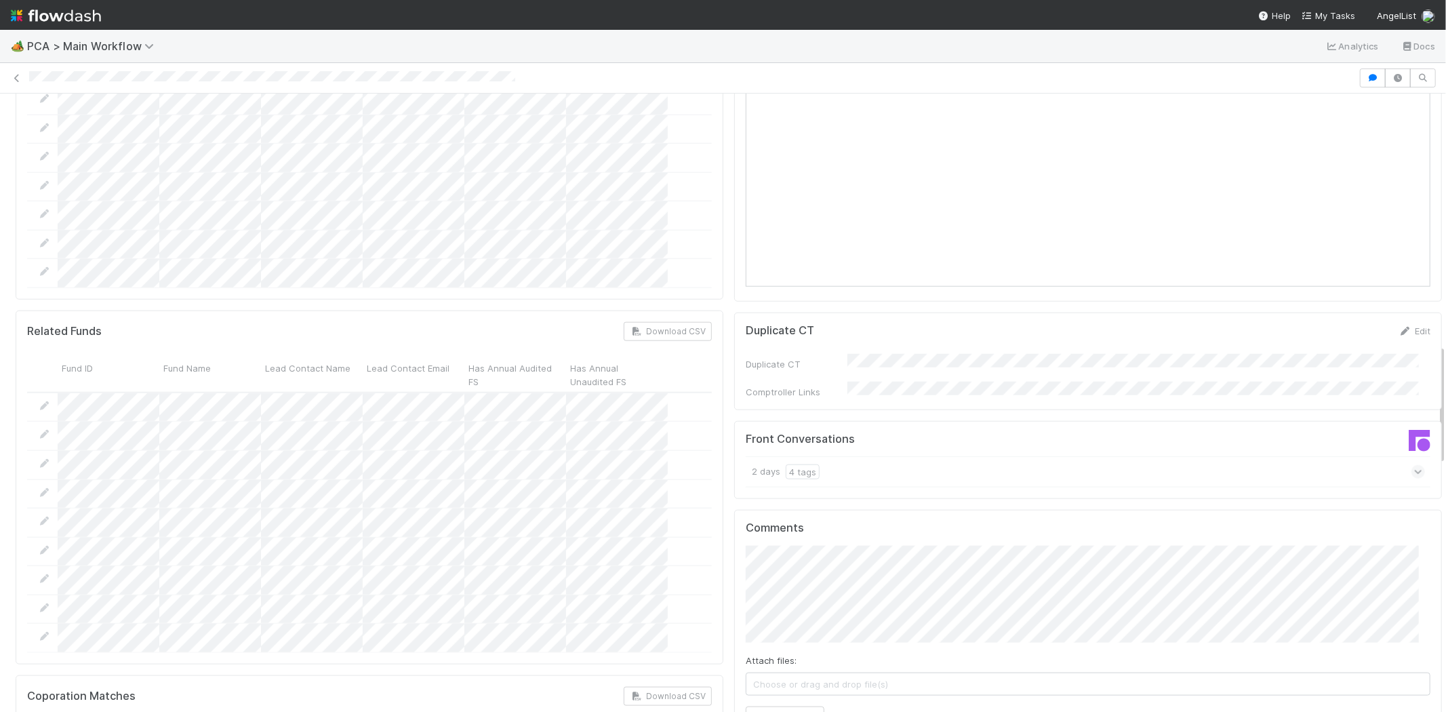
scroll to position [1280, 0]
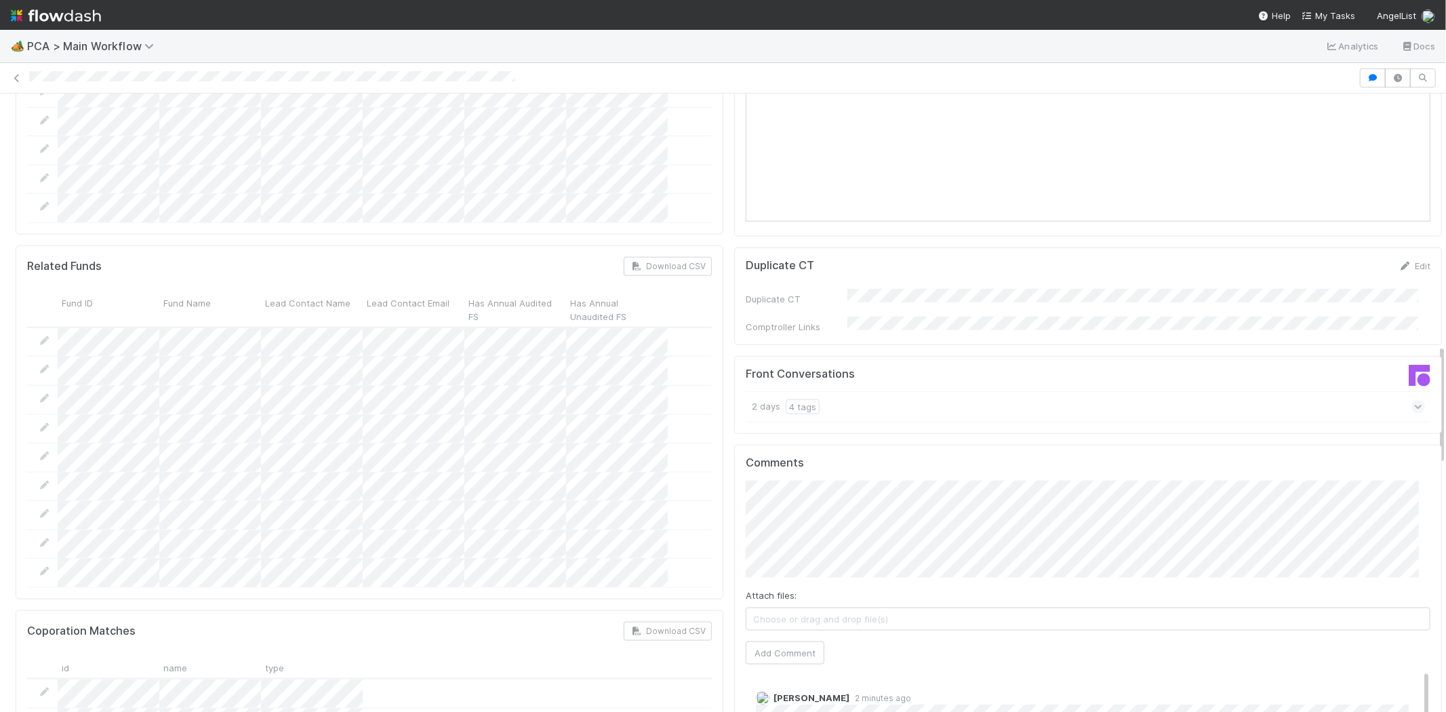
click at [1414, 400] on icon at bounding box center [1418, 407] width 9 height 14
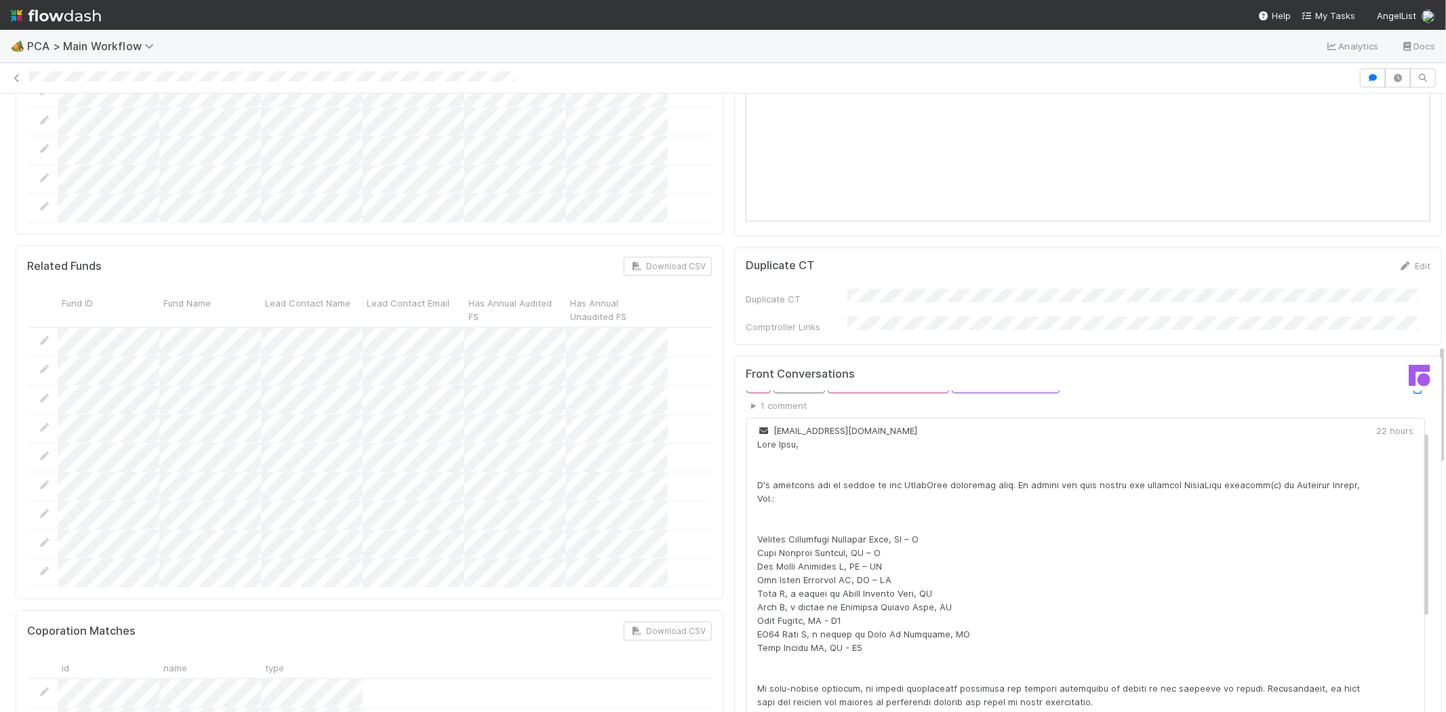
scroll to position [0, 0]
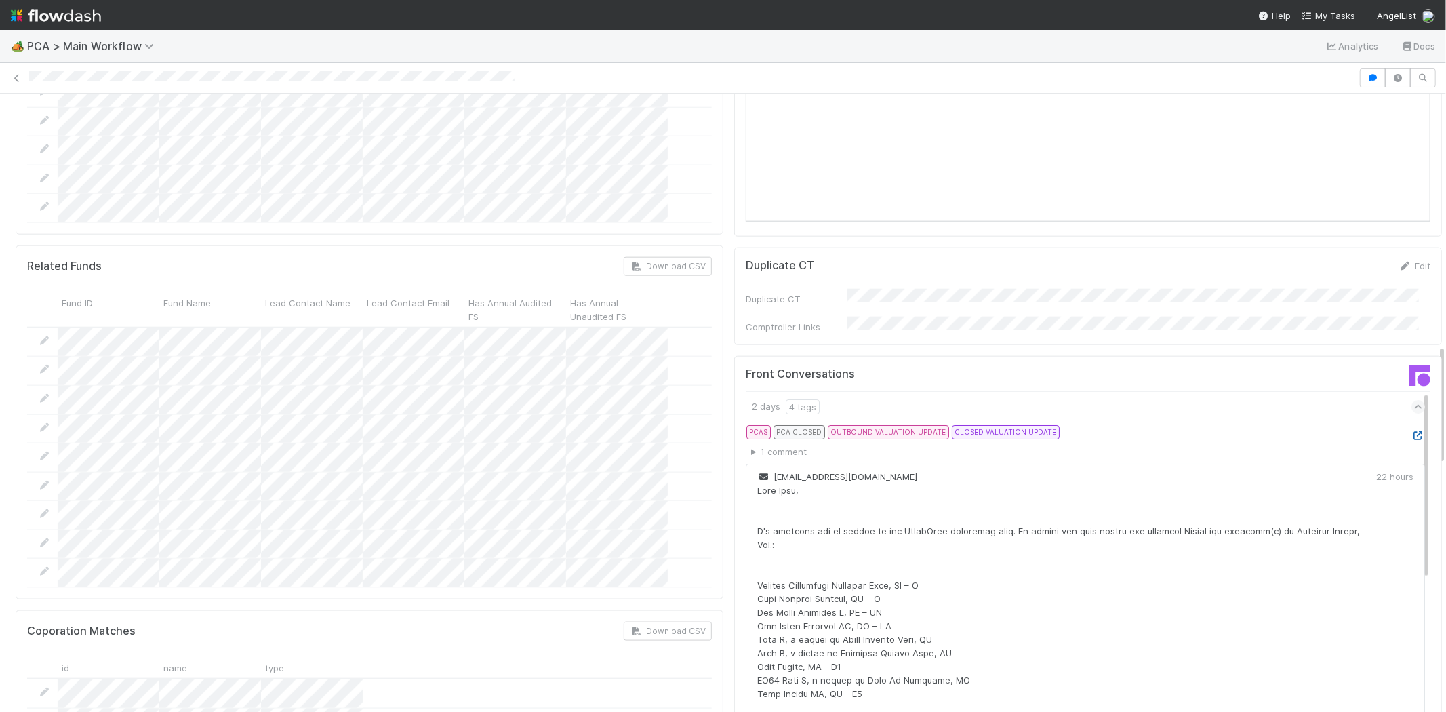
click at [1412, 431] on icon at bounding box center [1419, 435] width 14 height 9
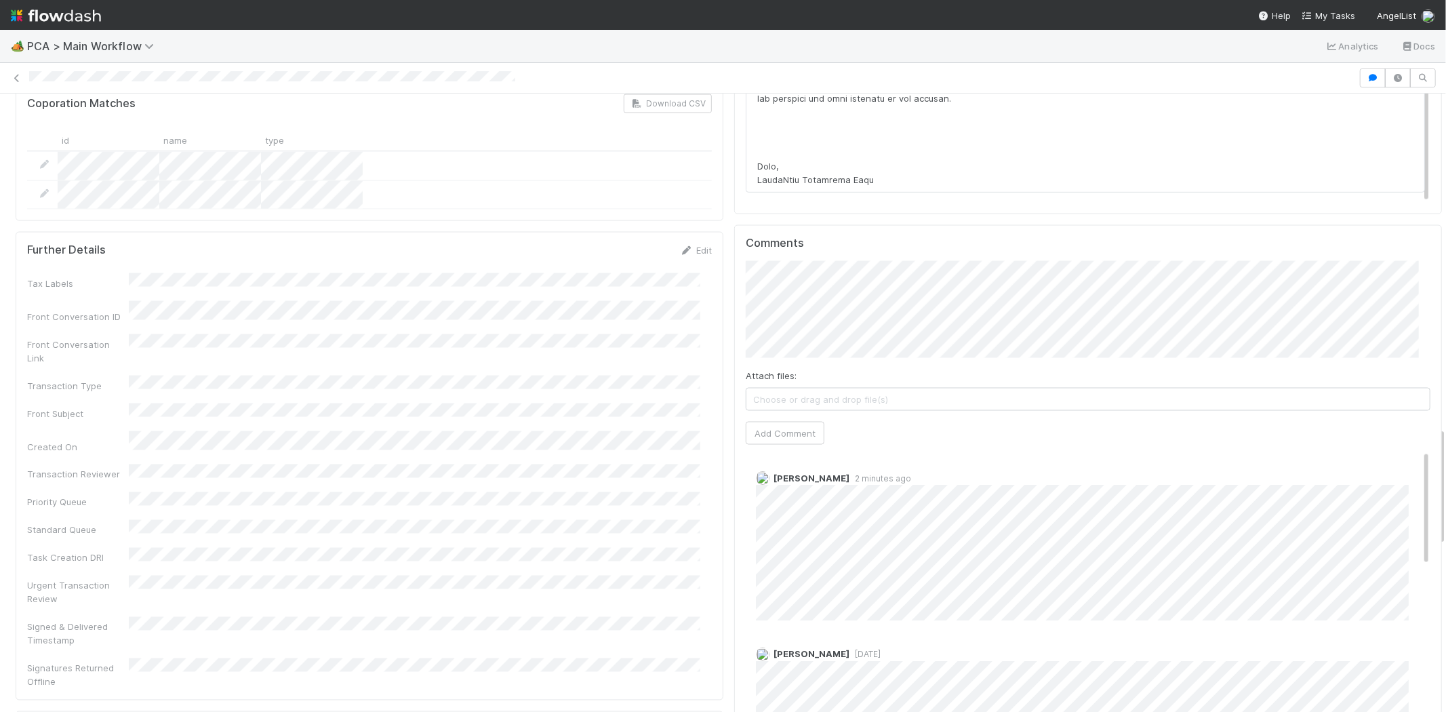
scroll to position [1732, 0]
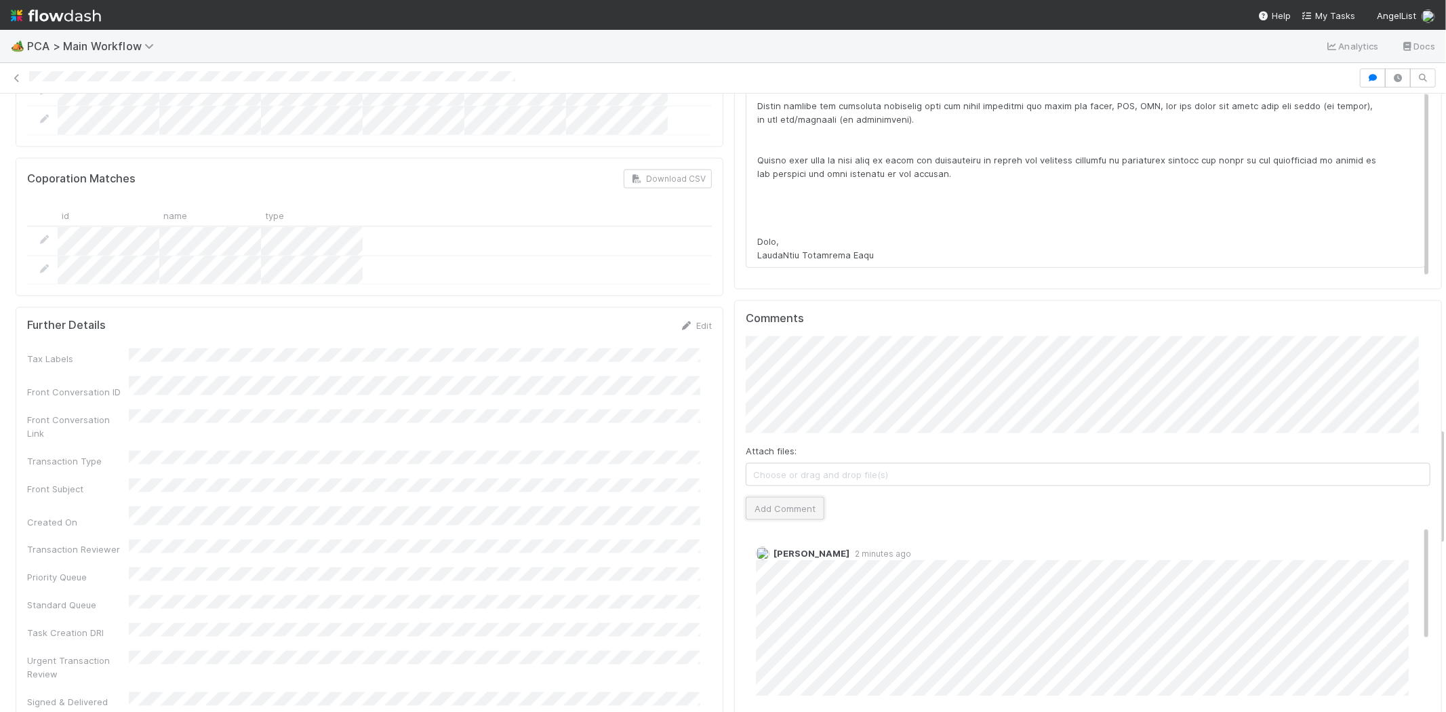
click at [790, 497] on button "Add Comment" at bounding box center [785, 508] width 79 height 23
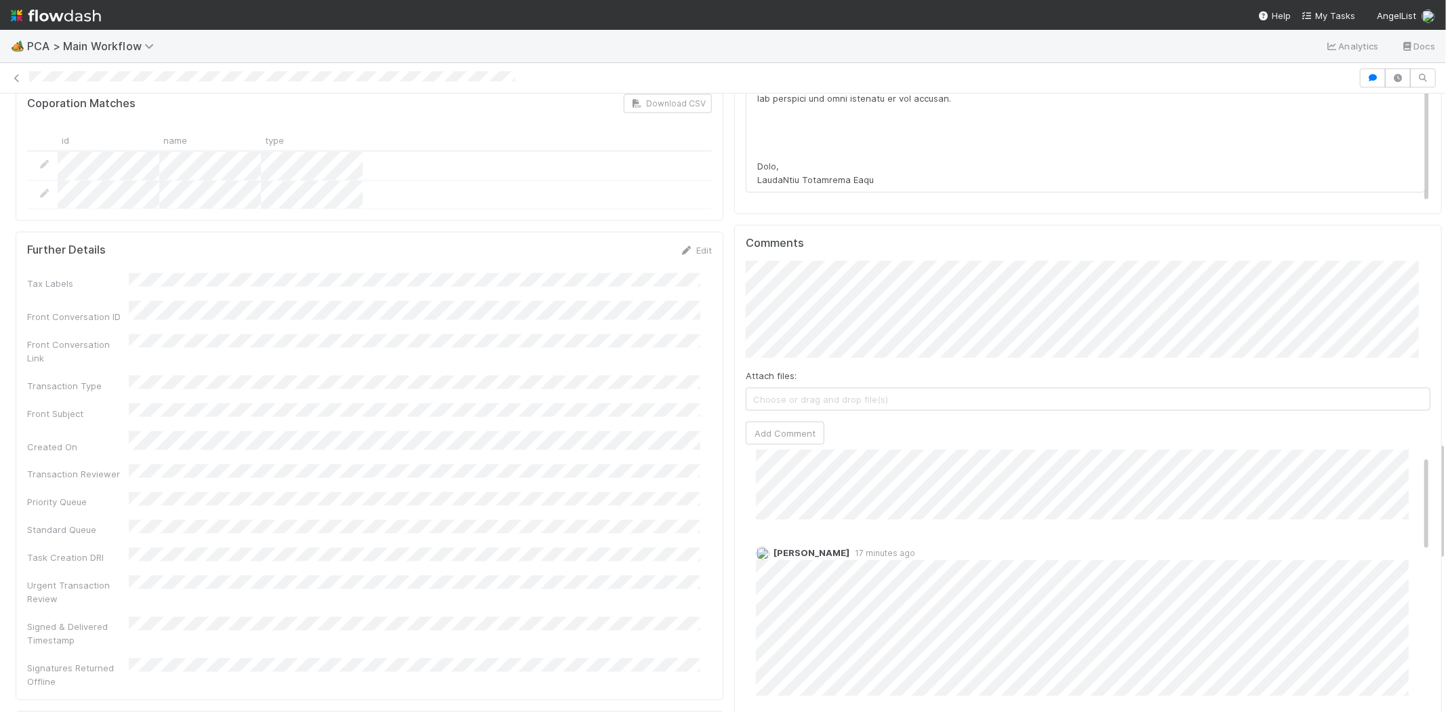
scroll to position [0, 0]
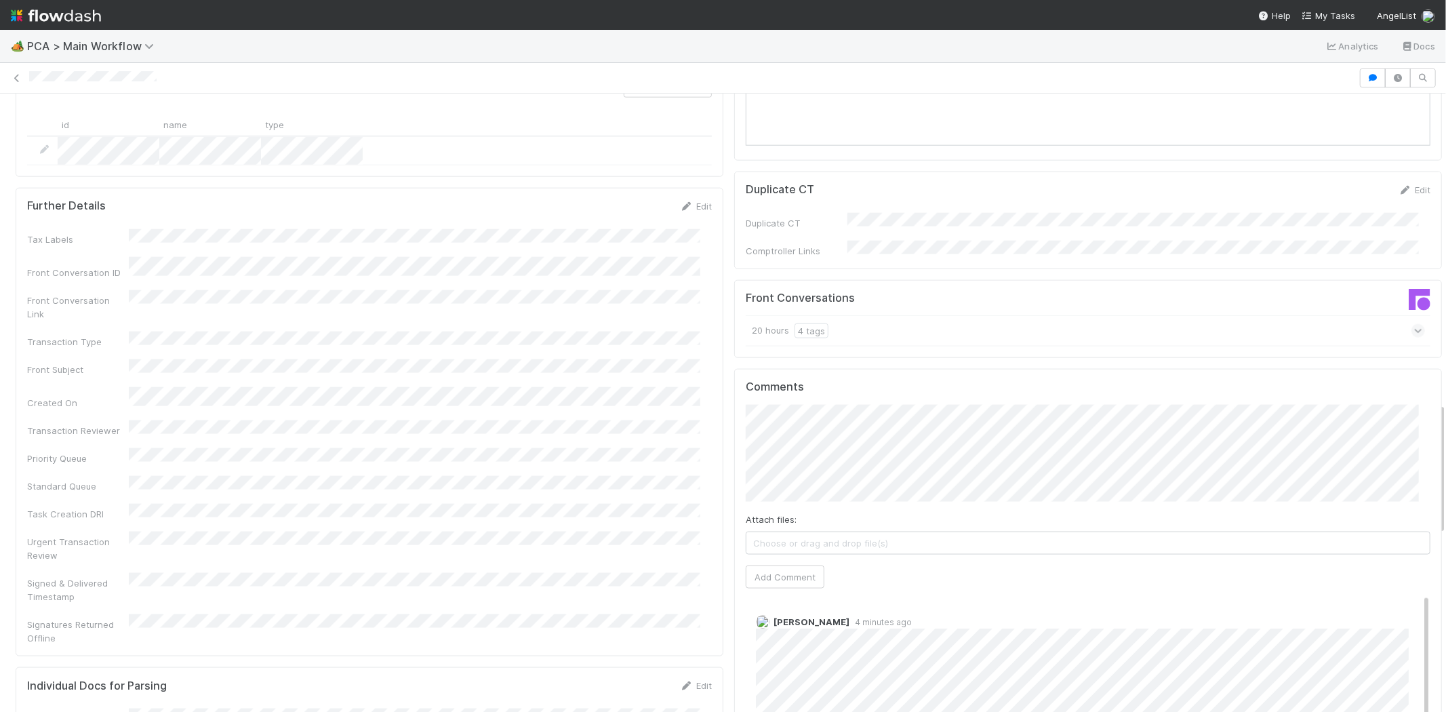
scroll to position [1582, 0]
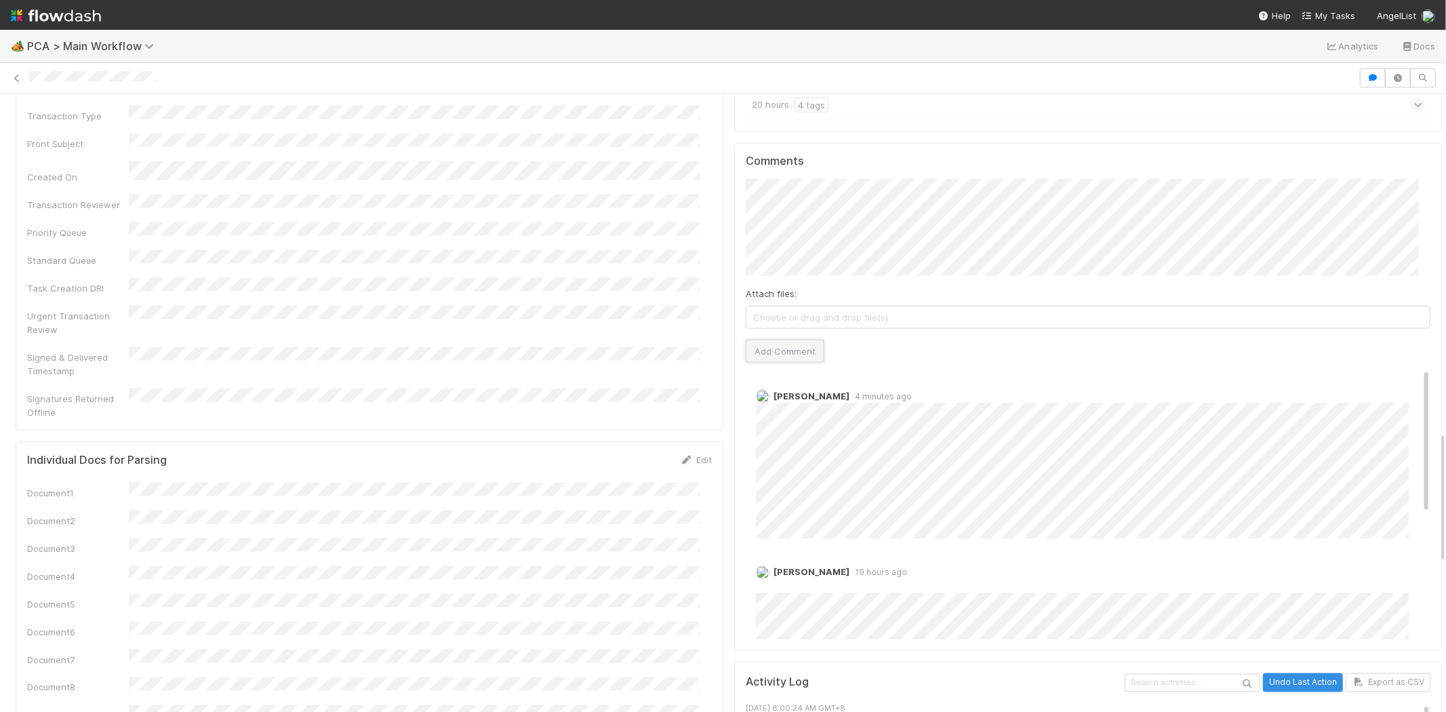
click at [770, 340] on button "Add Comment" at bounding box center [785, 351] width 79 height 23
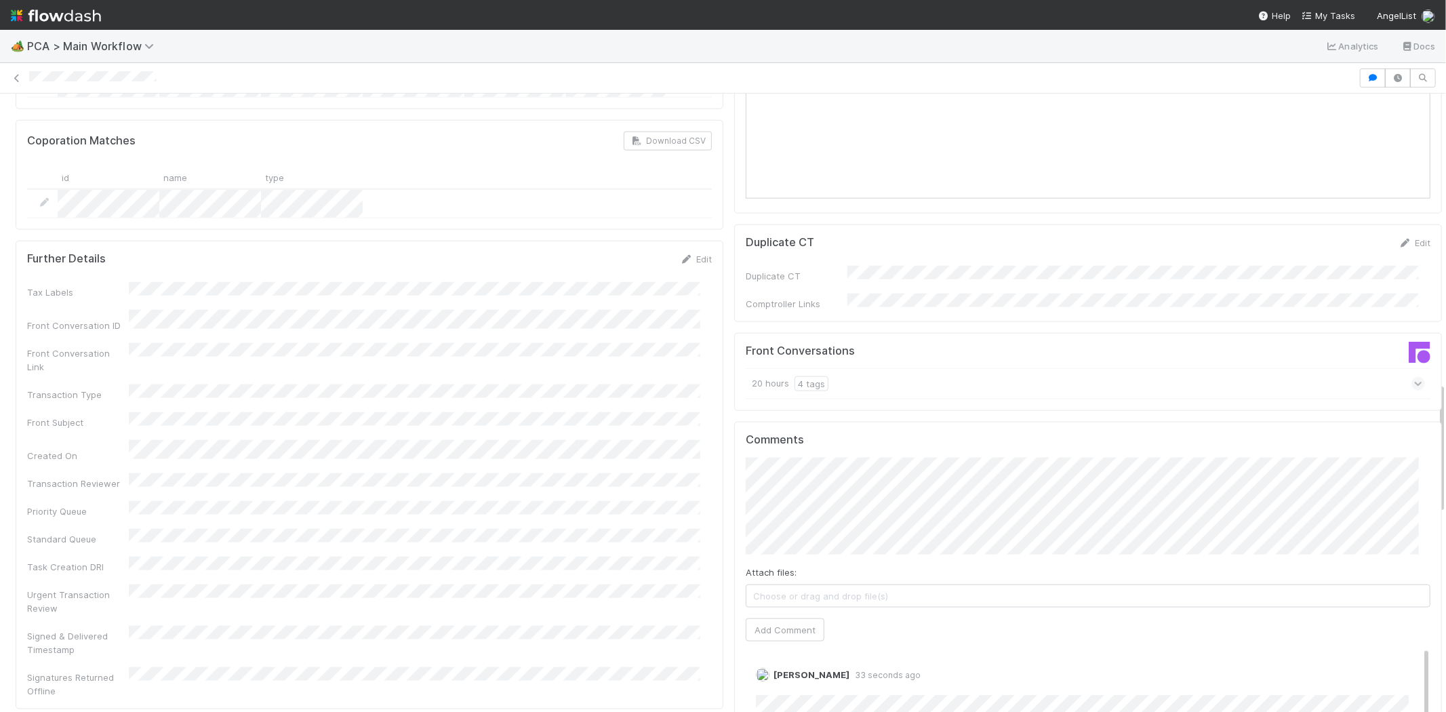
scroll to position [1130, 0]
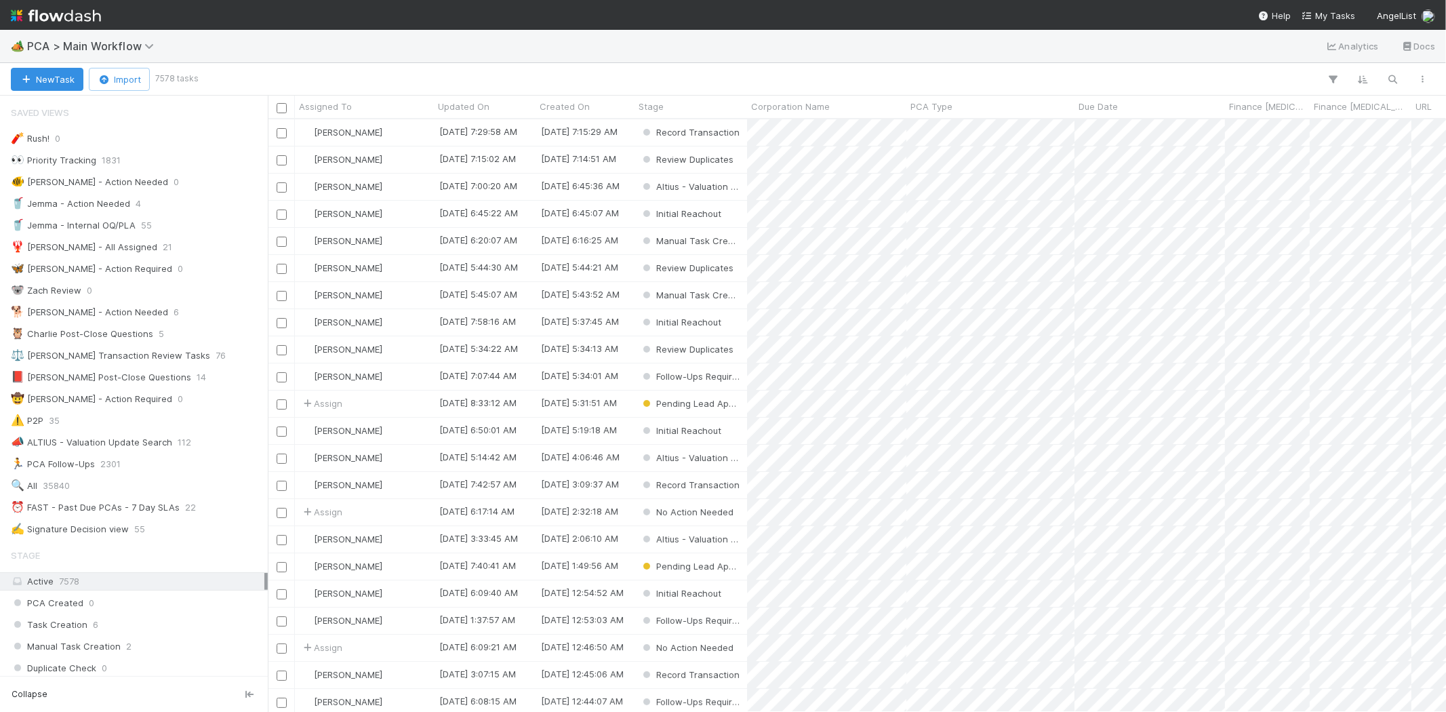
scroll to position [581, 1167]
click at [1334, 16] on span "My Tasks" at bounding box center [1329, 15] width 54 height 11
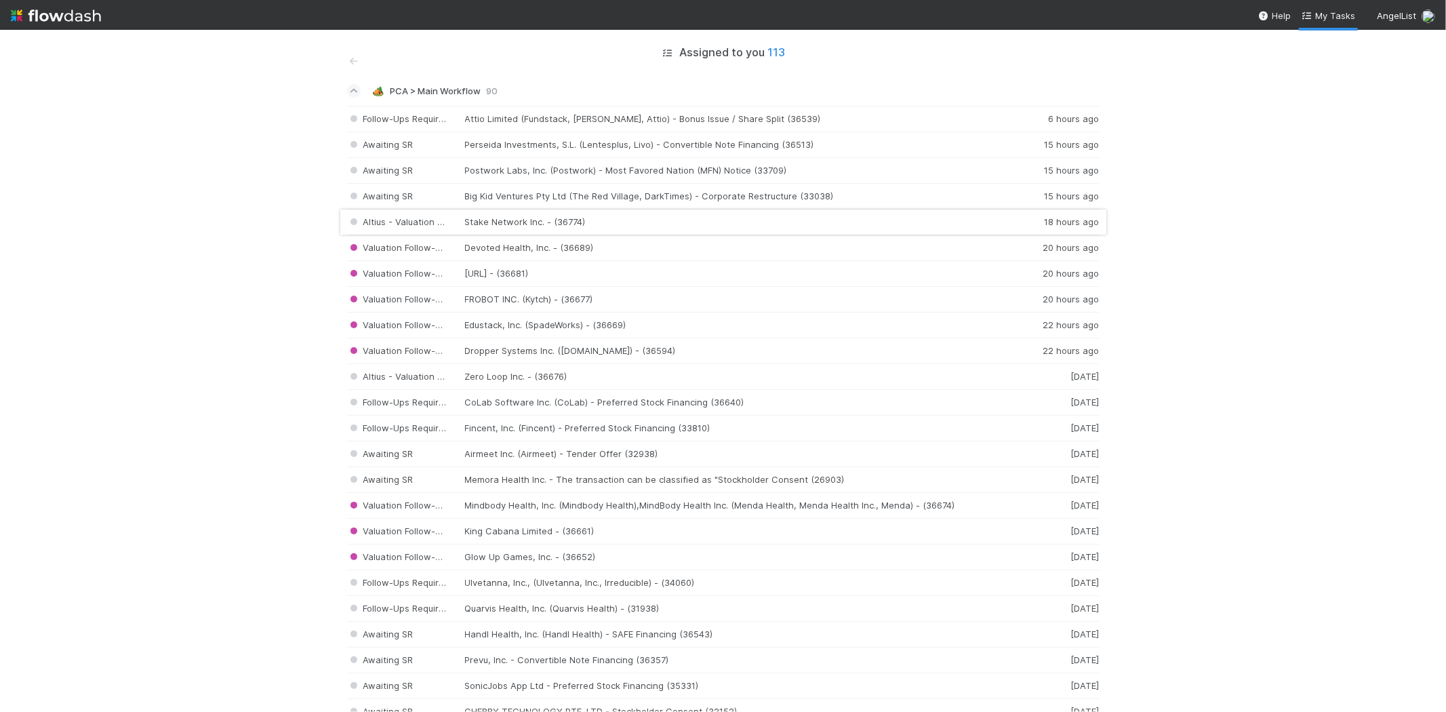
click at [603, 220] on div "Altius - Valuation Update Stake Network Inc. - (36774) 18 hours ago" at bounding box center [723, 223] width 753 height 26
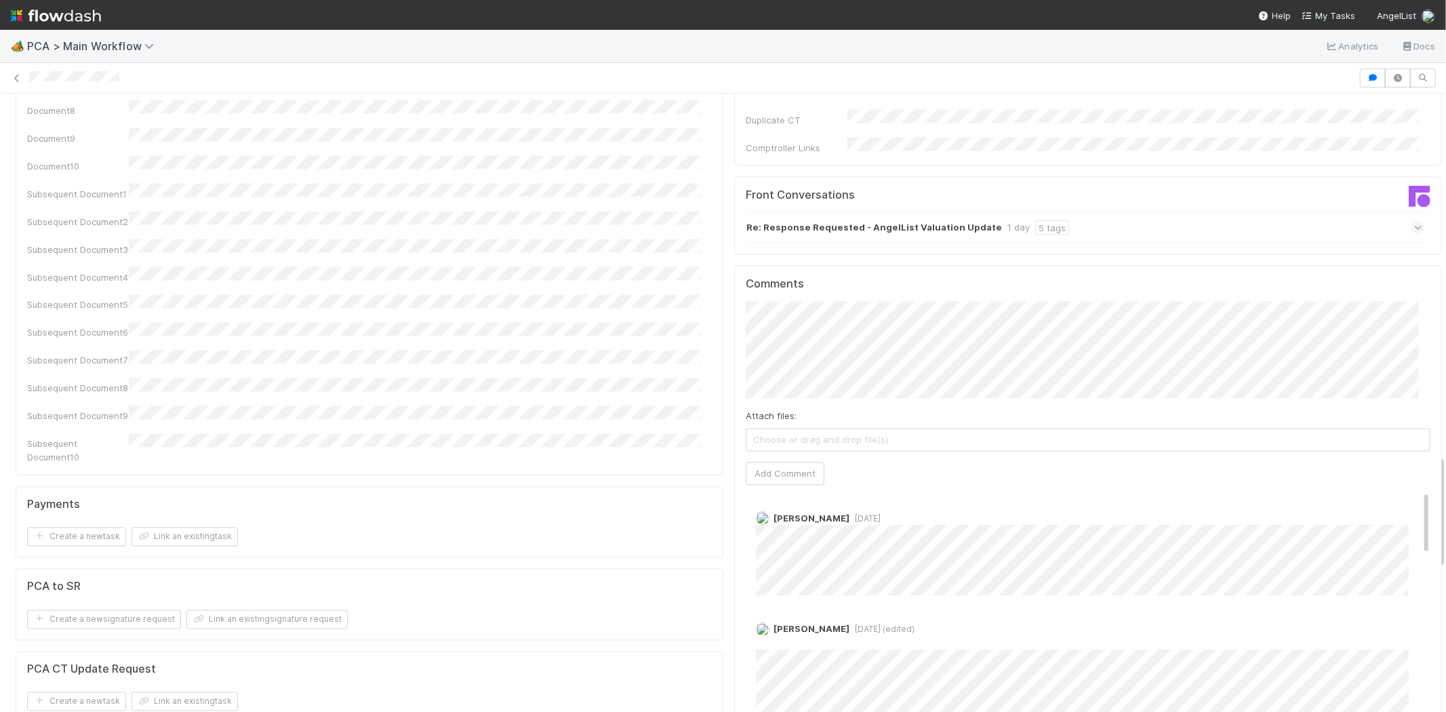
scroll to position [1958, 0]
drag, startPoint x: 1404, startPoint y: 408, endPoint x: 1400, endPoint y: 373, distance: 35.4
click at [1400, 373] on div "Comments Attach files: Choose or drag and drop file(s) Add Comment Zach Byers 1…" at bounding box center [1088, 524] width 685 height 485
drag, startPoint x: 1401, startPoint y: 405, endPoint x: 1401, endPoint y: 446, distance: 41.4
click at [1401, 507] on div "Zach Byers 1 week ago" at bounding box center [1094, 554] width 696 height 94
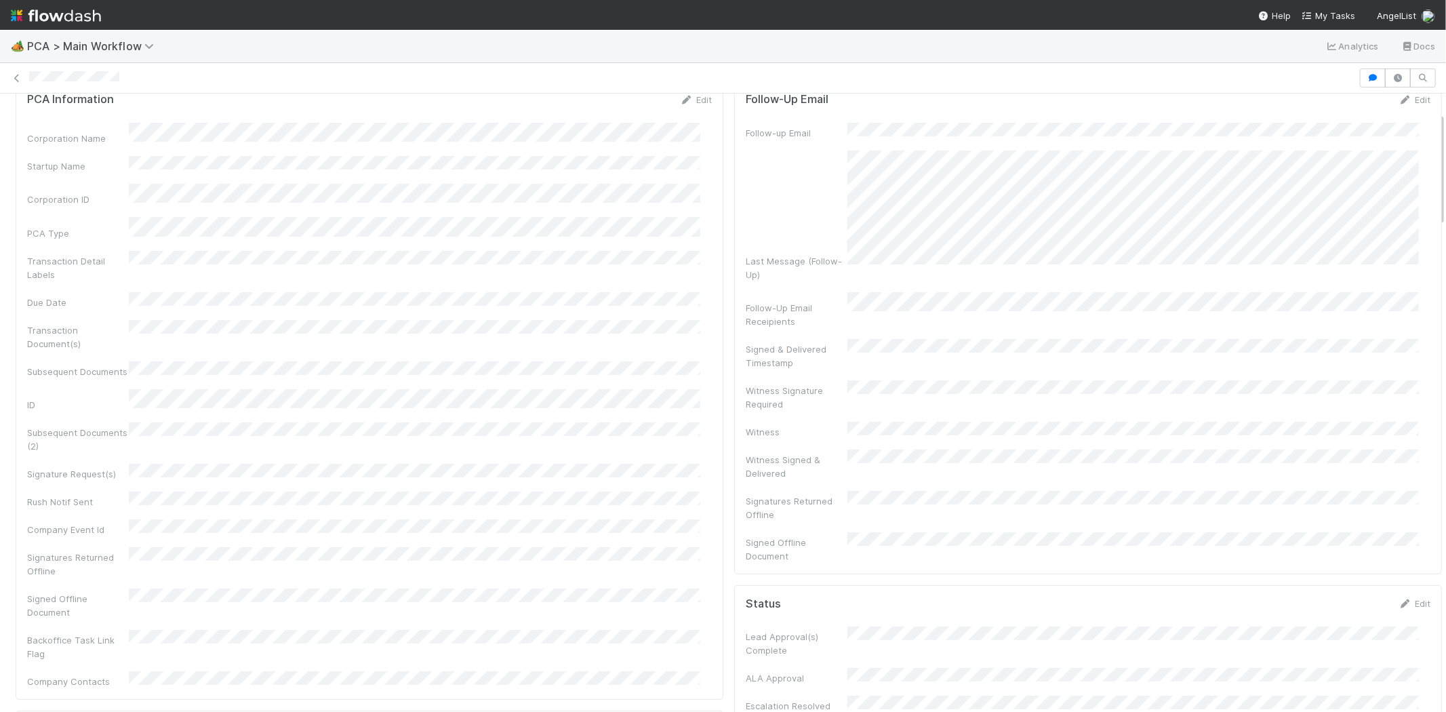
scroll to position [0, 0]
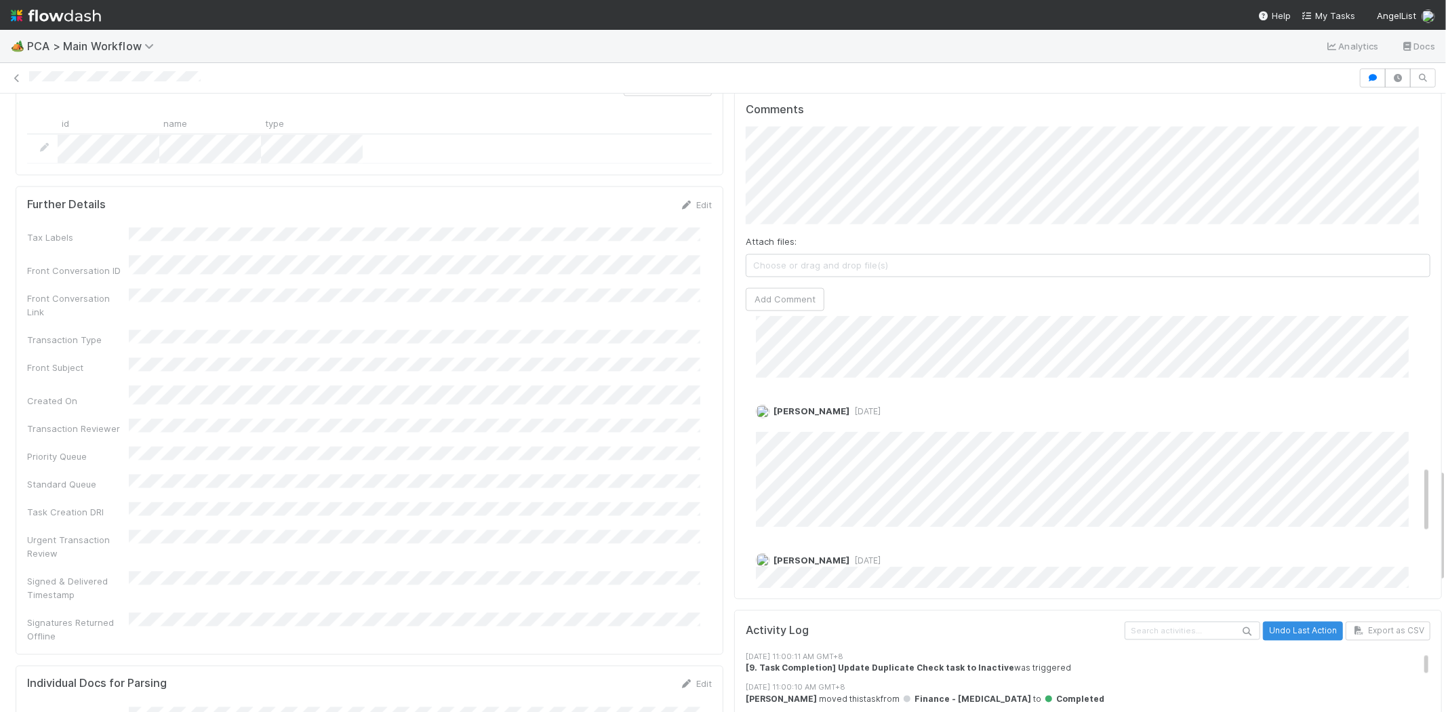
scroll to position [602, 0]
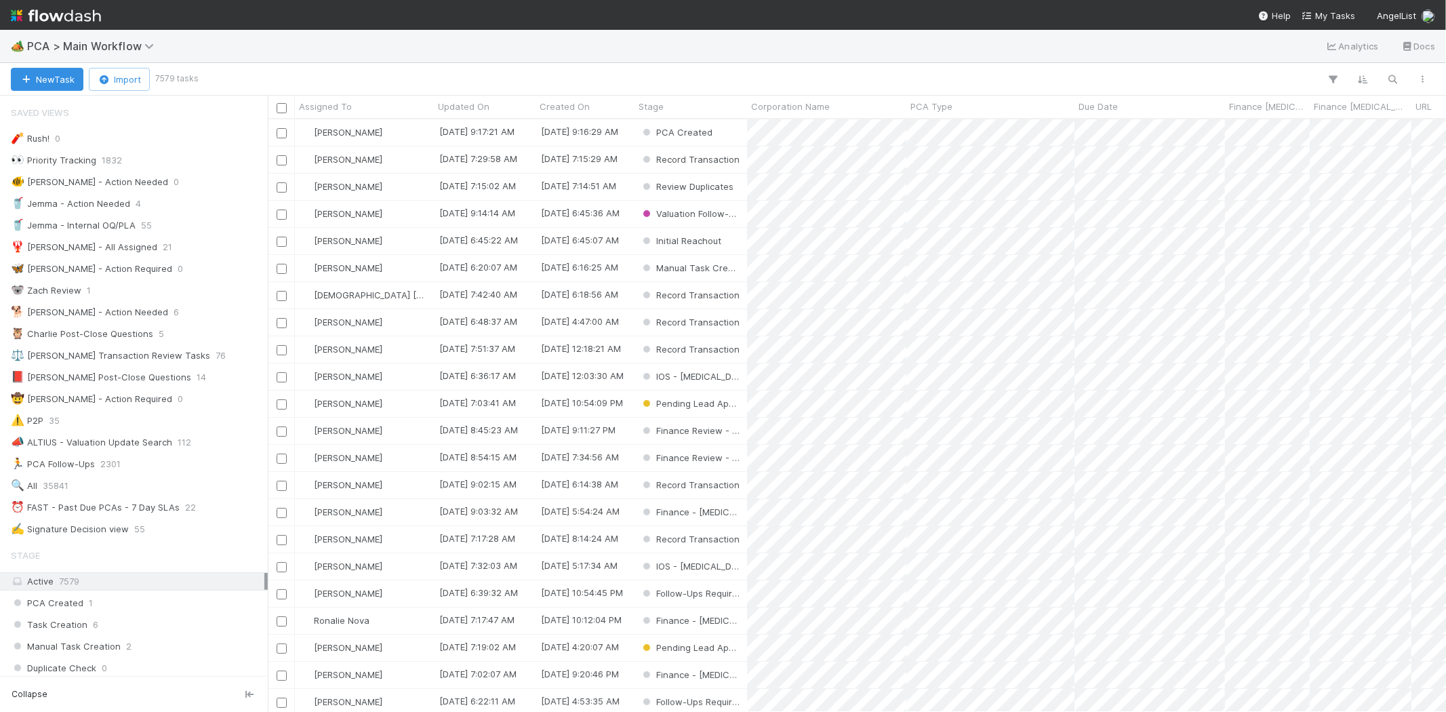
scroll to position [581, 1167]
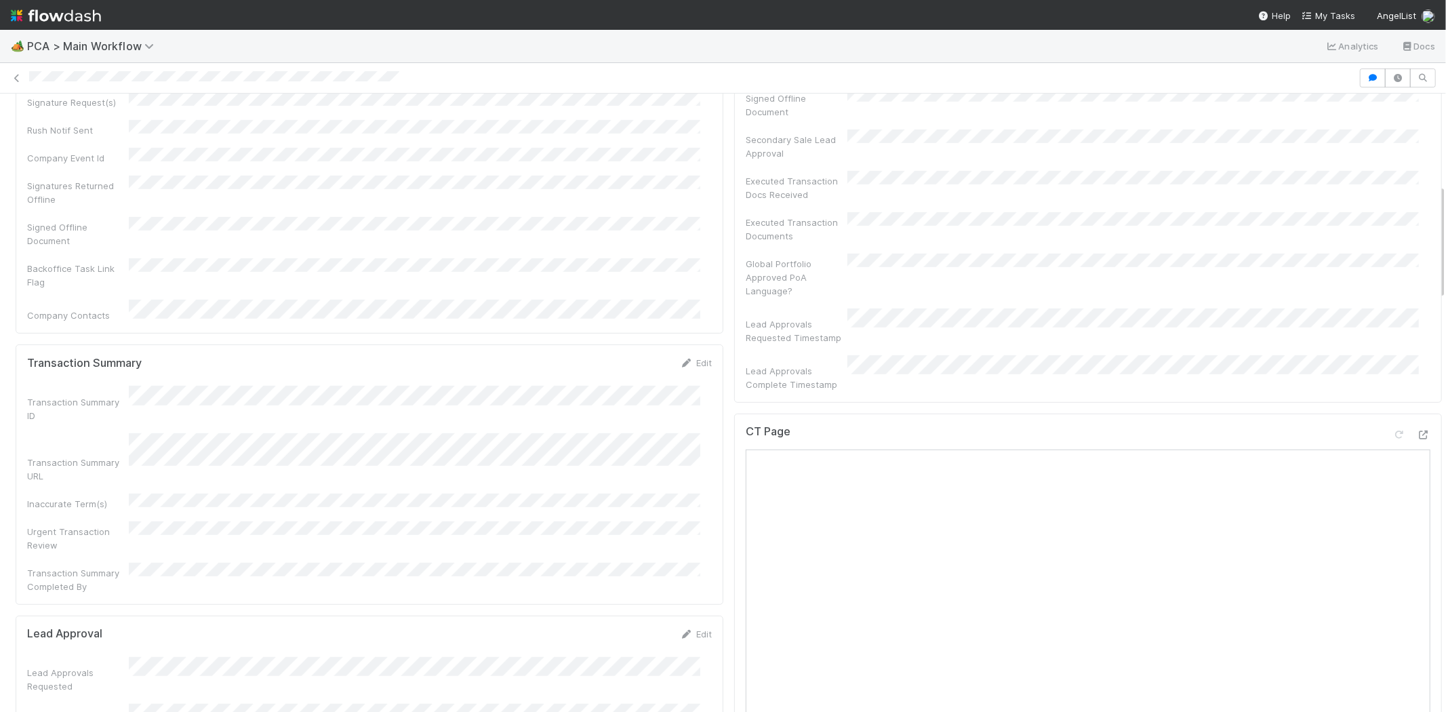
scroll to position [527, 0]
click at [1417, 424] on icon at bounding box center [1424, 428] width 14 height 9
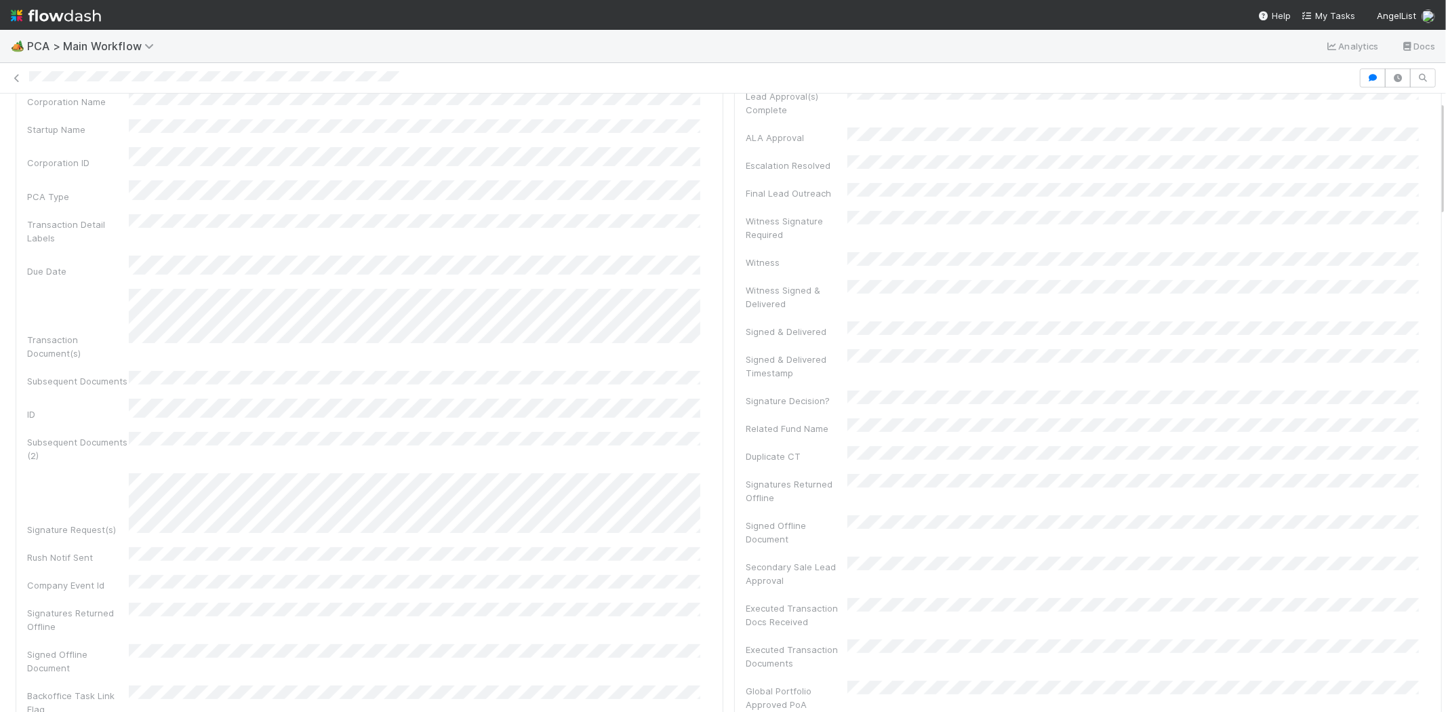
scroll to position [0, 0]
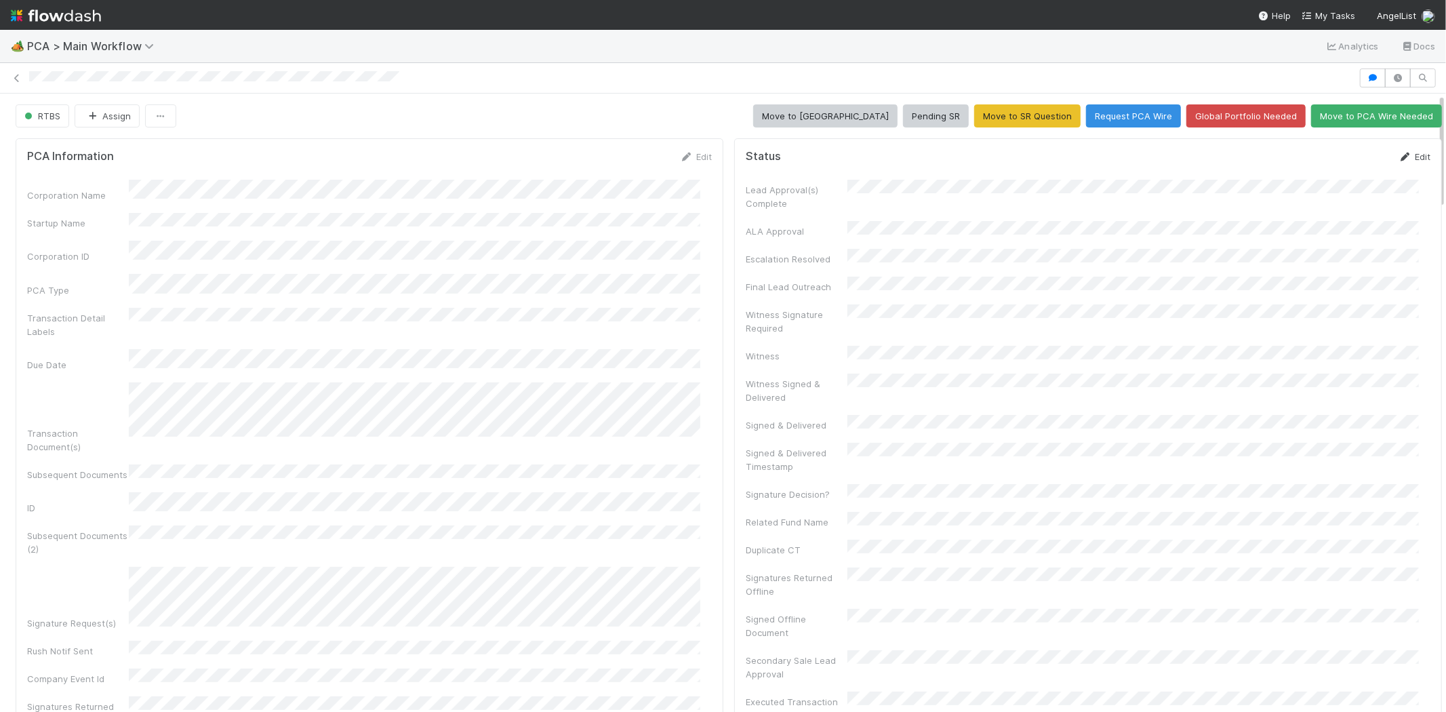
click at [1399, 155] on link "Edit" at bounding box center [1415, 156] width 32 height 11
click at [1339, 163] on button "Save" at bounding box center [1358, 161] width 39 height 23
click at [696, 156] on link "Edit" at bounding box center [696, 156] width 32 height 11
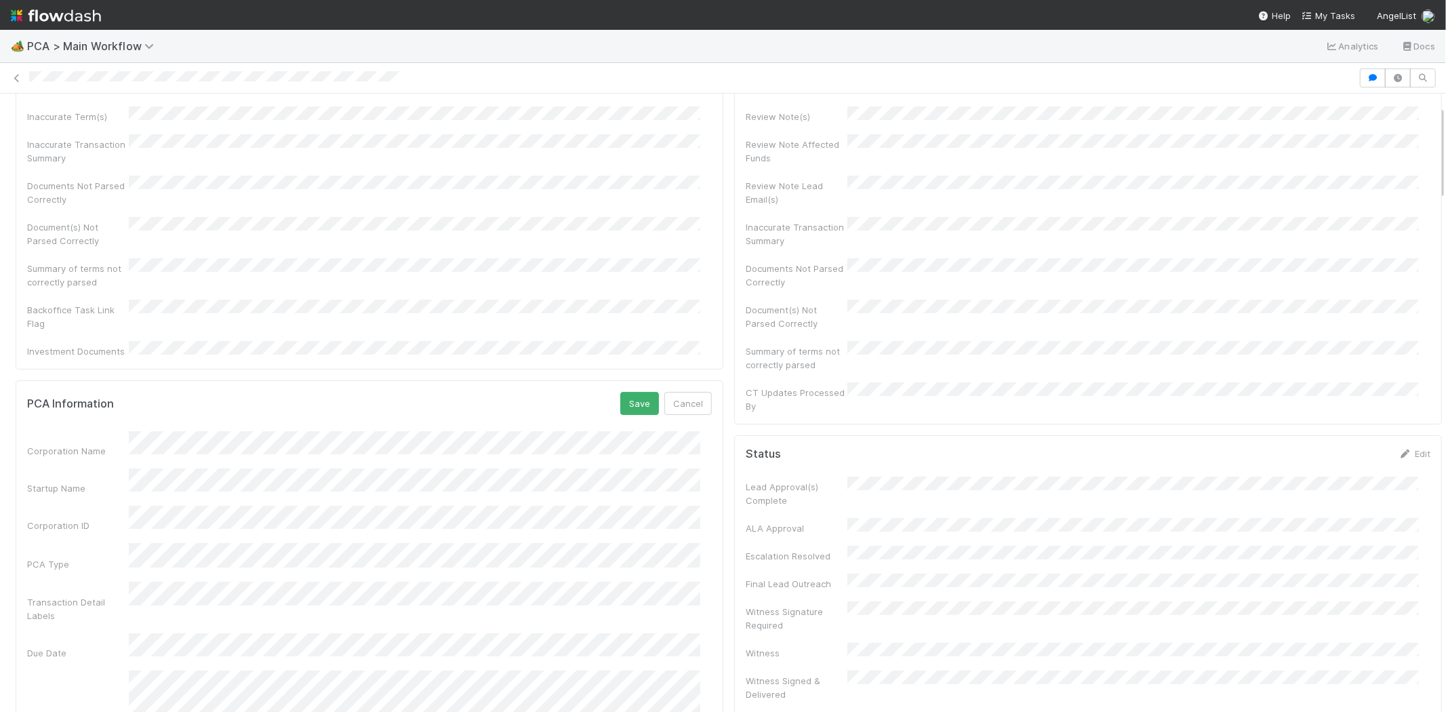
scroll to position [66, 0]
click at [620, 399] on button "Save" at bounding box center [639, 410] width 39 height 23
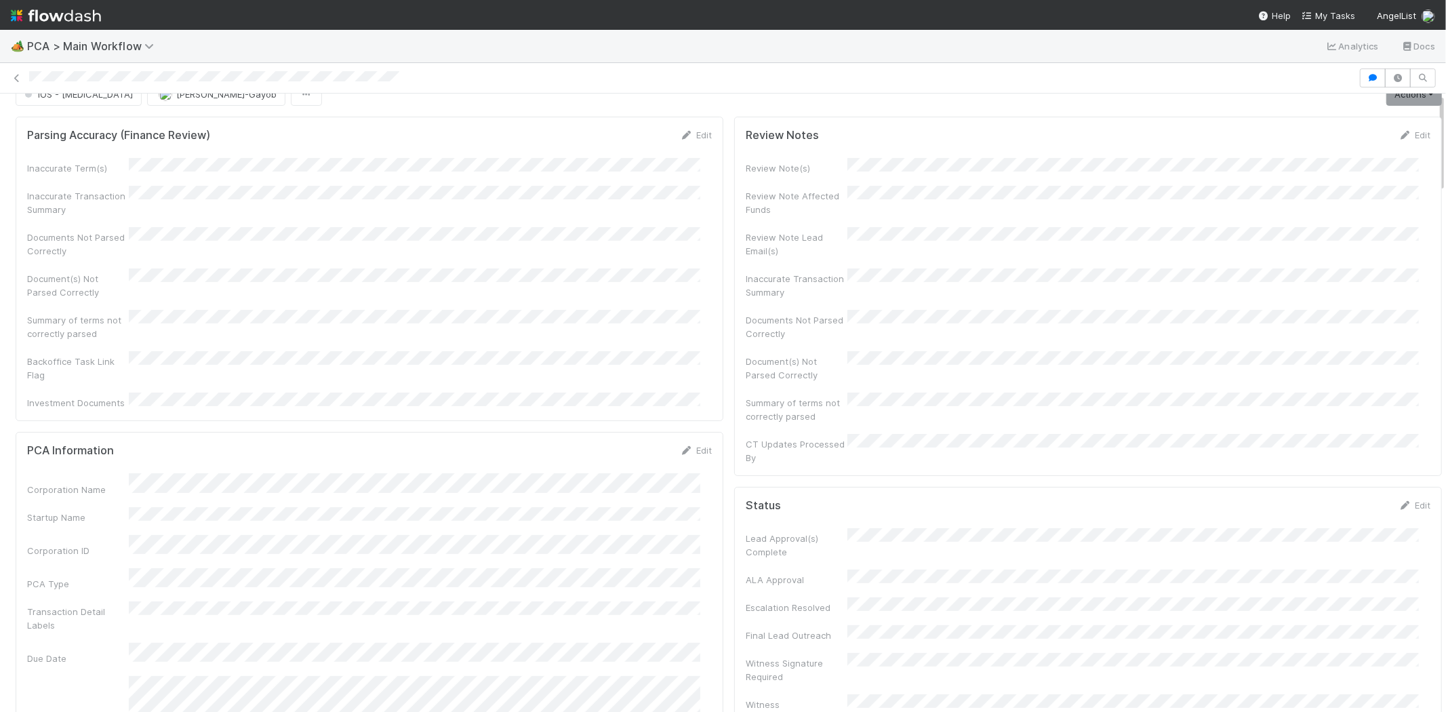
scroll to position [0, 0]
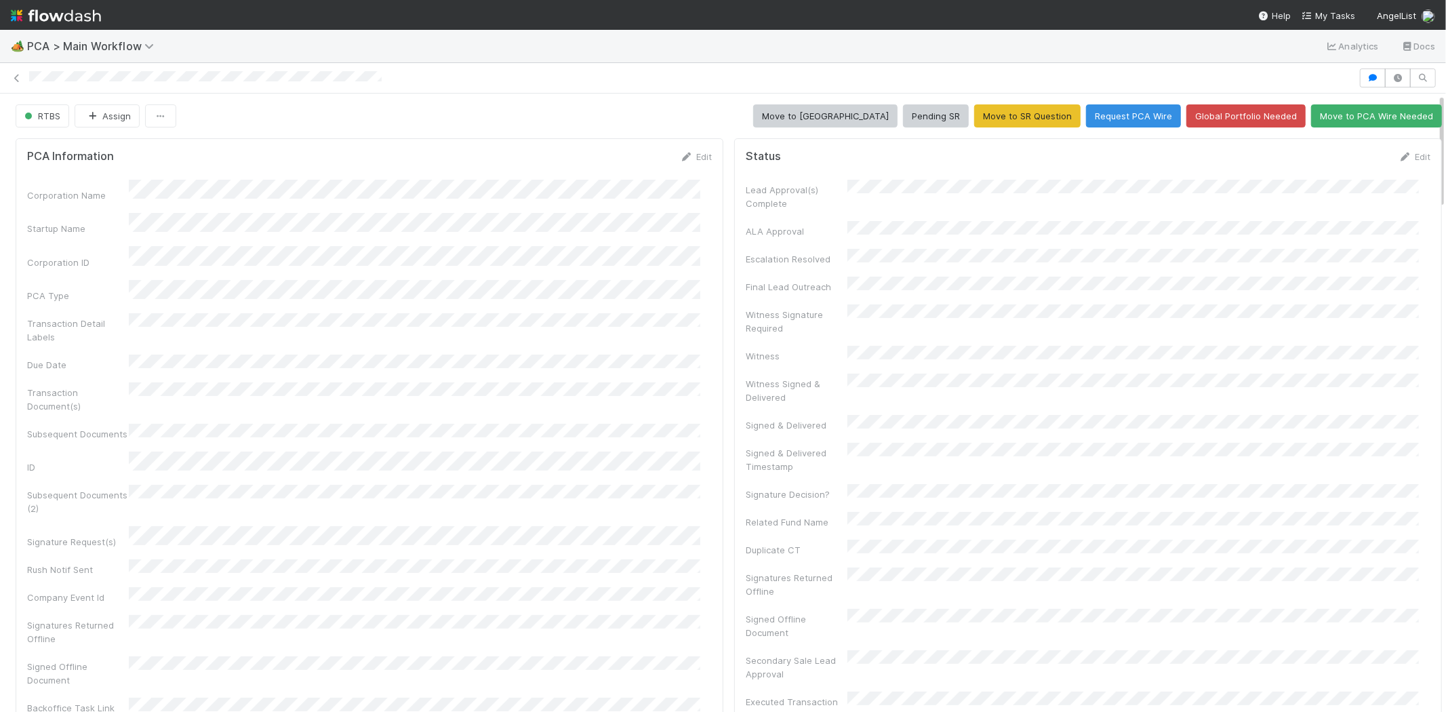
drag, startPoint x: 685, startPoint y: 158, endPoint x: 677, endPoint y: 184, distance: 27.7
click at [685, 158] on link "Edit" at bounding box center [696, 156] width 32 height 11
click at [620, 161] on button "Save" at bounding box center [639, 161] width 39 height 23
click at [1399, 156] on icon at bounding box center [1406, 157] width 14 height 9
click at [1339, 165] on button "Save" at bounding box center [1358, 161] width 39 height 23
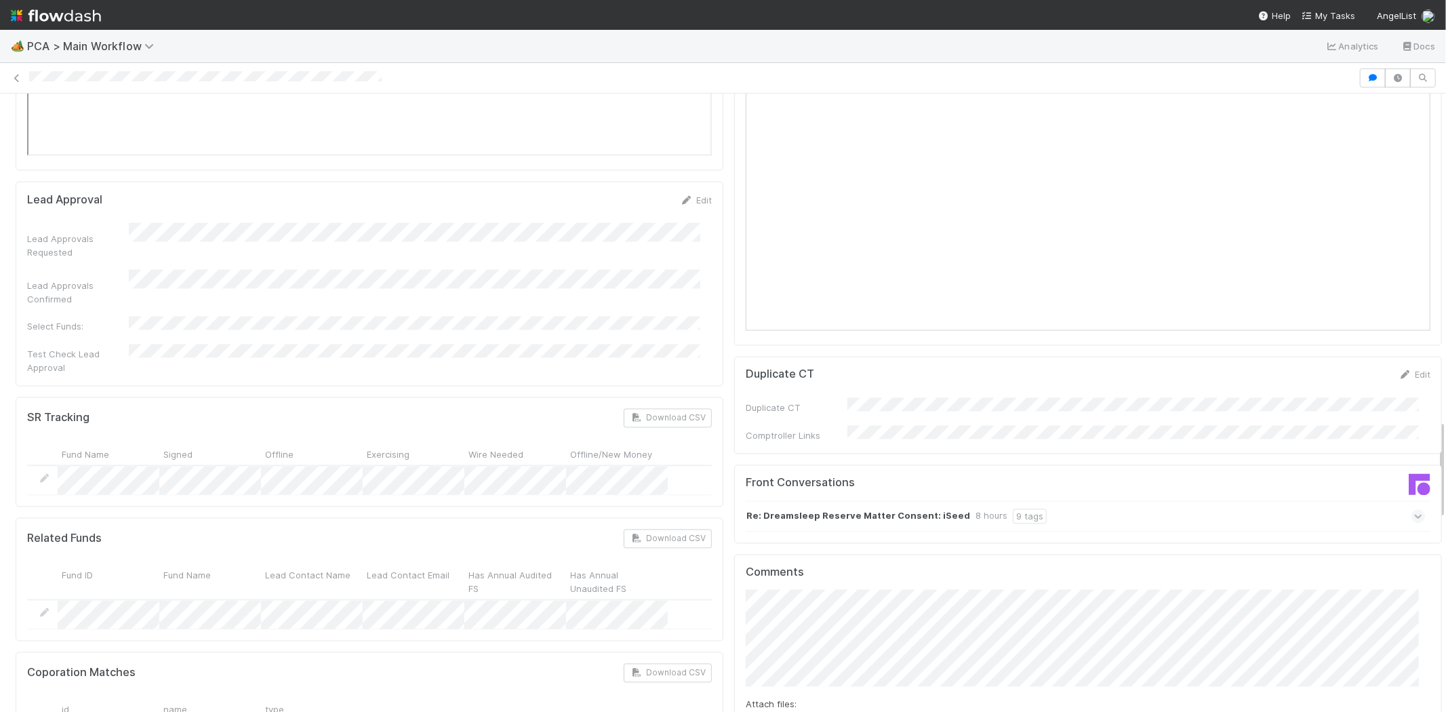
scroll to position [2260, 0]
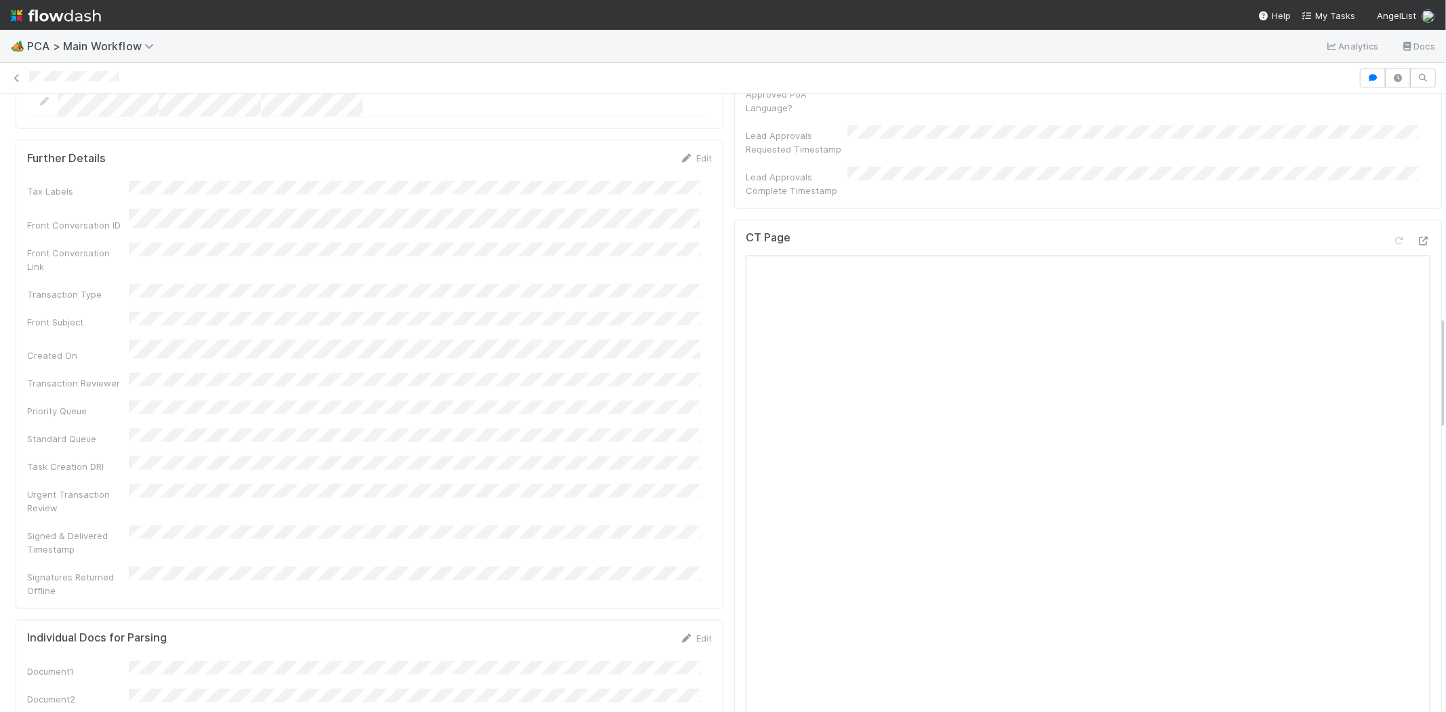
scroll to position [1205, 0]
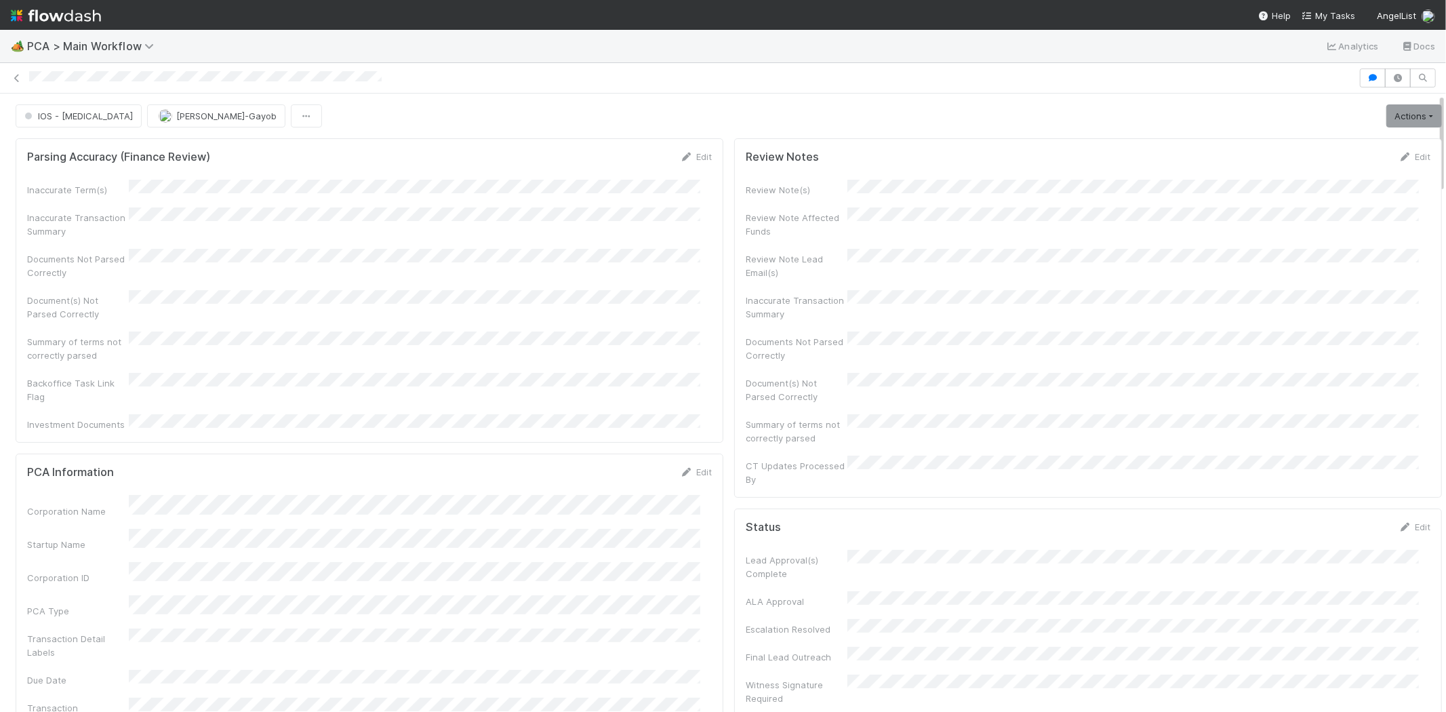
drag, startPoint x: 24, startPoint y: 77, endPoint x: 252, endPoint y: 85, distance: 228.0
click at [252, 85] on div at bounding box center [723, 77] width 1446 height 19
copy icon
click at [159, 77] on div at bounding box center [723, 77] width 1446 height 19
click at [203, 77] on div at bounding box center [723, 77] width 1446 height 19
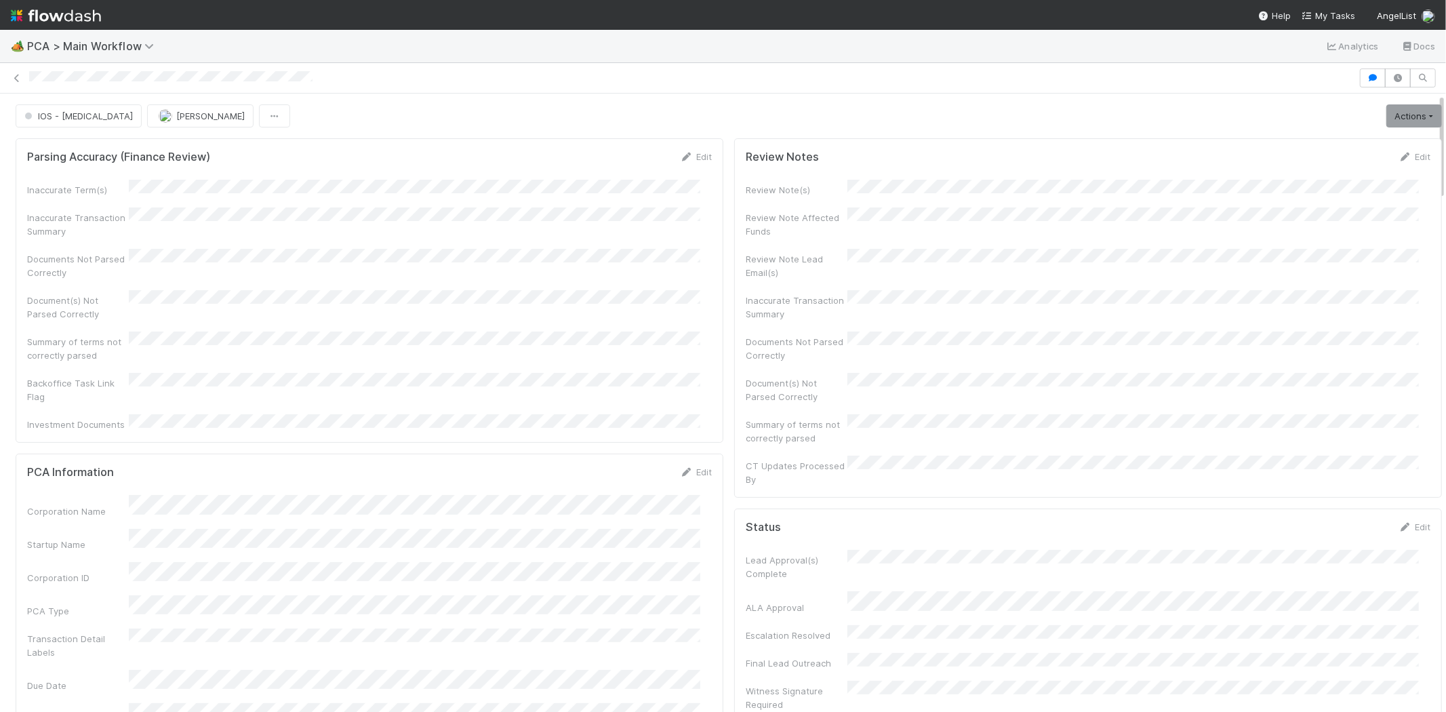
copy icon
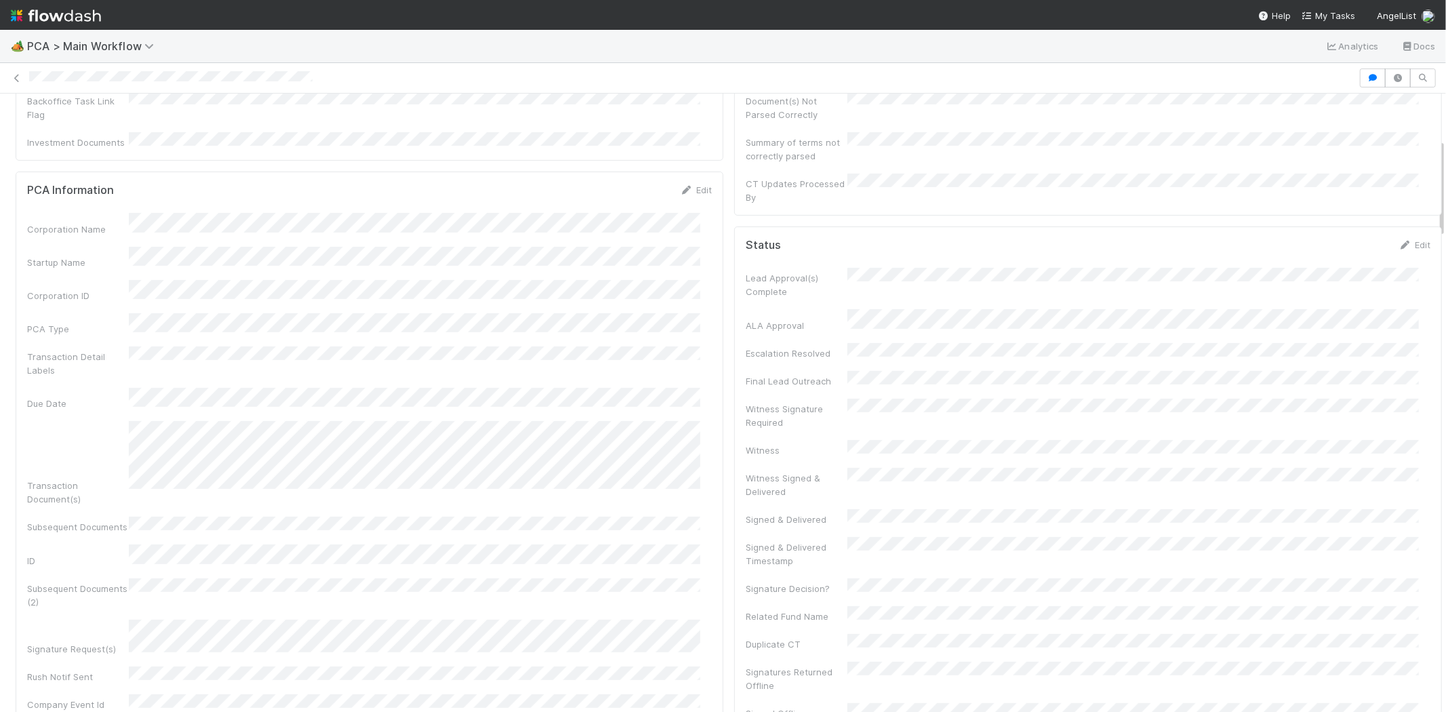
scroll to position [301, 0]
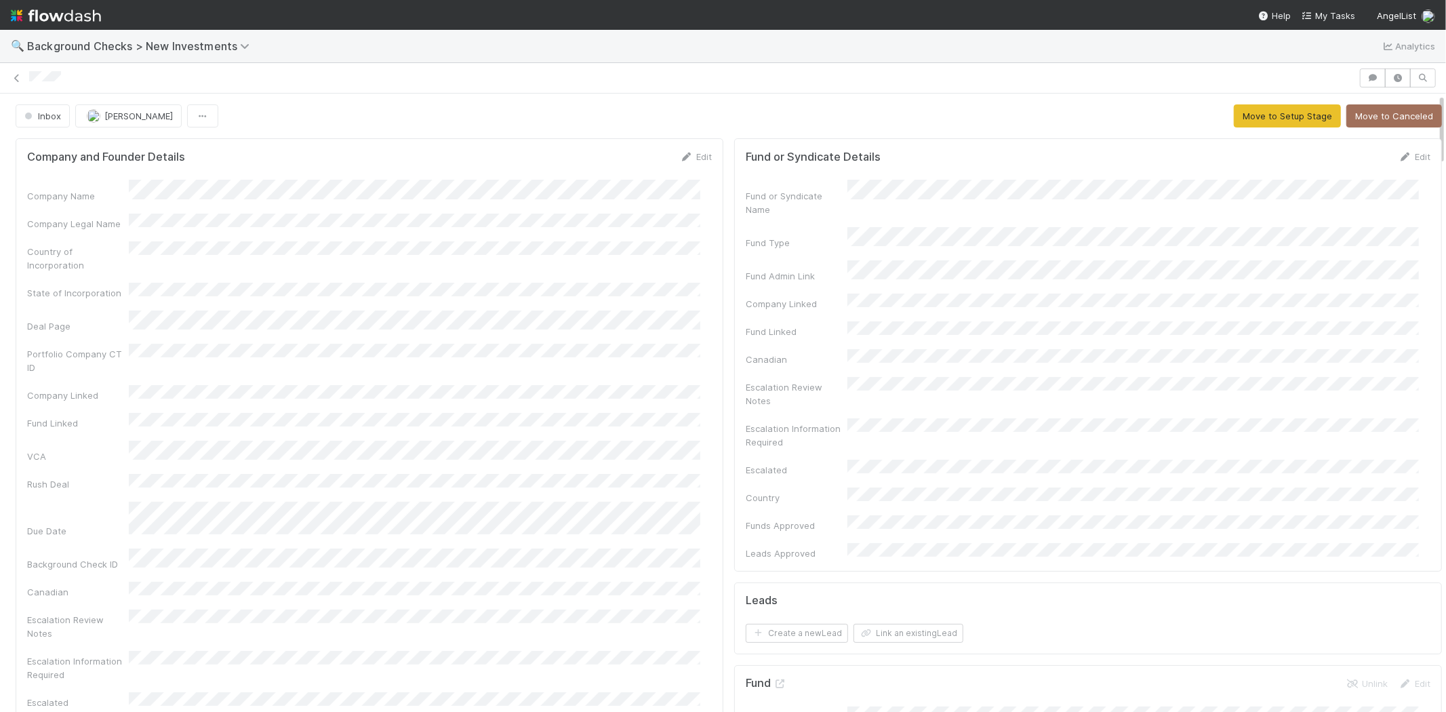
click at [690, 146] on div "Company and Founder Details Edit Company Name Company Legal Name Country of Inc…" at bounding box center [370, 471] width 708 height 666
click at [694, 153] on link "Edit" at bounding box center [696, 156] width 32 height 11
click at [622, 160] on button "Save" at bounding box center [639, 161] width 39 height 23
click at [681, 157] on icon at bounding box center [687, 157] width 14 height 9
click at [98, 238] on div "Company Legal Name" at bounding box center [369, 239] width 685 height 26
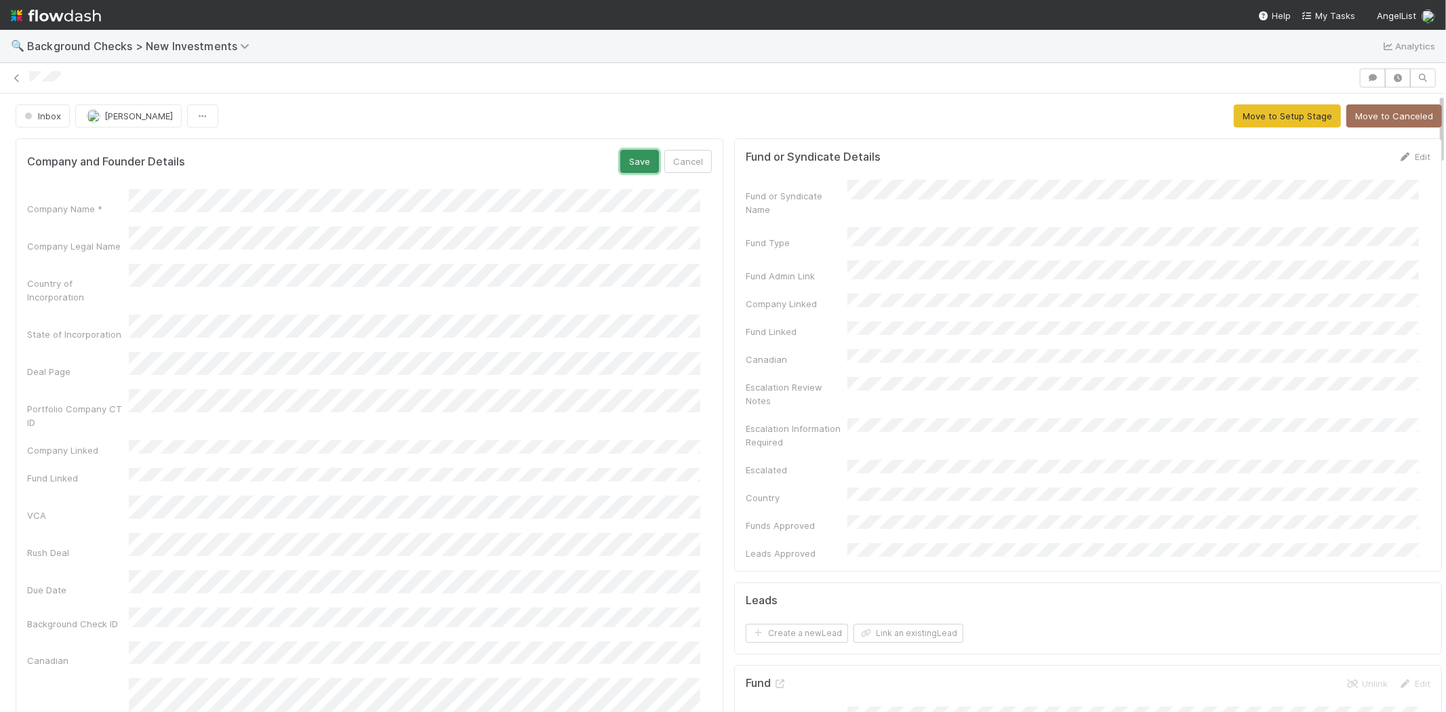
click at [620, 163] on button "Save" at bounding box center [639, 161] width 39 height 23
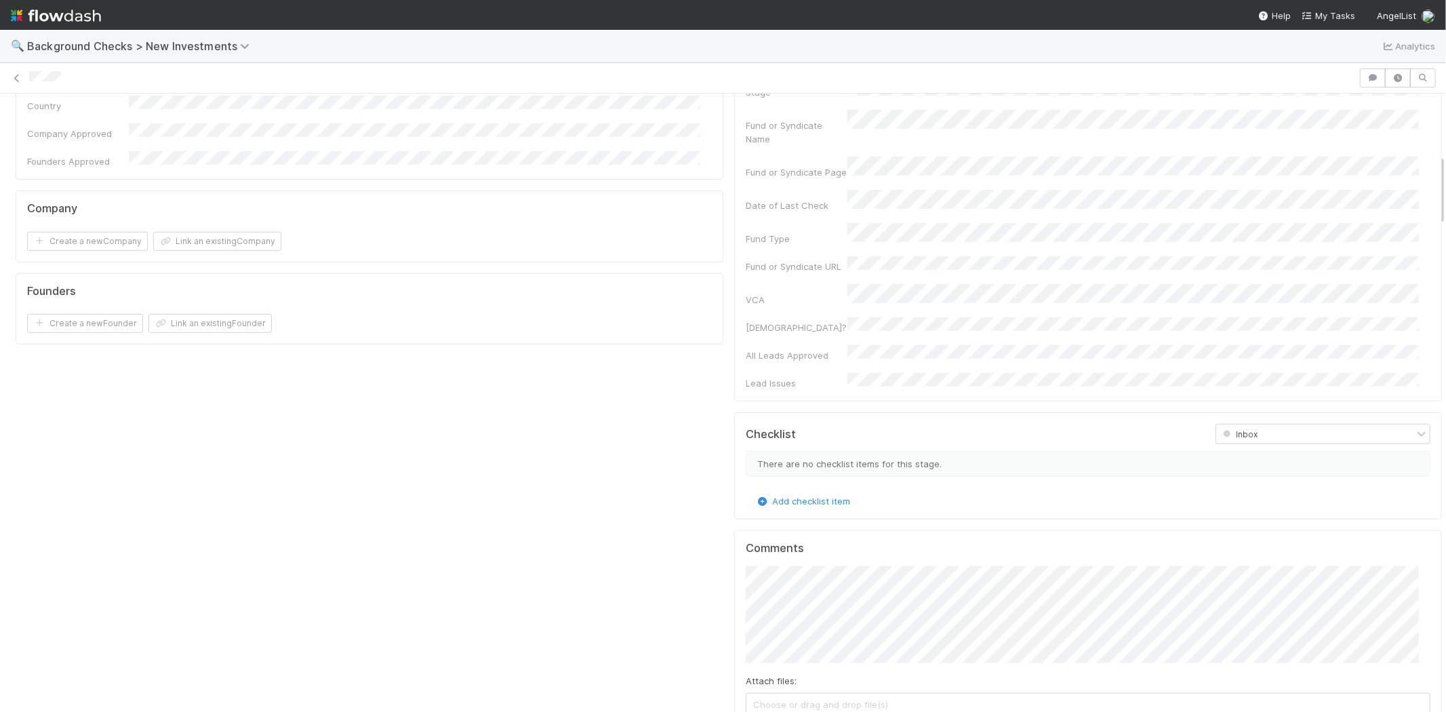
scroll to position [829, 0]
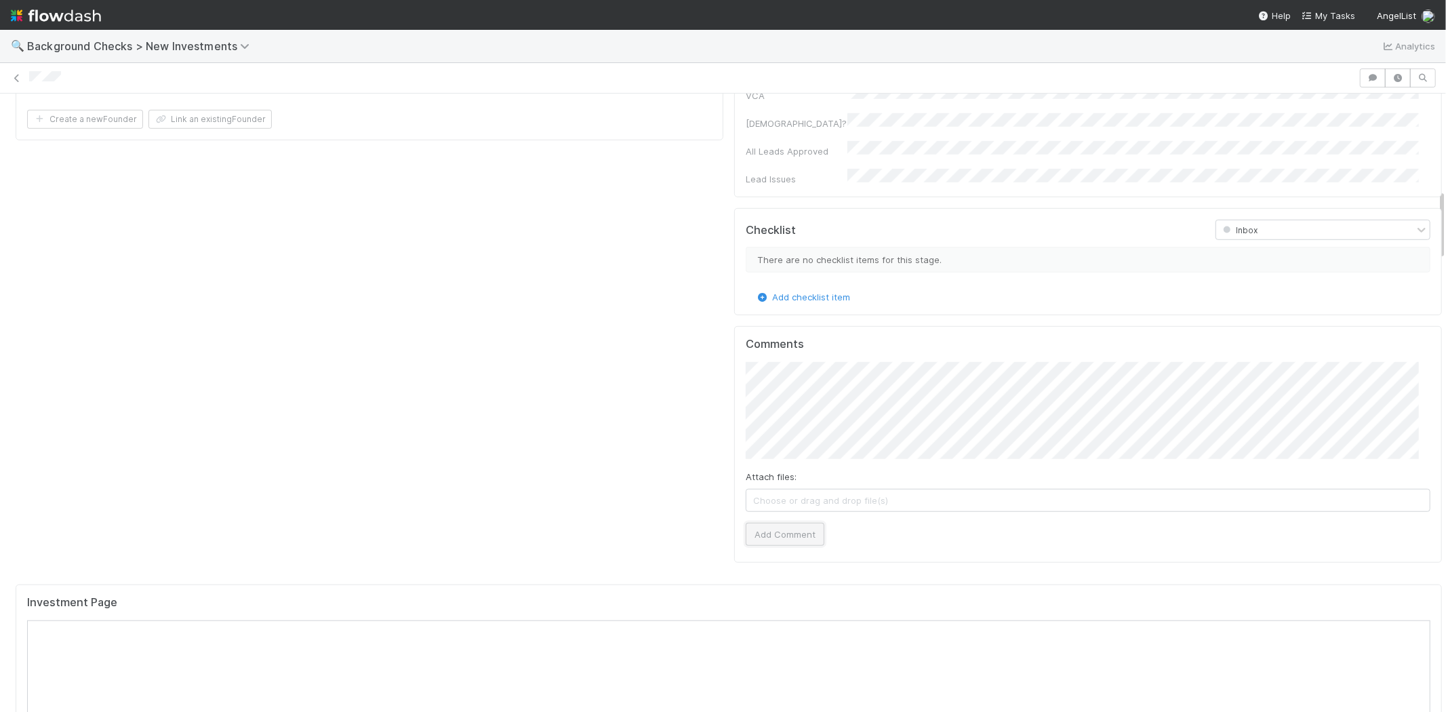
click at [774, 523] on button "Add Comment" at bounding box center [785, 534] width 79 height 23
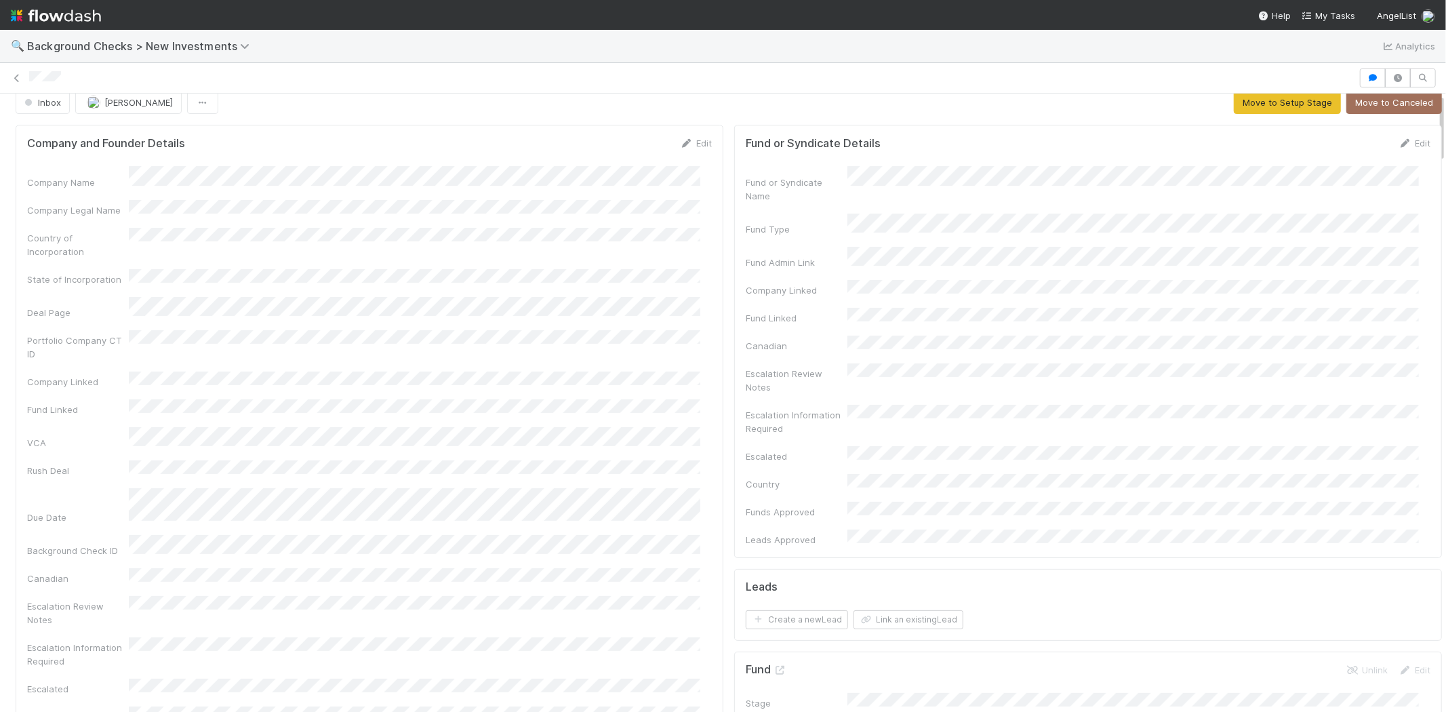
scroll to position [0, 0]
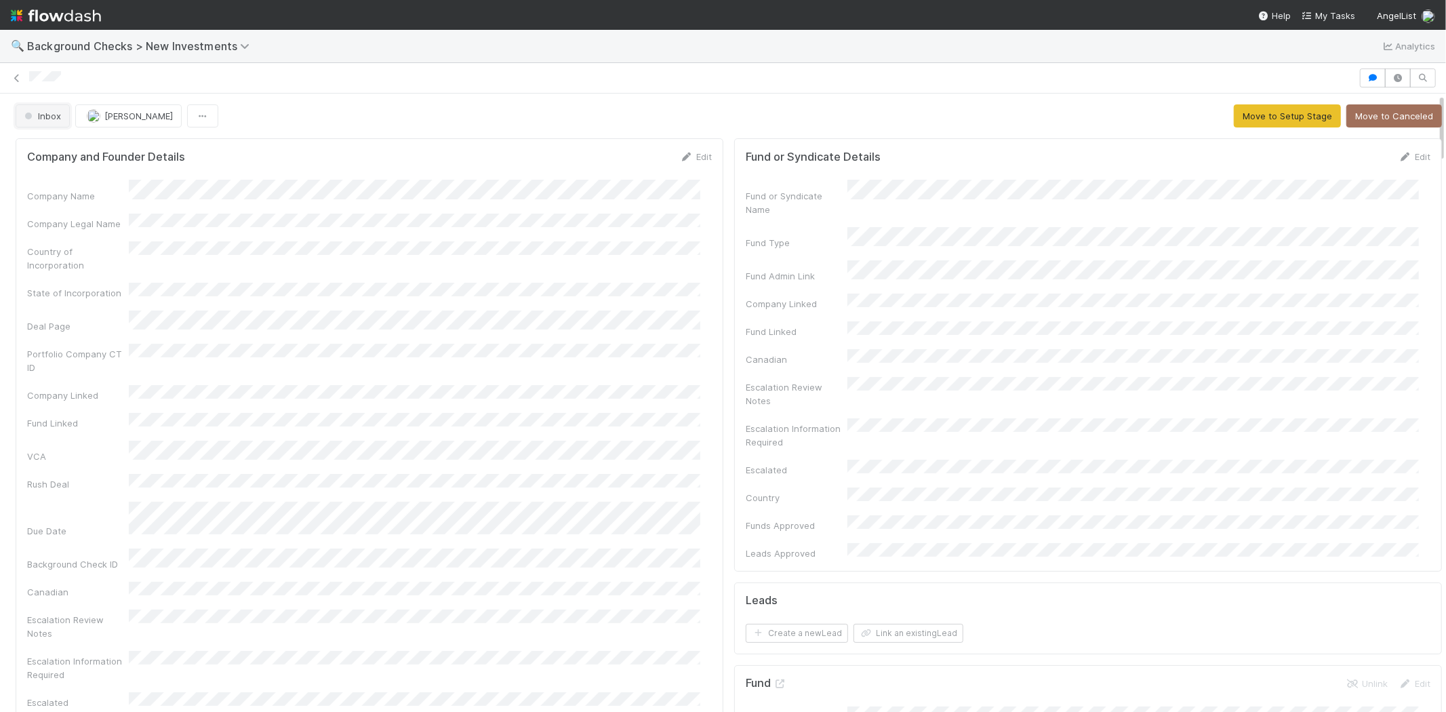
click at [51, 118] on span "Inbox" at bounding box center [41, 116] width 39 height 11
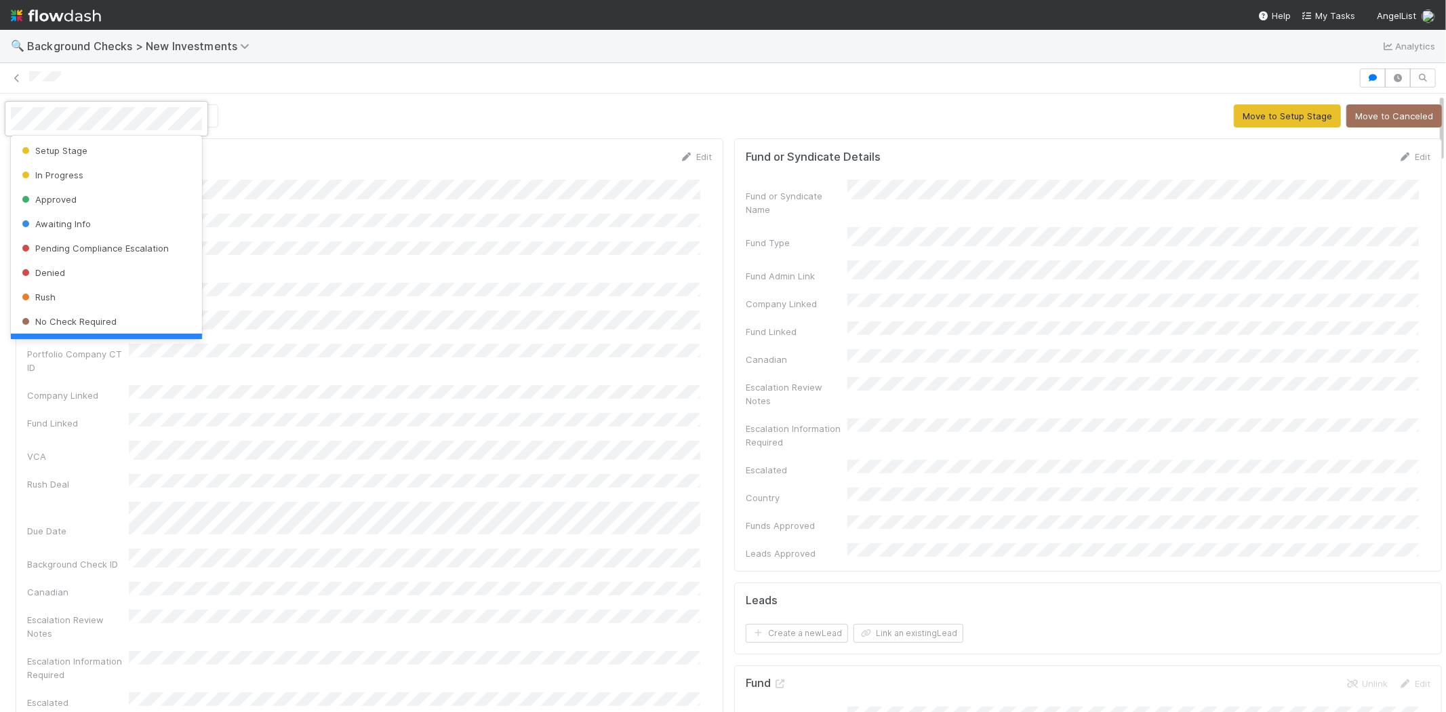
scroll to position [27, 0]
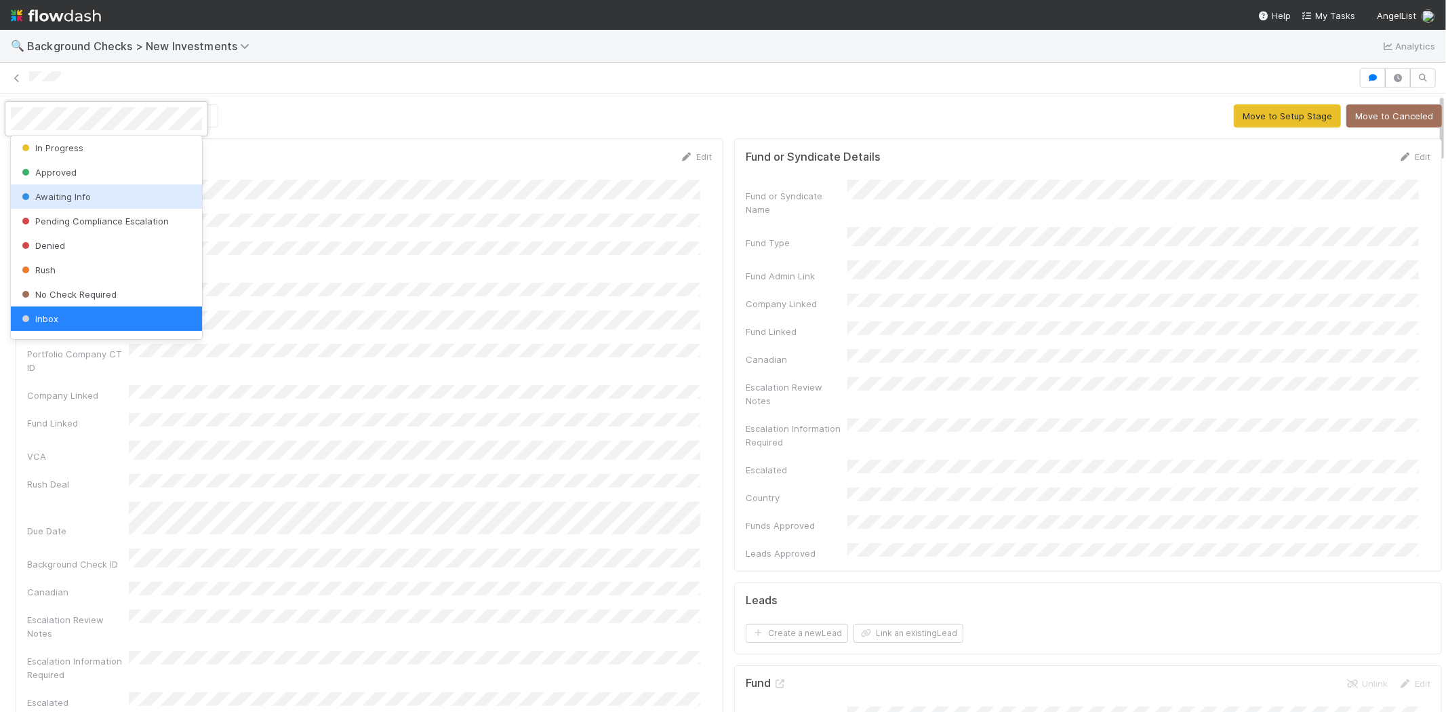
click at [58, 192] on span "Awaiting Info" at bounding box center [55, 196] width 72 height 11
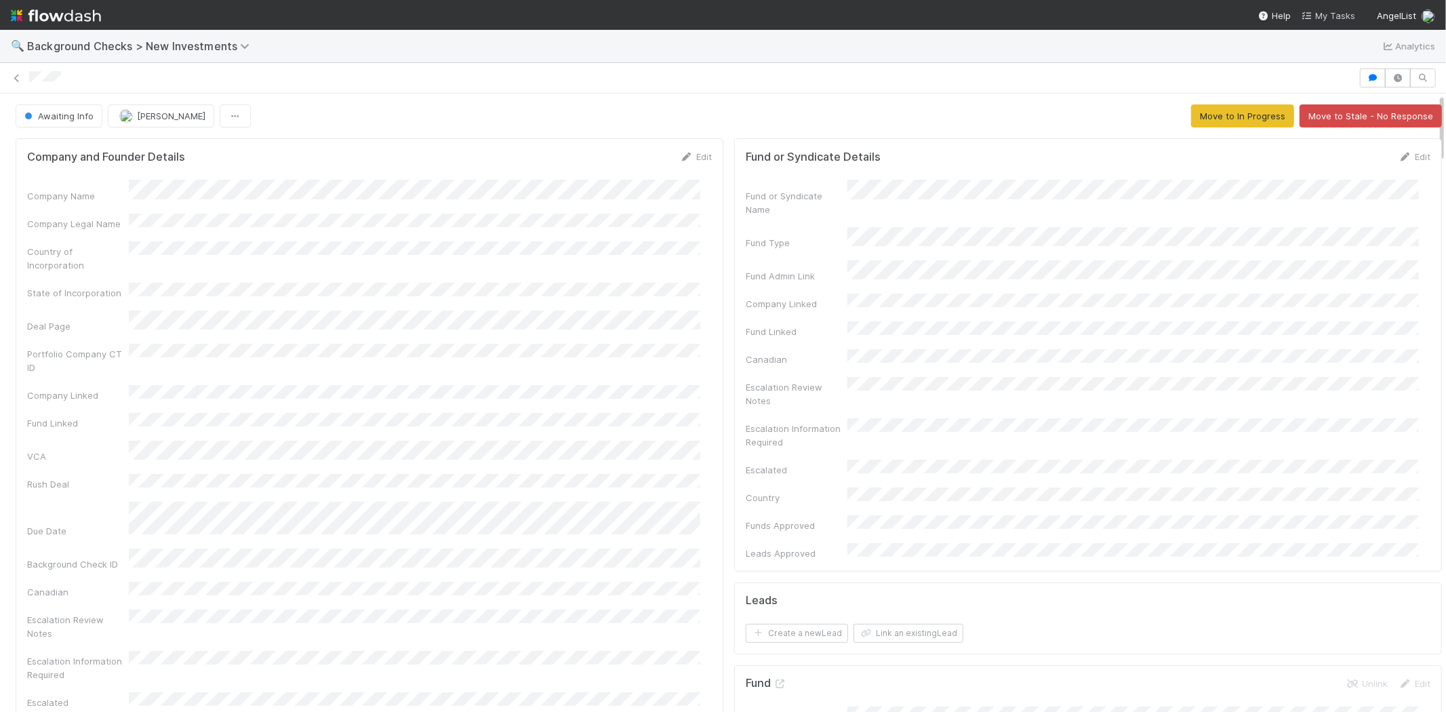
click at [1339, 15] on span "My Tasks" at bounding box center [1329, 15] width 54 height 11
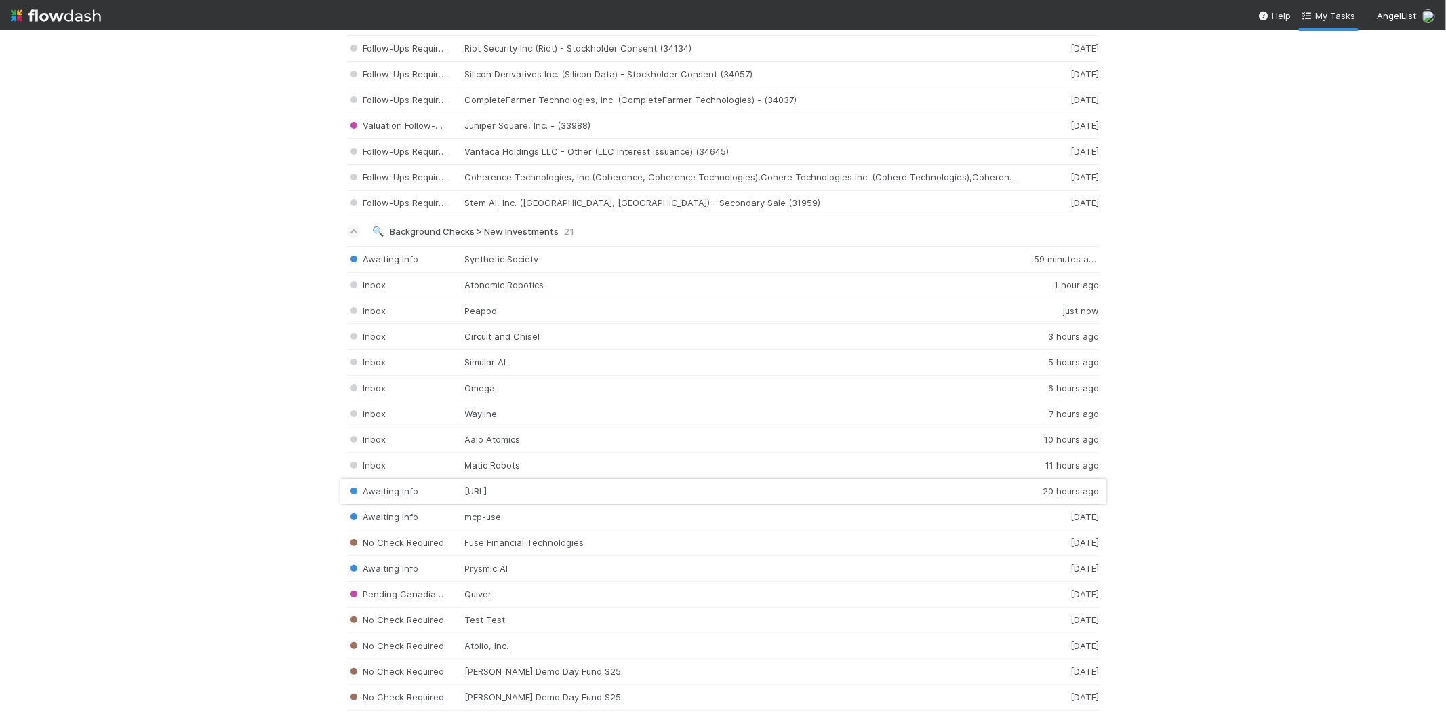
scroll to position [2382, 0]
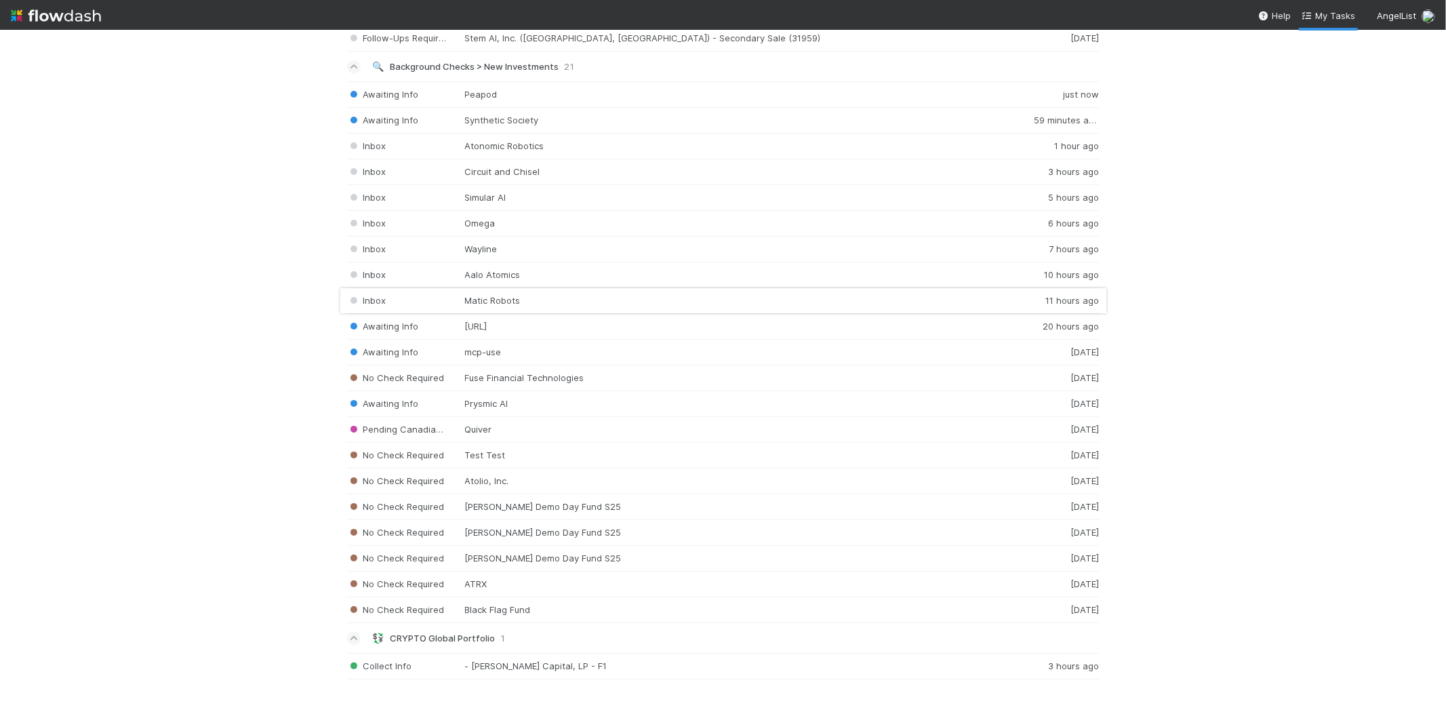
click at [516, 295] on div "Inbox Matic Robots 11 hours ago" at bounding box center [723, 301] width 753 height 26
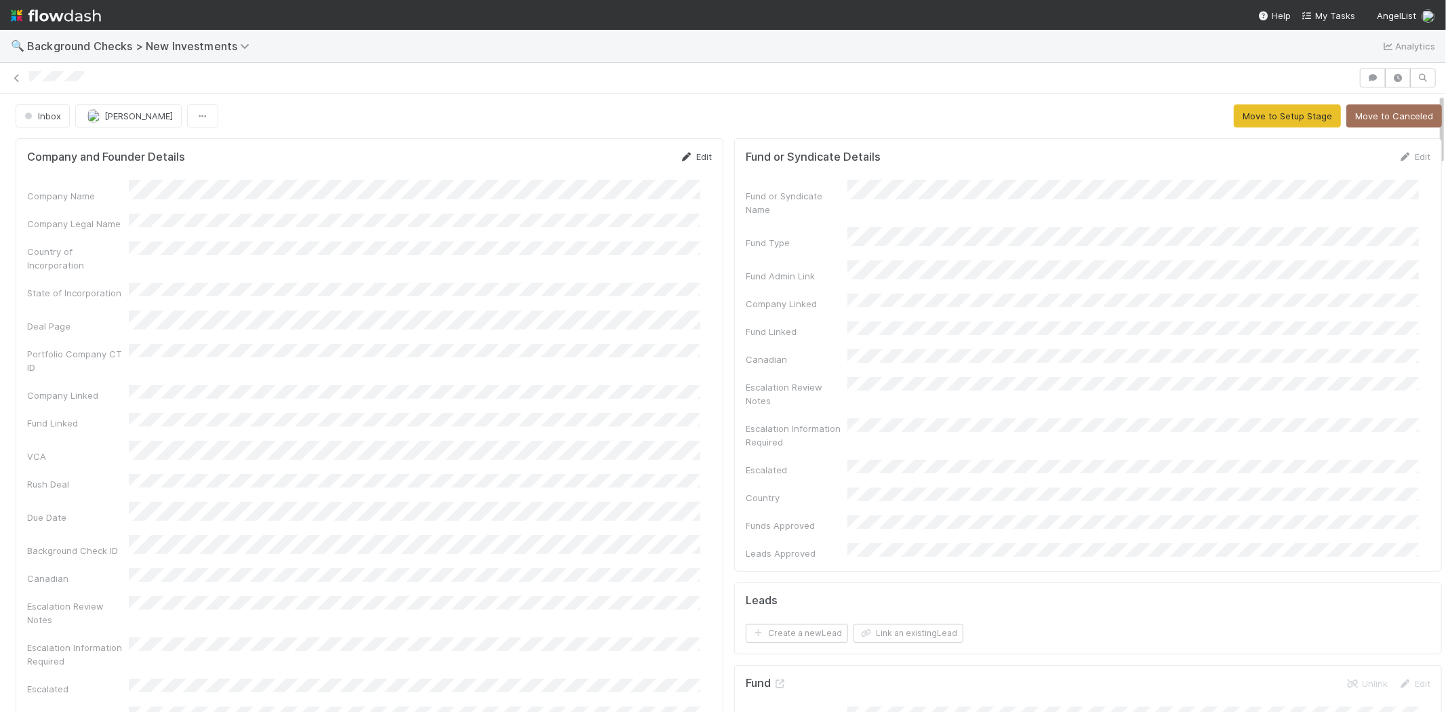
click at [680, 159] on icon at bounding box center [687, 157] width 14 height 9
click at [620, 161] on button "Save" at bounding box center [639, 161] width 39 height 23
click at [1243, 117] on button "Move to Setup Stage" at bounding box center [1287, 115] width 107 height 23
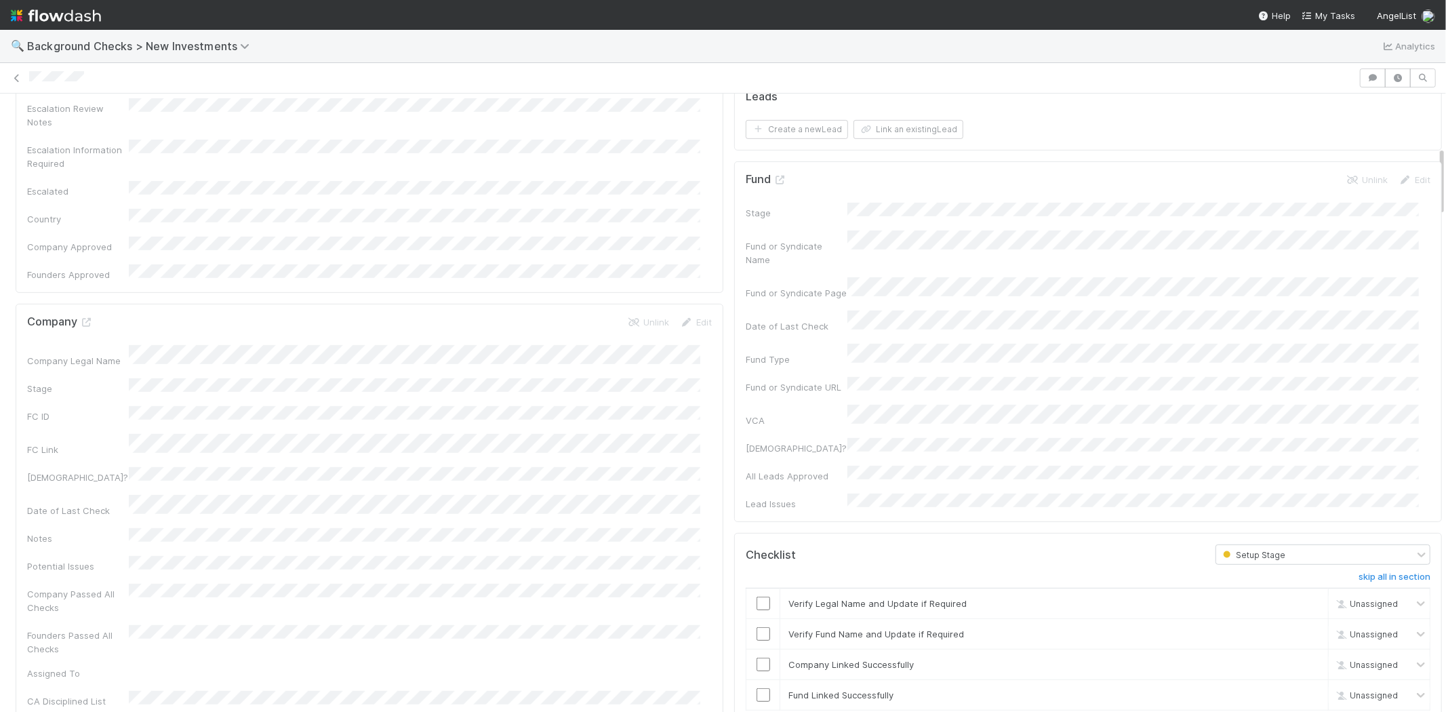
scroll to position [527, 0]
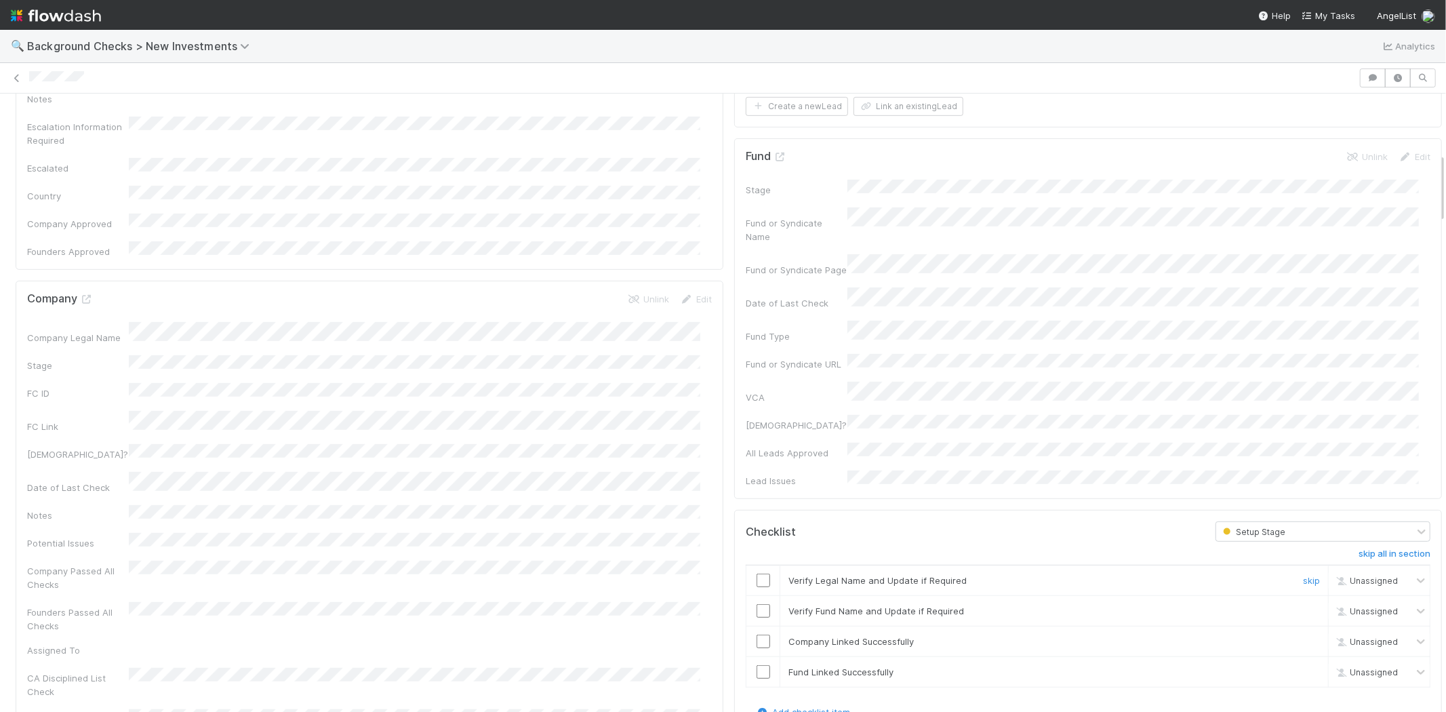
click at [757, 574] on input "checkbox" at bounding box center [764, 581] width 14 height 14
click at [757, 604] on input "checkbox" at bounding box center [764, 611] width 14 height 14
click at [757, 635] on input "checkbox" at bounding box center [764, 642] width 14 height 14
click at [757, 665] on input "checkbox" at bounding box center [764, 672] width 14 height 14
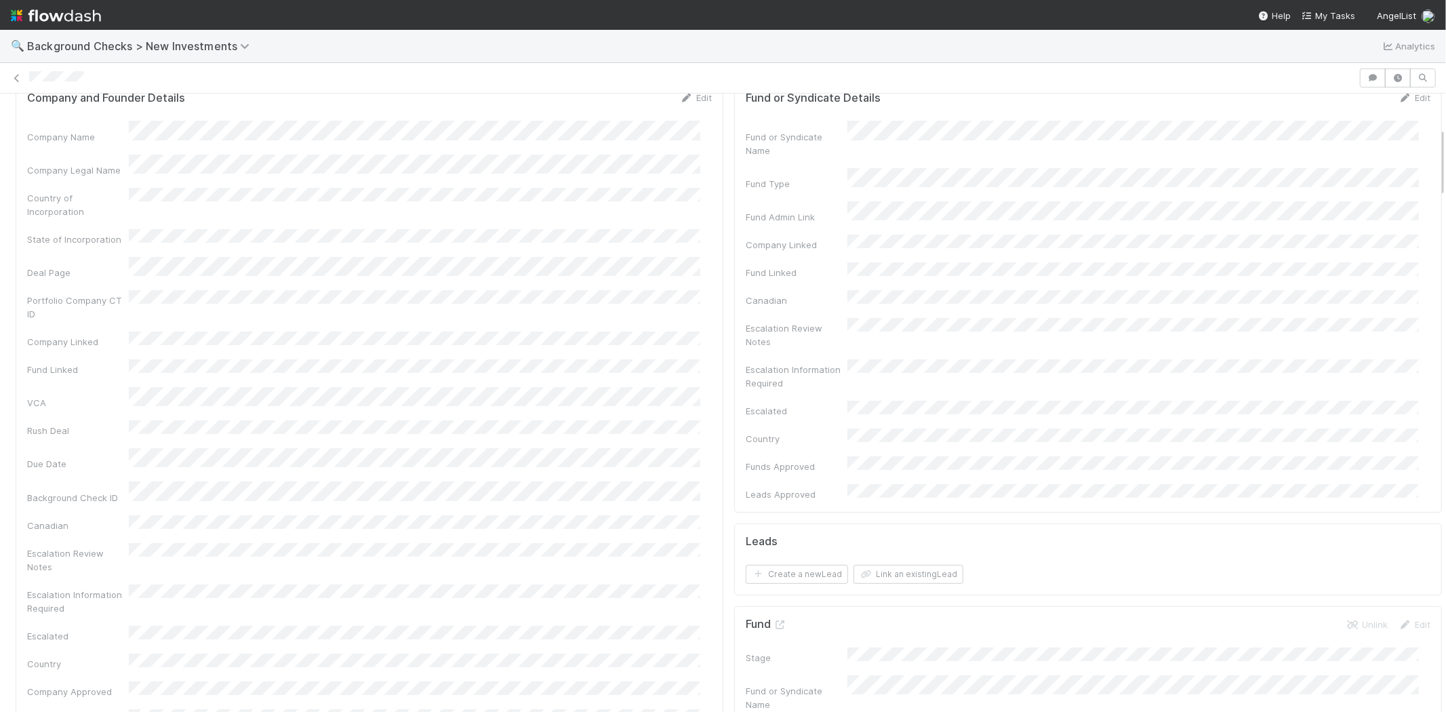
scroll to position [0, 0]
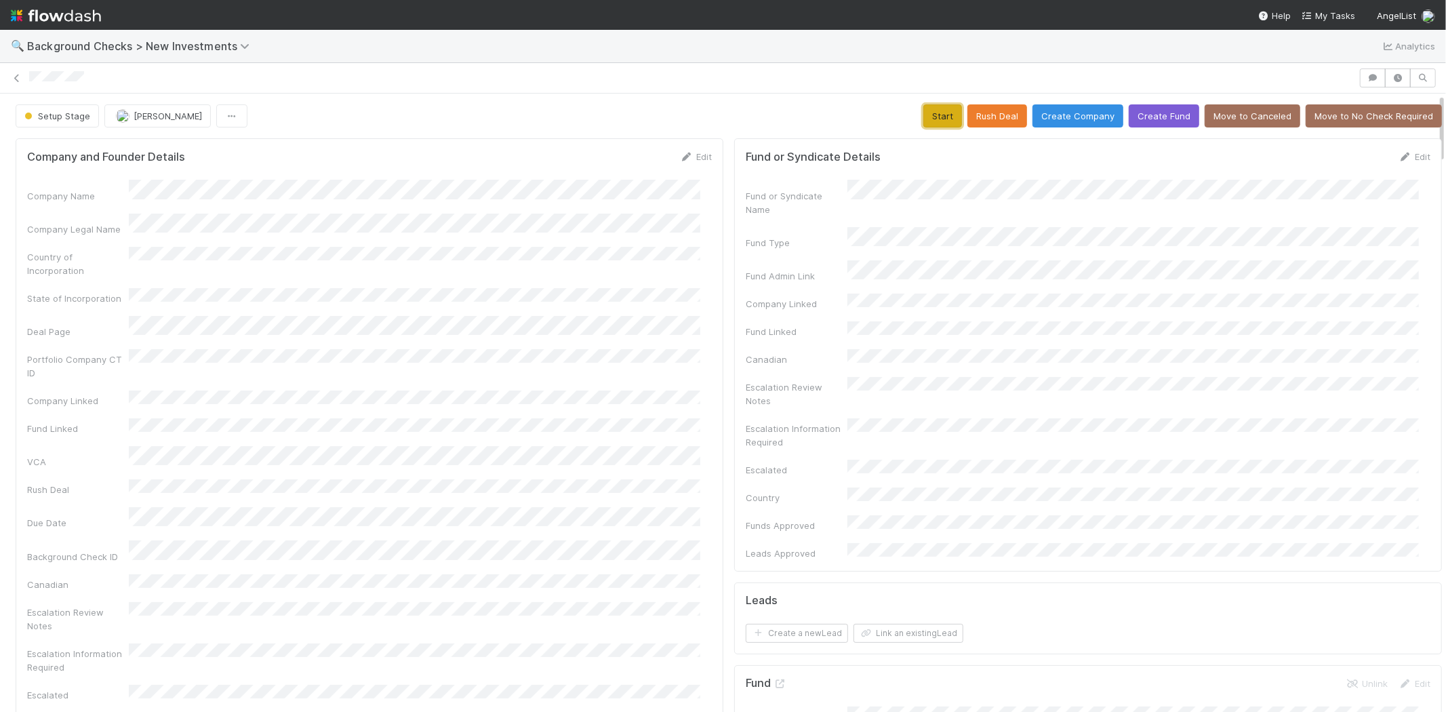
click at [924, 119] on button "Start" at bounding box center [943, 115] width 39 height 23
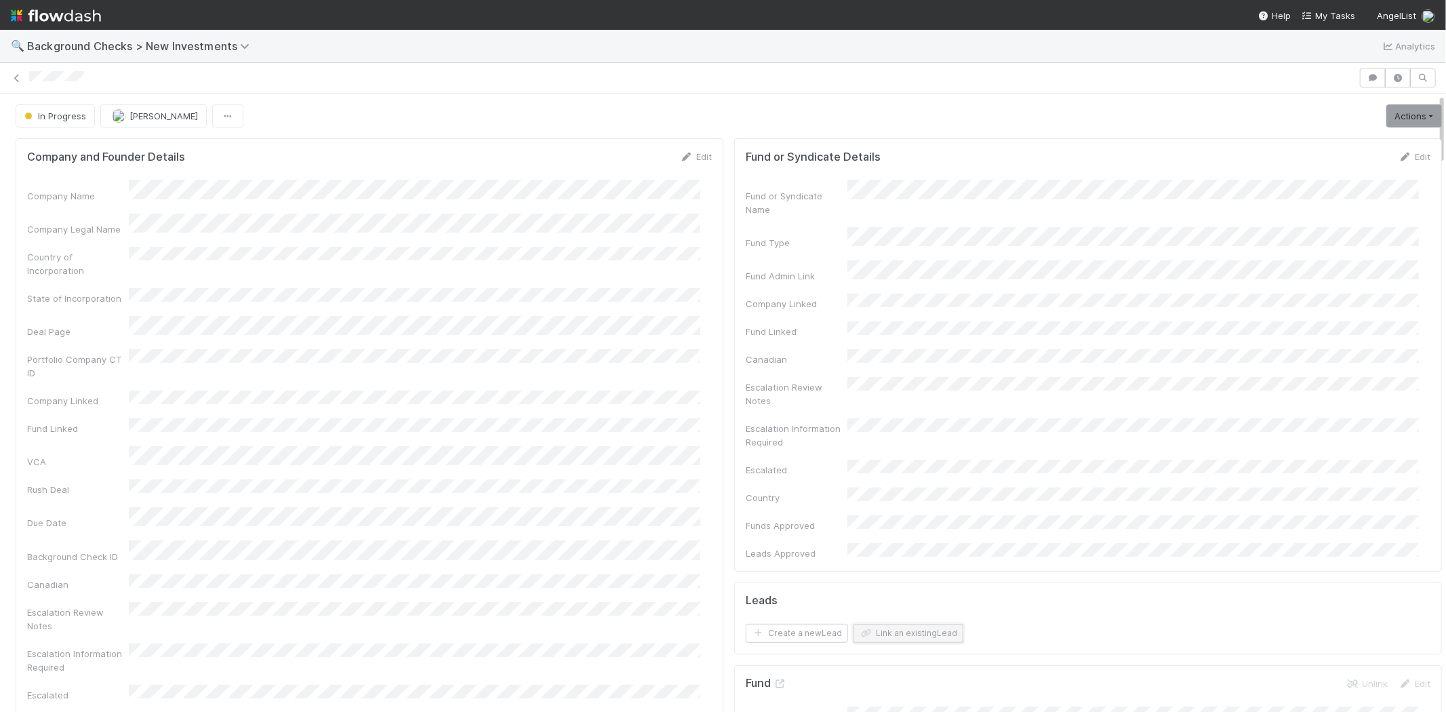
click at [896, 624] on button "Link an existing Lead" at bounding box center [909, 633] width 110 height 19
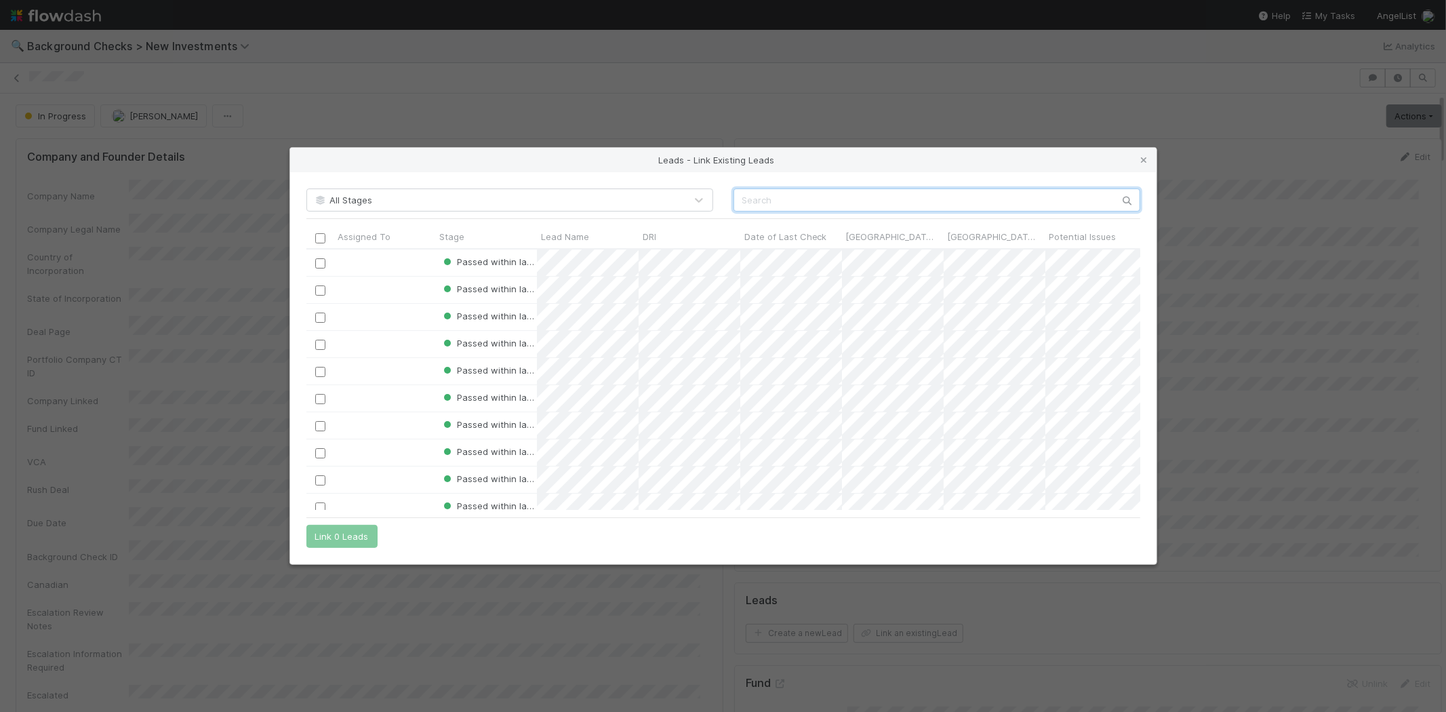
scroll to position [250, 822]
click at [859, 198] on input "text" at bounding box center [937, 200] width 407 height 23
paste input "Anirudh Baddepudi"
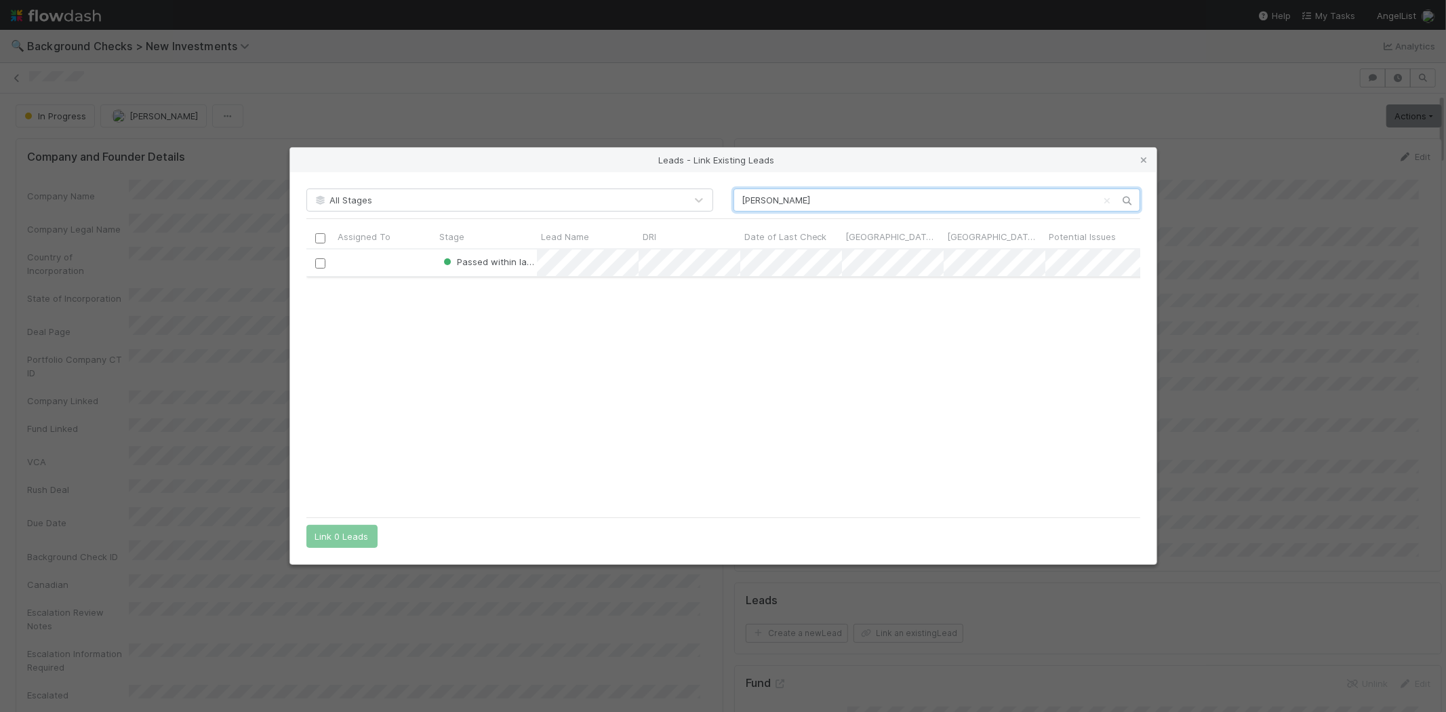
type input "Anirudh Baddepudi"
click at [316, 264] on input "checkbox" at bounding box center [320, 263] width 10 height 10
click at [336, 540] on button "Link 1 Lead" at bounding box center [338, 536] width 65 height 23
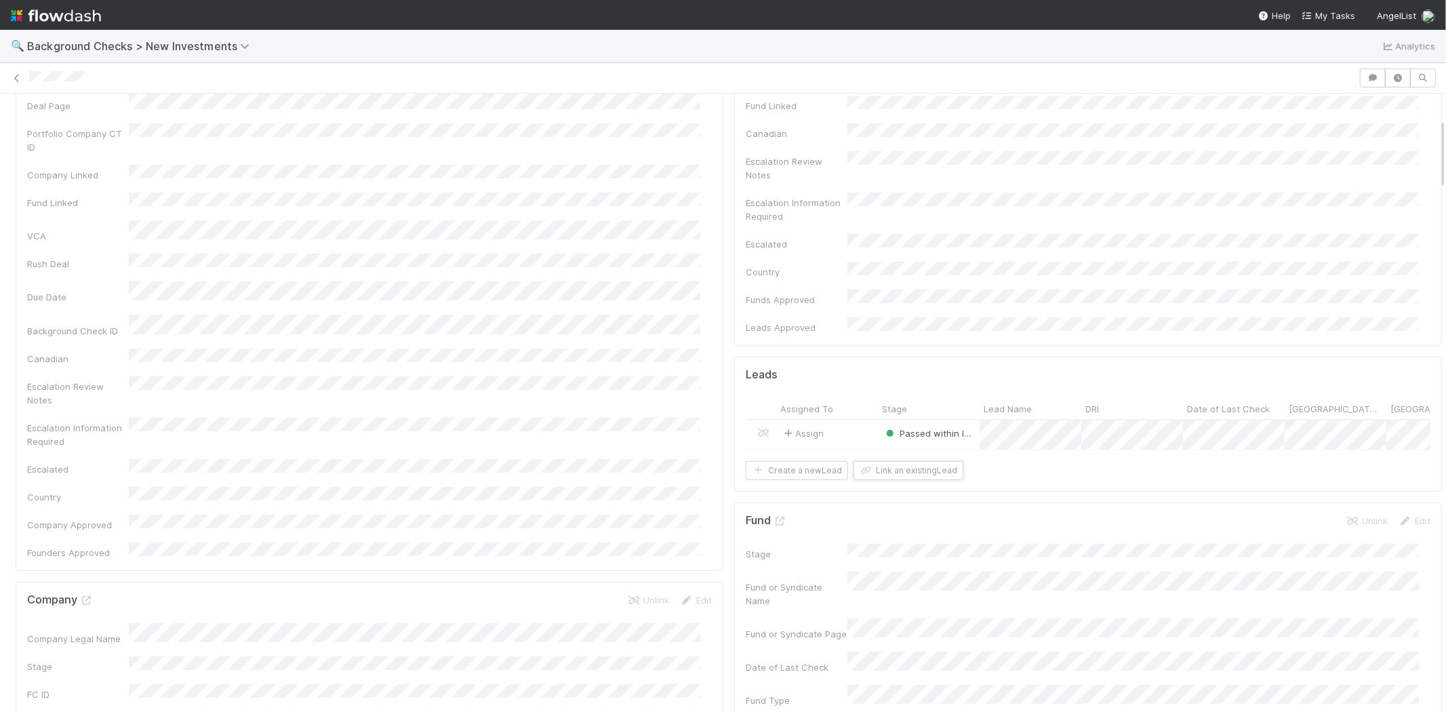
scroll to position [0, 0]
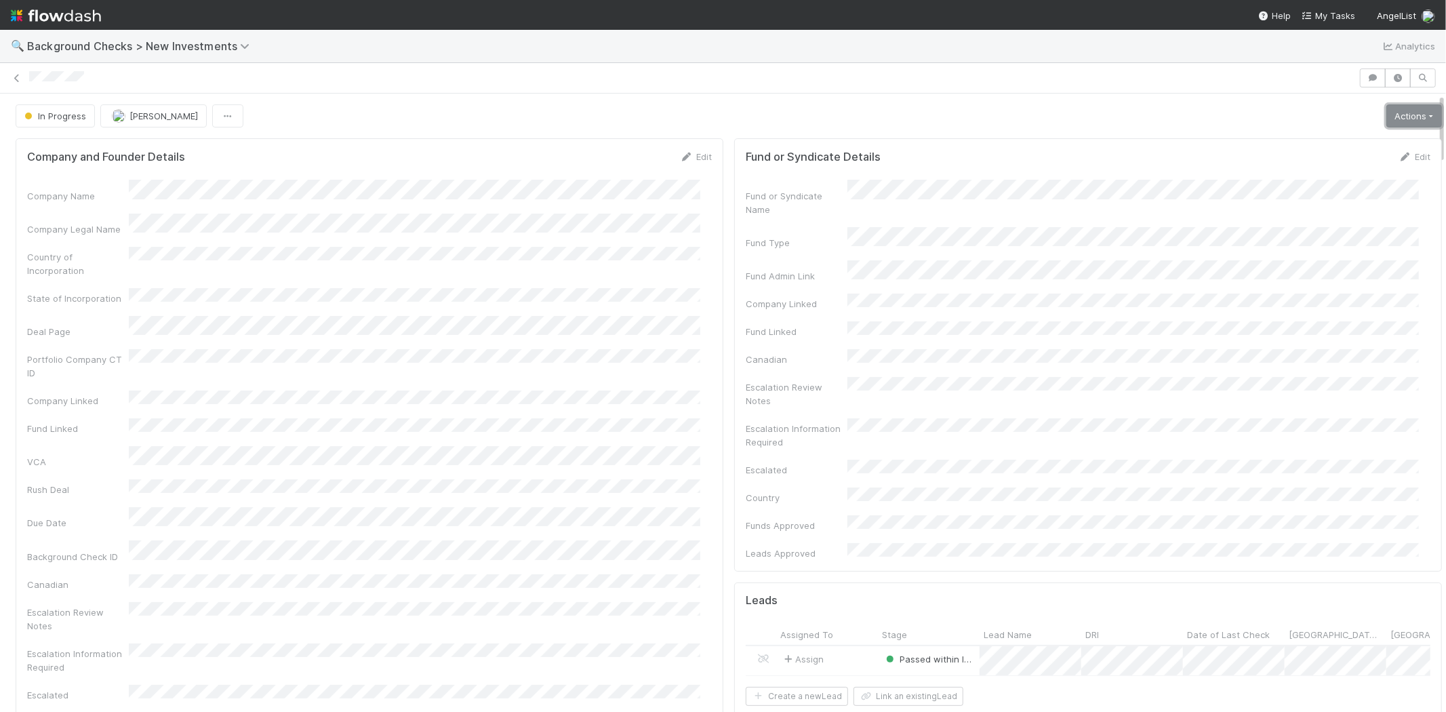
click at [1405, 107] on link "Actions" at bounding box center [1415, 115] width 56 height 23
click at [1332, 140] on button "Finish" at bounding box center [1367, 144] width 151 height 19
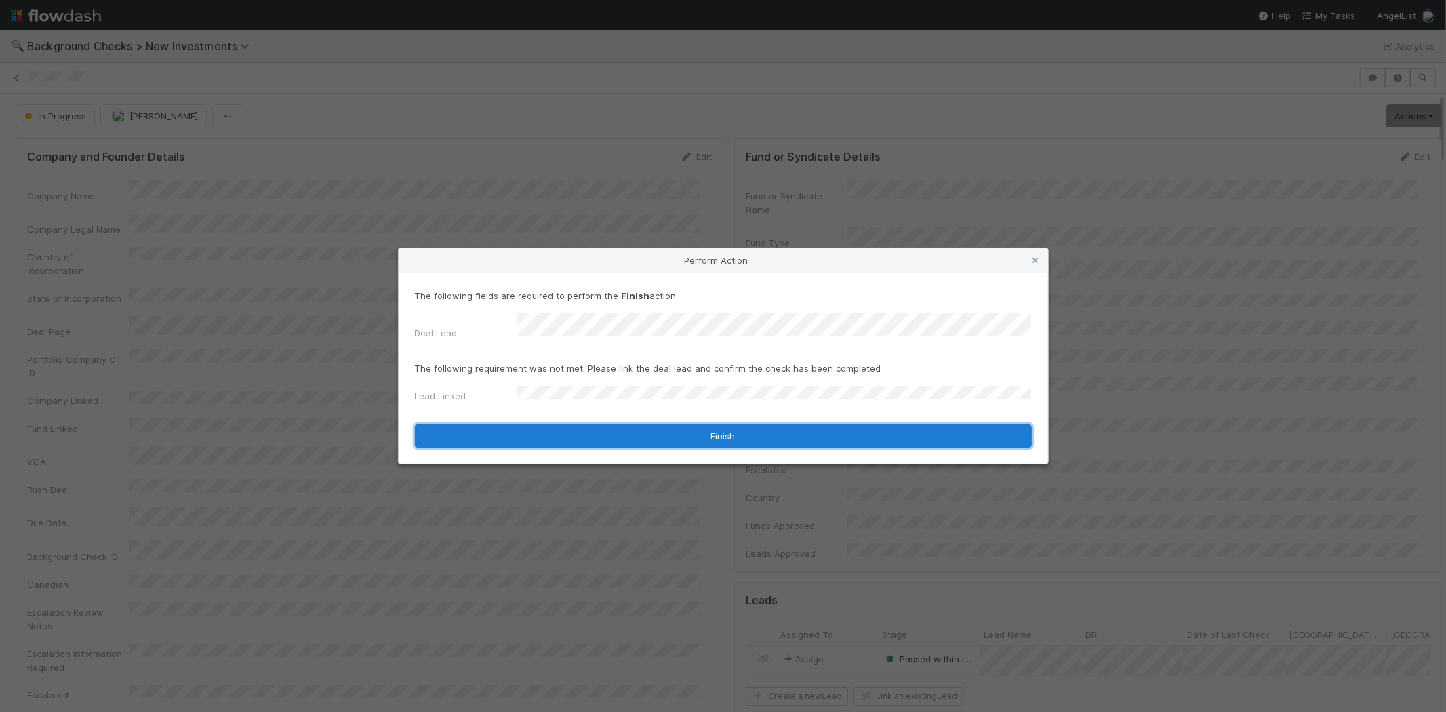
click at [627, 439] on button "Finish" at bounding box center [723, 435] width 617 height 23
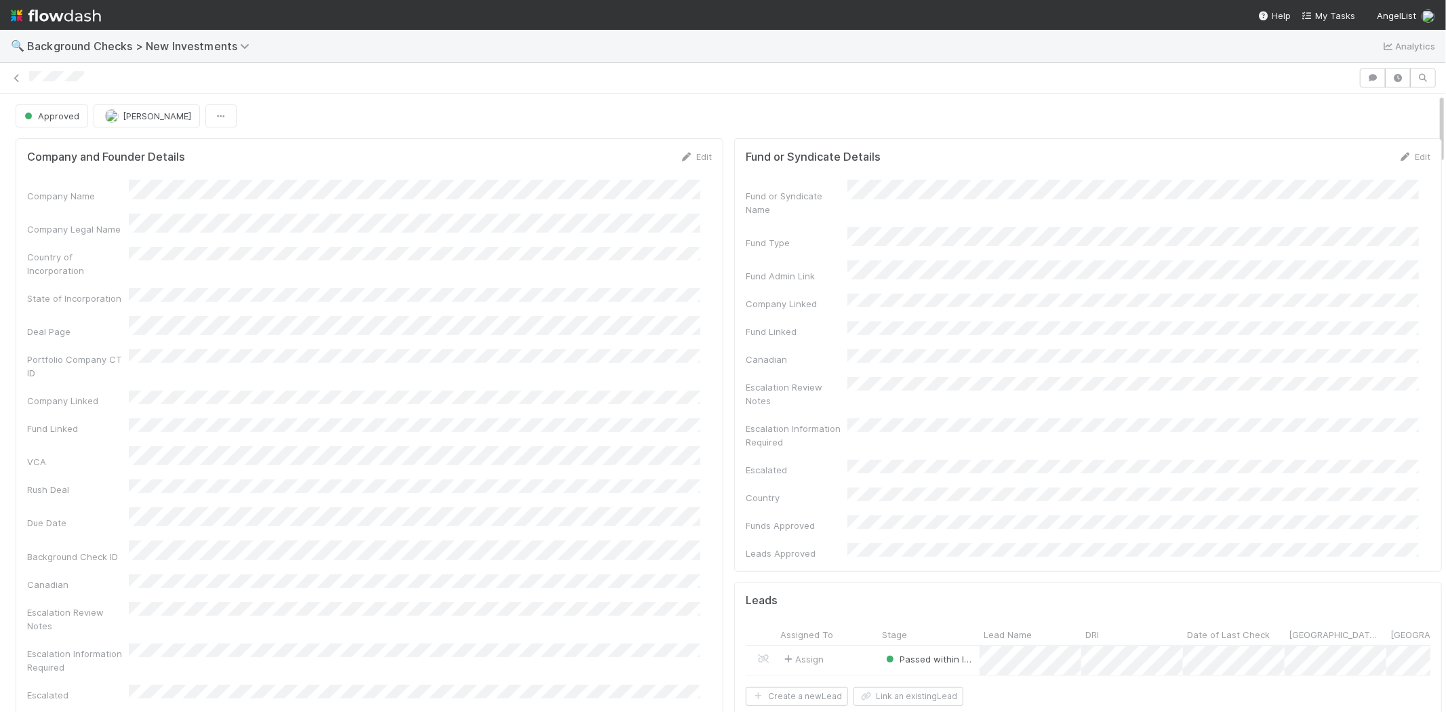
drag, startPoint x: 96, startPoint y: 76, endPoint x: 28, endPoint y: 84, distance: 68.3
click at [28, 84] on div at bounding box center [723, 77] width 1446 height 19
click at [1351, 16] on span "My Tasks" at bounding box center [1329, 15] width 54 height 11
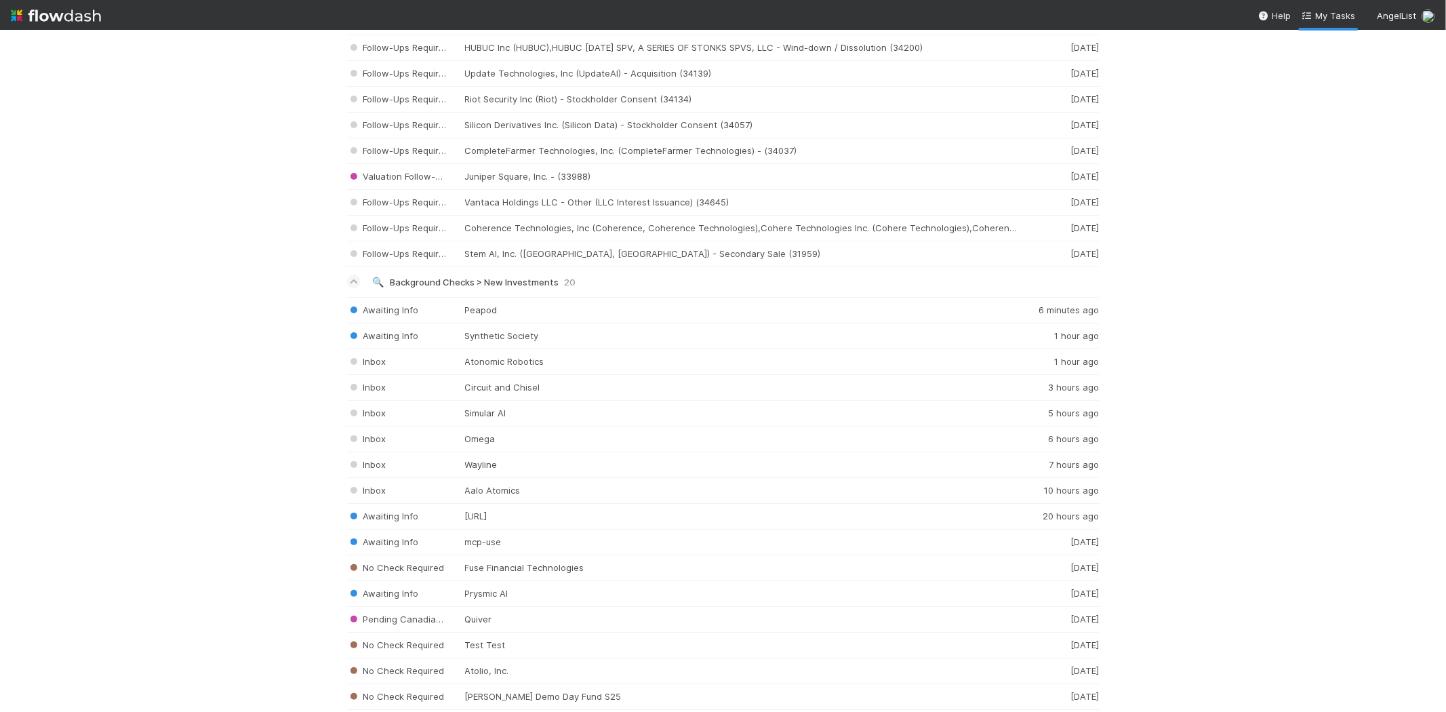
scroll to position [2185, 0]
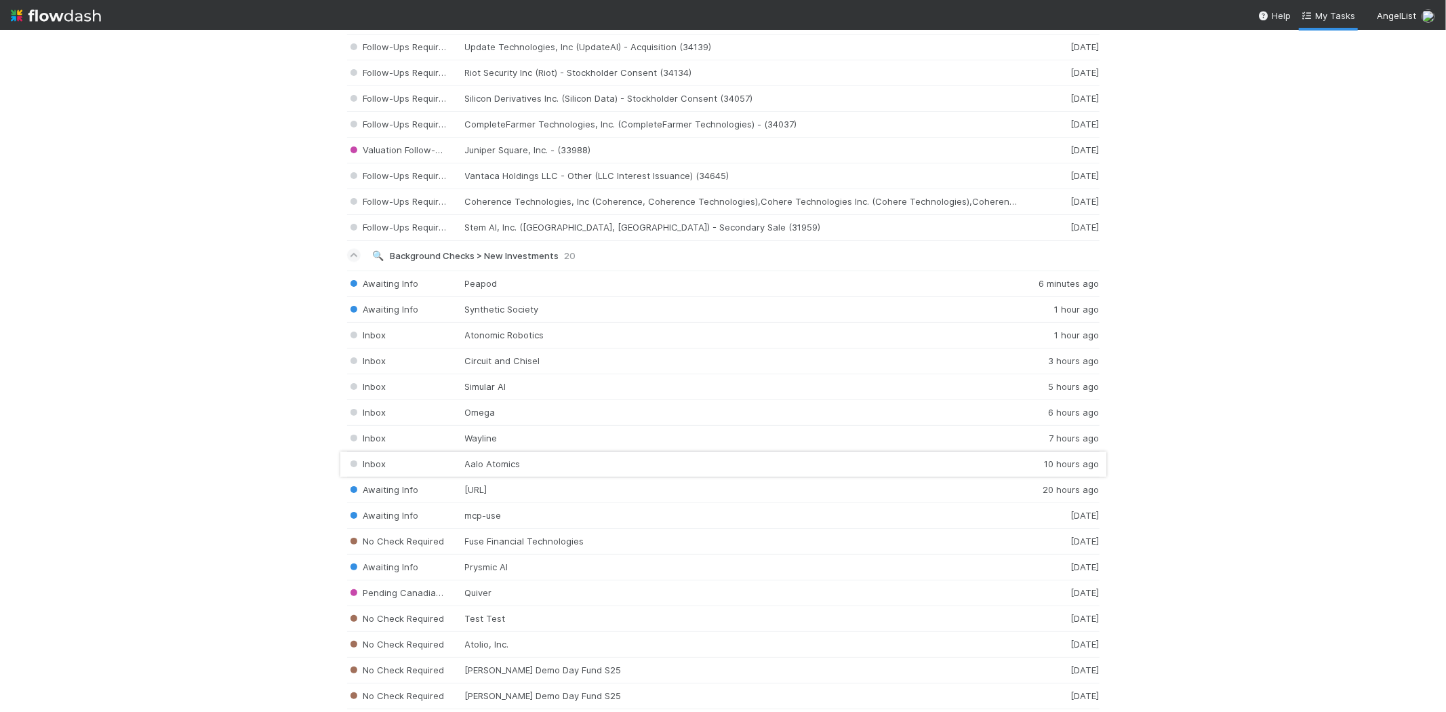
click at [495, 469] on div "Inbox Aalo Atomics 10 hours ago" at bounding box center [723, 465] width 753 height 26
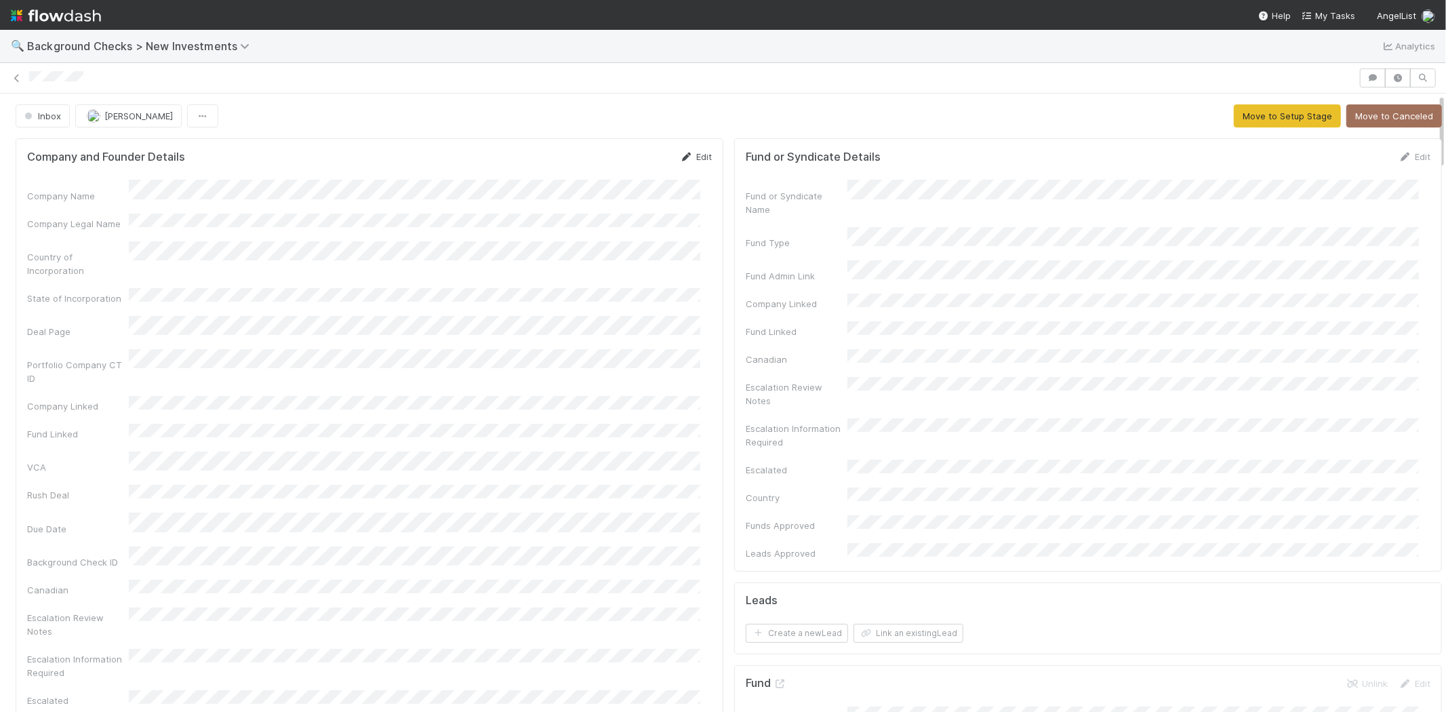
click at [692, 156] on link "Edit" at bounding box center [696, 156] width 32 height 11
click at [622, 158] on button "Save" at bounding box center [639, 161] width 39 height 23
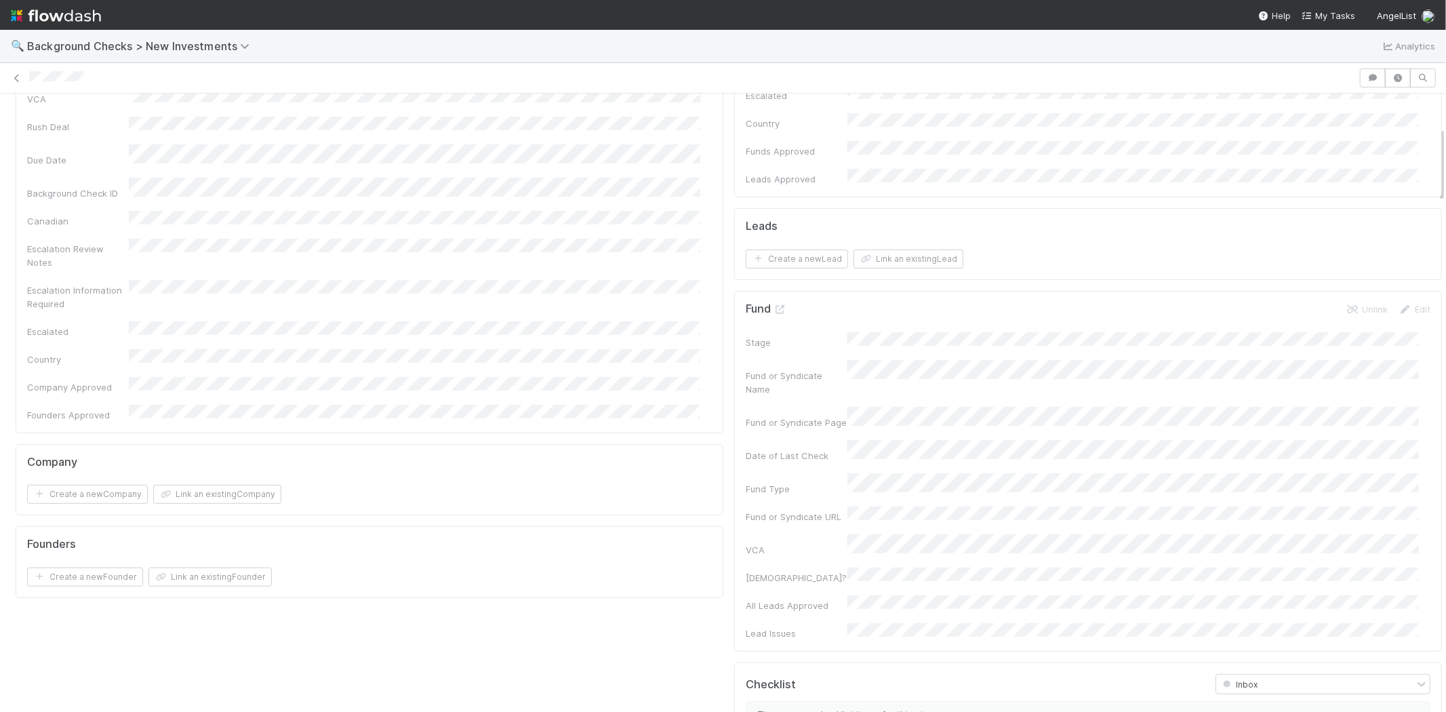
scroll to position [376, 0]
click at [251, 483] on button "Link an existing Company" at bounding box center [217, 492] width 128 height 19
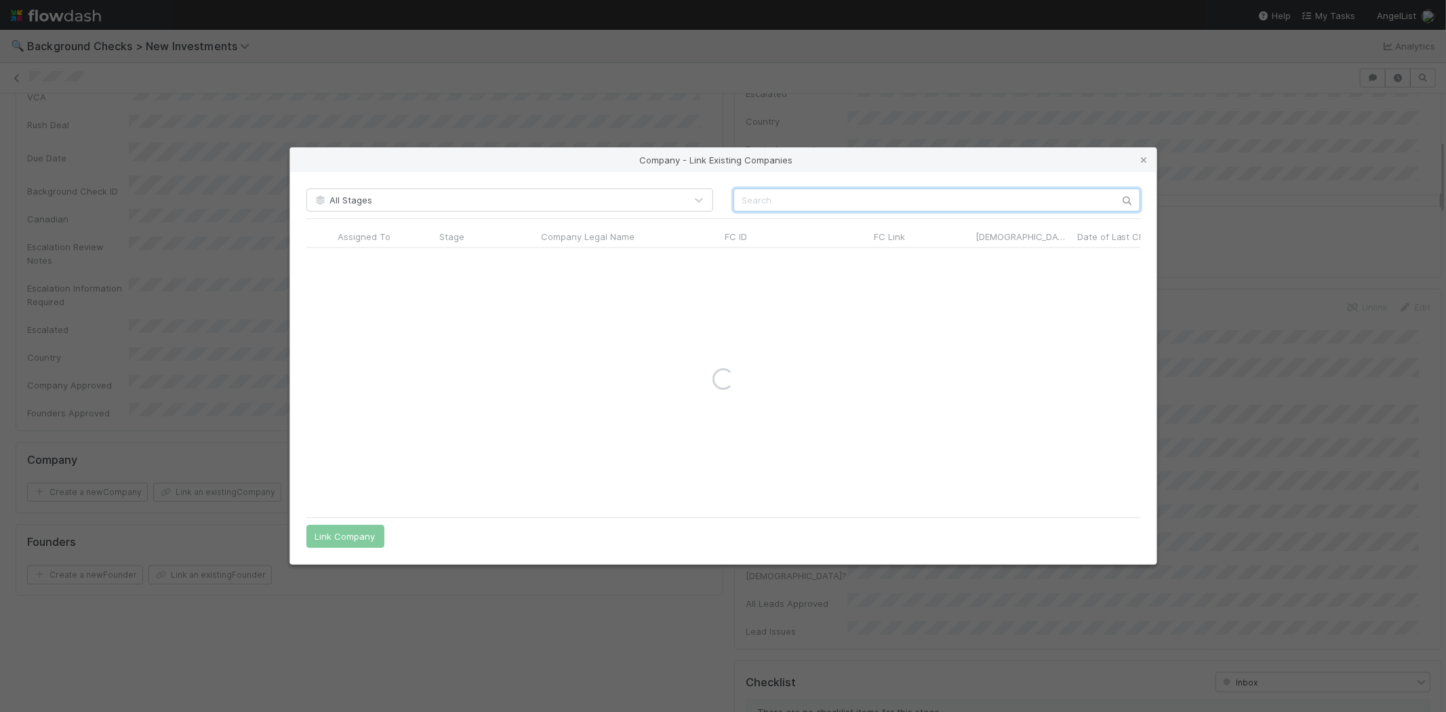
click at [795, 194] on input "text" at bounding box center [937, 200] width 407 height 23
paste input "Aalo Holdings Inc."
type input "Aalo Holdings Inc."
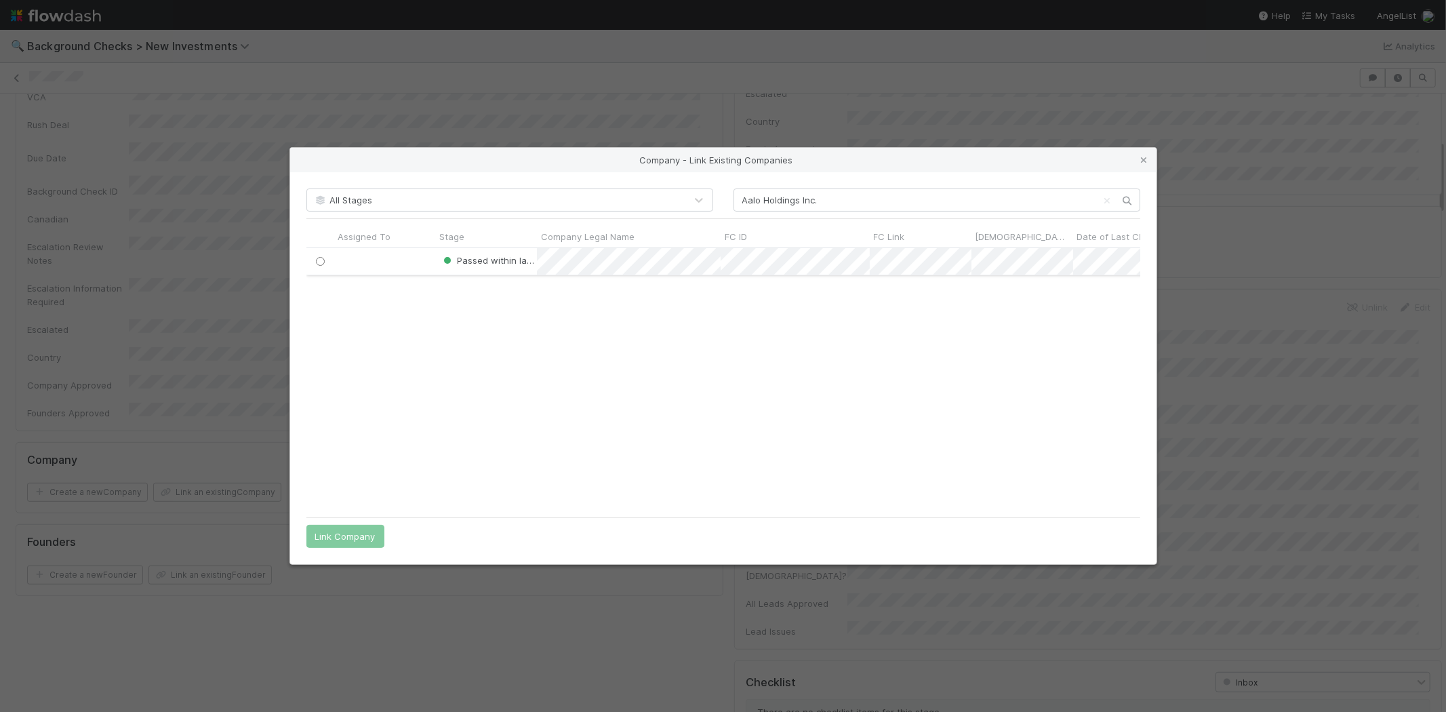
click at [317, 260] on input "radio" at bounding box center [319, 261] width 9 height 9
click at [361, 534] on button "Link Company" at bounding box center [345, 536] width 78 height 23
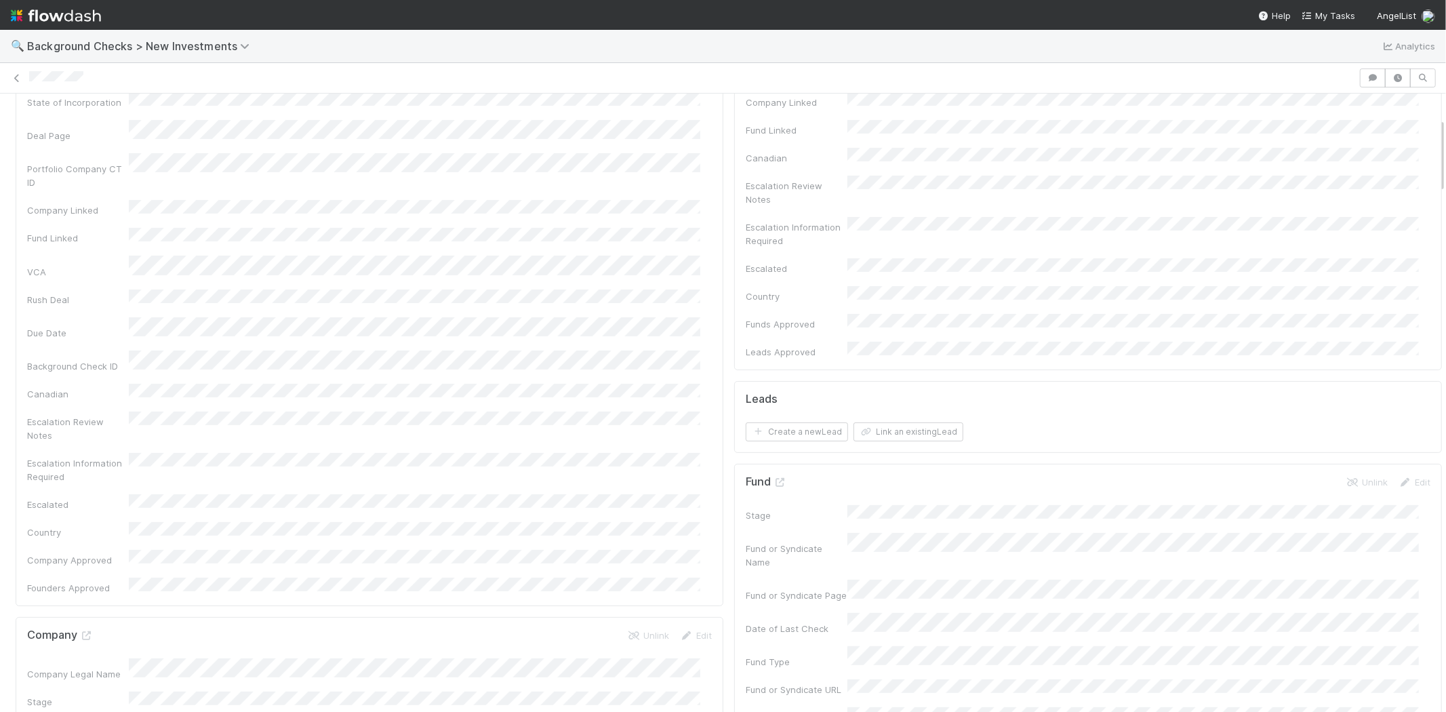
scroll to position [226, 0]
click at [688, 606] on link "Edit" at bounding box center [696, 611] width 32 height 11
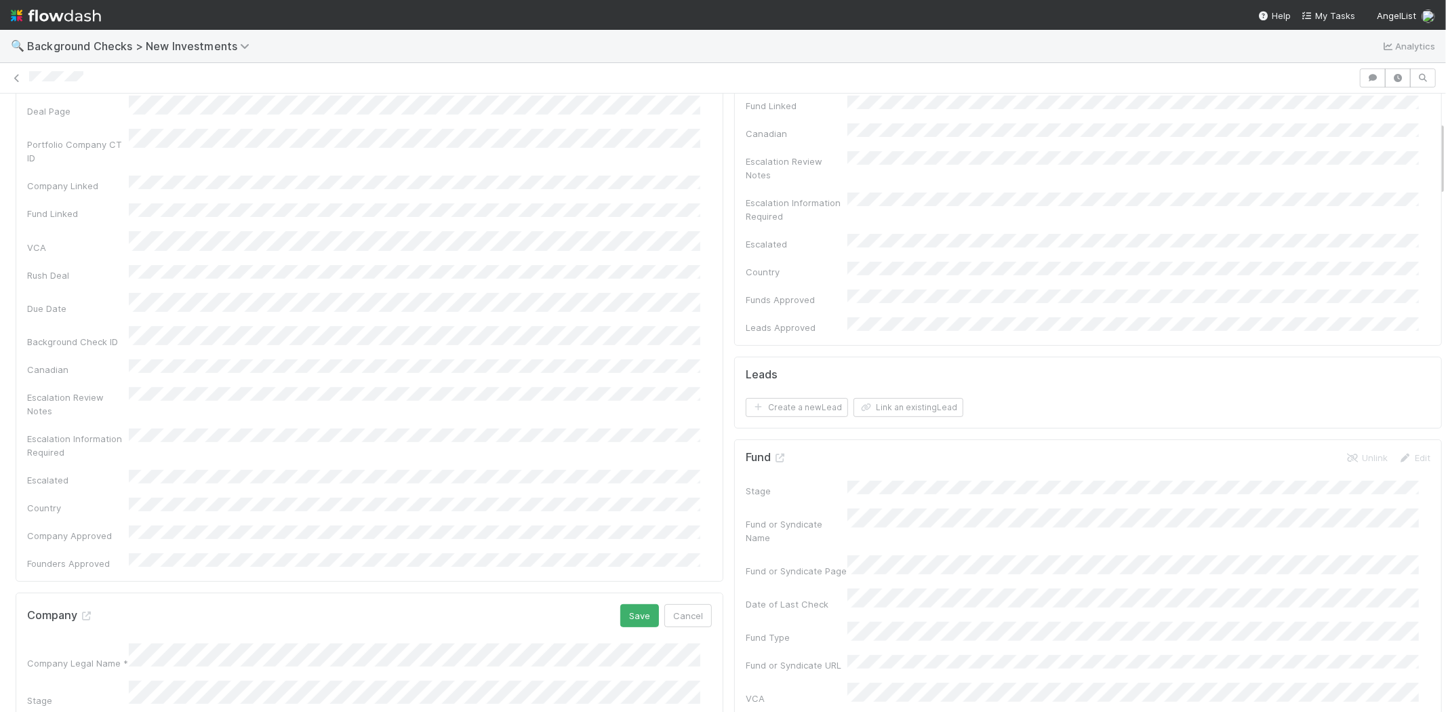
click at [90, 643] on div "Company Legal Name *" at bounding box center [369, 656] width 685 height 26
click at [391, 476] on div "Company Name Company Legal Name Country of Incorporation State of Incorporation…" at bounding box center [369, 262] width 685 height 616
click at [689, 604] on button "Cancel" at bounding box center [688, 615] width 47 height 23
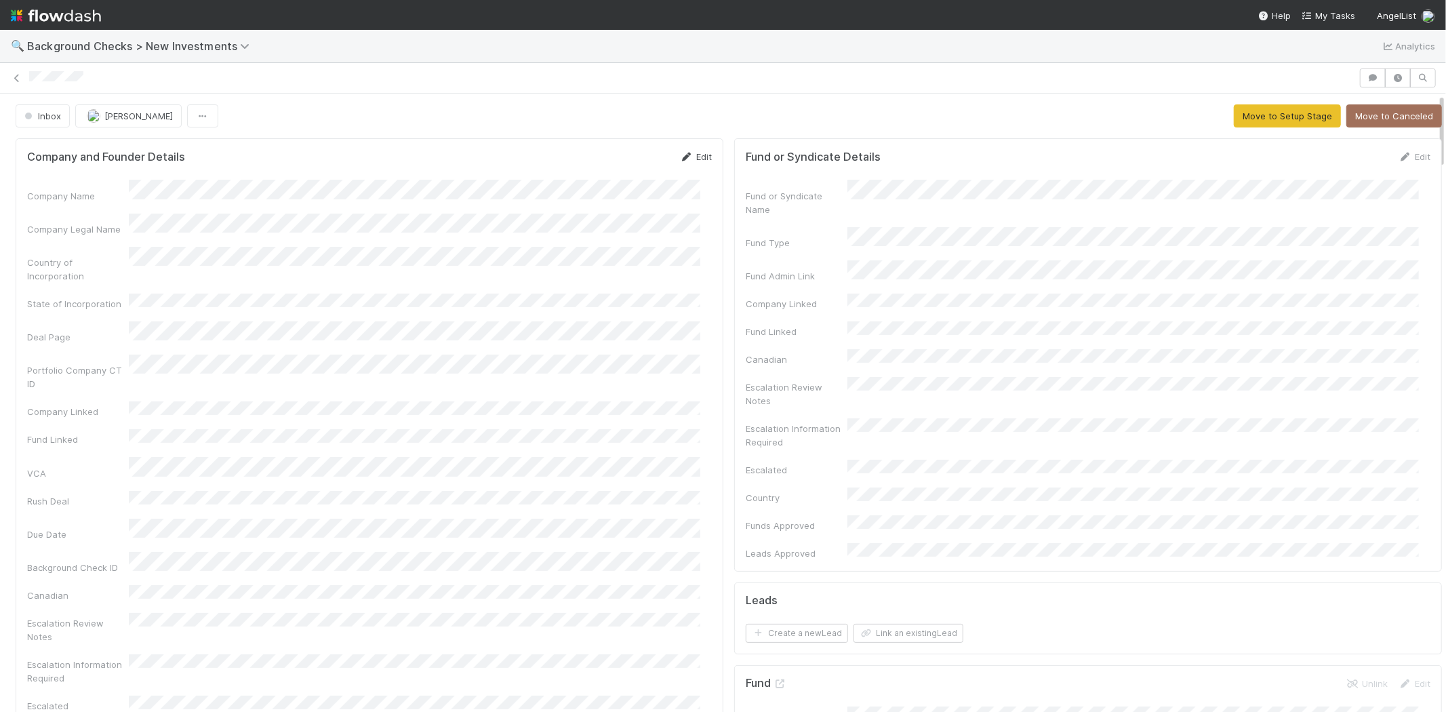
click at [694, 155] on link "Edit" at bounding box center [696, 156] width 32 height 11
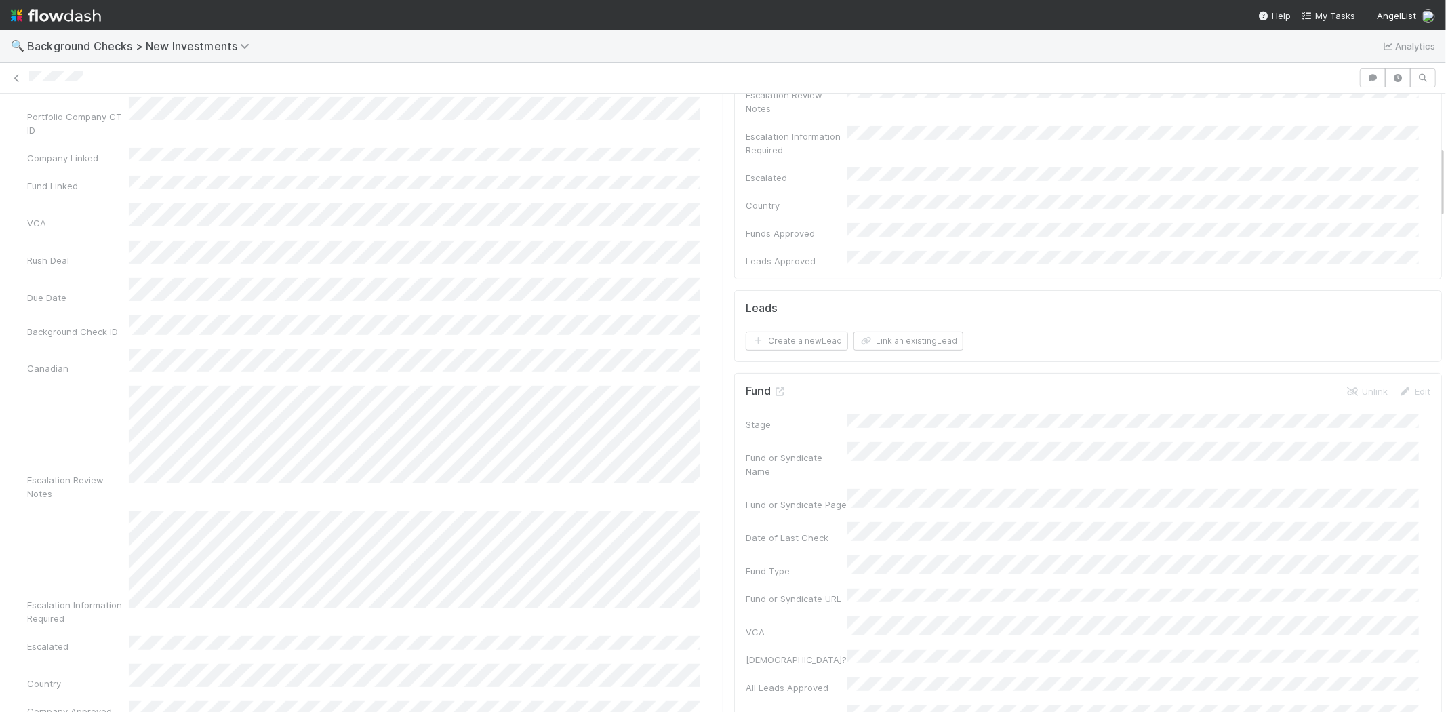
scroll to position [452, 0]
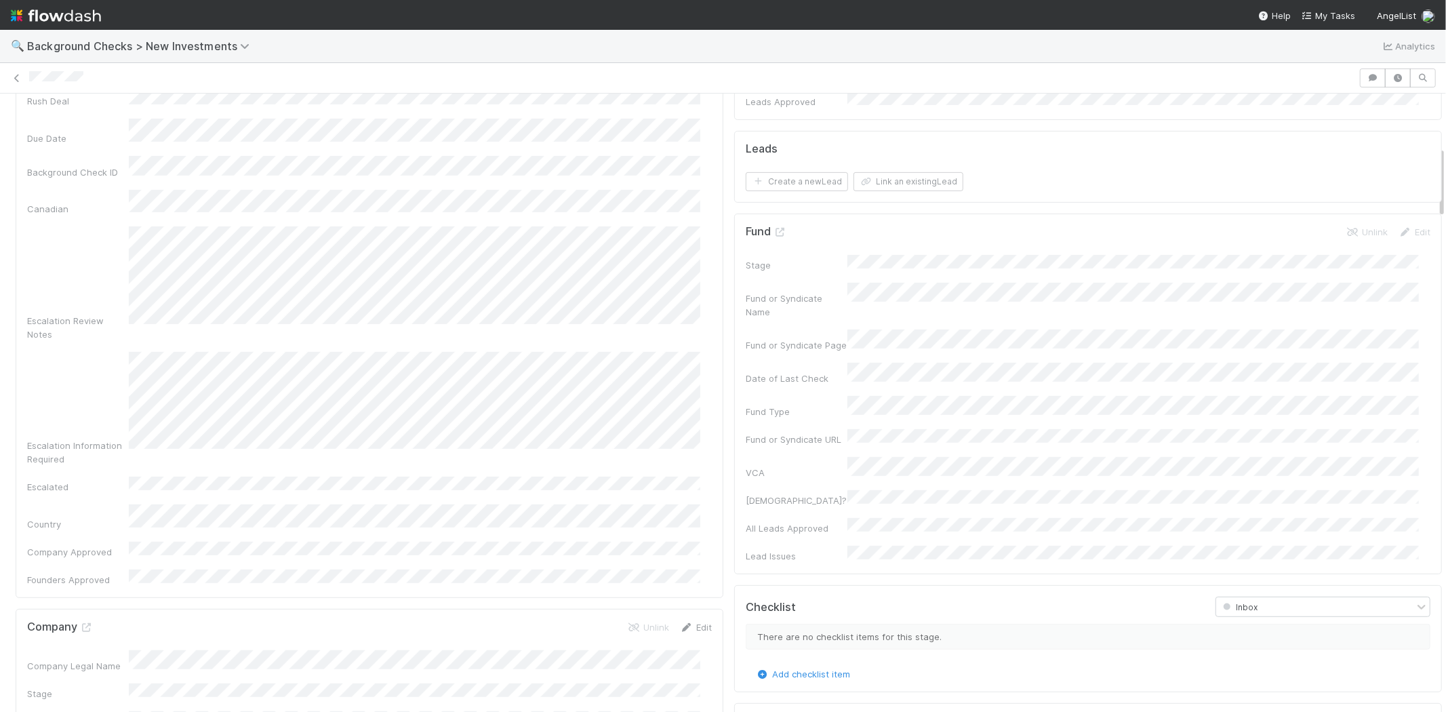
click at [693, 622] on link "Edit" at bounding box center [696, 627] width 32 height 11
click at [127, 660] on div "Company Legal Name *" at bounding box center [369, 673] width 685 height 26
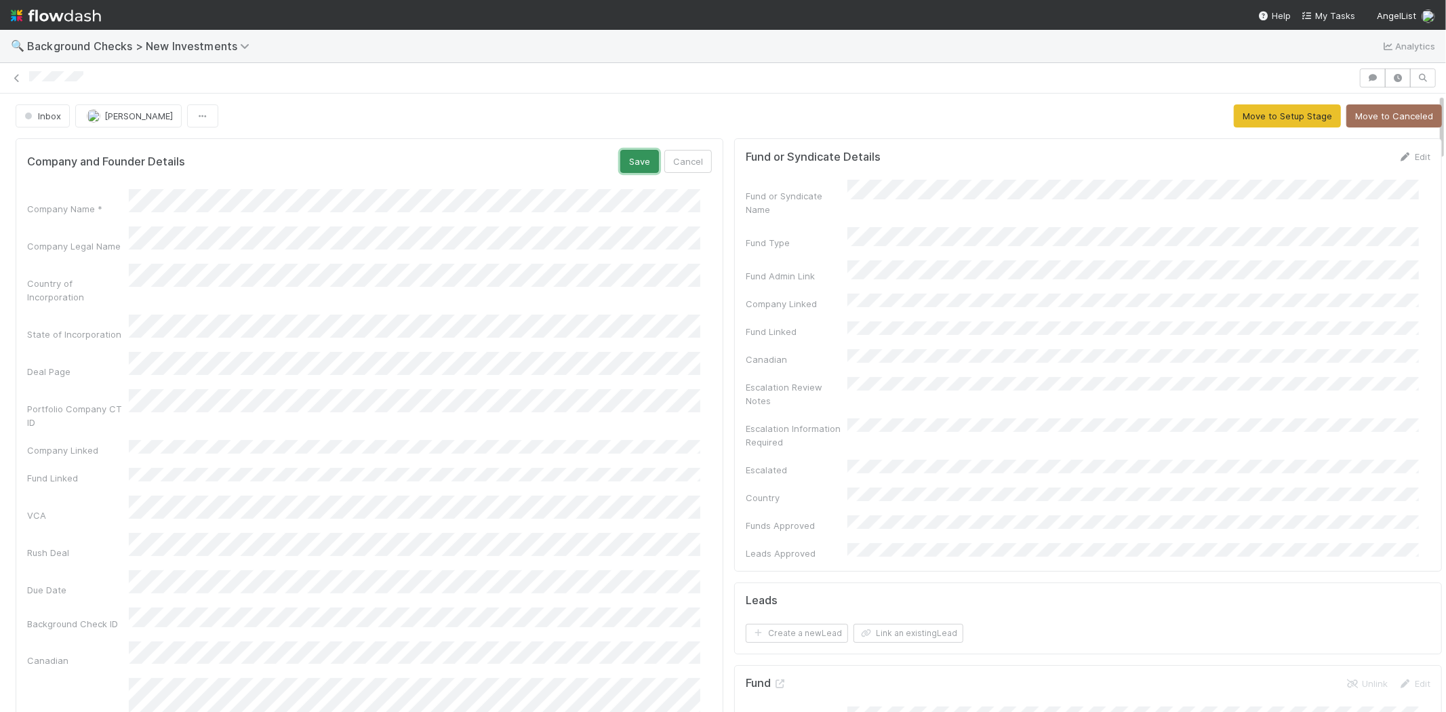
click at [620, 159] on button "Save" at bounding box center [639, 161] width 39 height 23
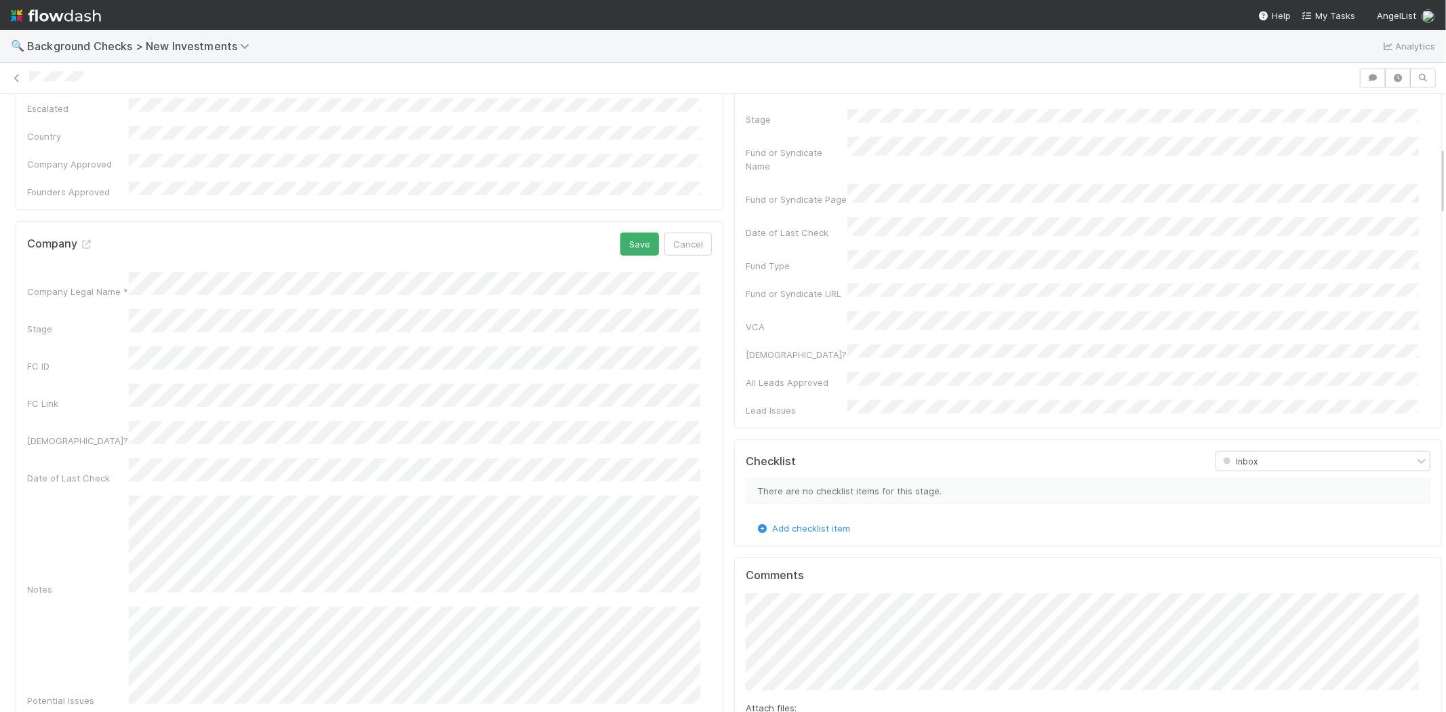
scroll to position [602, 0]
click at [686, 228] on button "Cancel" at bounding box center [688, 239] width 47 height 23
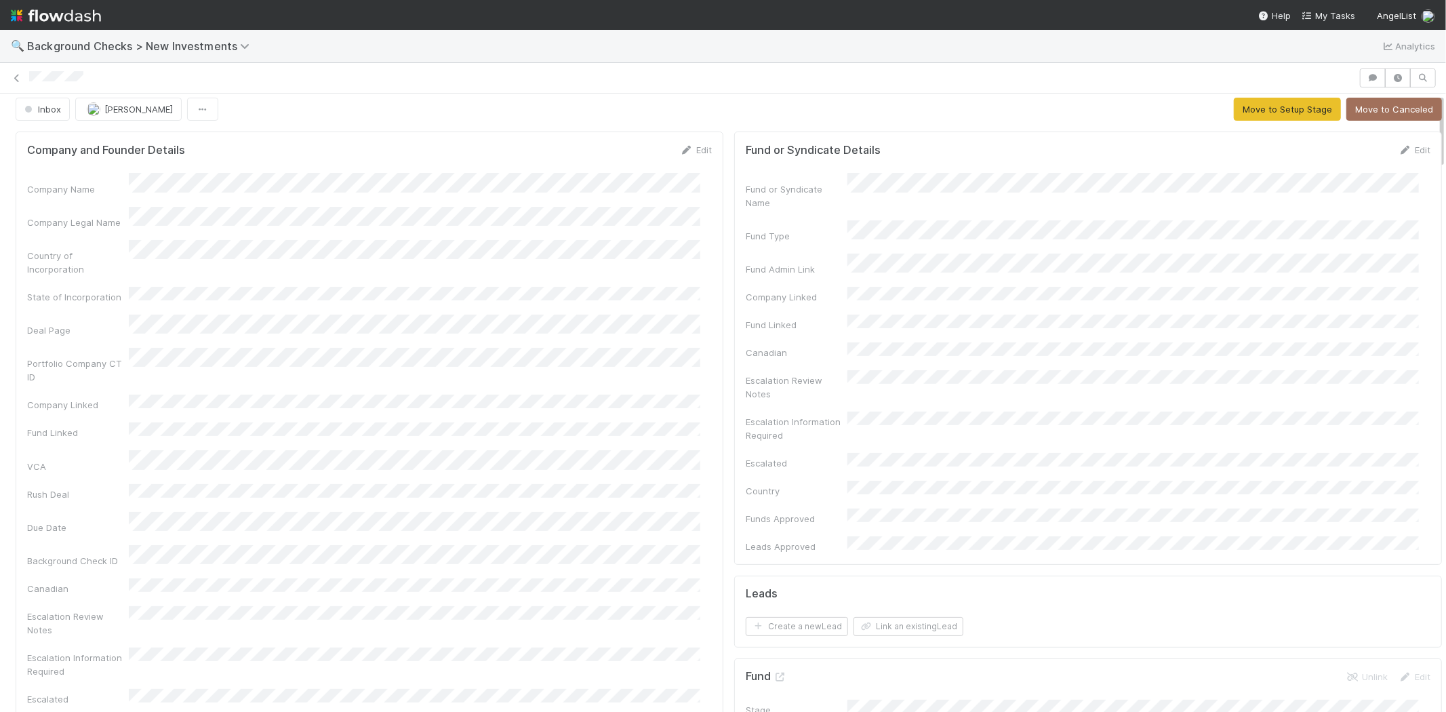
scroll to position [0, 0]
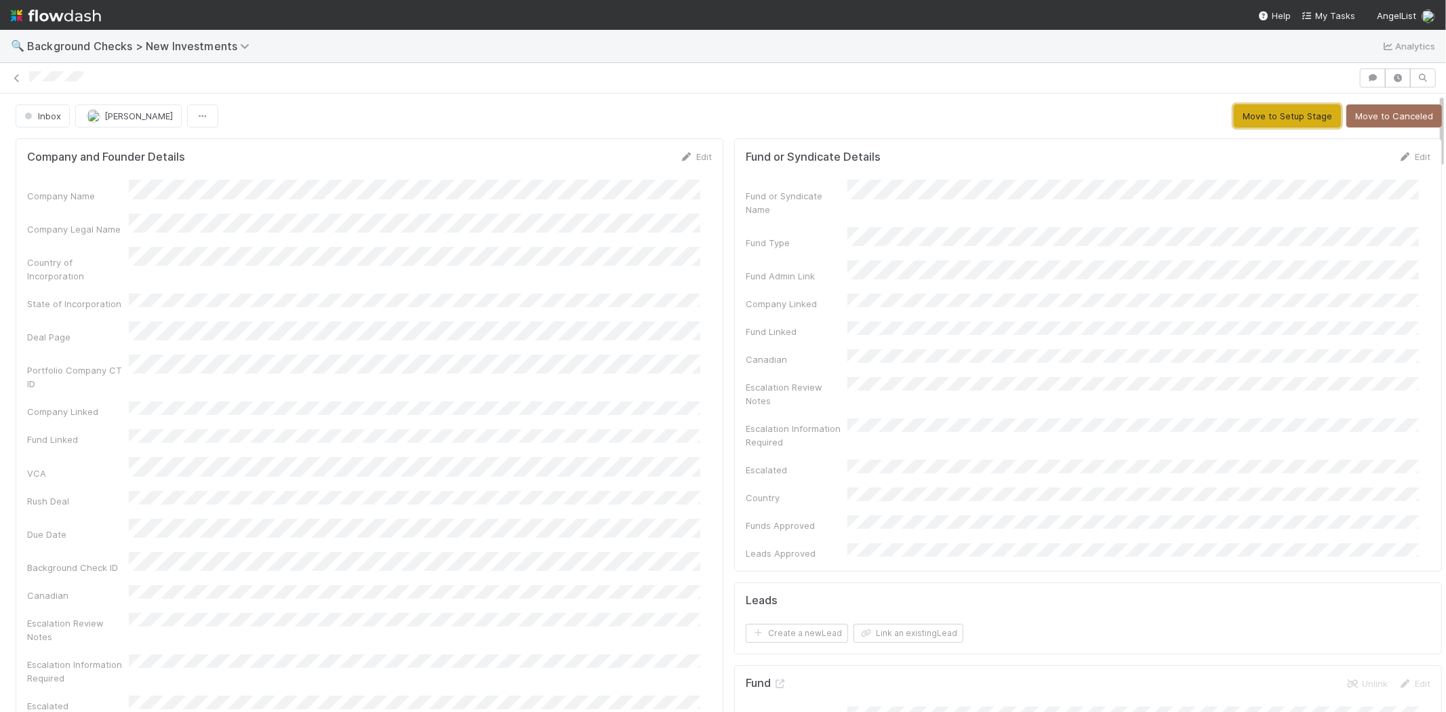
click at [1240, 122] on button "Move to Setup Stage" at bounding box center [1287, 115] width 107 height 23
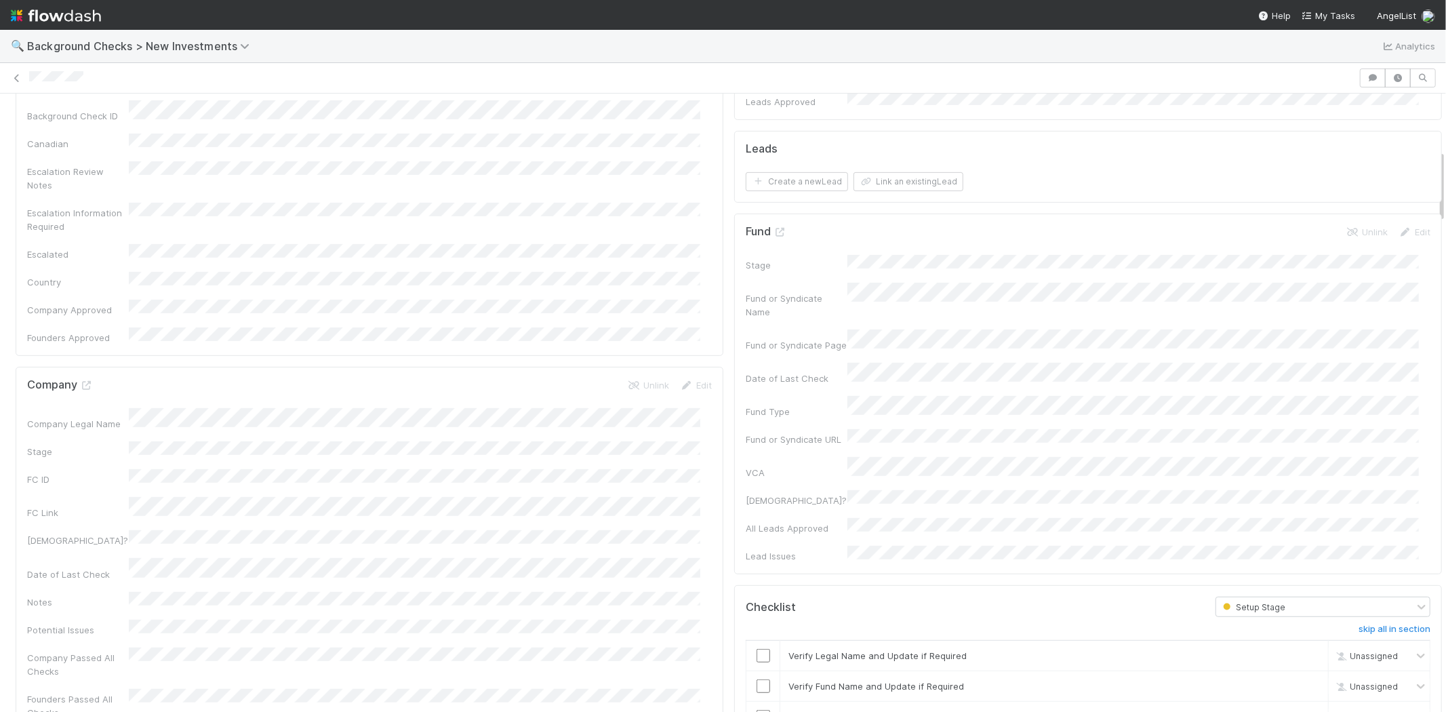
scroll to position [527, 0]
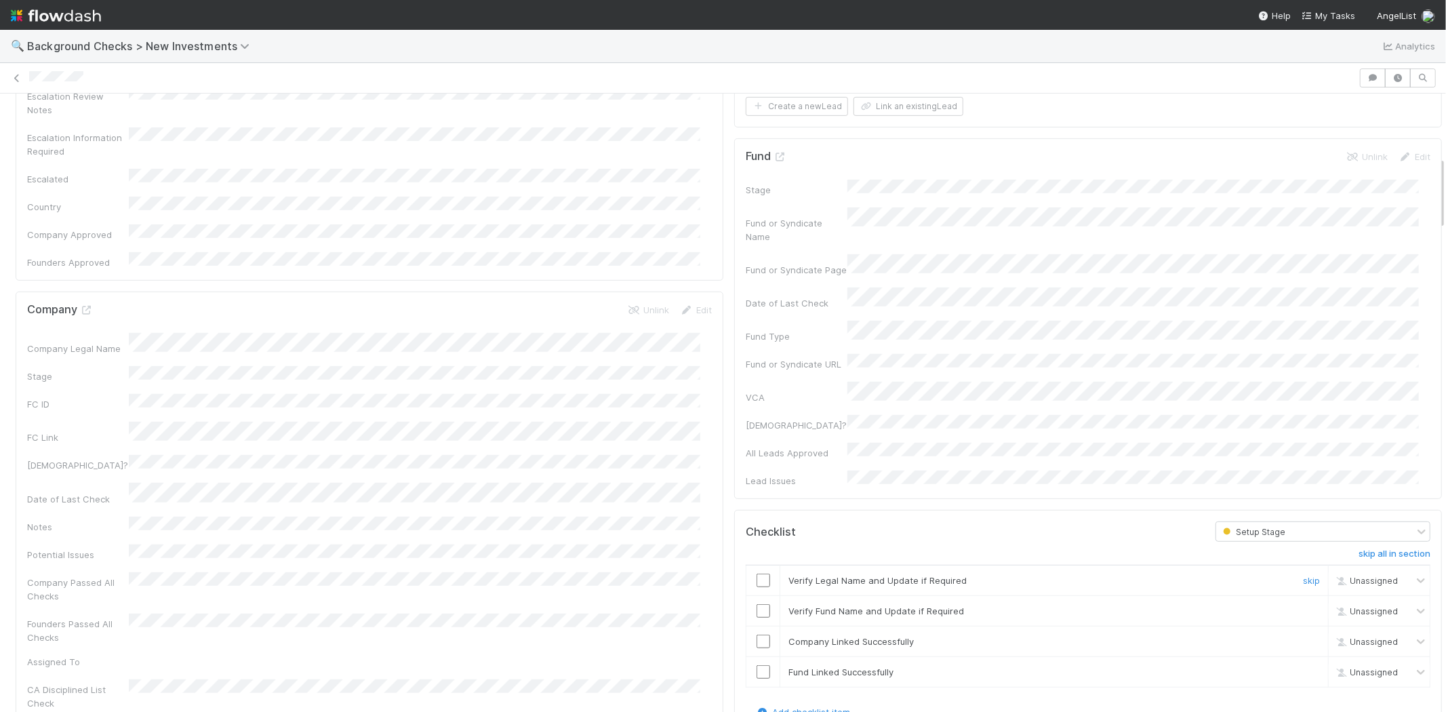
click at [757, 574] on input "checkbox" at bounding box center [764, 581] width 14 height 14
click at [757, 604] on input "checkbox" at bounding box center [764, 611] width 14 height 14
click at [757, 635] on input "checkbox" at bounding box center [764, 642] width 14 height 14
click at [757, 665] on input "checkbox" at bounding box center [764, 672] width 14 height 14
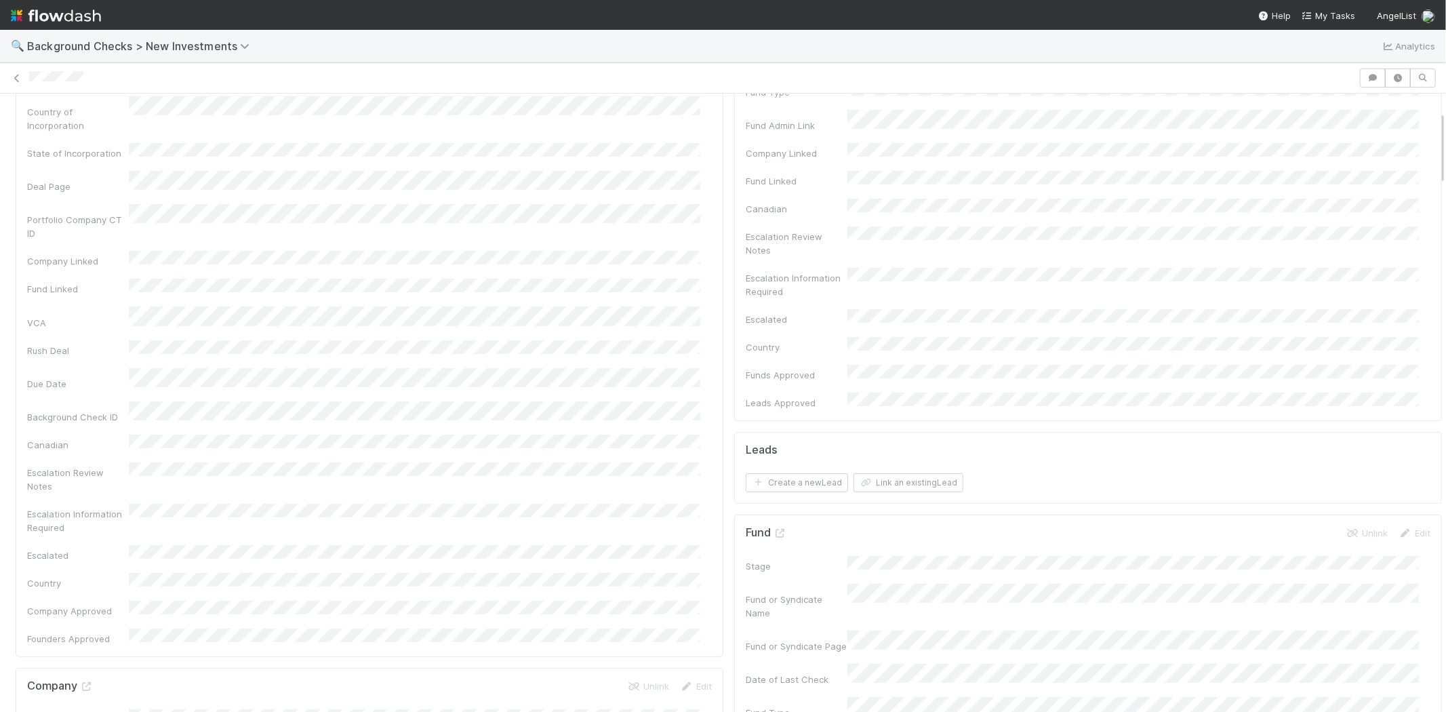
scroll to position [0, 0]
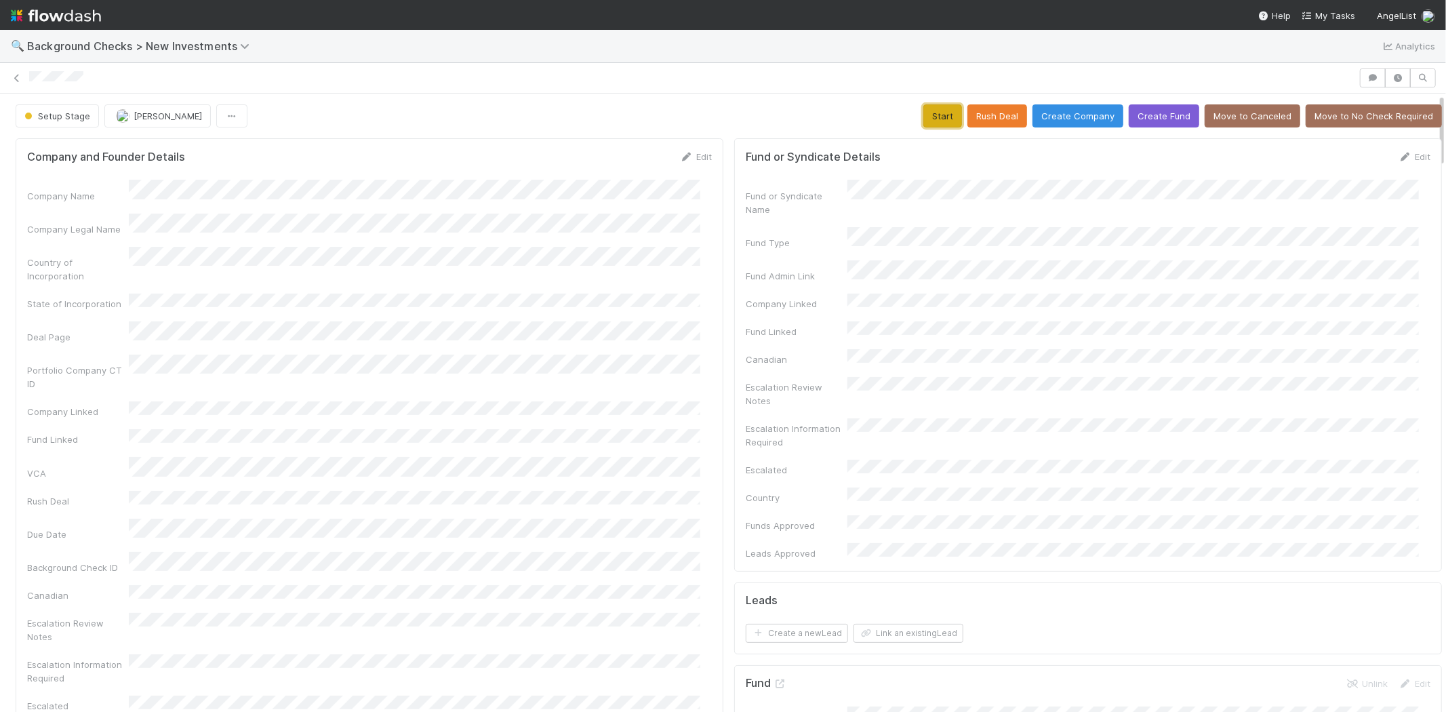
click at [926, 119] on button "Start" at bounding box center [943, 115] width 39 height 23
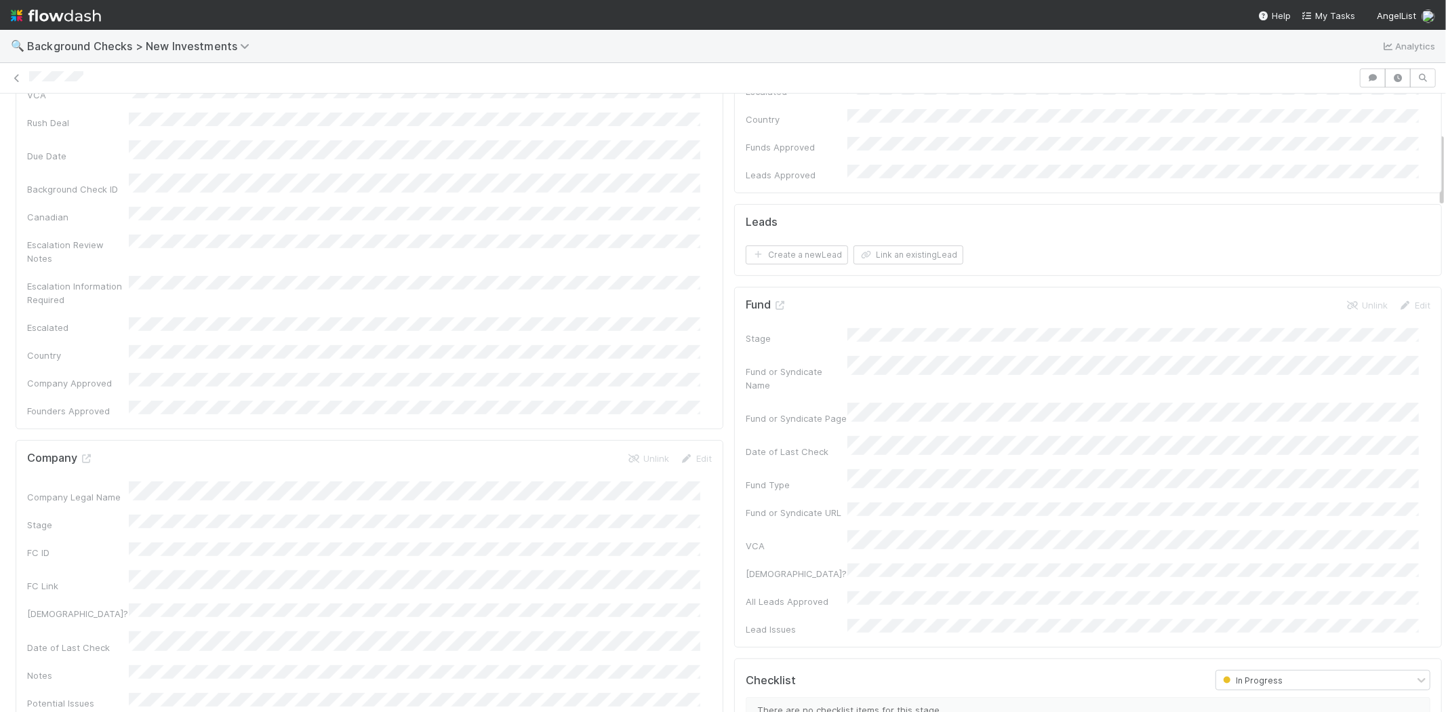
scroll to position [301, 0]
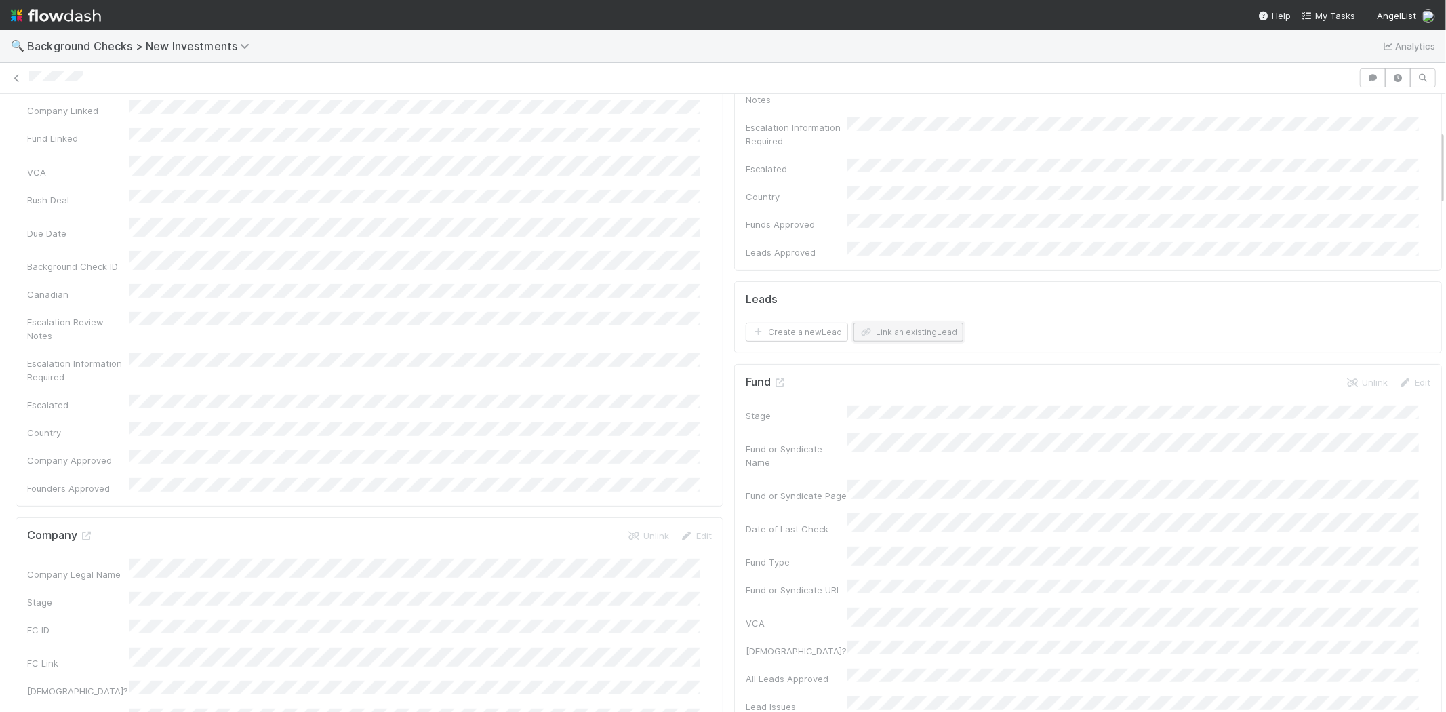
click at [875, 323] on button "Link an existing Lead" at bounding box center [909, 332] width 110 height 19
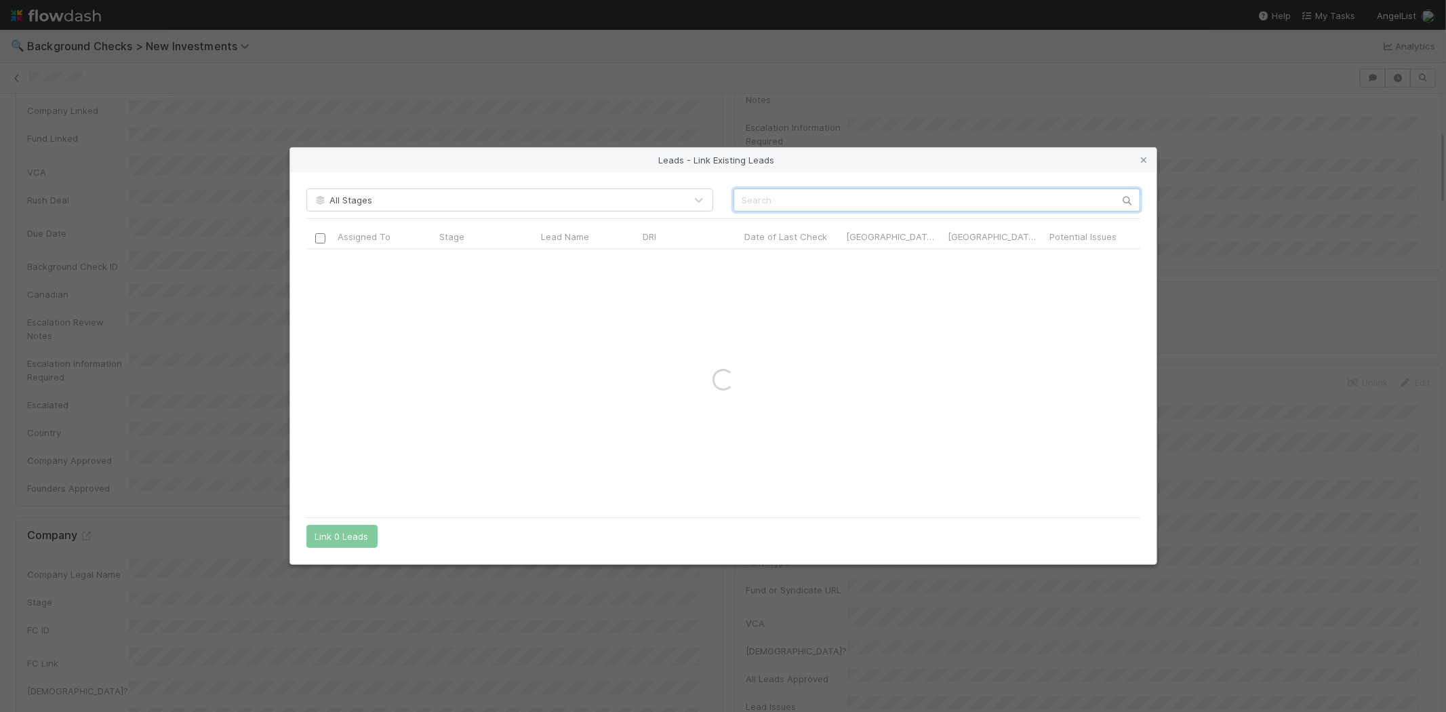
click at [918, 193] on input "text" at bounding box center [937, 200] width 407 height 23
paste input "Zachary Ginsburg"
type input "Zachary Ginsburg"
click at [325, 264] on div at bounding box center [320, 262] width 16 height 15
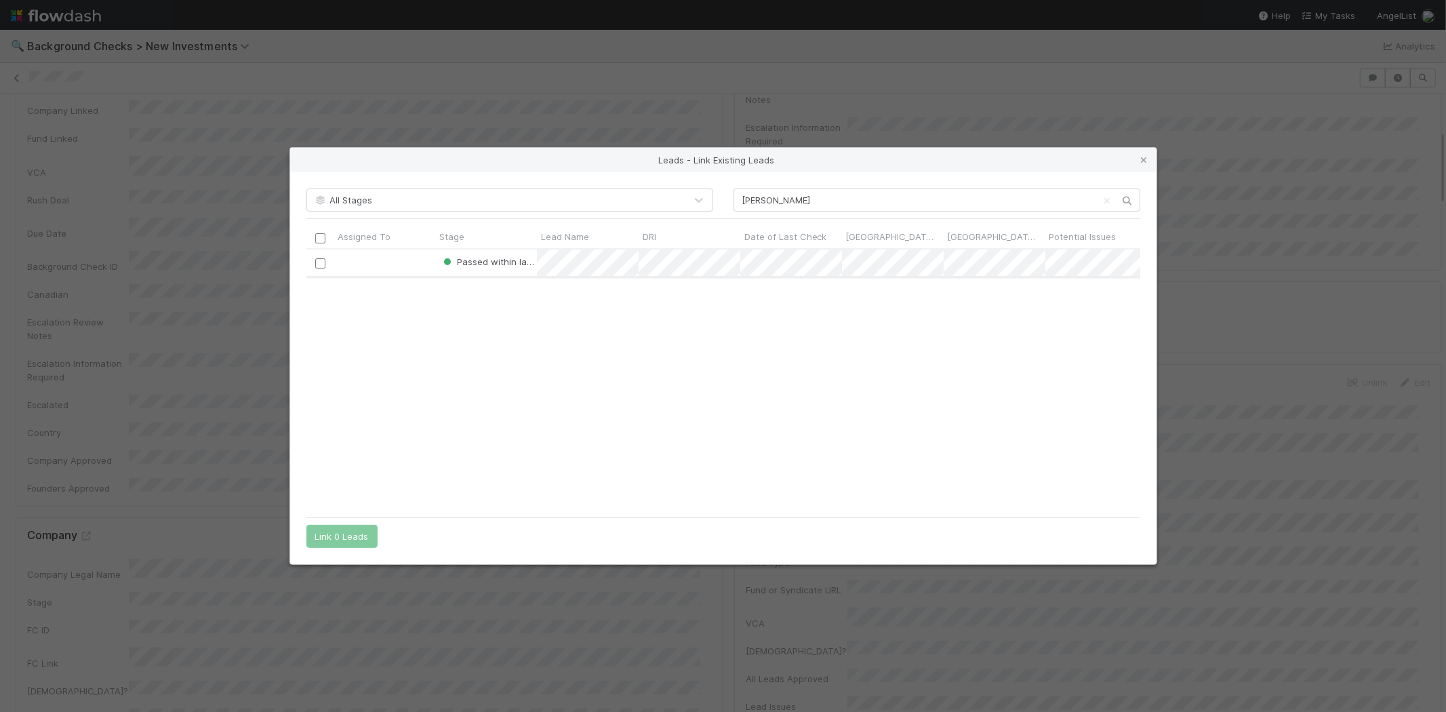
click at [323, 264] on input "checkbox" at bounding box center [320, 263] width 10 height 10
drag, startPoint x: 360, startPoint y: 530, endPoint x: 453, endPoint y: 514, distance: 94.3
click at [360, 531] on button "Link 1 Lead" at bounding box center [338, 536] width 65 height 23
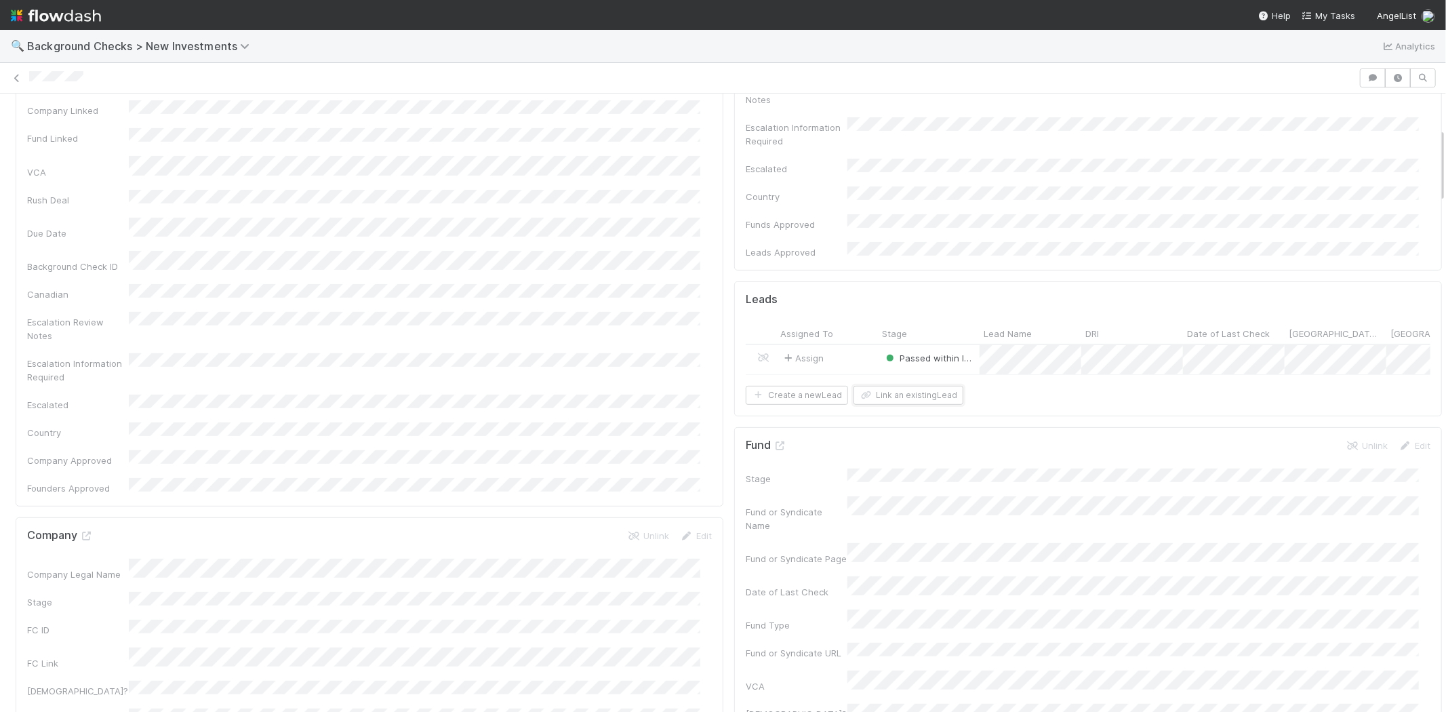
scroll to position [0, 0]
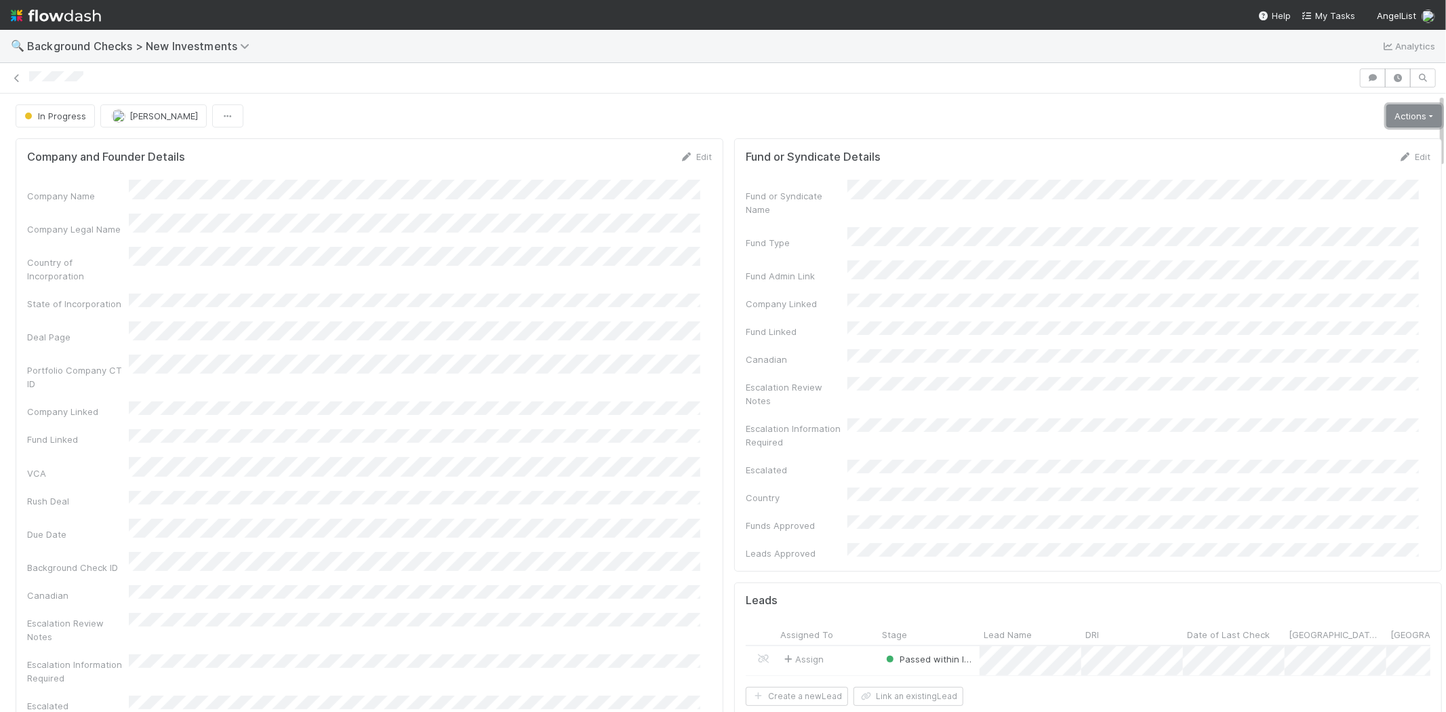
click at [1402, 118] on link "Actions" at bounding box center [1415, 115] width 56 height 23
click at [1346, 141] on button "Finish" at bounding box center [1367, 144] width 151 height 19
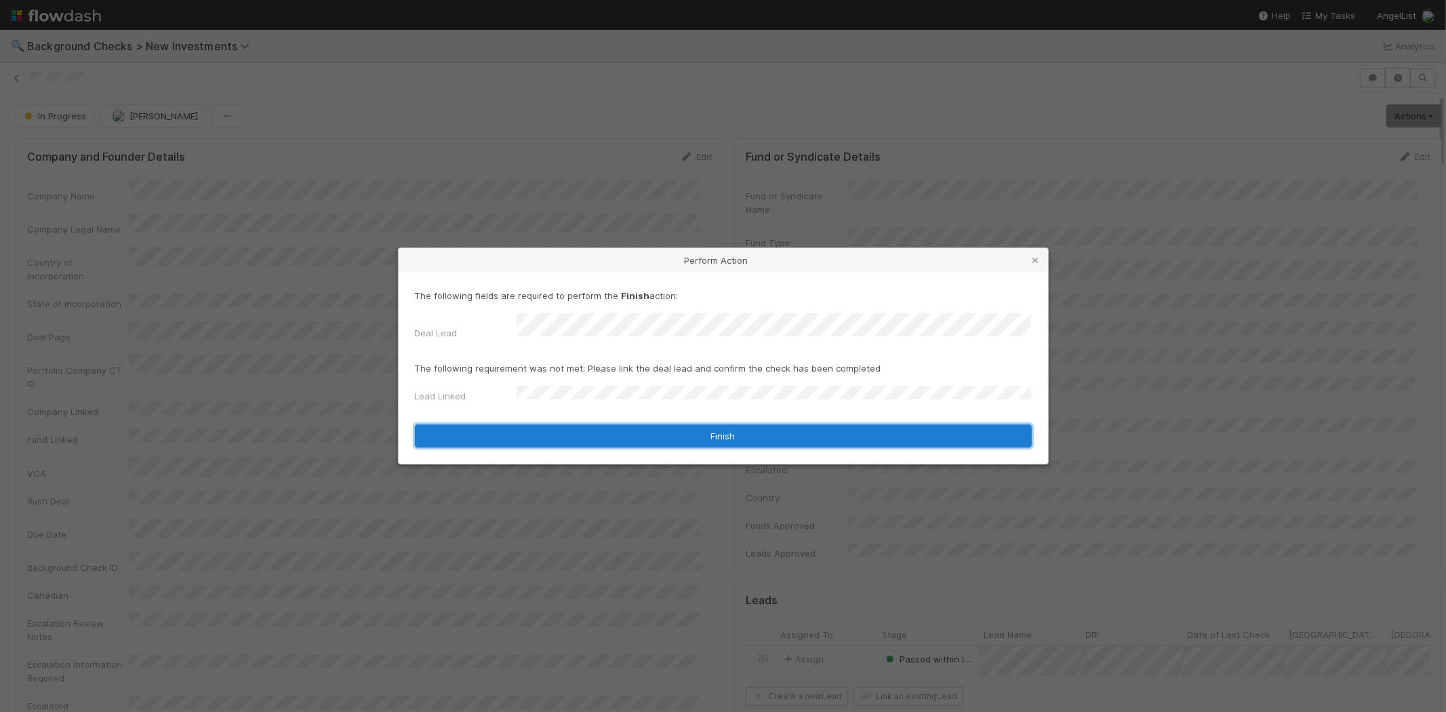
drag, startPoint x: 692, startPoint y: 435, endPoint x: 713, endPoint y: 439, distance: 20.9
click at [694, 435] on button "Finish" at bounding box center [723, 435] width 617 height 23
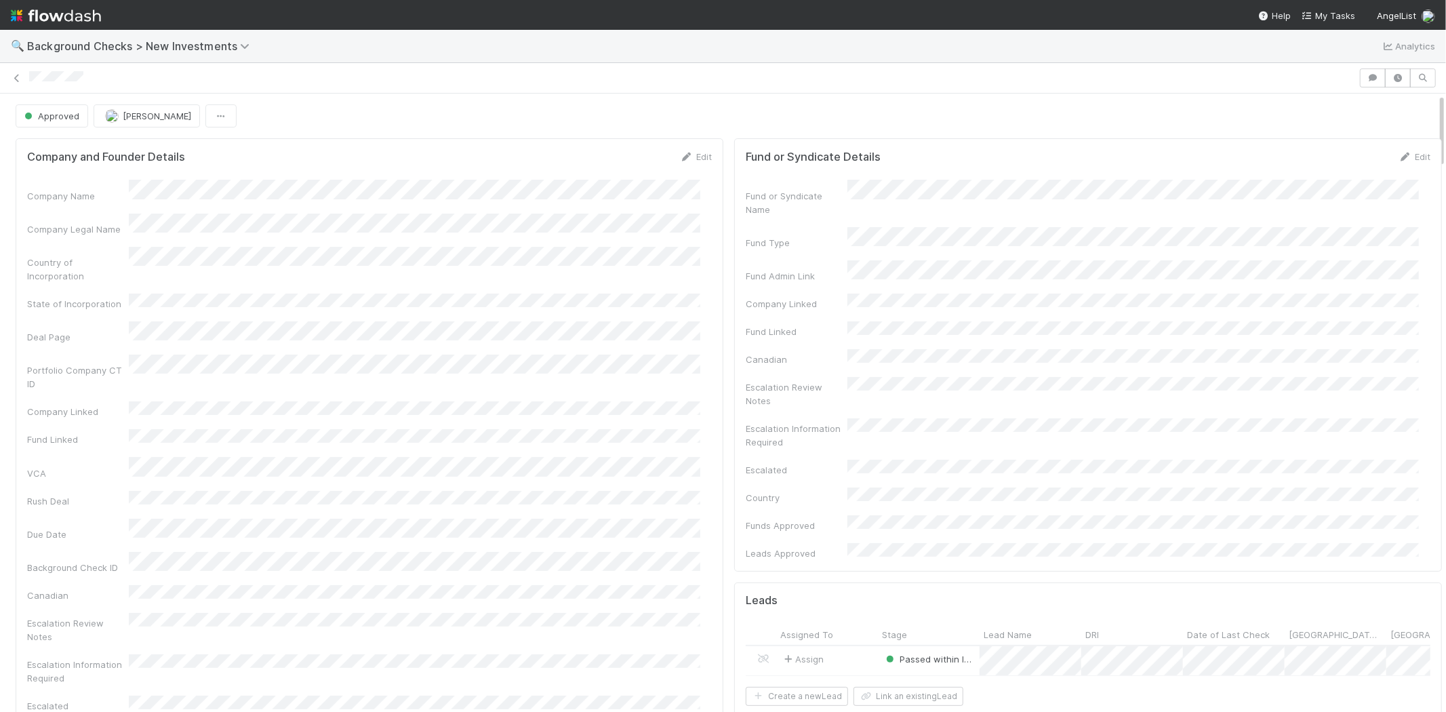
drag, startPoint x: 95, startPoint y: 77, endPoint x: 27, endPoint y: 80, distance: 67.9
click at [27, 80] on div at bounding box center [723, 77] width 1446 height 19
click at [1343, 9] on link "My Tasks" at bounding box center [1329, 16] width 54 height 14
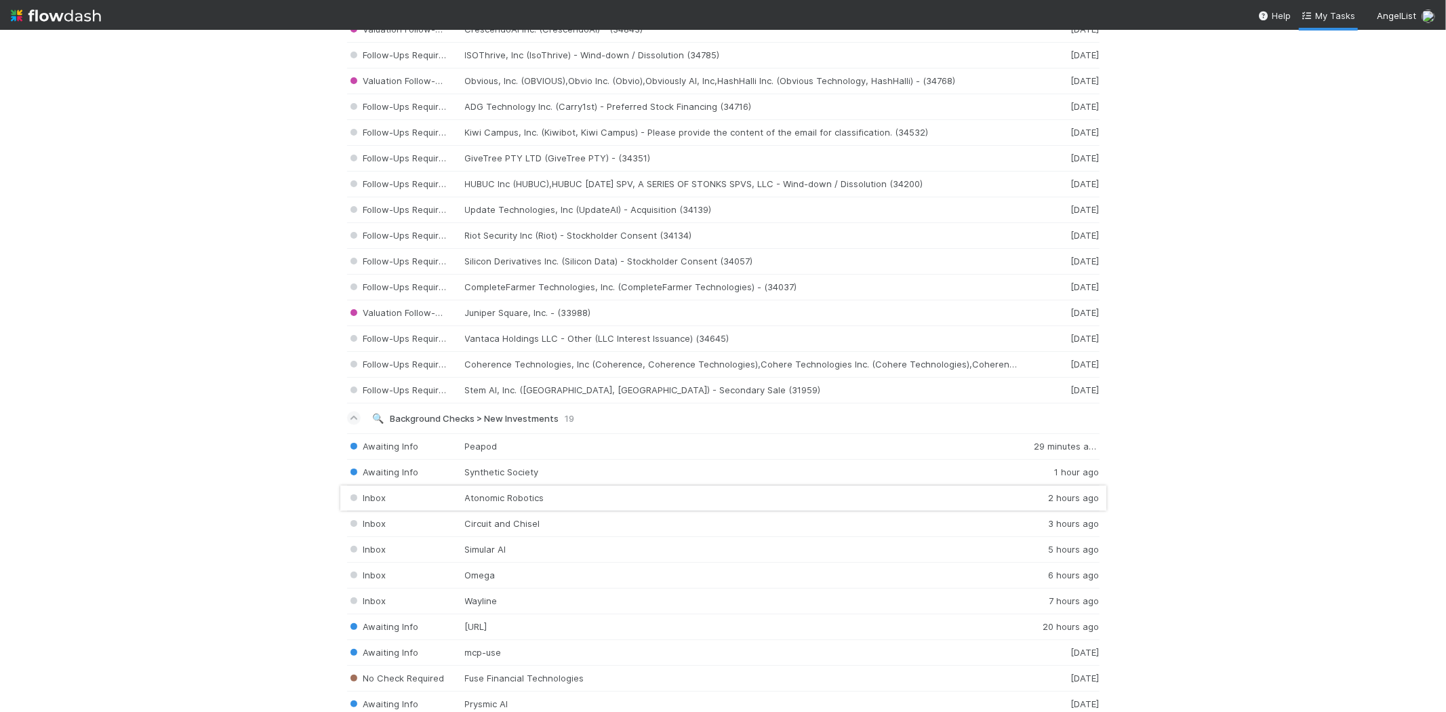
scroll to position [2185, 0]
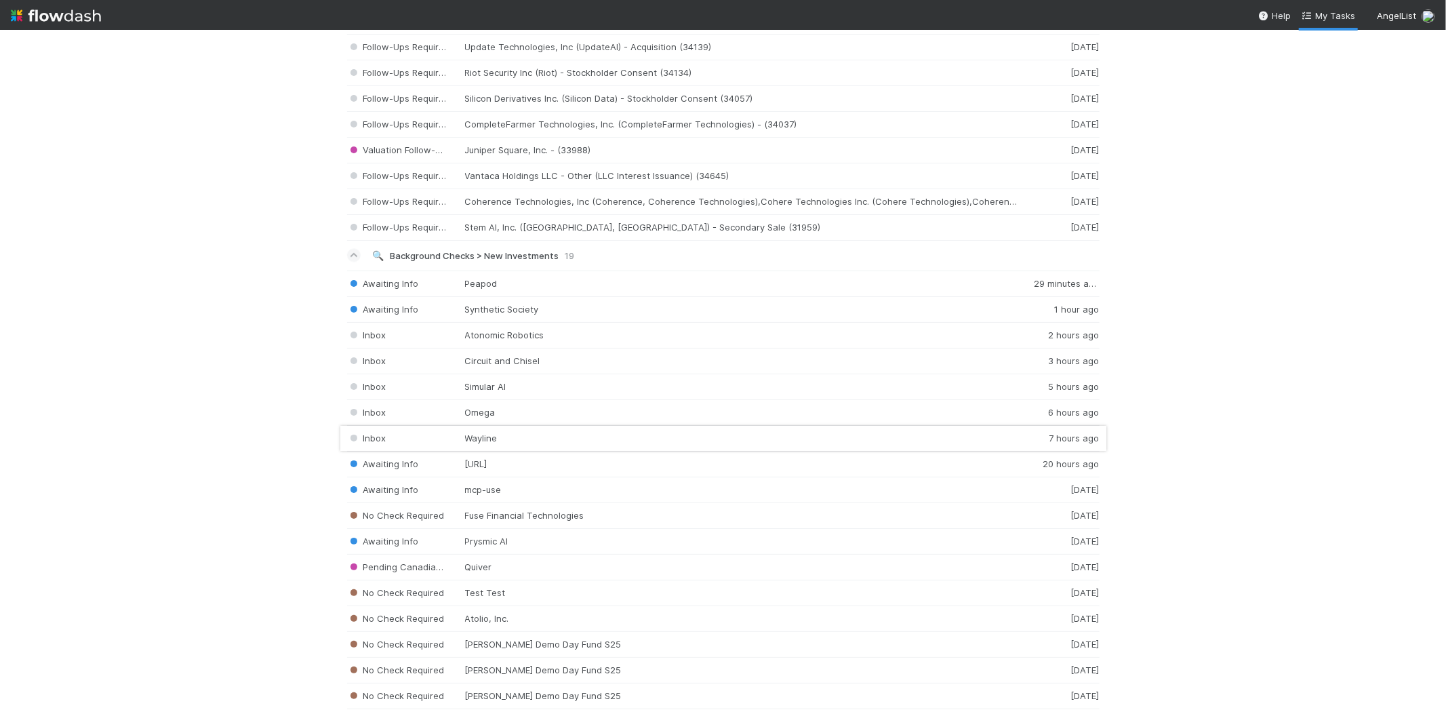
click at [511, 439] on div "Inbox Wayline 7 hours ago" at bounding box center [723, 439] width 753 height 26
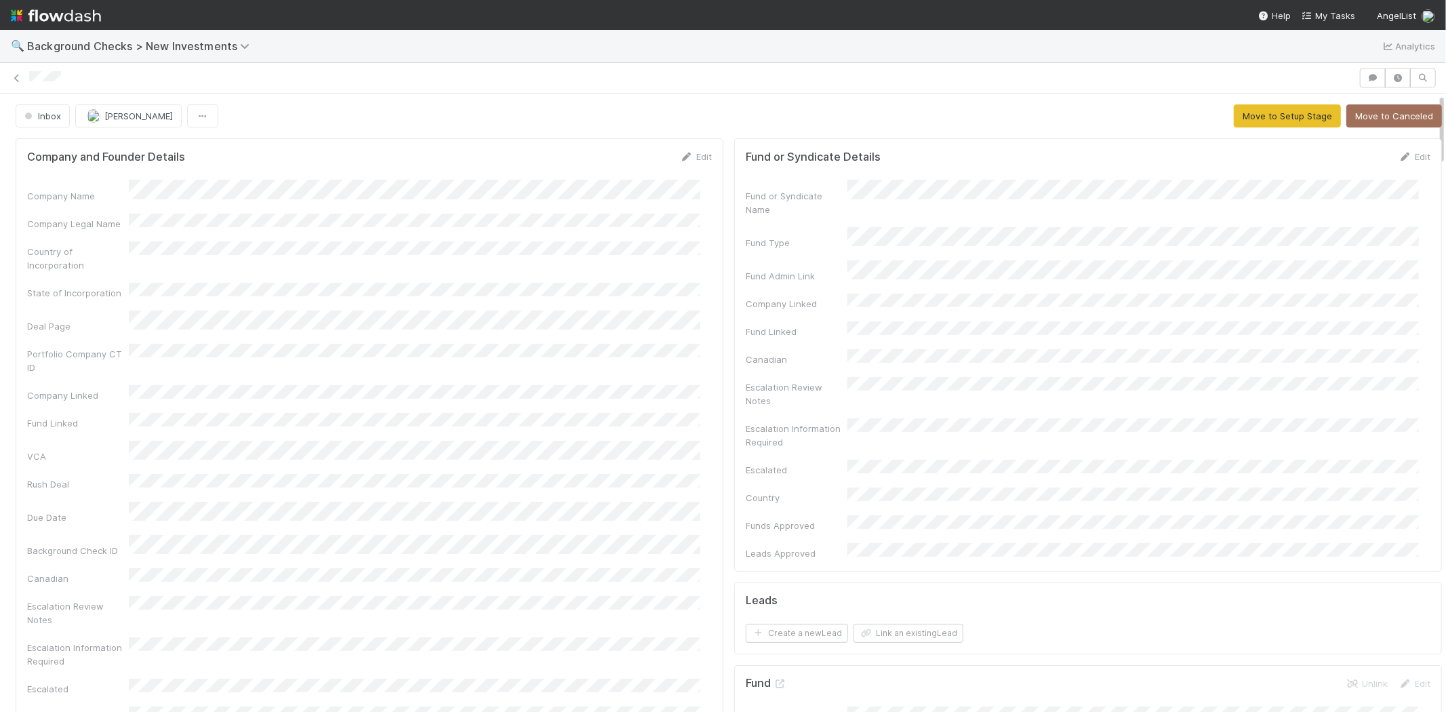
click at [29, 73] on div at bounding box center [692, 78] width 1326 height 14
click at [690, 154] on link "Edit" at bounding box center [696, 156] width 32 height 11
click at [127, 236] on div "Company Legal Name" at bounding box center [369, 239] width 685 height 26
click at [625, 158] on button "Save" at bounding box center [639, 161] width 39 height 23
click at [1234, 115] on button "Move to Setup Stage" at bounding box center [1287, 115] width 107 height 23
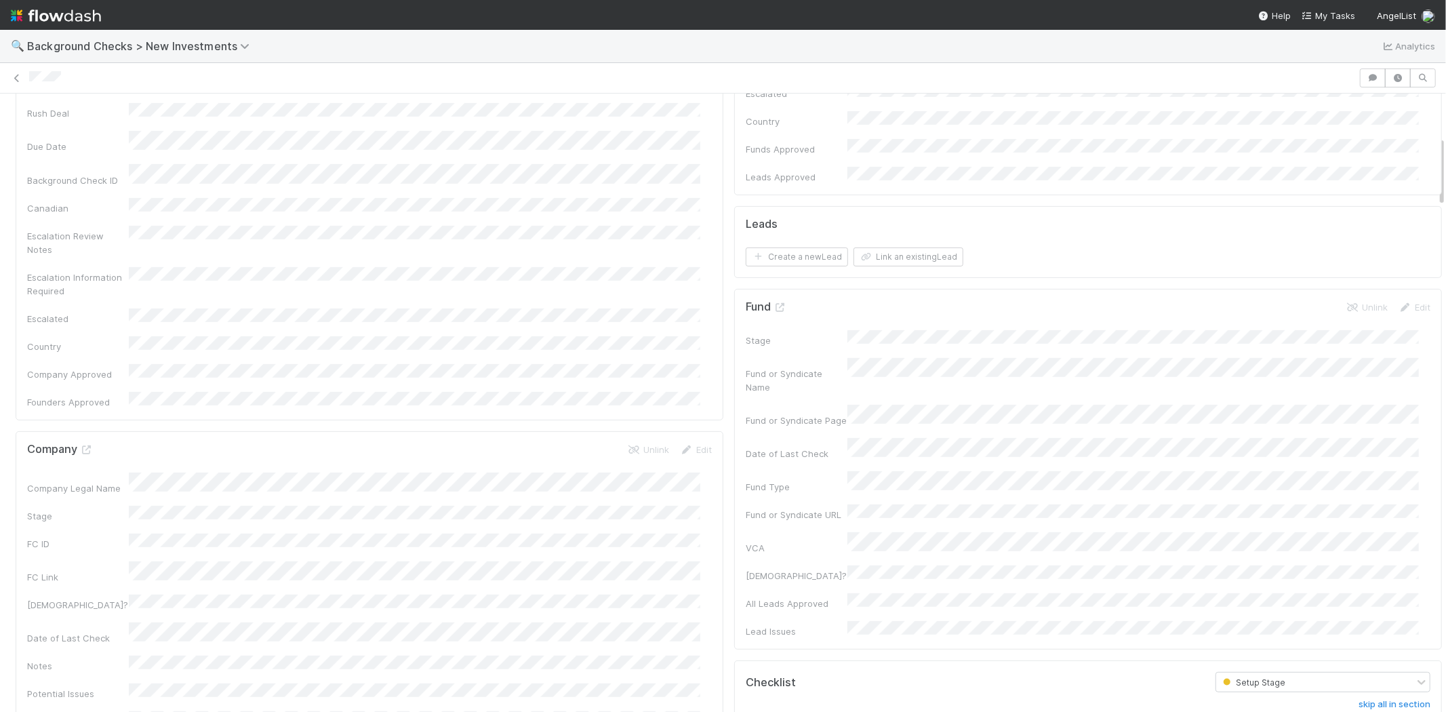
scroll to position [678, 0]
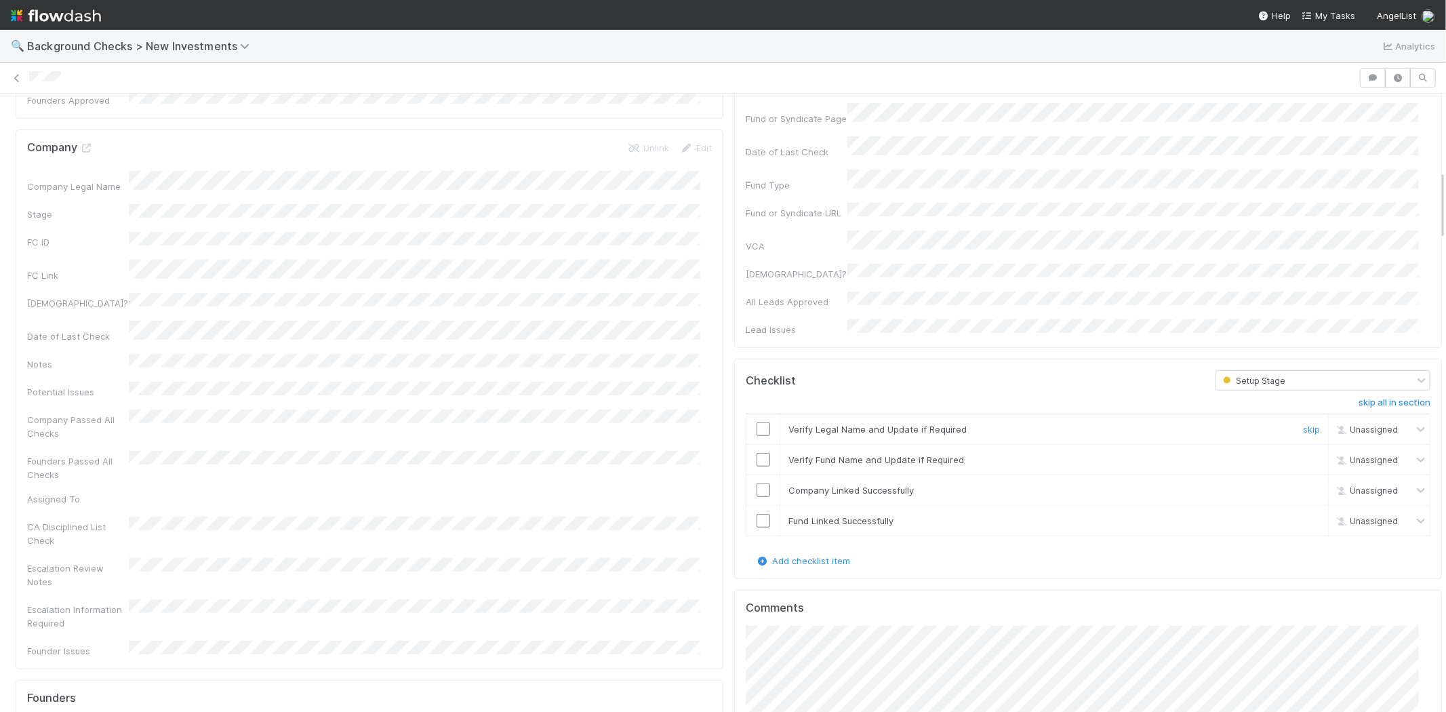
click at [757, 422] on input "checkbox" at bounding box center [764, 429] width 14 height 14
click at [757, 453] on input "checkbox" at bounding box center [764, 460] width 14 height 14
click at [757, 483] on input "checkbox" at bounding box center [764, 490] width 14 height 14
click at [757, 514] on input "checkbox" at bounding box center [764, 521] width 14 height 14
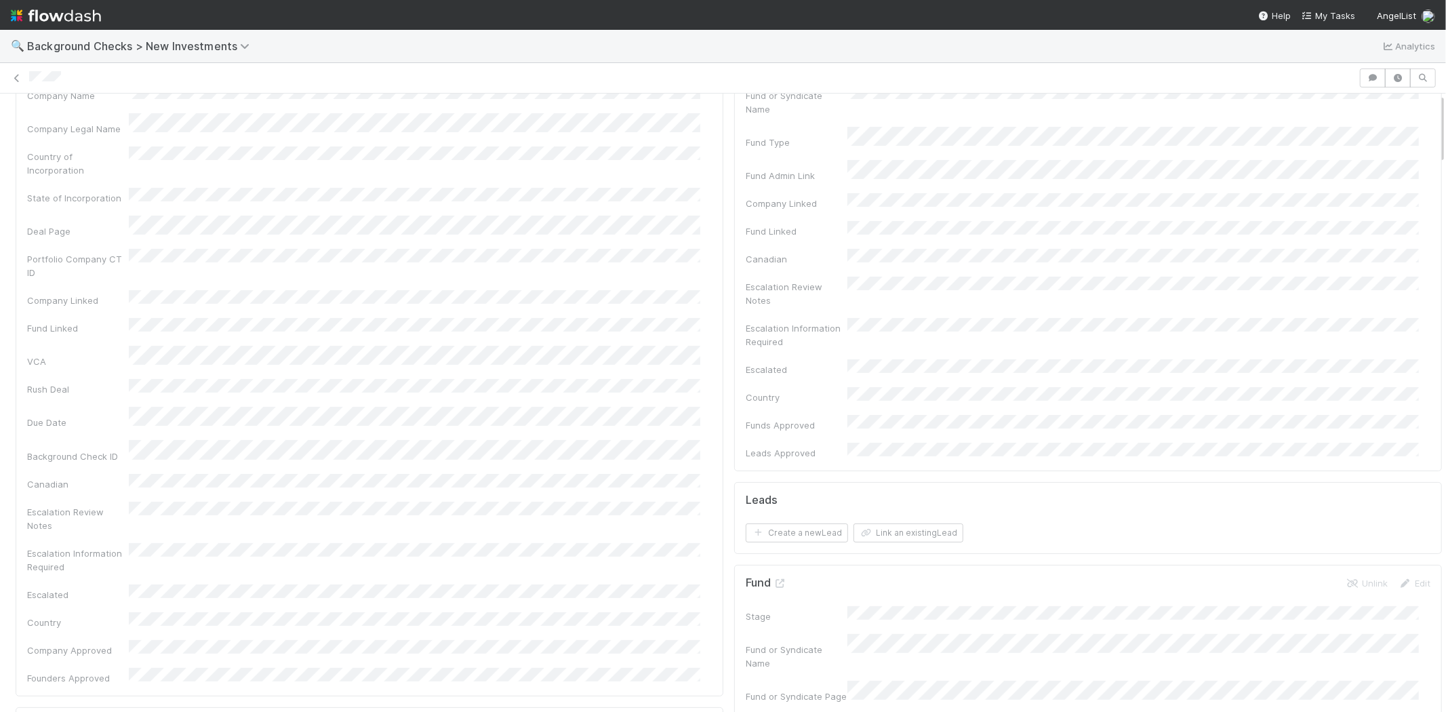
scroll to position [0, 0]
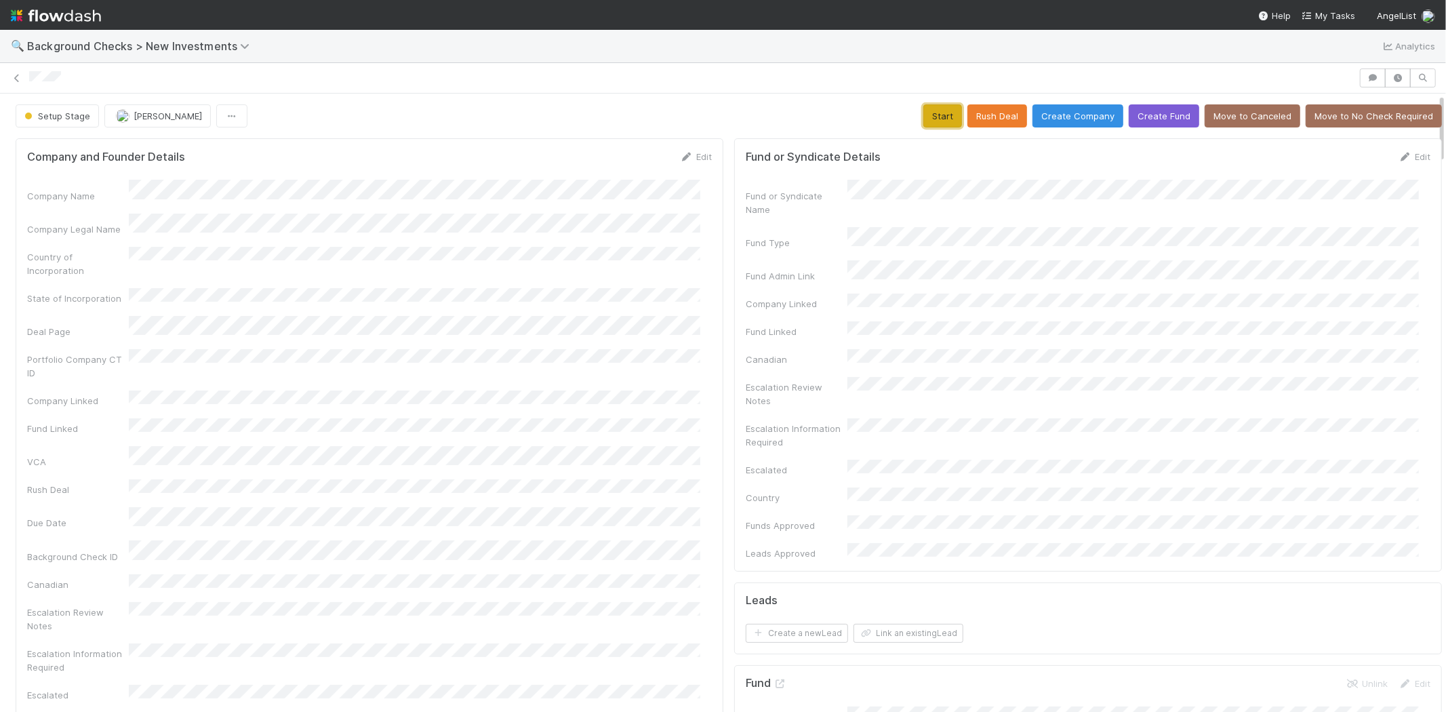
click at [924, 116] on button "Start" at bounding box center [943, 115] width 39 height 23
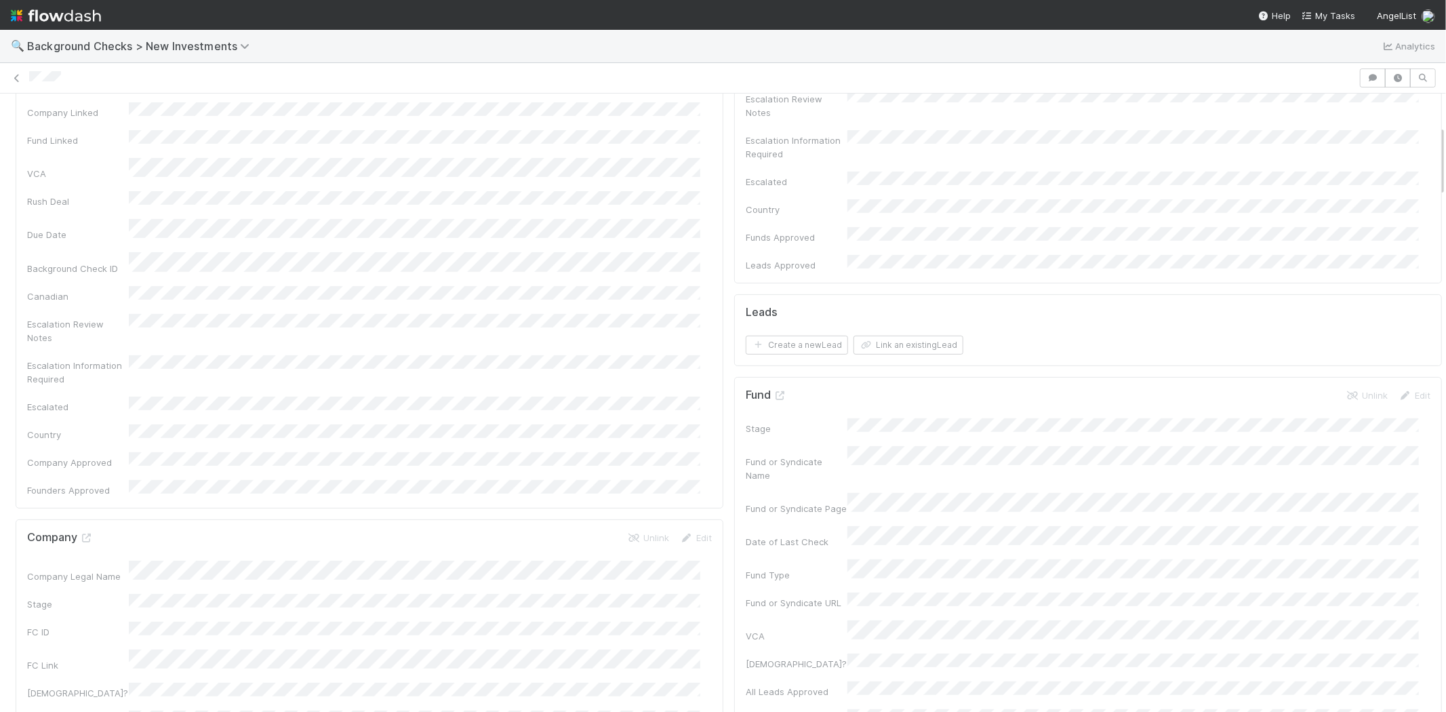
scroll to position [75, 0]
click at [892, 549] on button "Link an existing Lead" at bounding box center [909, 558] width 110 height 19
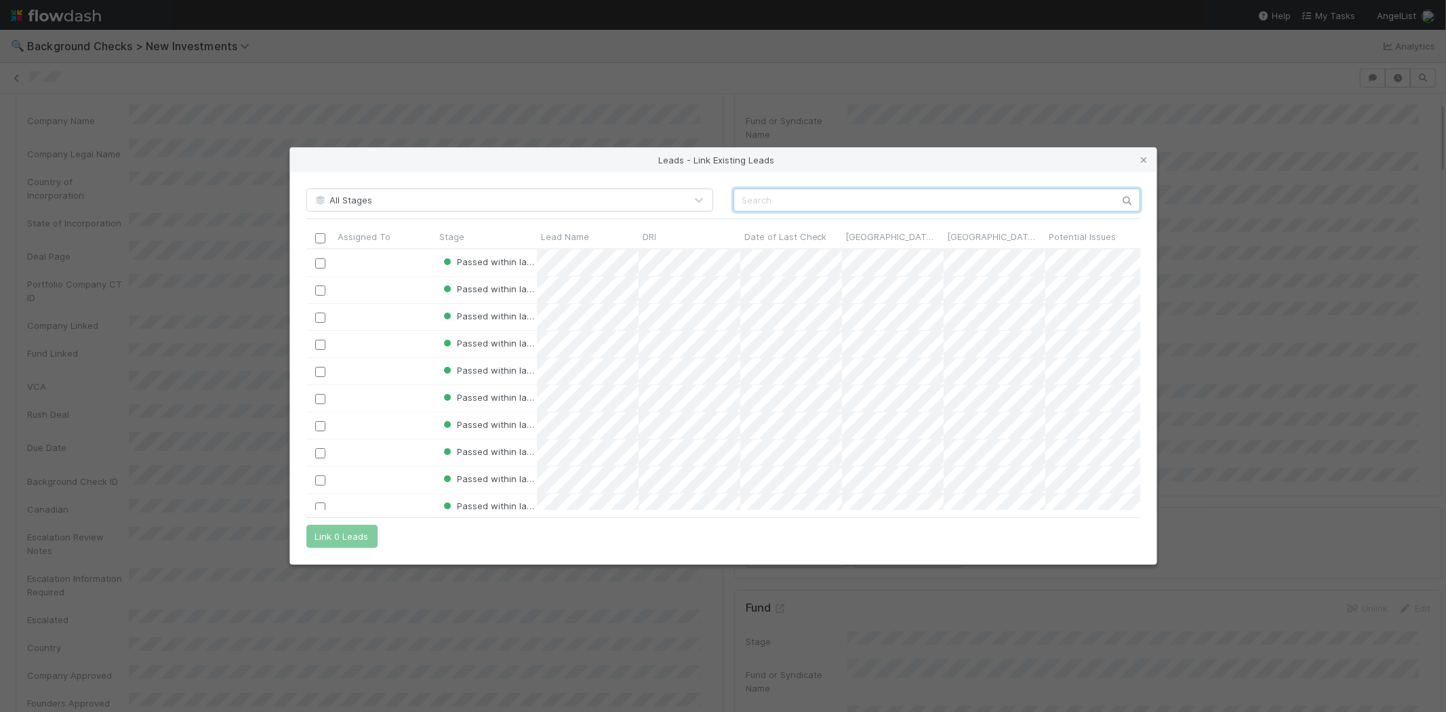
scroll to position [250, 822]
click at [829, 198] on input "text" at bounding box center [937, 200] width 407 height 23
paste input "J.J. Fliegelman"
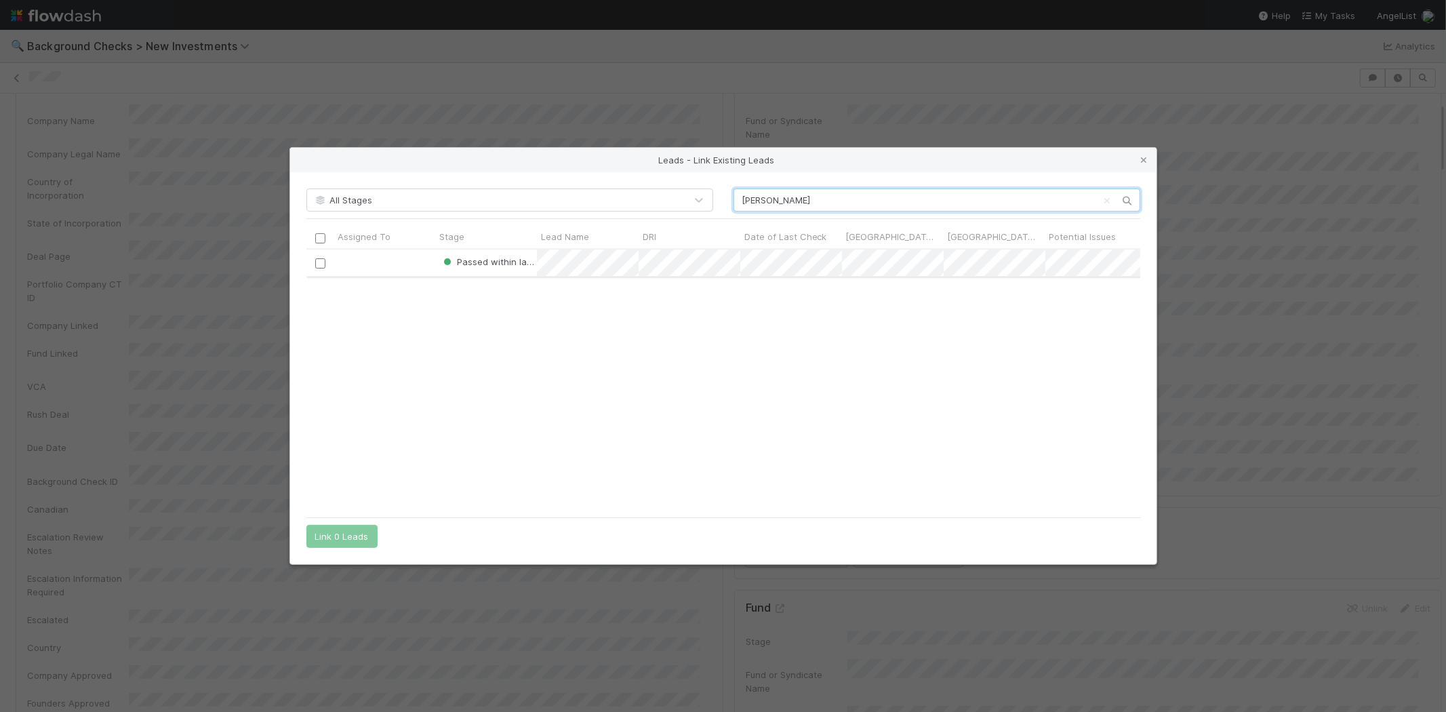
type input "J.J. Fliegelman"
click at [317, 265] on input "checkbox" at bounding box center [320, 263] width 10 height 10
click at [339, 531] on button "Link 1 Lead" at bounding box center [338, 536] width 65 height 23
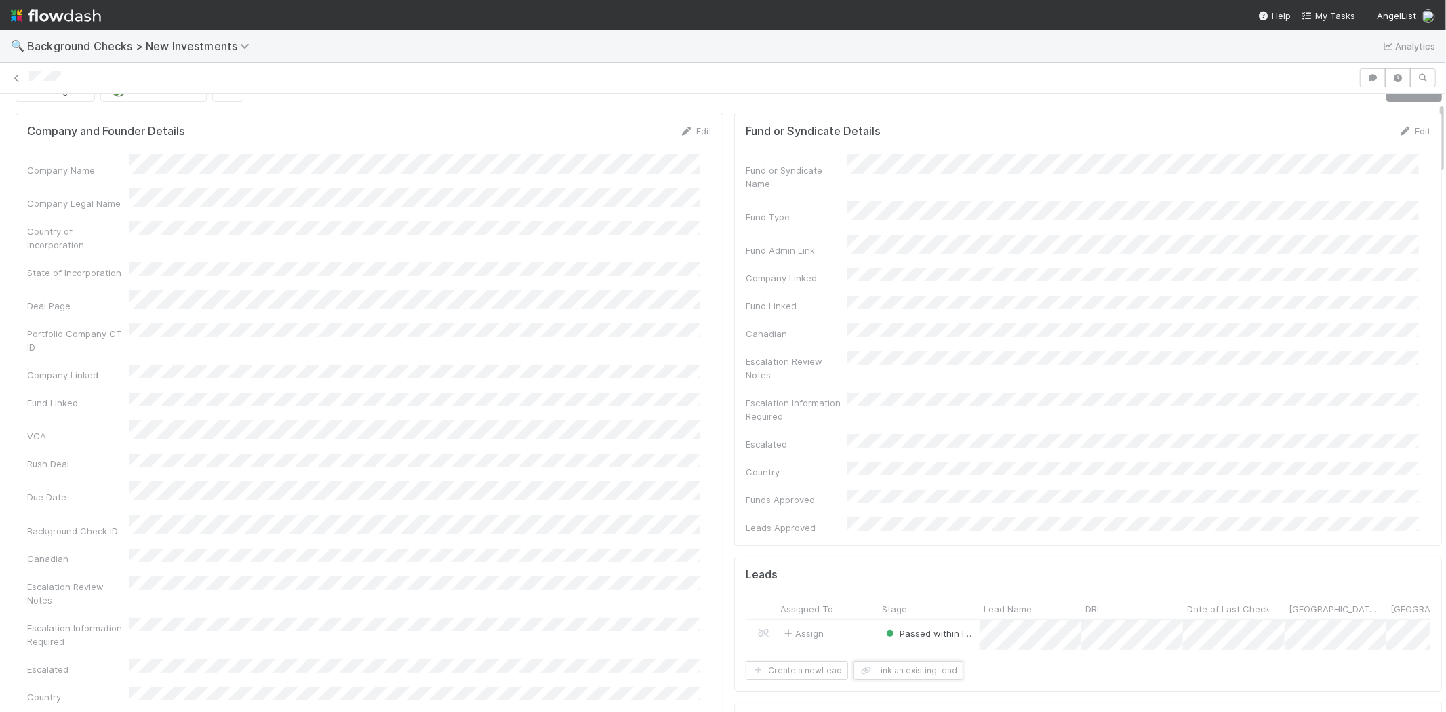
scroll to position [0, 0]
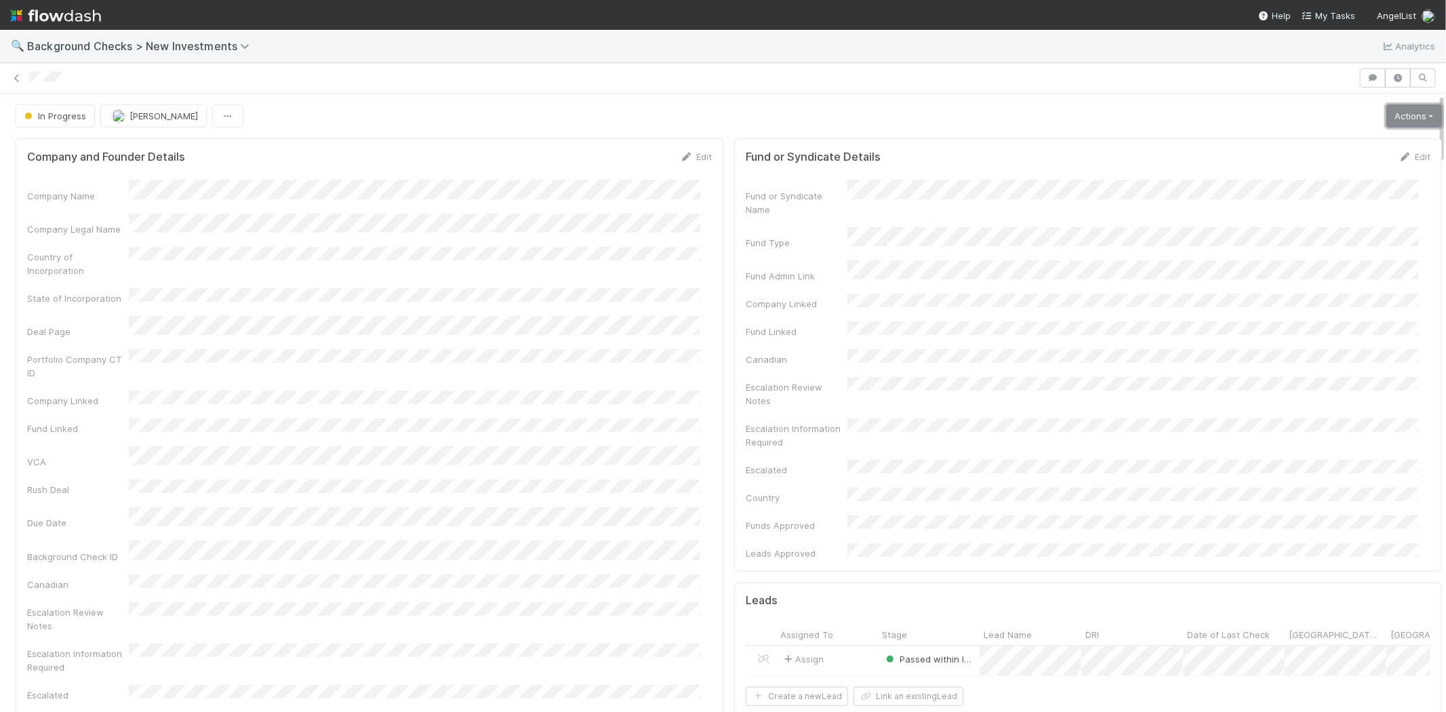
click at [1391, 115] on link "Actions" at bounding box center [1415, 115] width 56 height 23
click at [1345, 141] on button "Finish" at bounding box center [1367, 144] width 151 height 19
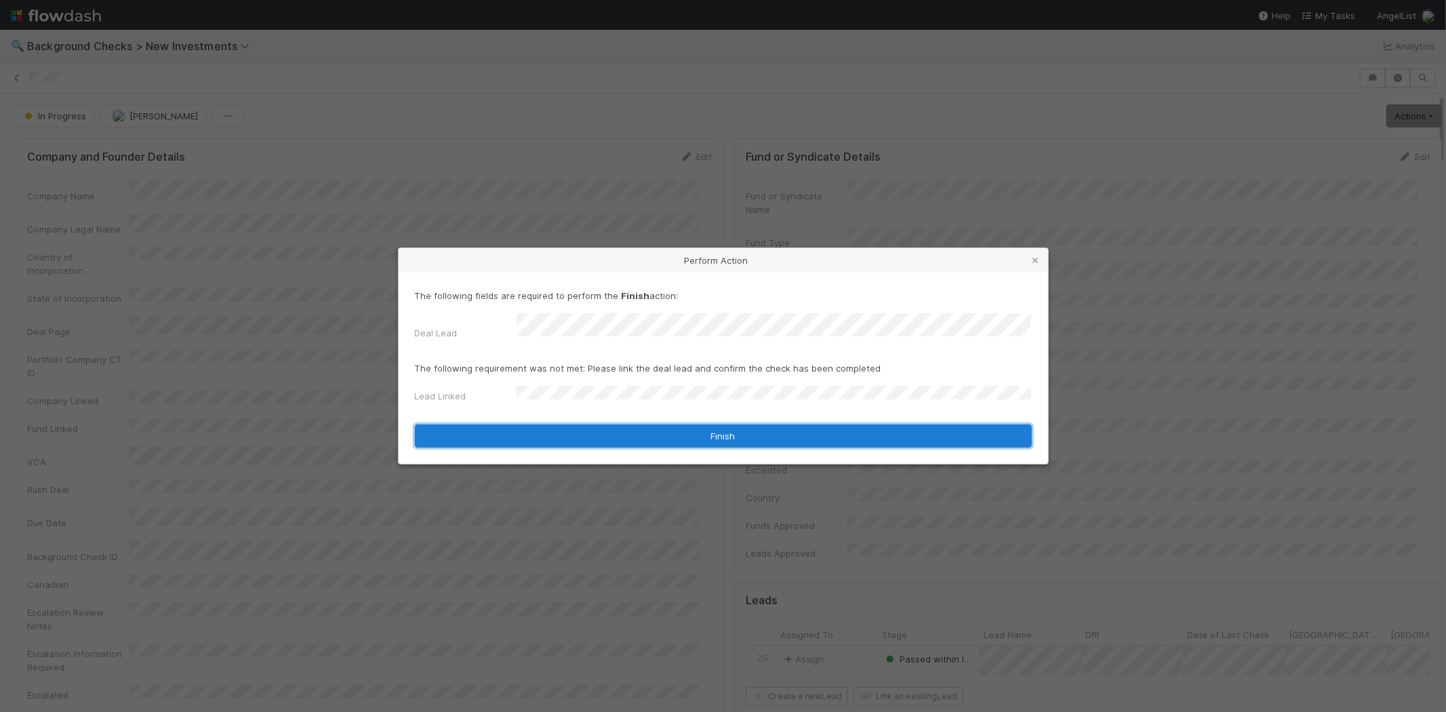
drag, startPoint x: 712, startPoint y: 434, endPoint x: 790, endPoint y: 434, distance: 78.0
click at [713, 434] on button "Finish" at bounding box center [723, 435] width 617 height 23
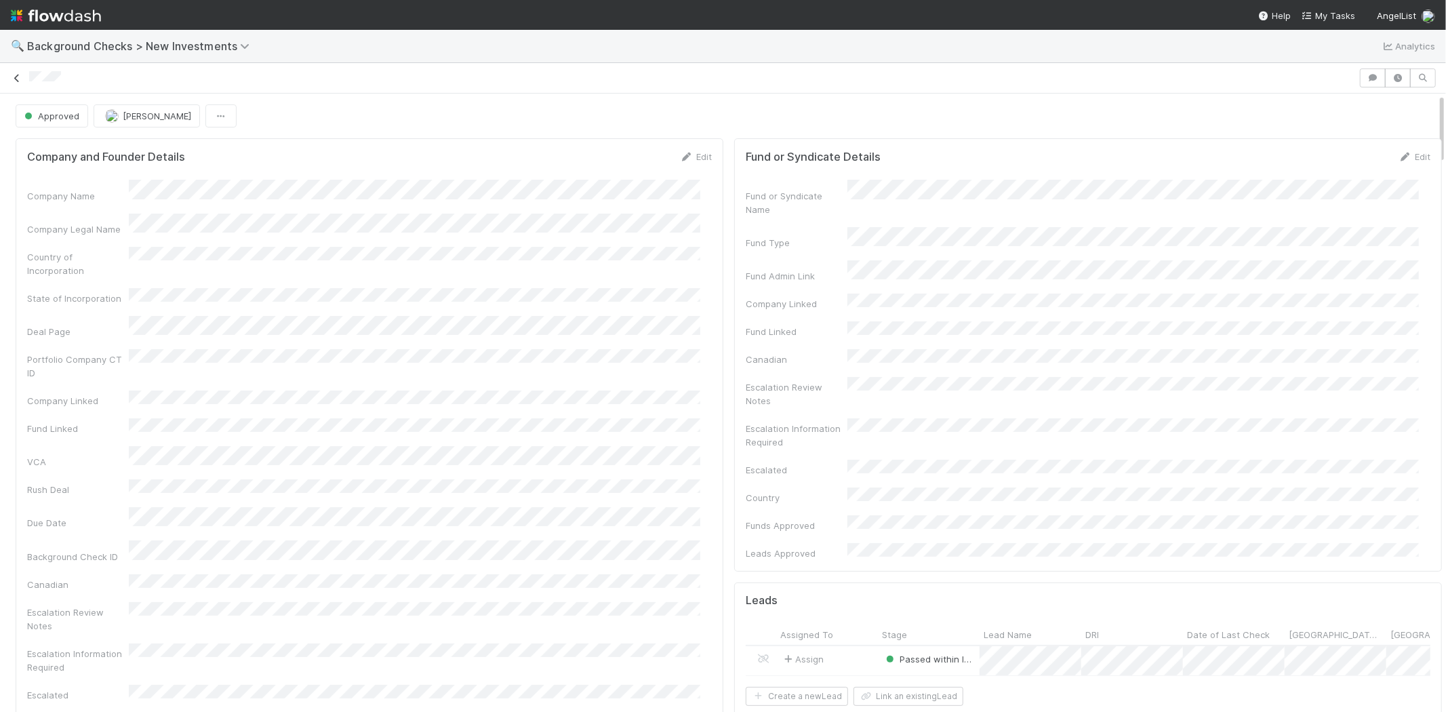
drag, startPoint x: 77, startPoint y: 73, endPoint x: 19, endPoint y: 73, distance: 58.3
click at [19, 73] on div at bounding box center [723, 77] width 1446 height 19
drag, startPoint x: 981, startPoint y: 79, endPoint x: 1278, endPoint y: 41, distance: 299.3
click at [981, 79] on div at bounding box center [692, 78] width 1326 height 14
click at [1345, 16] on span "My Tasks" at bounding box center [1329, 15] width 54 height 11
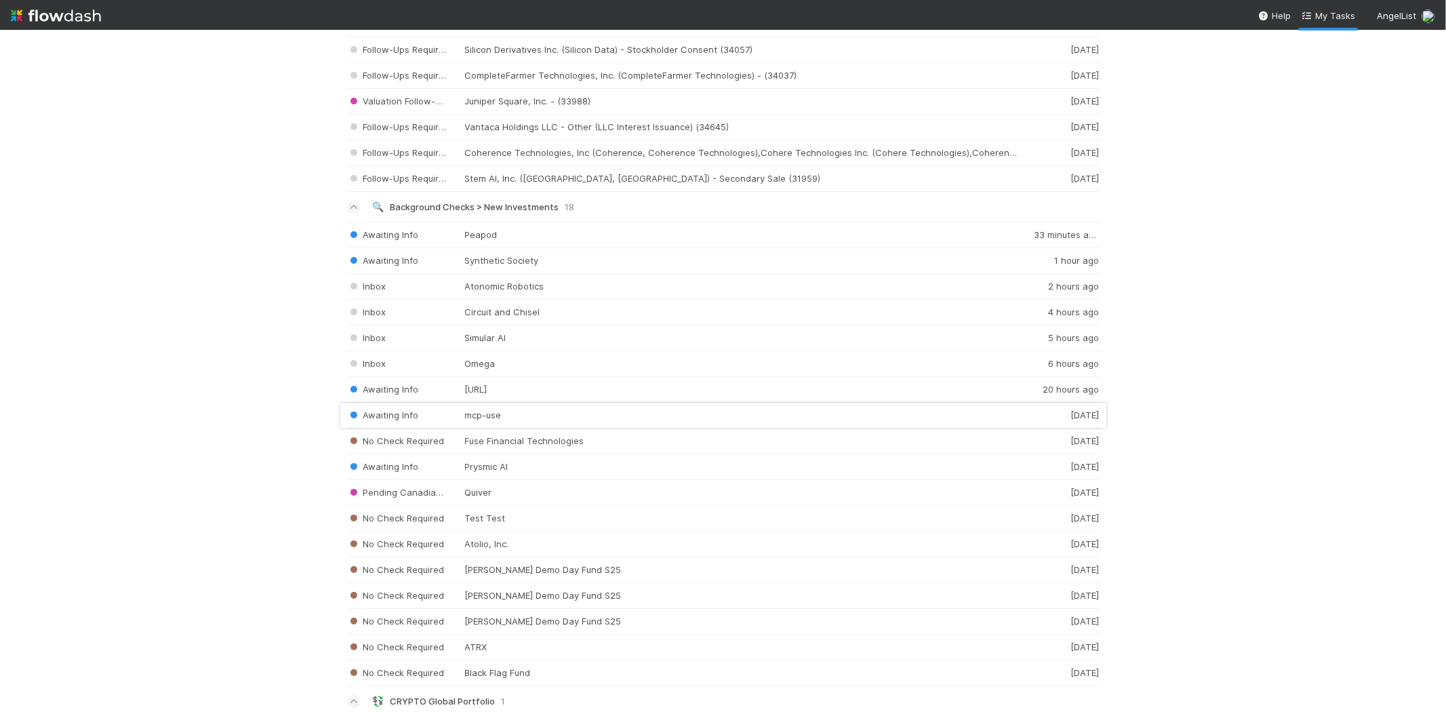
scroll to position [2260, 0]
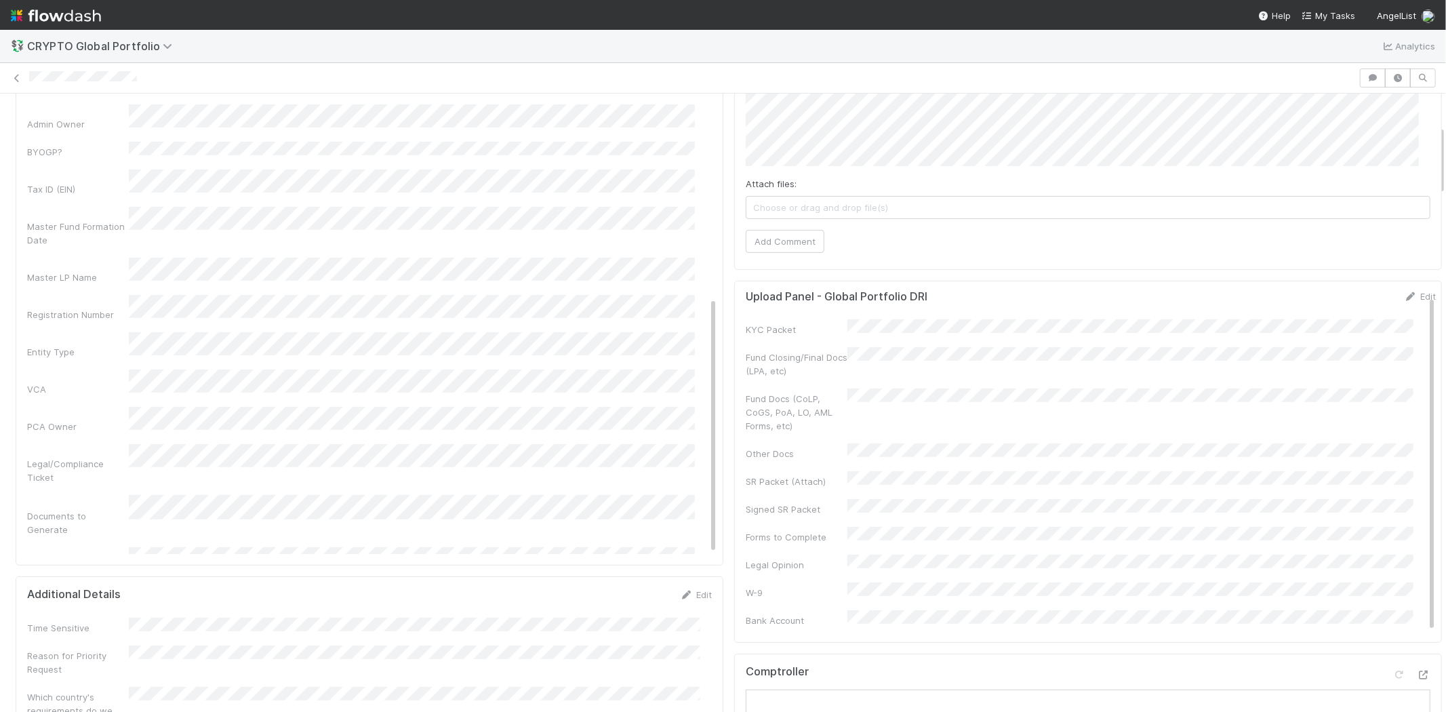
scroll to position [301, 0]
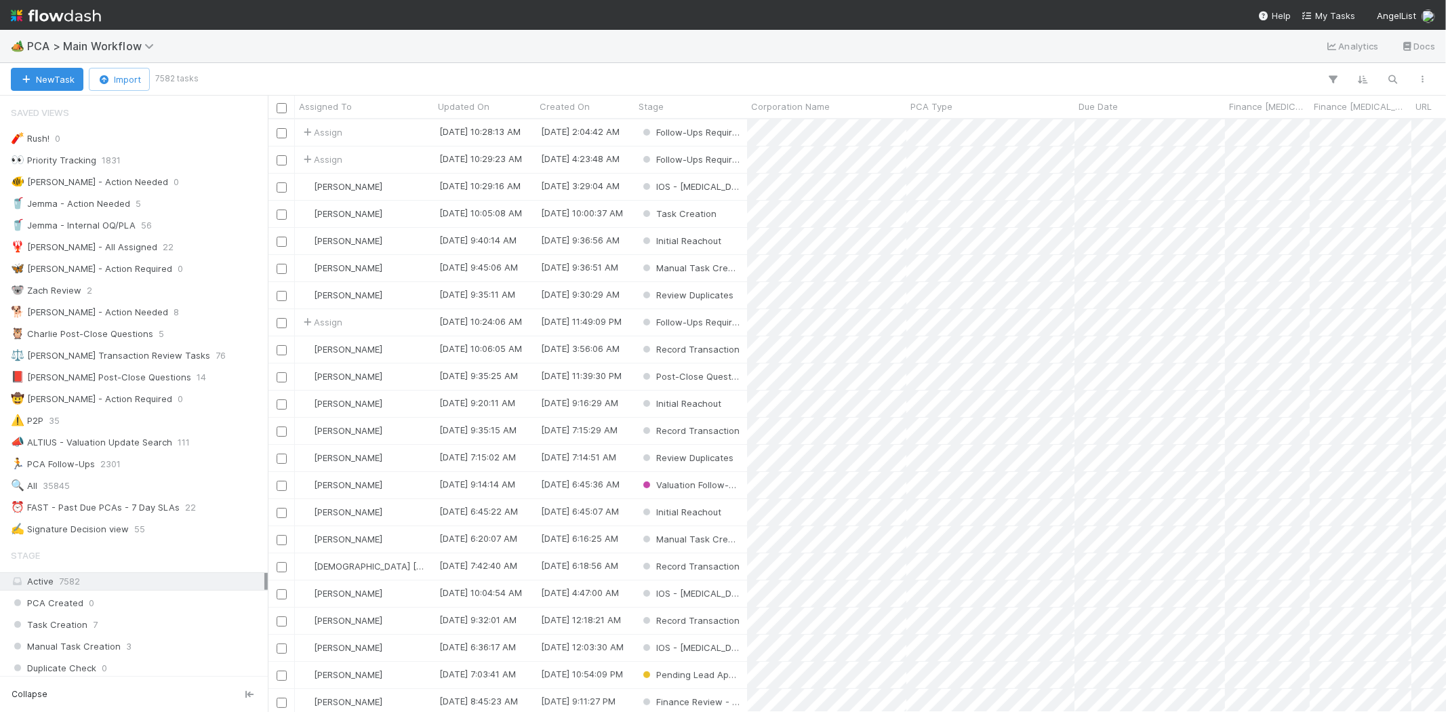
scroll to position [581, 1167]
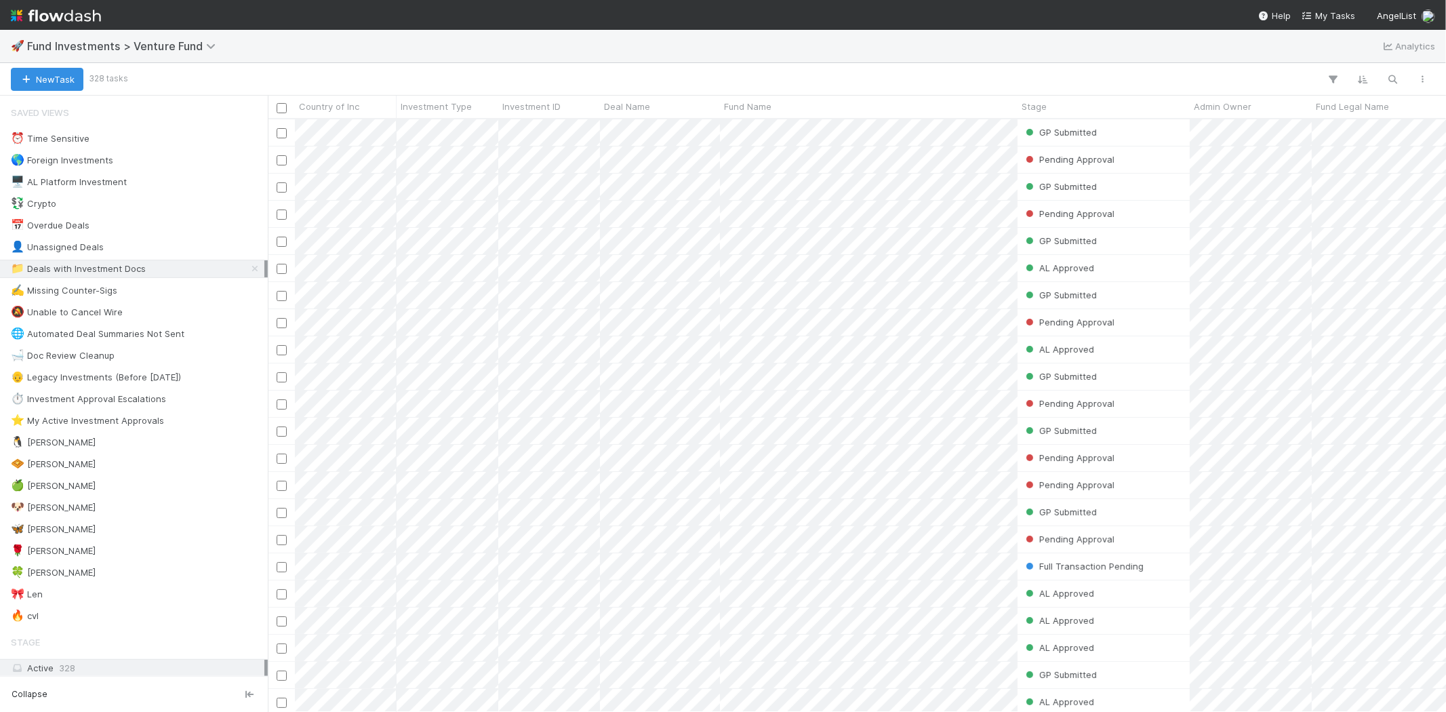
scroll to position [581, 1167]
click at [76, 574] on div "🍀 Mike 8" at bounding box center [138, 572] width 254 height 17
